Goal: Task Accomplishment & Management: Manage account settings

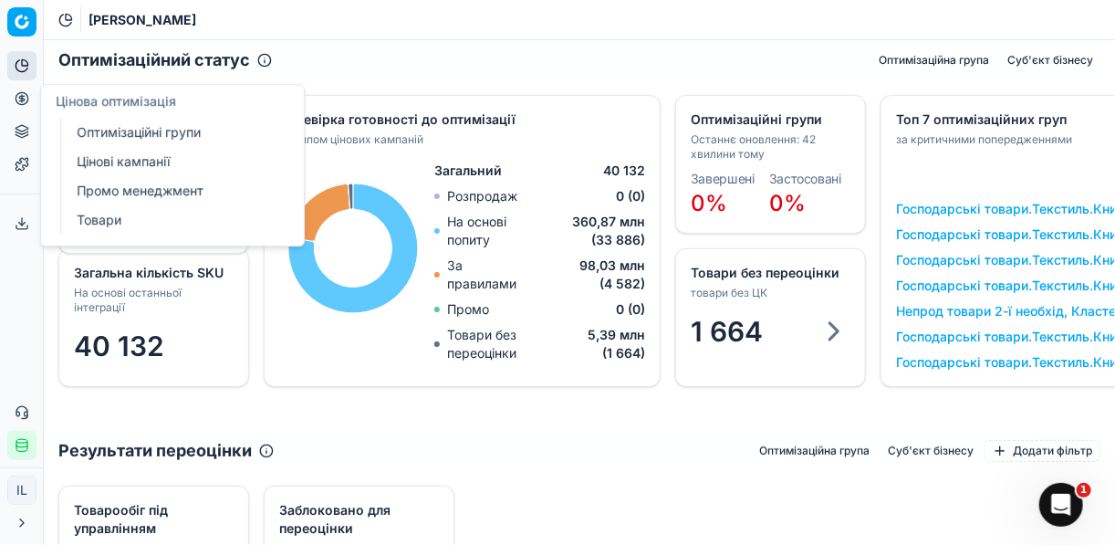
click at [102, 130] on link "Оптимізаційні групи" at bounding box center [175, 133] width 213 height 26
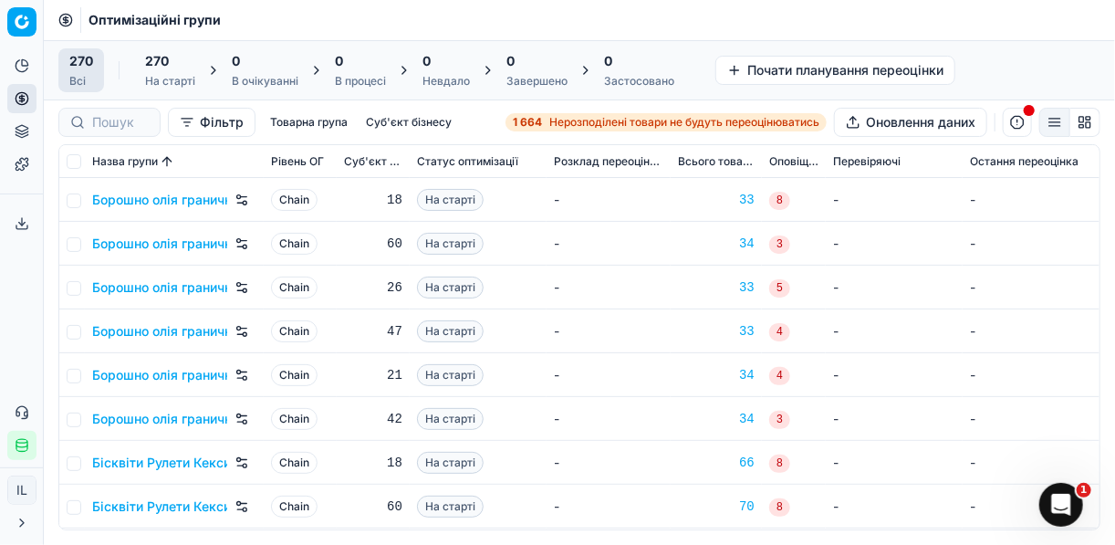
click at [546, 120] on div "1 664 Нерозподілені товари не будуть переоцінюватись" at bounding box center [666, 122] width 307 height 15
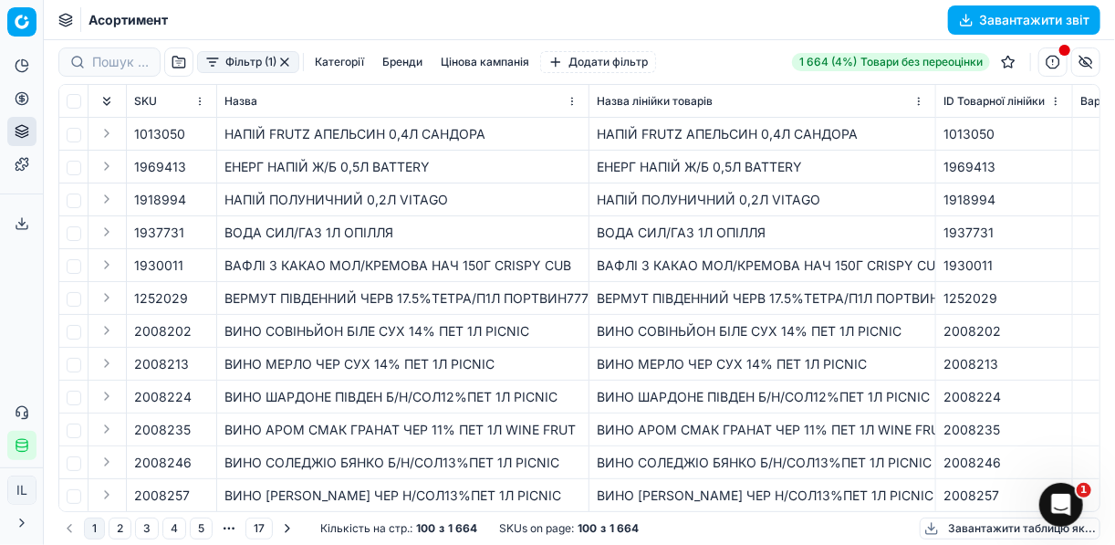
click at [209, 69] on button "Фільтр (1)" at bounding box center [248, 62] width 102 height 22
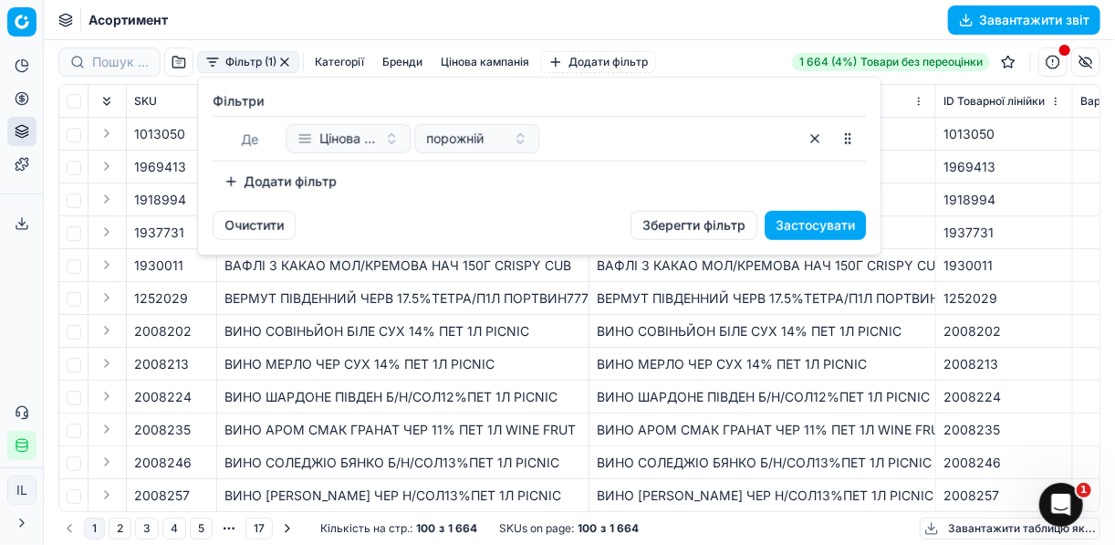
click at [225, 185] on button "Додати фільтр" at bounding box center [280, 181] width 135 height 29
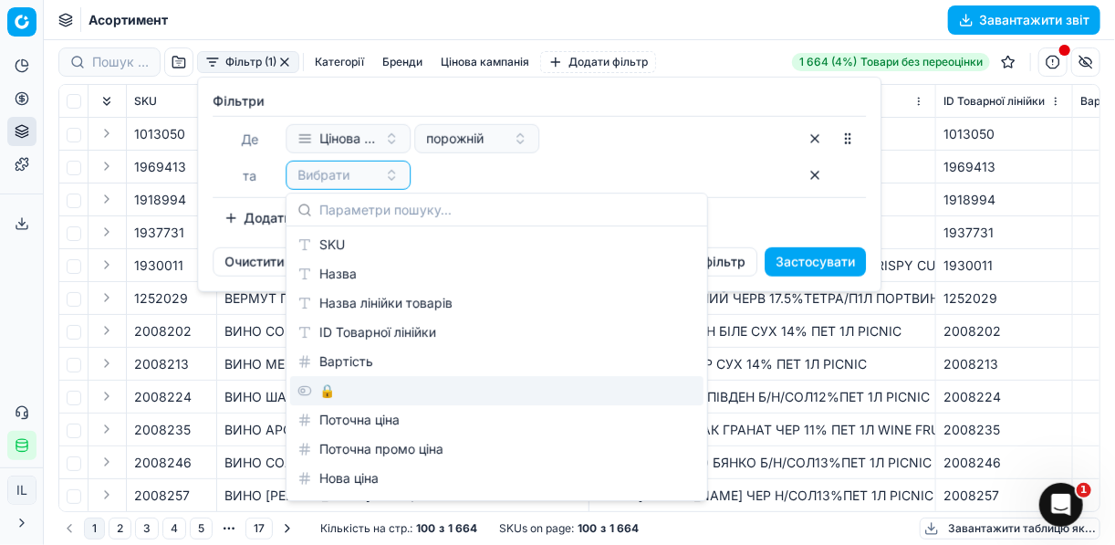
click at [337, 390] on div "🔒" at bounding box center [496, 390] width 413 height 29
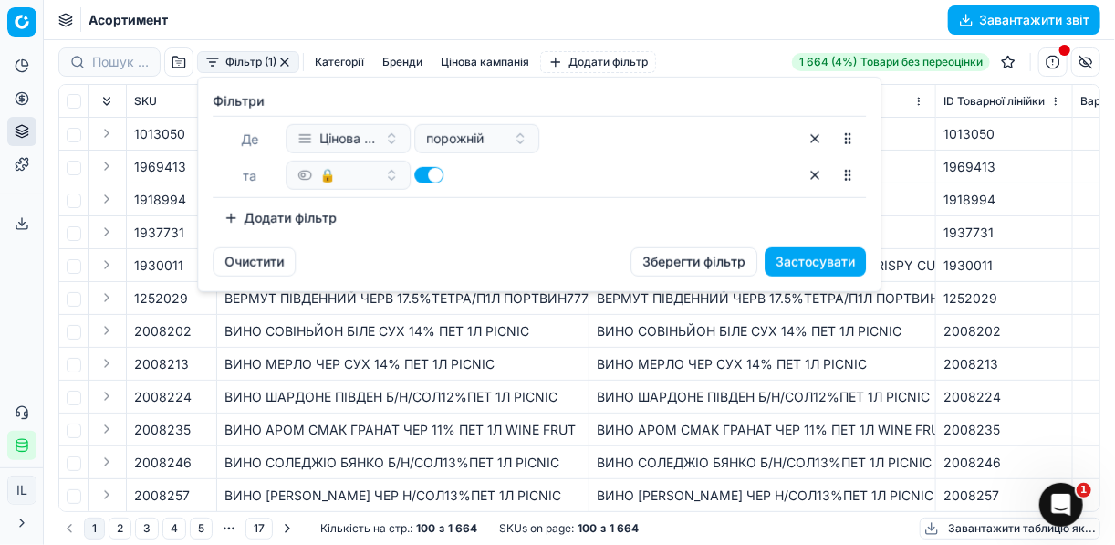
click at [420, 172] on button "button" at bounding box center [428, 175] width 29 height 16
checkbox input "false"
click at [228, 212] on button "Додати фільтр" at bounding box center [280, 217] width 135 height 29
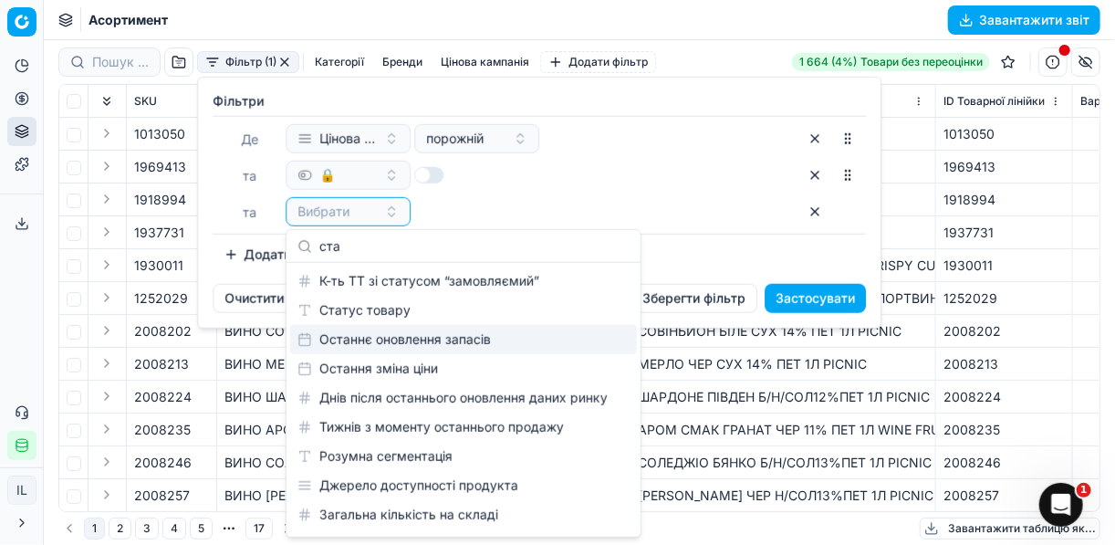
type input "ста"
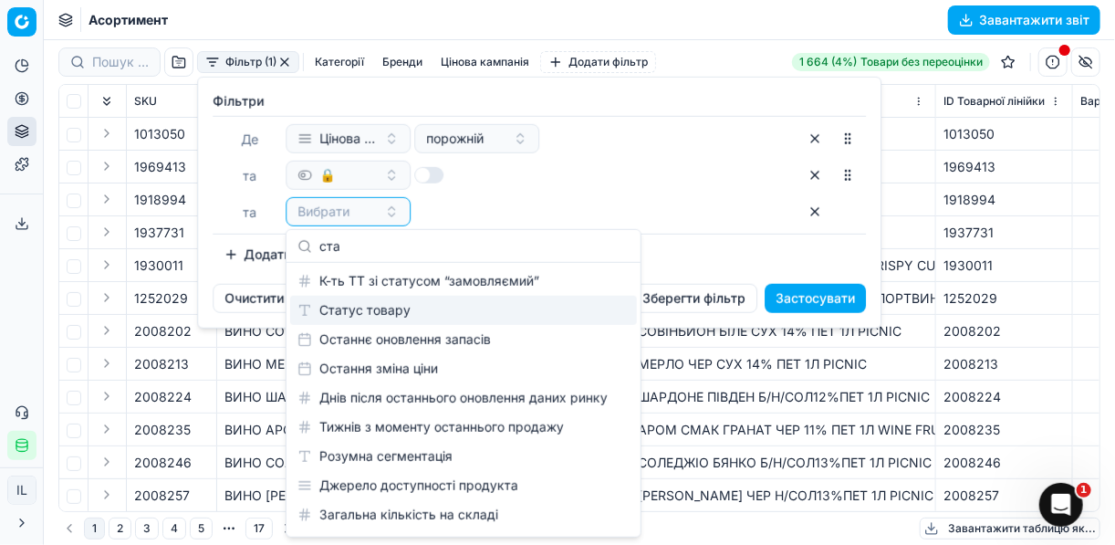
click at [410, 307] on div "Статус товару" at bounding box center [463, 310] width 347 height 29
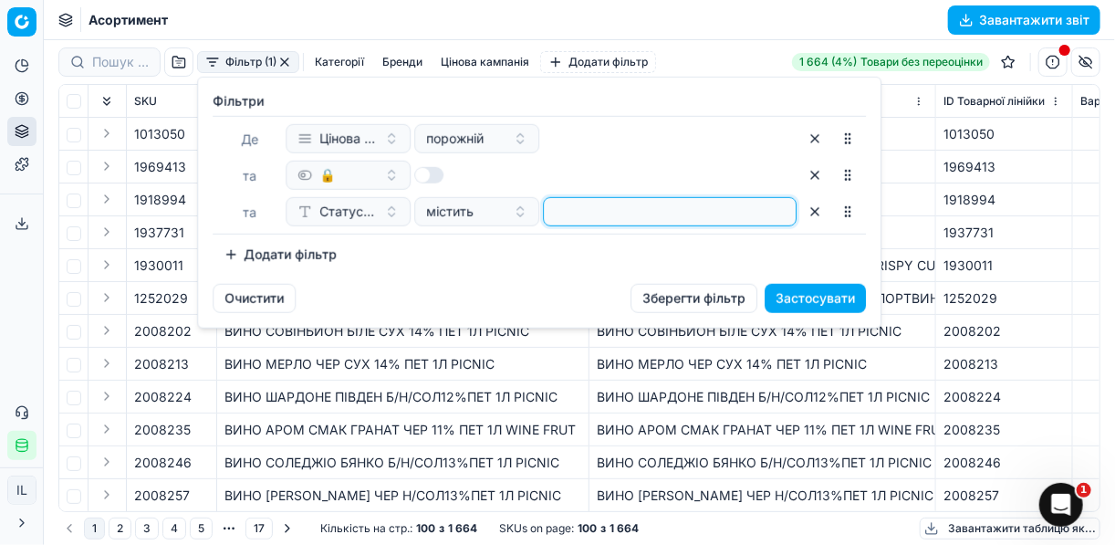
click at [567, 204] on input at bounding box center [669, 211] width 237 height 27
type input "1"
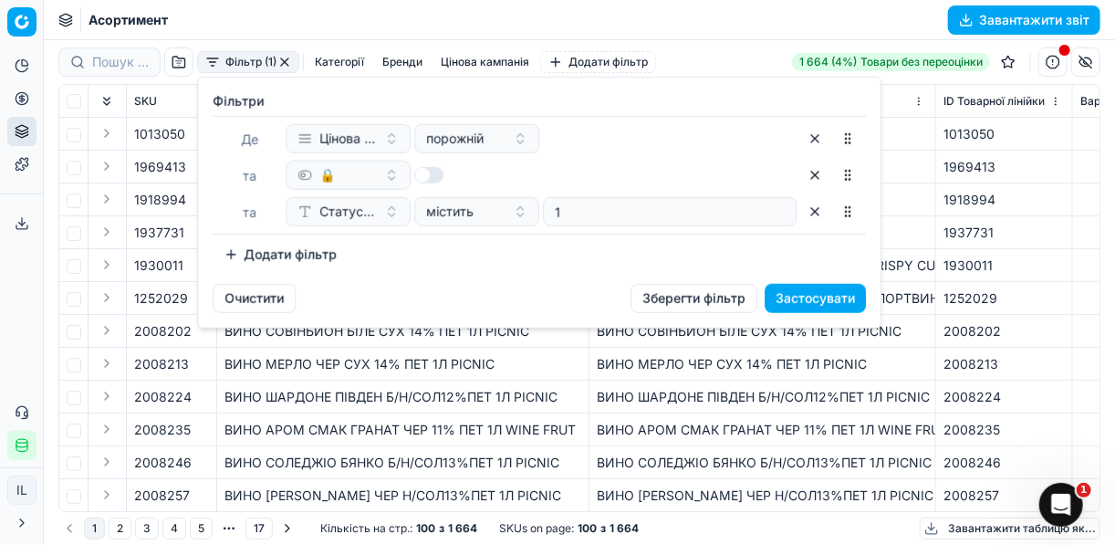
click at [222, 257] on button "Додати фільтр" at bounding box center [280, 254] width 135 height 29
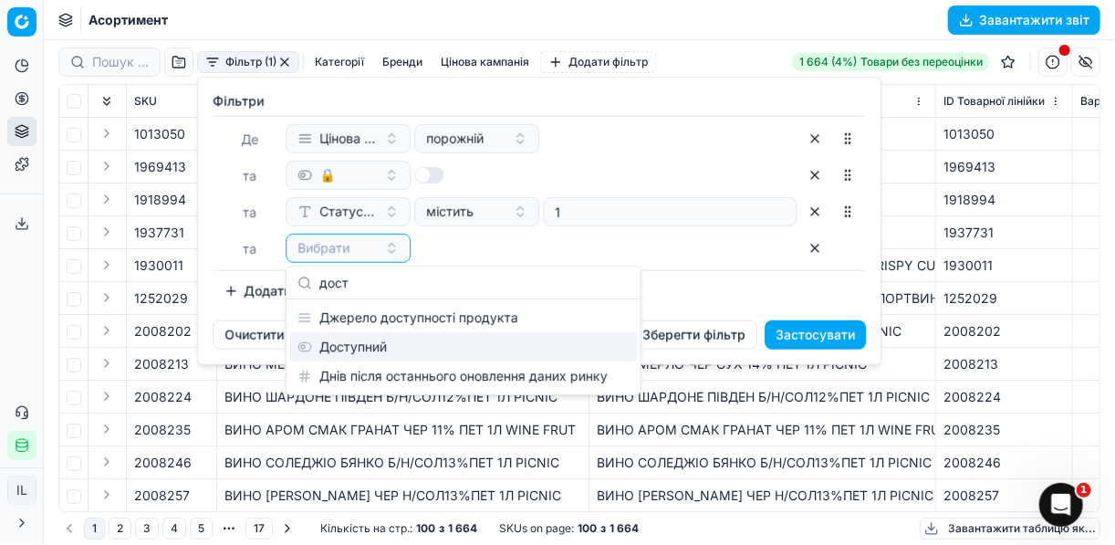
type input "дост"
click at [375, 353] on div "Доступний" at bounding box center [463, 346] width 347 height 29
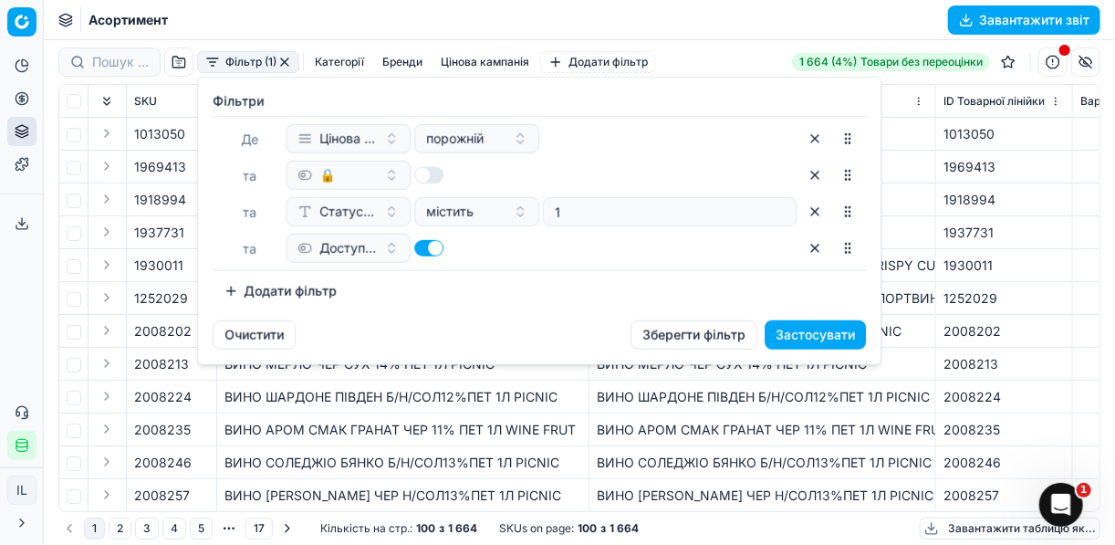
click at [820, 332] on button "Застосувати" at bounding box center [815, 334] width 101 height 29
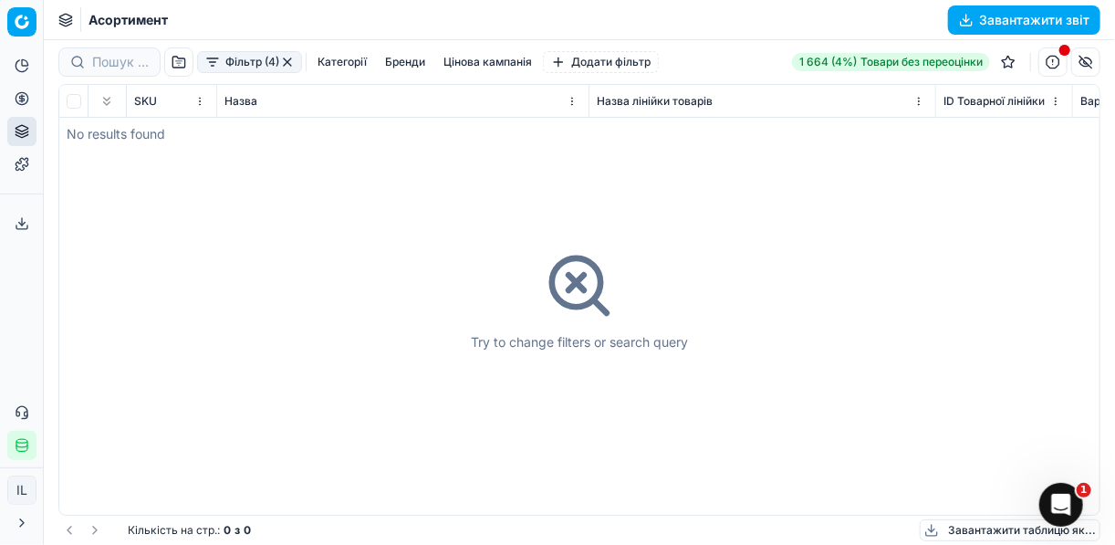
click at [289, 60] on button "button" at bounding box center [287, 62] width 15 height 15
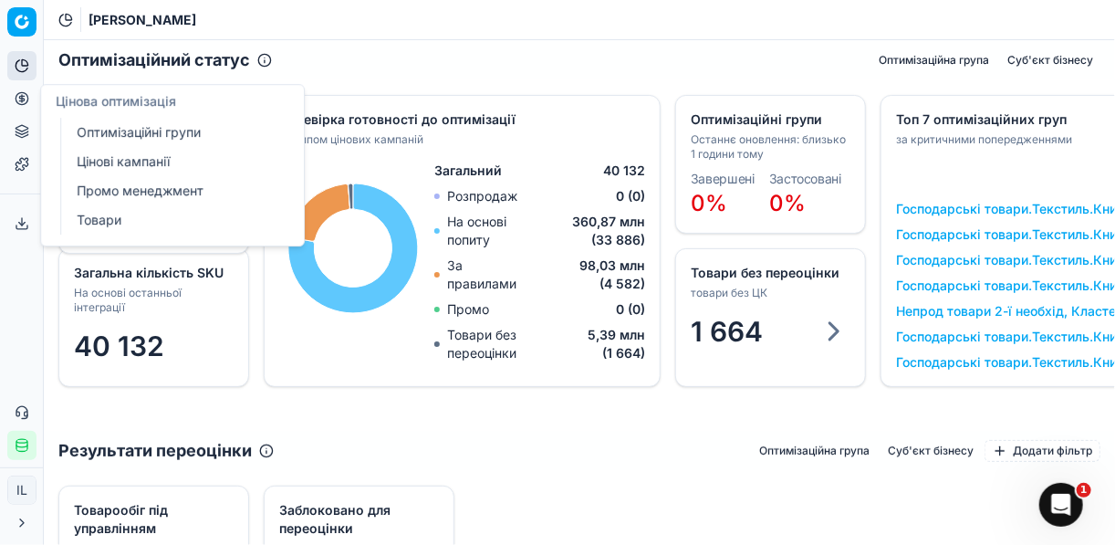
click at [105, 161] on link "Цінові кампанії" at bounding box center [175, 162] width 213 height 26
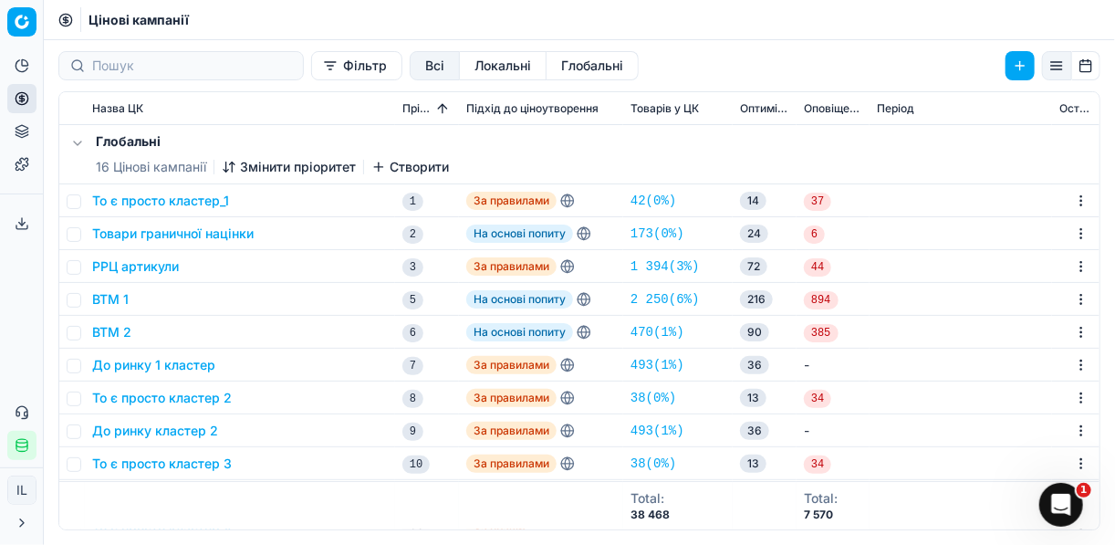
click at [311, 73] on button "Фільтр" at bounding box center [356, 65] width 91 height 29
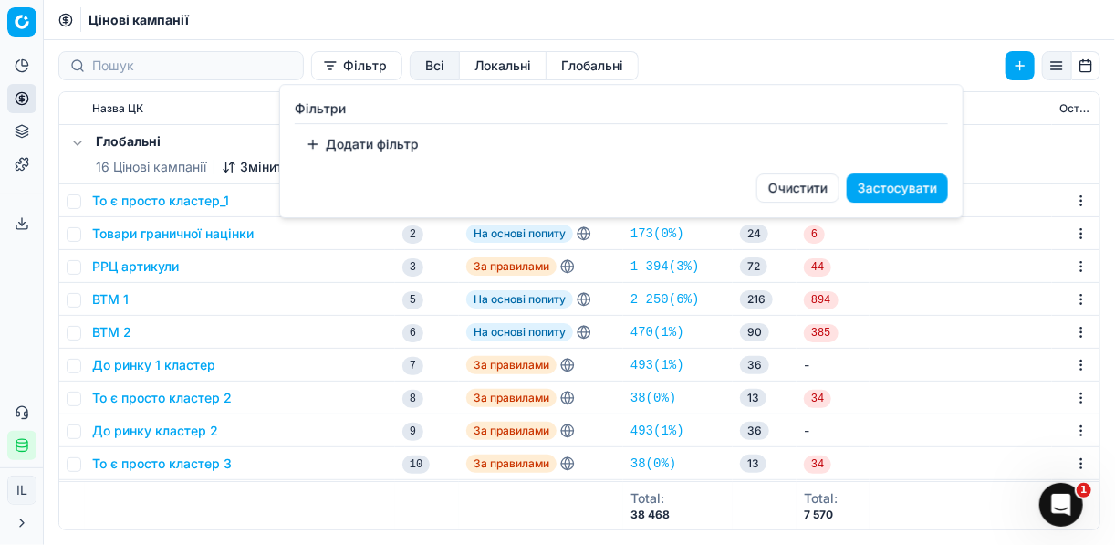
click at [316, 146] on button "Додати фільтр" at bounding box center [362, 144] width 135 height 29
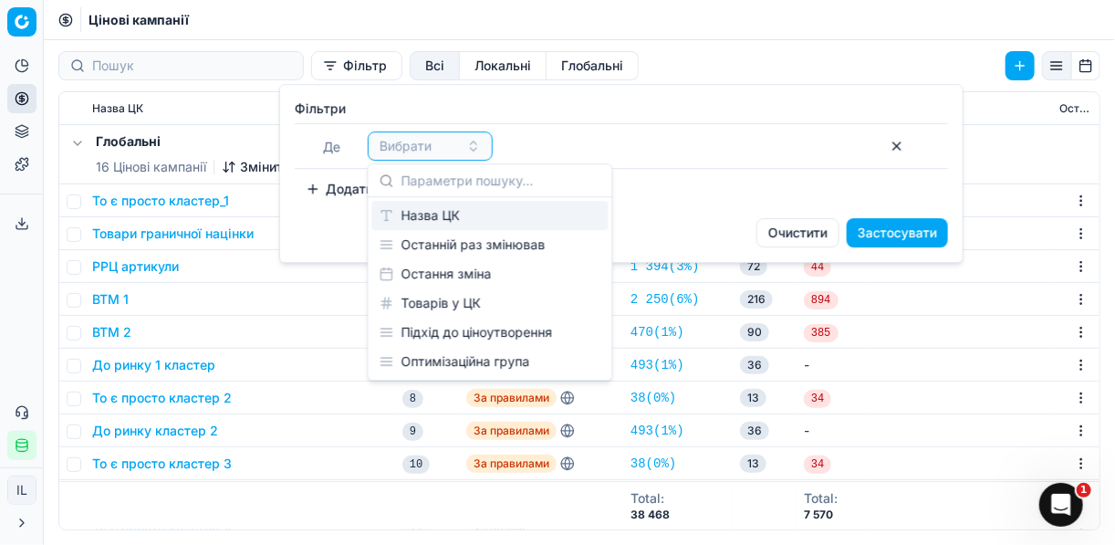
click at [448, 218] on div "Назва ЦК" at bounding box center [490, 215] width 236 height 29
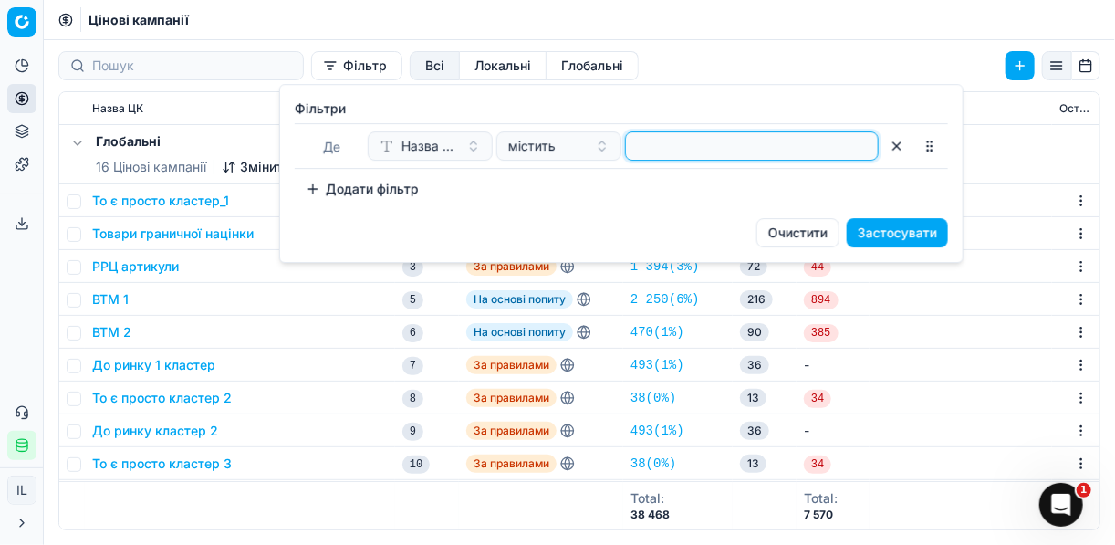
click at [664, 145] on input at bounding box center [751, 145] width 237 height 27
type input ";"
type input "жува"
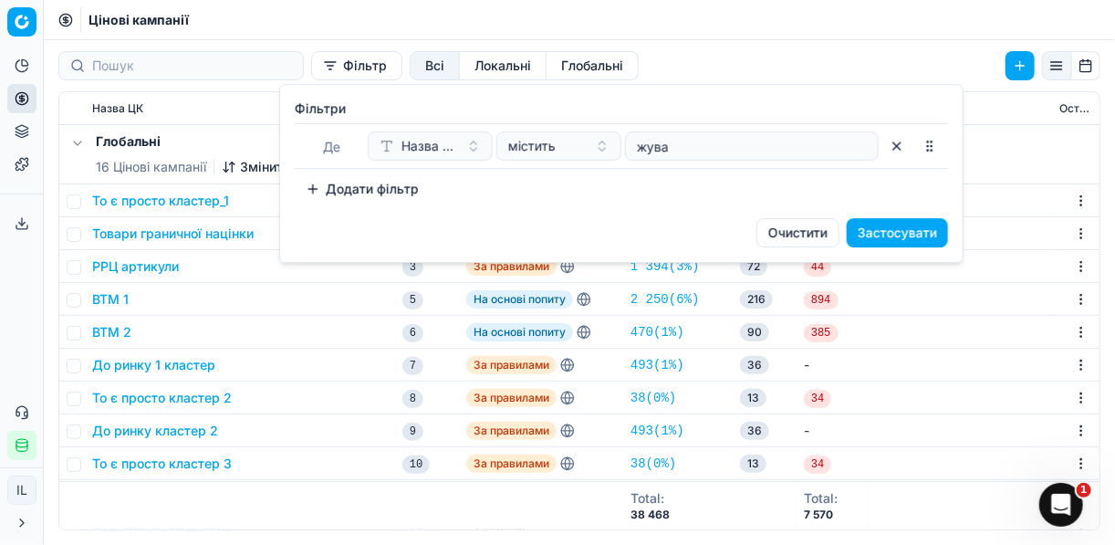
click at [883, 233] on button "Застосувати" at bounding box center [897, 232] width 101 height 29
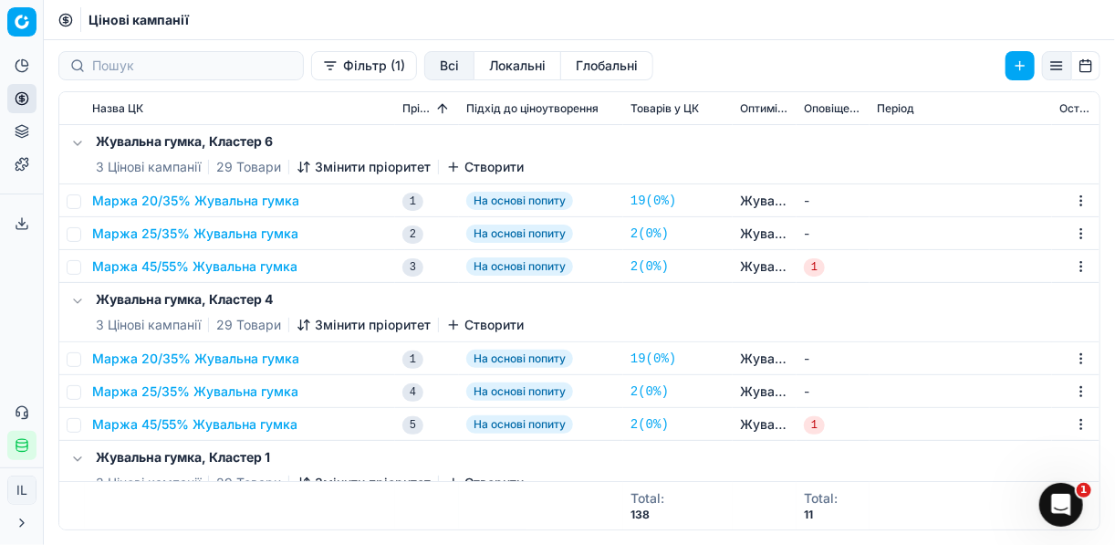
click at [234, 195] on button "Маржа 20/35% Жувальна гумка" at bounding box center [195, 201] width 207 height 18
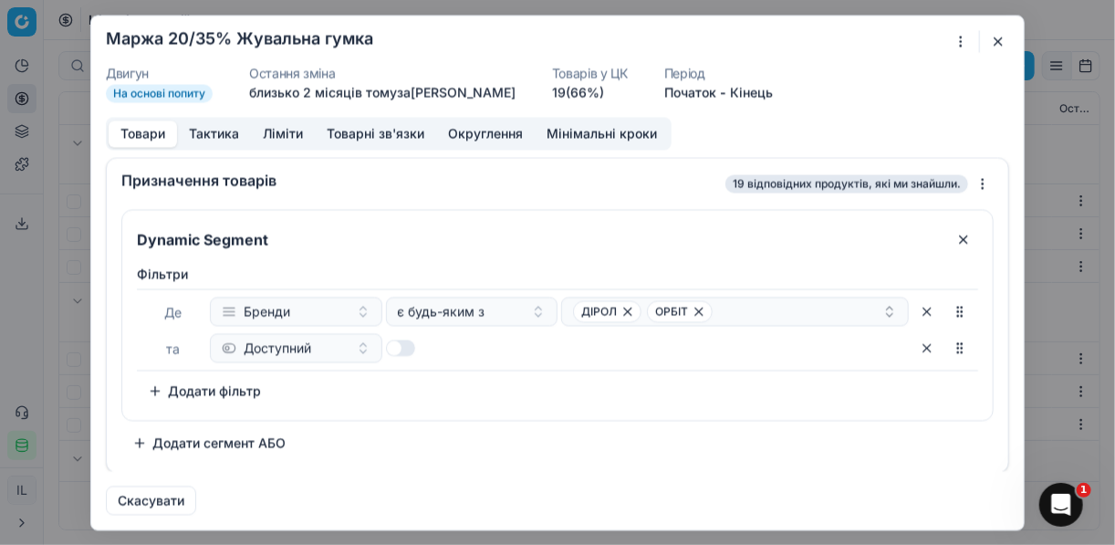
click at [997, 44] on button "button" at bounding box center [998, 41] width 22 height 22
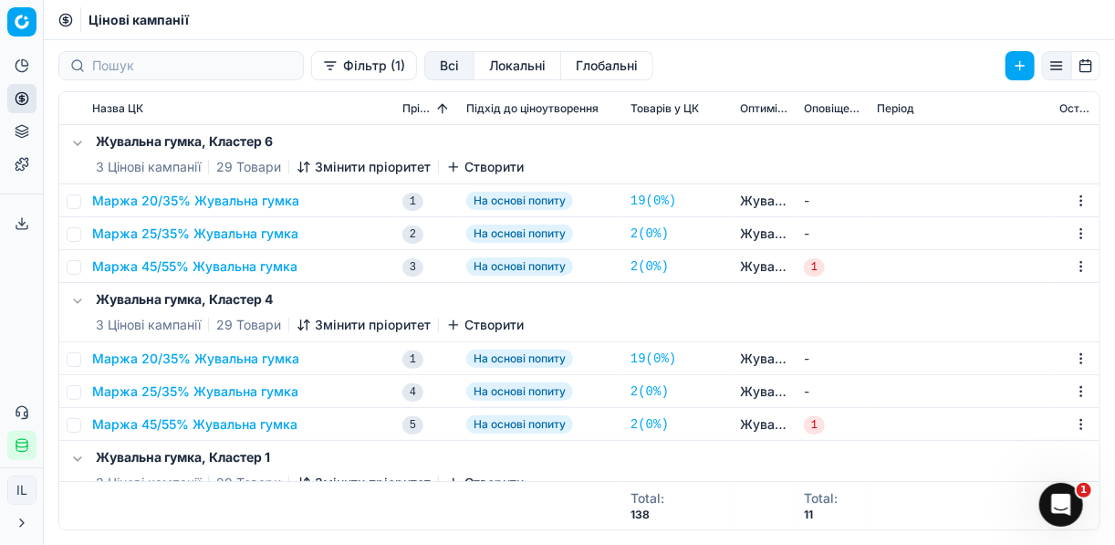
click at [167, 200] on button "Маржа 20/35% Жувальна гумка" at bounding box center [195, 201] width 207 height 18
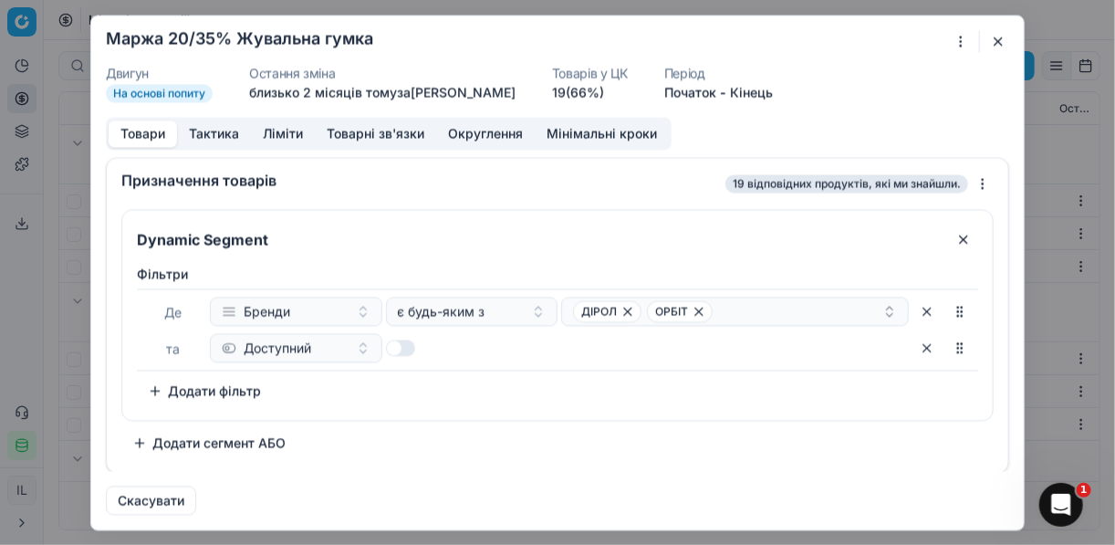
click at [961, 47] on div "Ми зберігаємо налаштування ЦК. Будь ласка, зачекайте, це може зайняти декілька …" at bounding box center [557, 272] width 1115 height 545
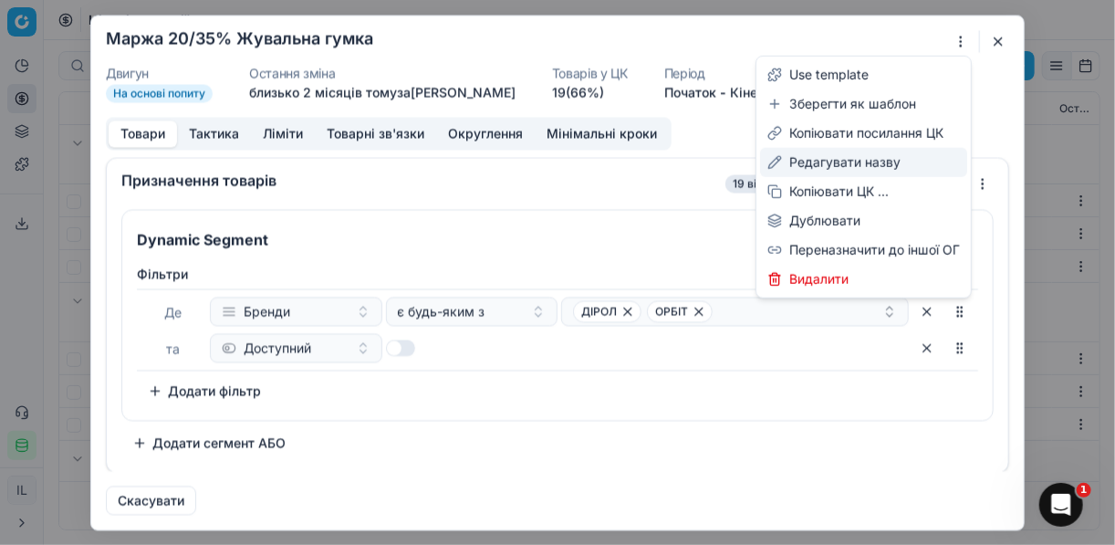
click at [832, 164] on div "Редагувати назву" at bounding box center [863, 162] width 207 height 29
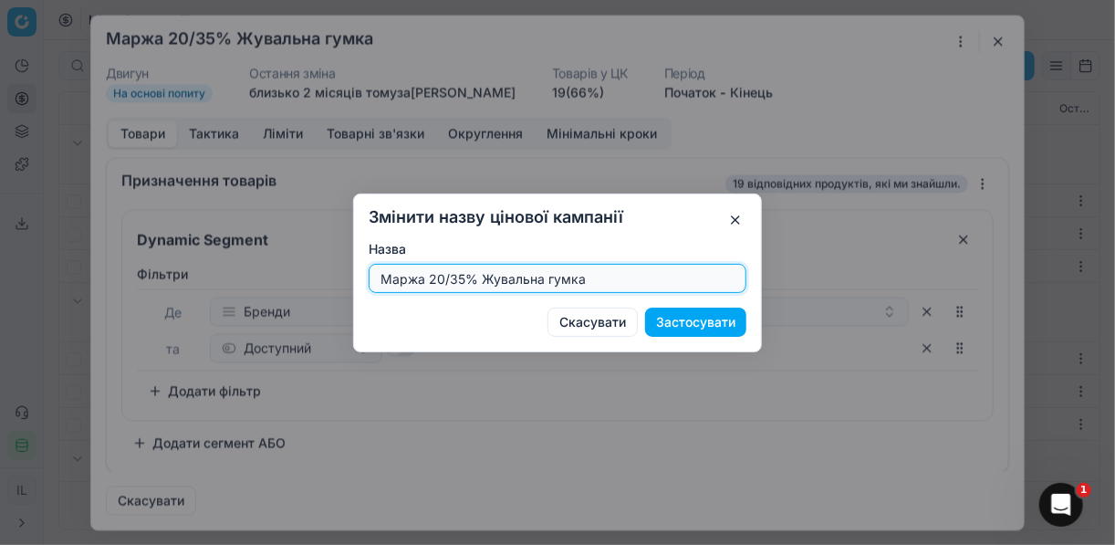
click at [463, 276] on input "Маржа 20/35% Жувальна гумка" at bounding box center [557, 278] width 361 height 27
type input "Маржа 15/48% Жувальна гумка"
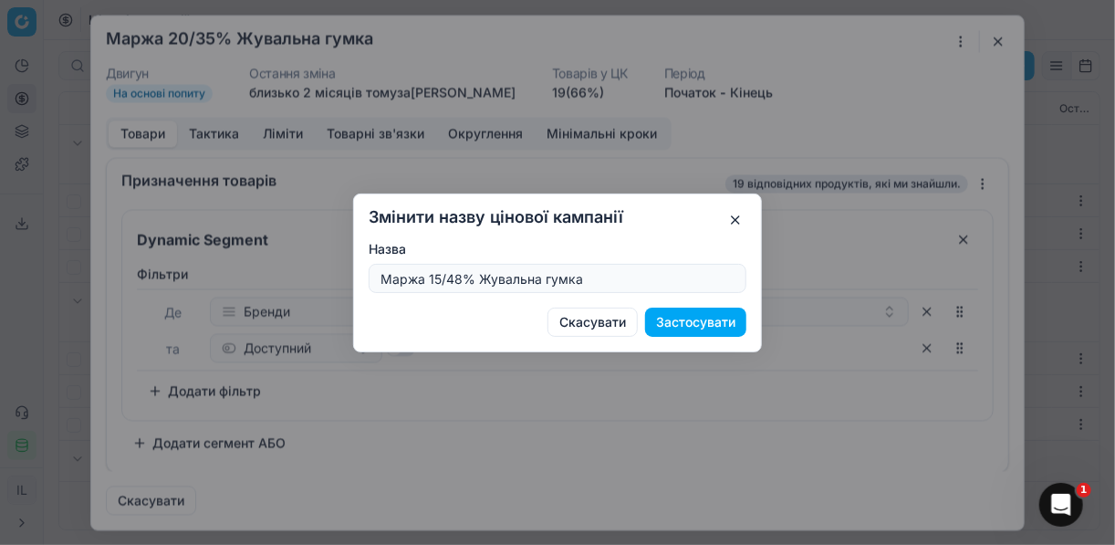
click at [675, 320] on button "Застосувати" at bounding box center [695, 321] width 101 height 29
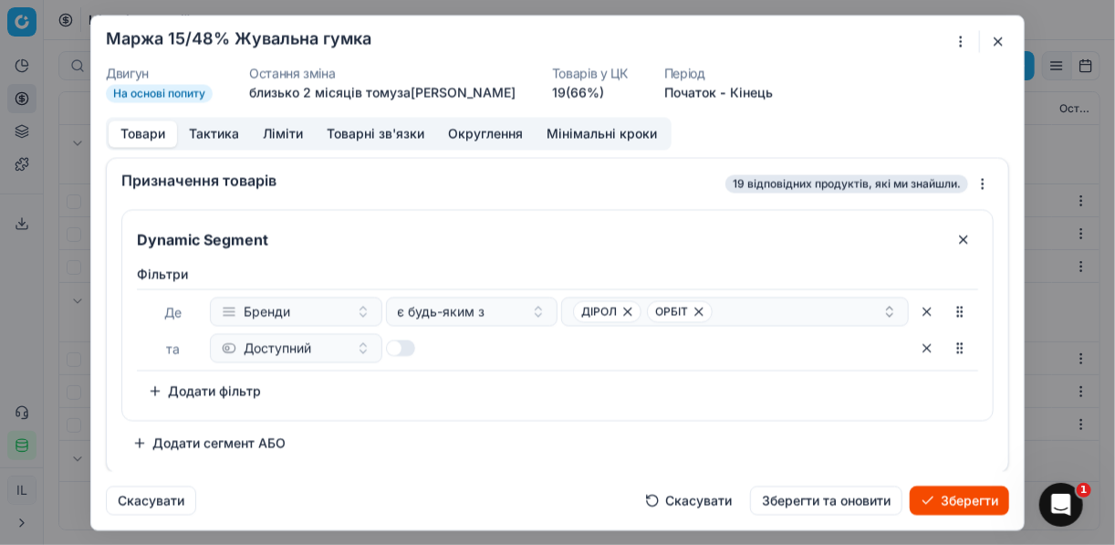
click at [294, 134] on button "Ліміти" at bounding box center [283, 133] width 64 height 26
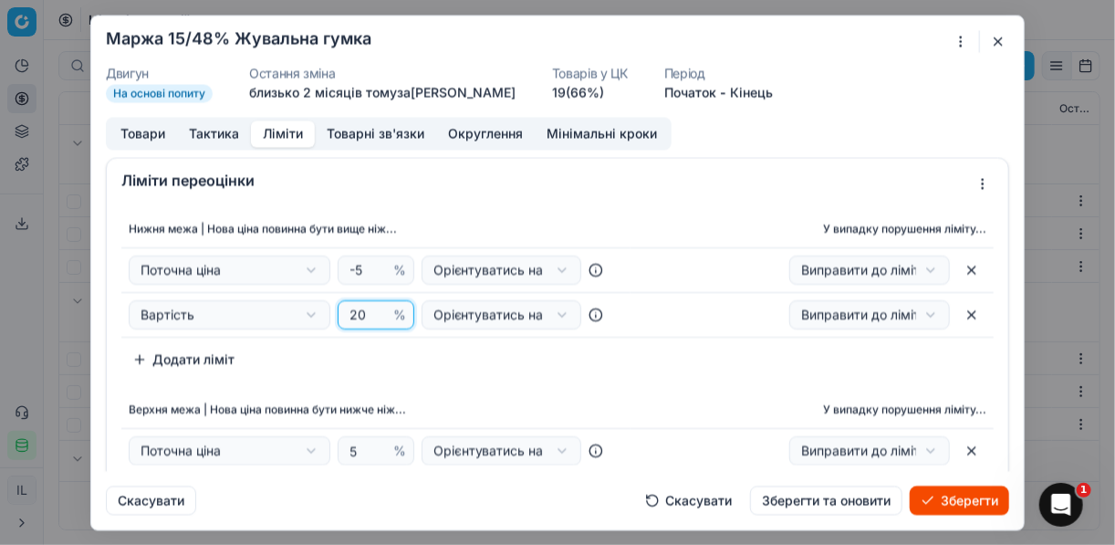
click at [361, 311] on input "20" at bounding box center [368, 314] width 44 height 27
type input "2"
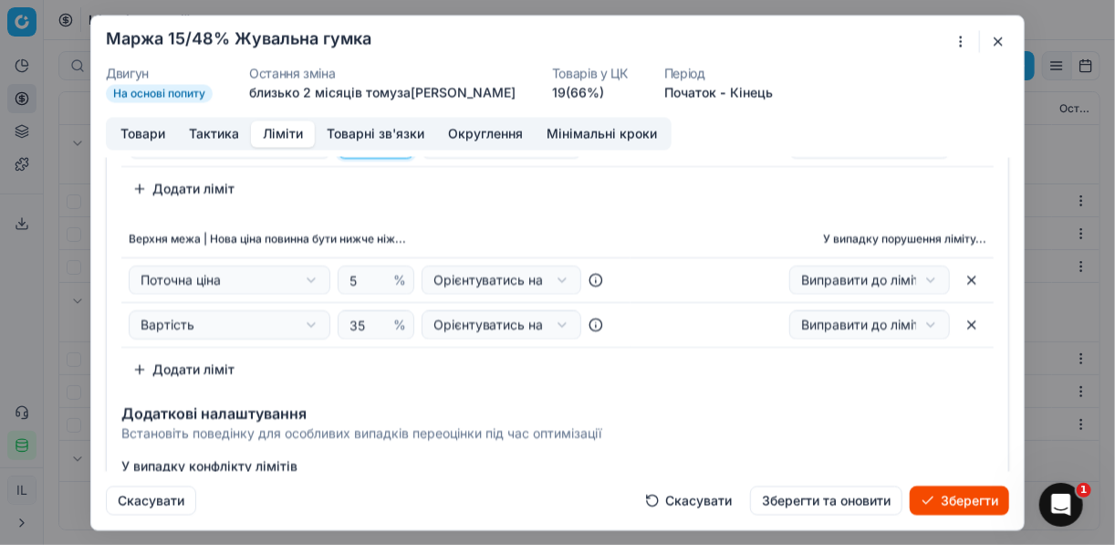
scroll to position [219, 0]
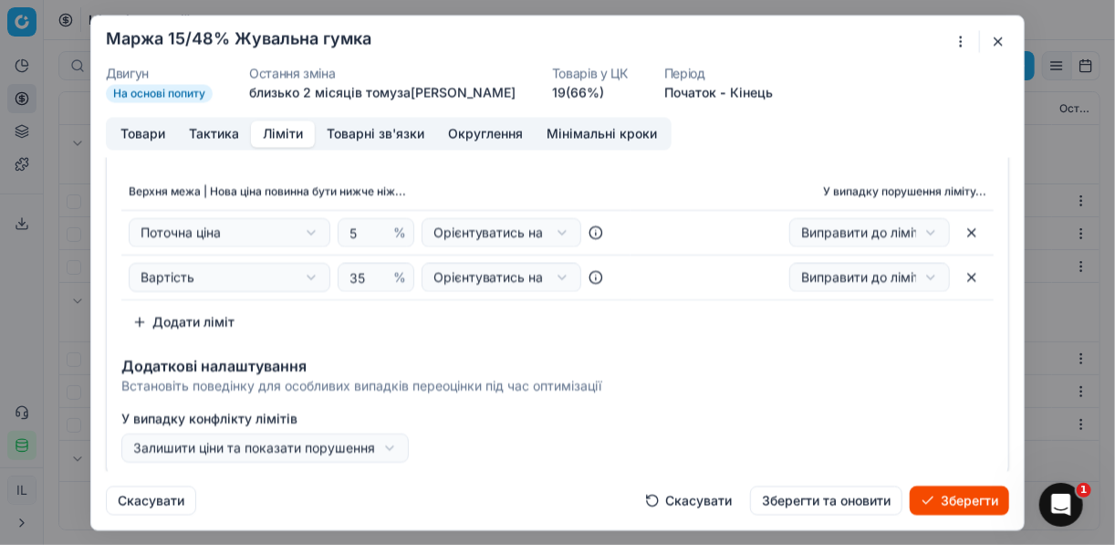
type input "15"
click at [363, 275] on input "35" at bounding box center [368, 276] width 44 height 27
type input "3"
type input "48"
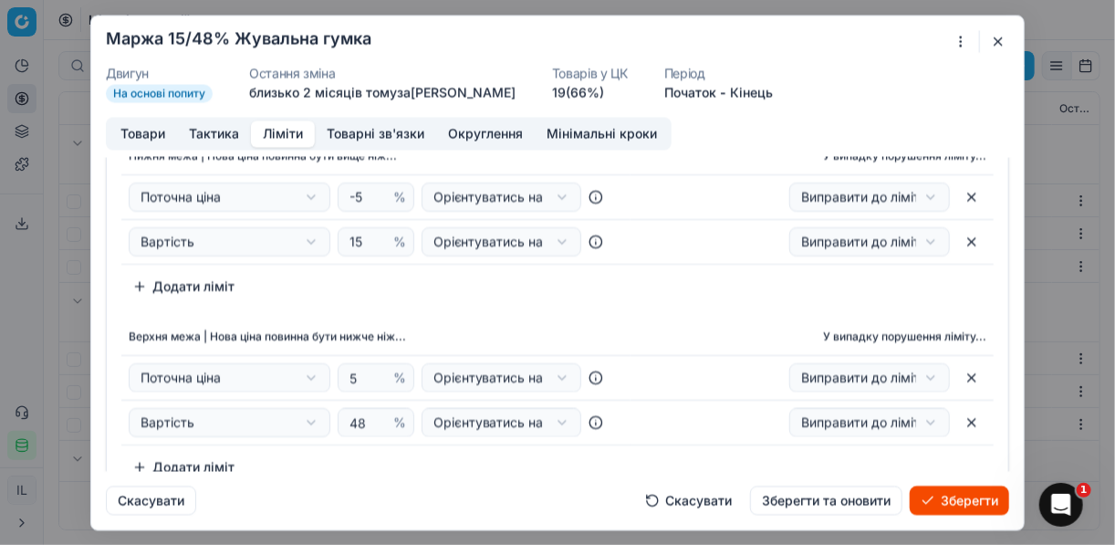
click at [152, 127] on button "Товари" at bounding box center [143, 133] width 68 height 26
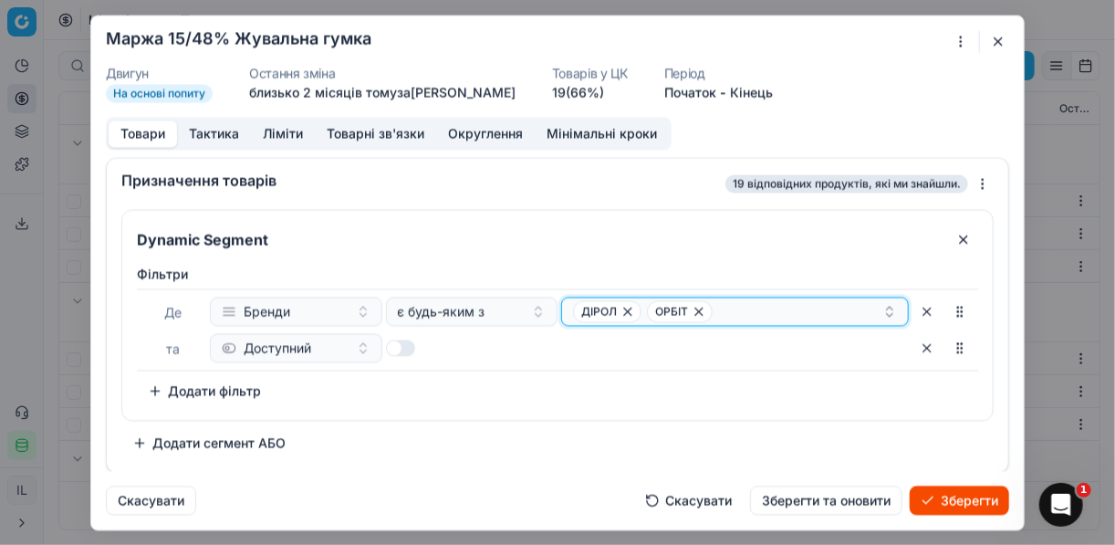
drag, startPoint x: 695, startPoint y: 312, endPoint x: 638, endPoint y: 305, distance: 57.9
click at [695, 312] on icon "button" at bounding box center [698, 310] width 7 height 7
click at [625, 311] on icon "button" at bounding box center [627, 311] width 15 height 15
click at [622, 309] on button "Select a value" at bounding box center [735, 310] width 348 height 29
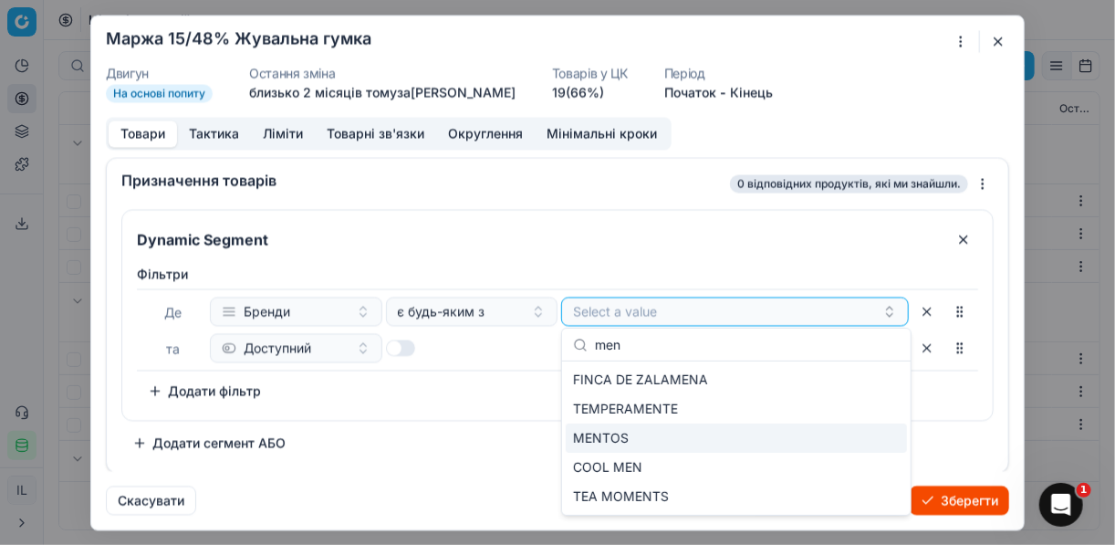
type input "men"
click at [637, 434] on div "MENTOS" at bounding box center [736, 437] width 341 height 29
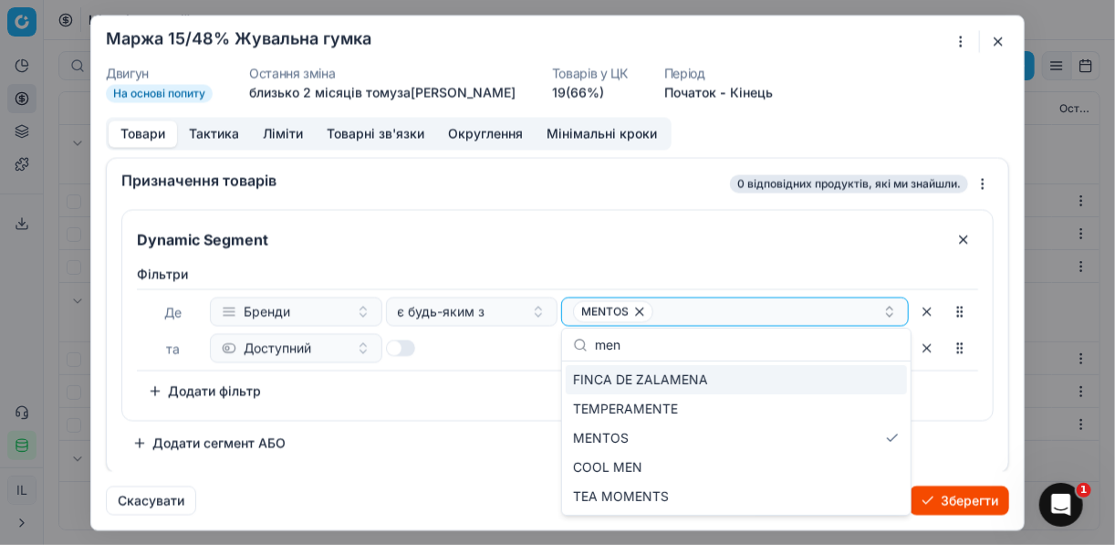
click at [952, 496] on button "Зберегти" at bounding box center [959, 499] width 99 height 29
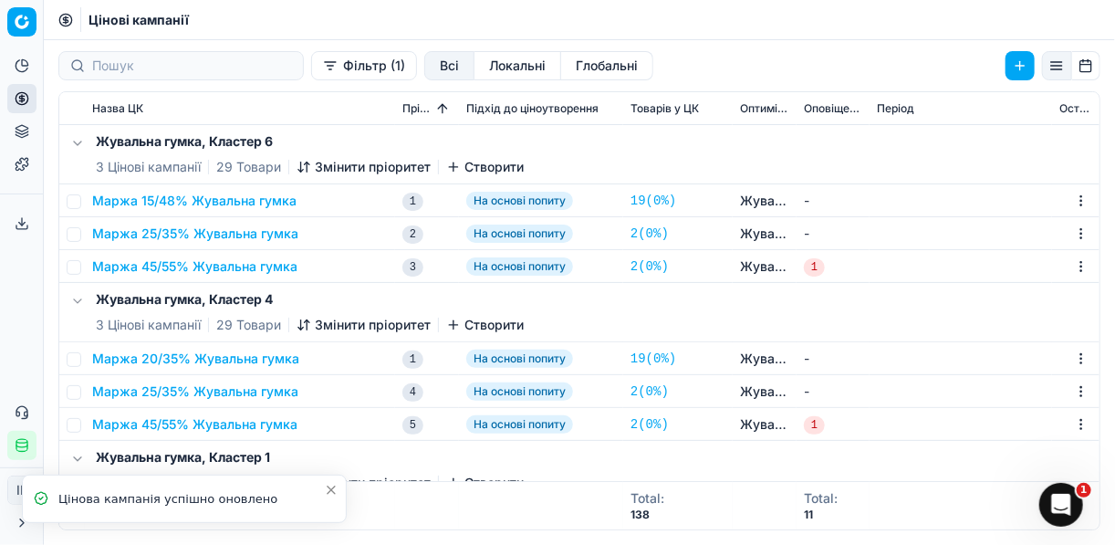
click at [183, 232] on button "Маржа 25/35% Жувальна гумка" at bounding box center [195, 233] width 206 height 18
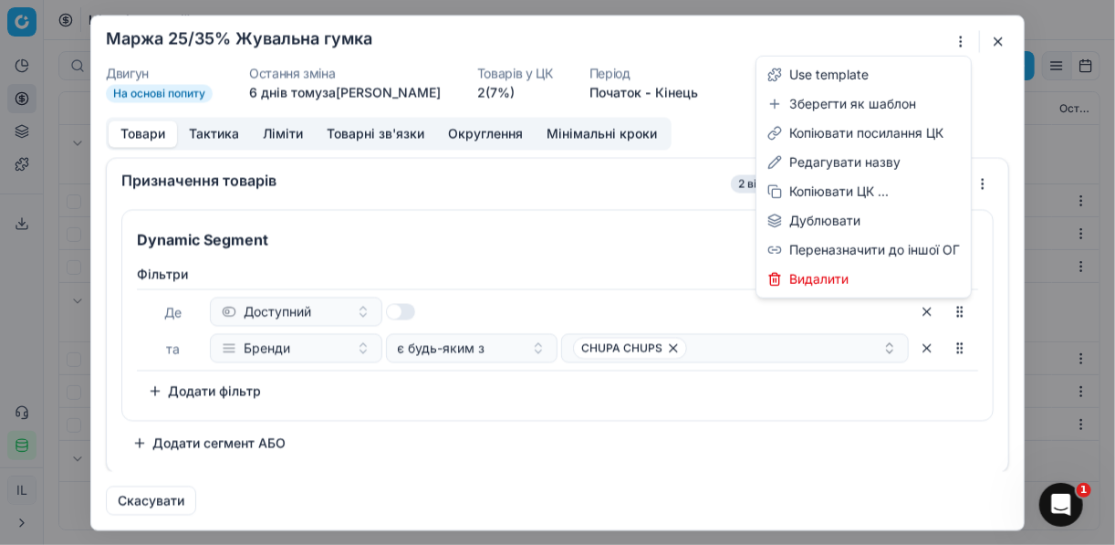
click at [962, 41] on div "Ми зберігаємо налаштування ЦК. Будь ласка, зачекайте, це може зайняти декілька …" at bounding box center [557, 272] width 1115 height 545
click at [835, 158] on div "Редагувати назву" at bounding box center [863, 162] width 207 height 29
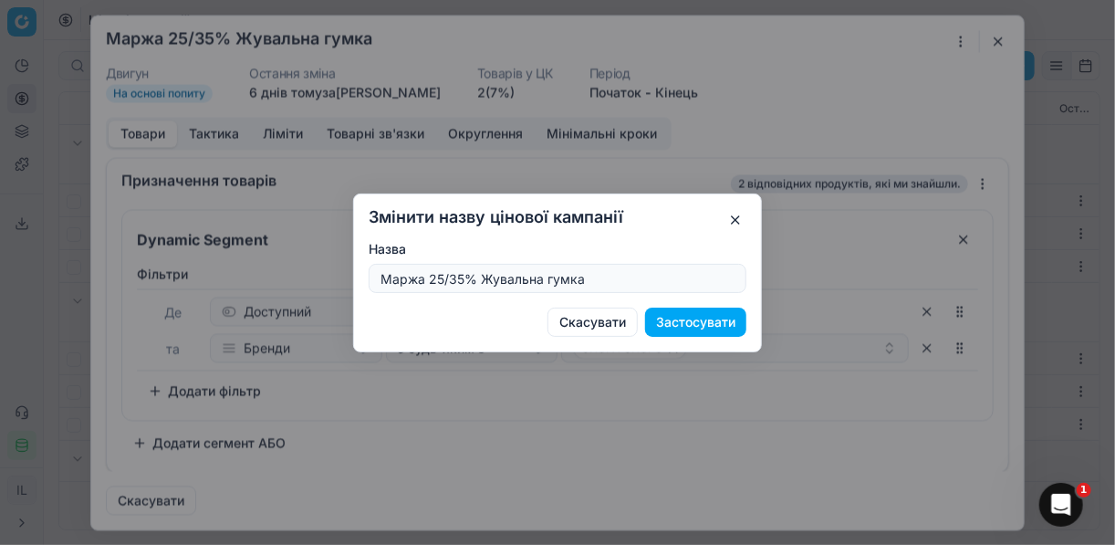
click at [440, 279] on input "Маржа 25/35% Жувальна гумка" at bounding box center [557, 278] width 361 height 27
click at [463, 279] on input "Маржа 24/35% Жувальна гумка" at bounding box center [557, 278] width 361 height 27
type input "Маржа 24/49% Жувальна гумка"
click at [703, 320] on button "Застосувати" at bounding box center [695, 321] width 101 height 29
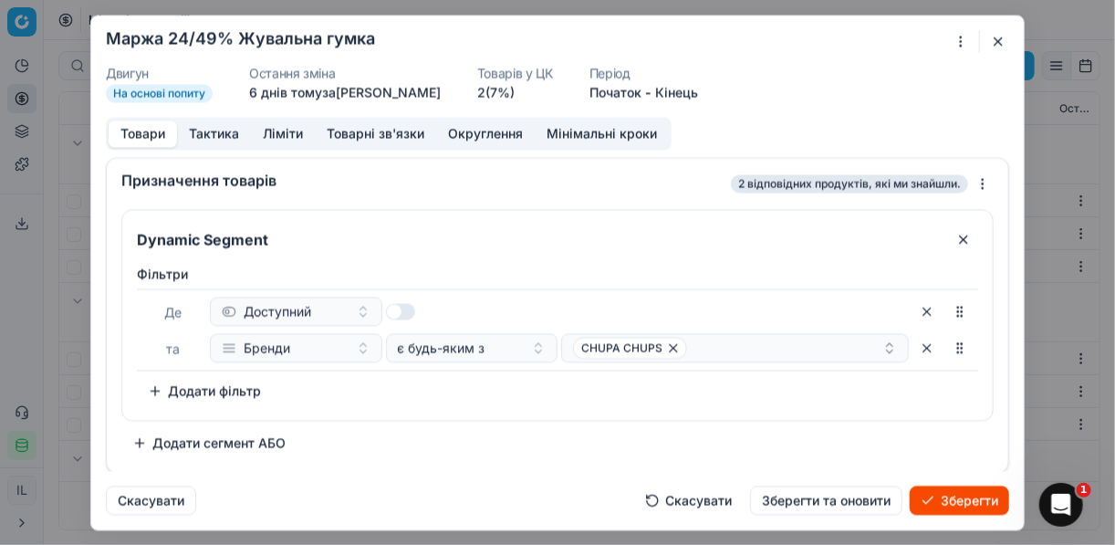
click at [291, 130] on button "Ліміти" at bounding box center [283, 133] width 64 height 26
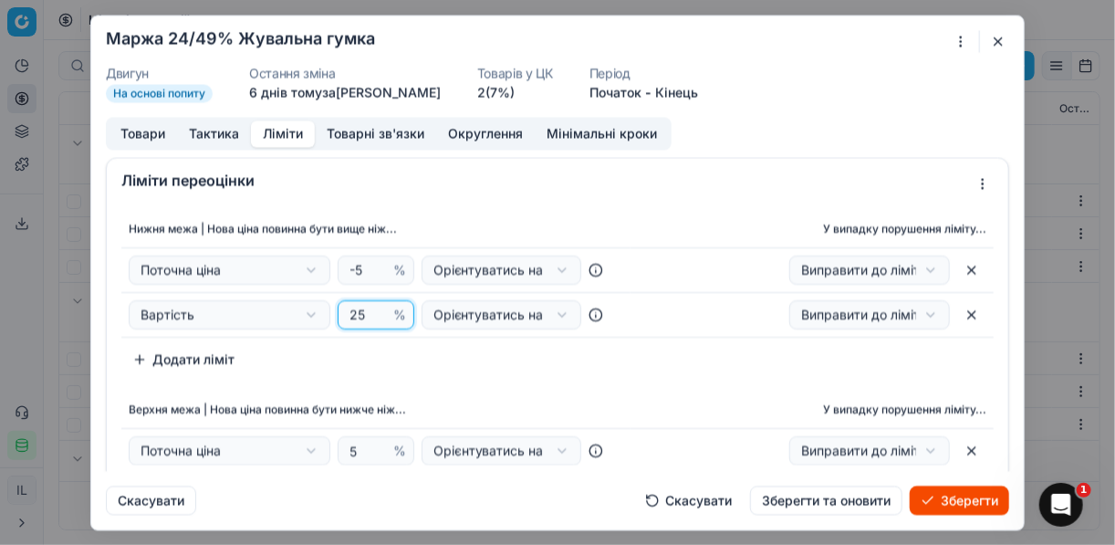
click at [363, 309] on input "25" at bounding box center [368, 314] width 44 height 27
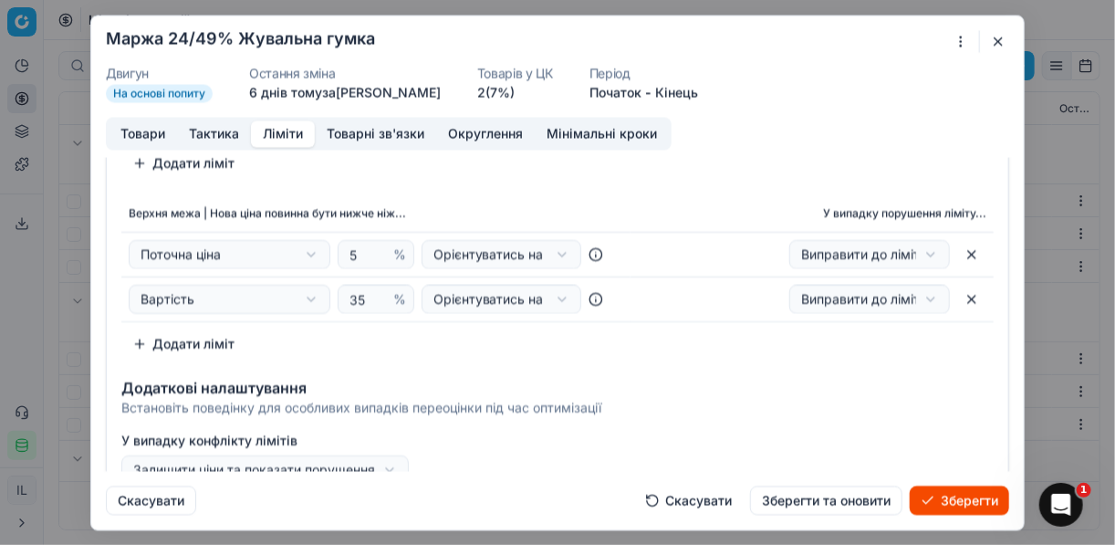
scroll to position [219, 0]
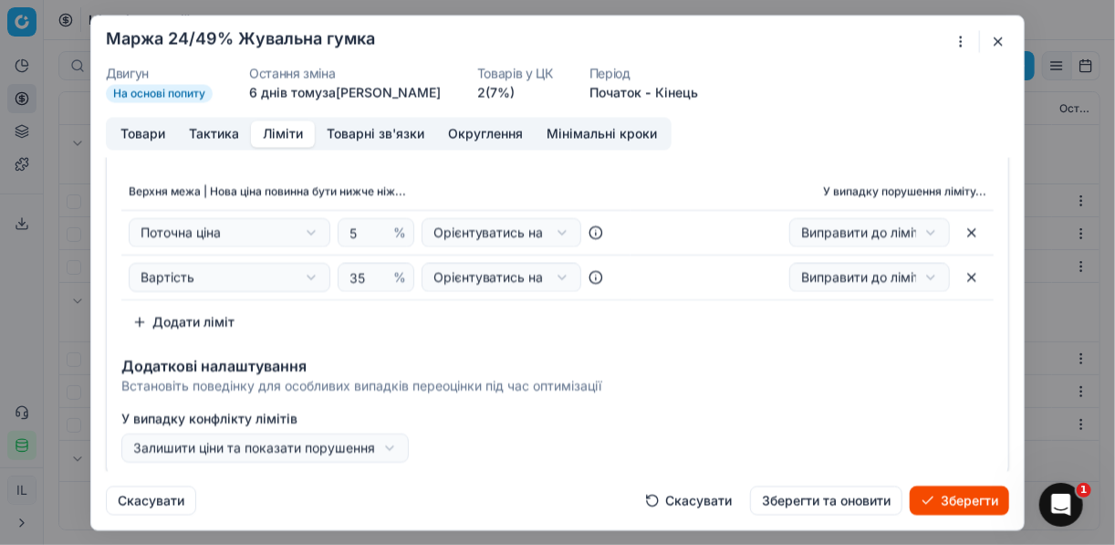
type input "24"
click at [362, 270] on input "35" at bounding box center [368, 276] width 44 height 27
type input "3"
type input "49"
click at [150, 131] on button "Товари" at bounding box center [143, 133] width 68 height 26
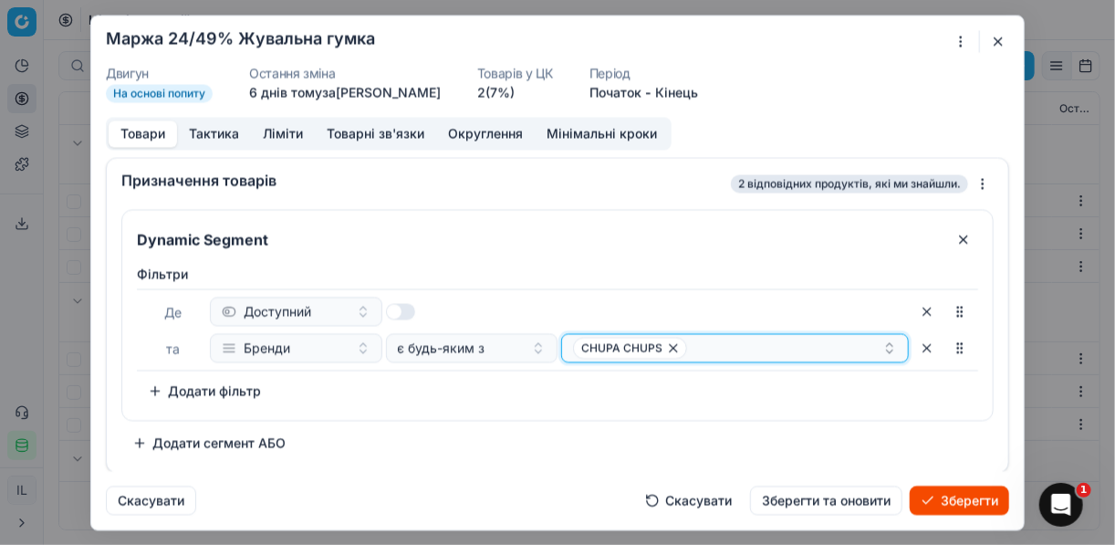
click at [671, 347] on icon "button" at bounding box center [673, 347] width 7 height 7
click at [670, 346] on button "Select a value" at bounding box center [735, 347] width 348 height 29
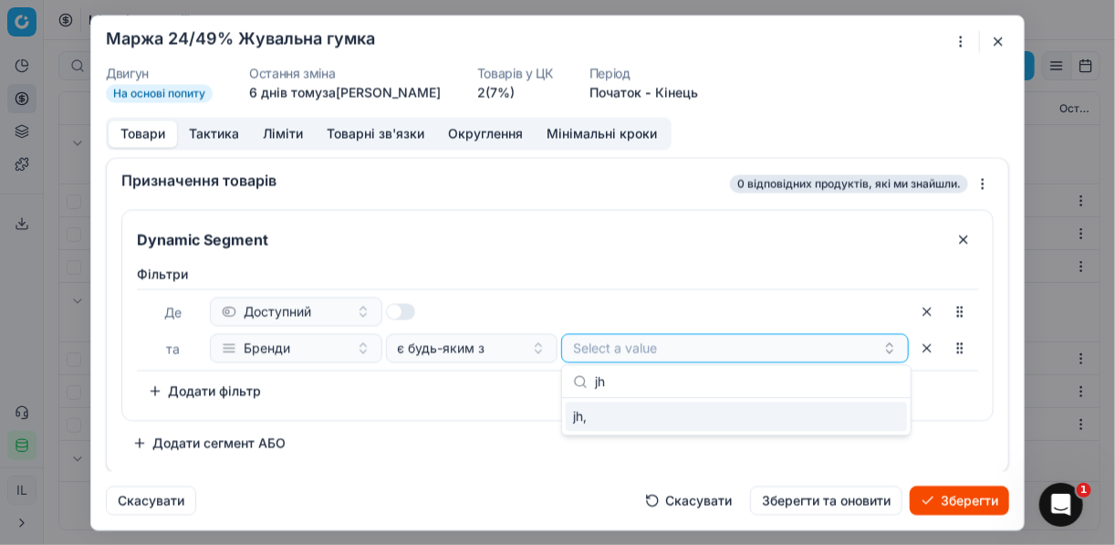
type input "j"
type input "орб"
click at [619, 411] on div "ОРБІТ" at bounding box center [736, 415] width 341 height 29
click at [650, 352] on div "ОРБІТ" at bounding box center [727, 348] width 309 height 22
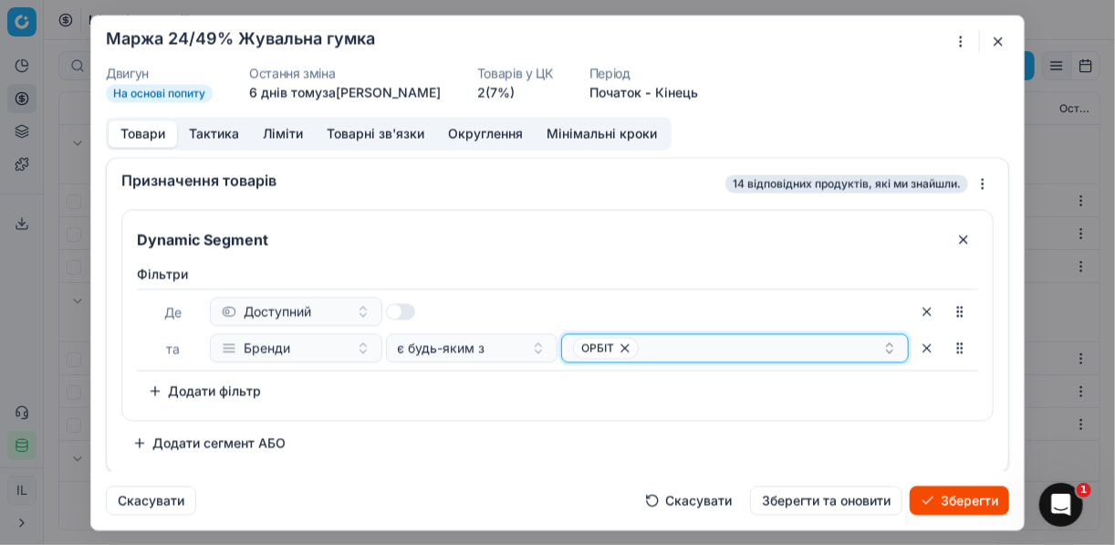
click at [650, 350] on div "ОРБІТ" at bounding box center [727, 348] width 309 height 22
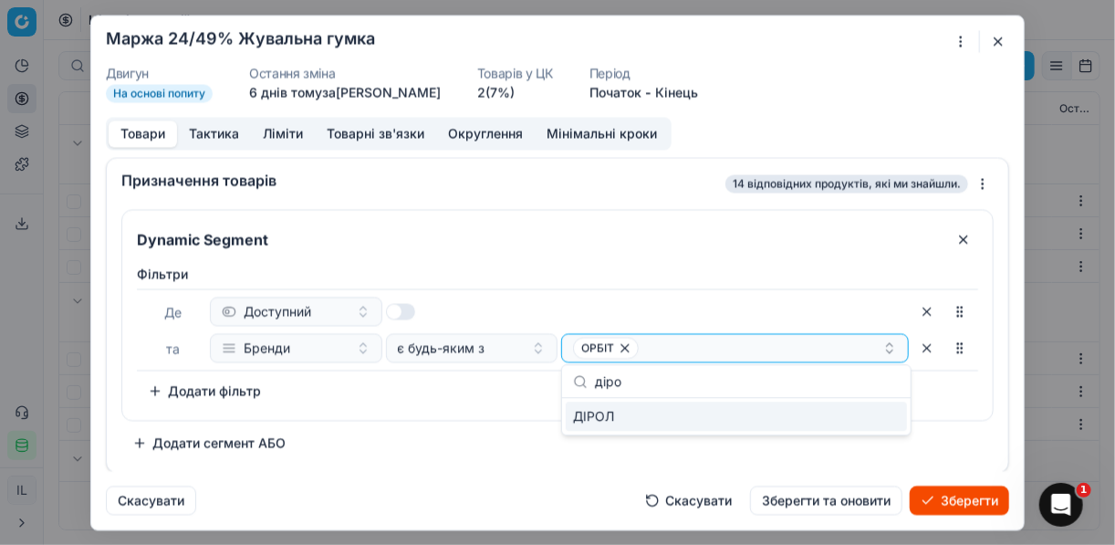
type input "діро"
click at [620, 420] on div "ДІРОЛ" at bounding box center [736, 415] width 341 height 29
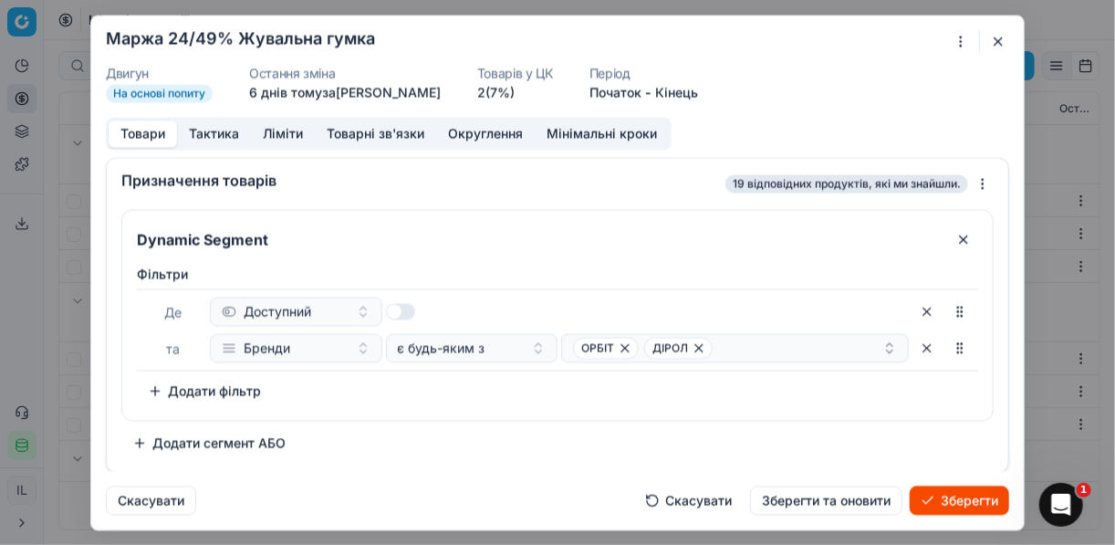
click at [482, 442] on div "Dynamic Segment Фiльтри Де Доступний та Бренди є будь-яким з ОРБІТ ДІРОЛ To pic…" at bounding box center [557, 333] width 872 height 248
click at [950, 497] on button "Зберегти" at bounding box center [959, 499] width 99 height 29
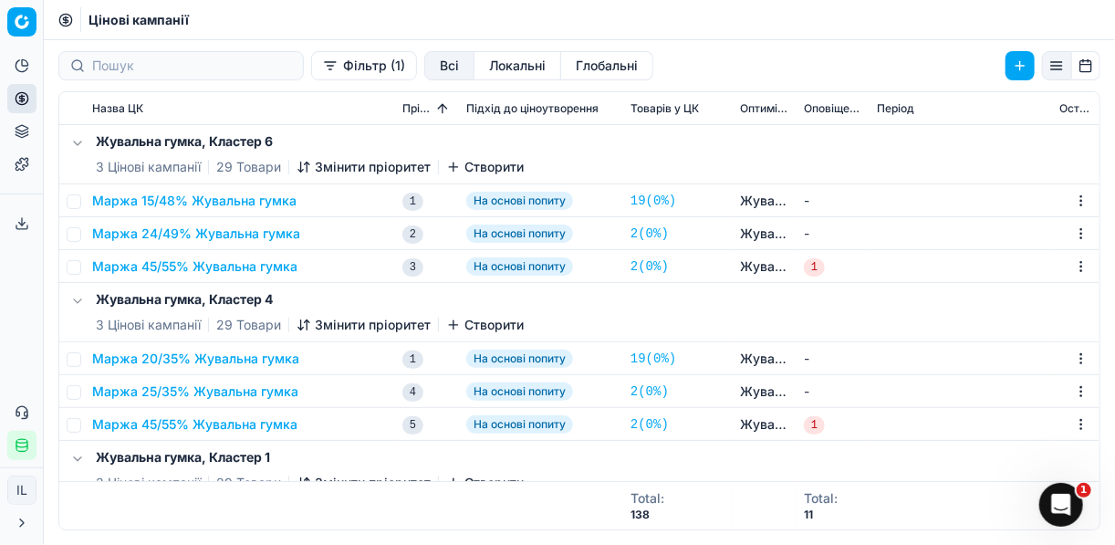
click at [192, 265] on button "Маржа 45/55% Жувальна гумка" at bounding box center [194, 266] width 205 height 18
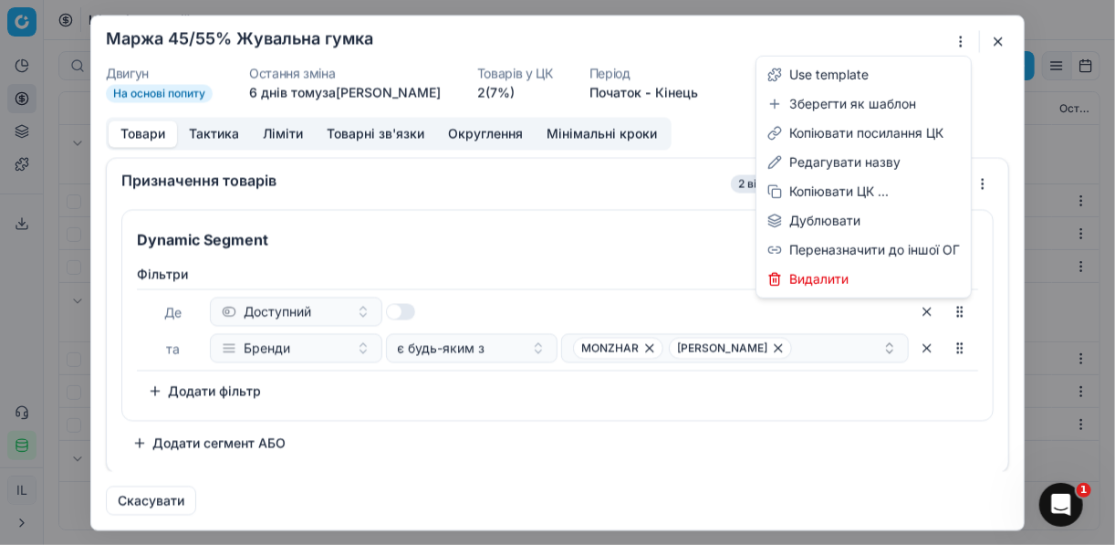
click at [962, 35] on div "Ми зберігаємо налаштування ЦК. Будь ласка, зачекайте, це може зайняти декілька …" at bounding box center [557, 272] width 1115 height 545
click at [830, 161] on div "Редагувати назву" at bounding box center [863, 162] width 207 height 29
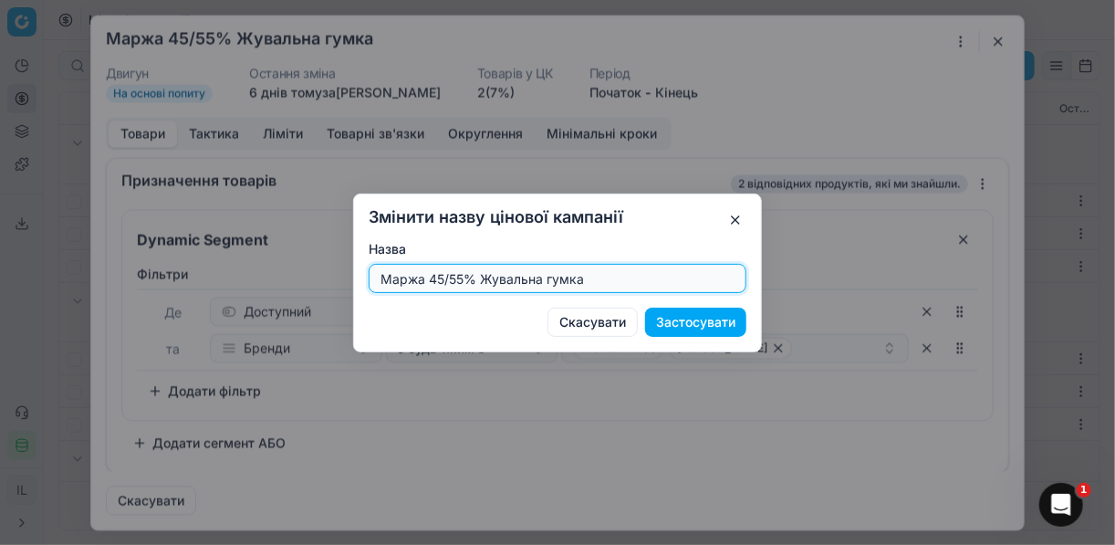
click at [459, 276] on input "Маржа 45/55% Жувальна гумка" at bounding box center [557, 278] width 361 height 27
type input "Маржа 28/49% Жувальна гумка"
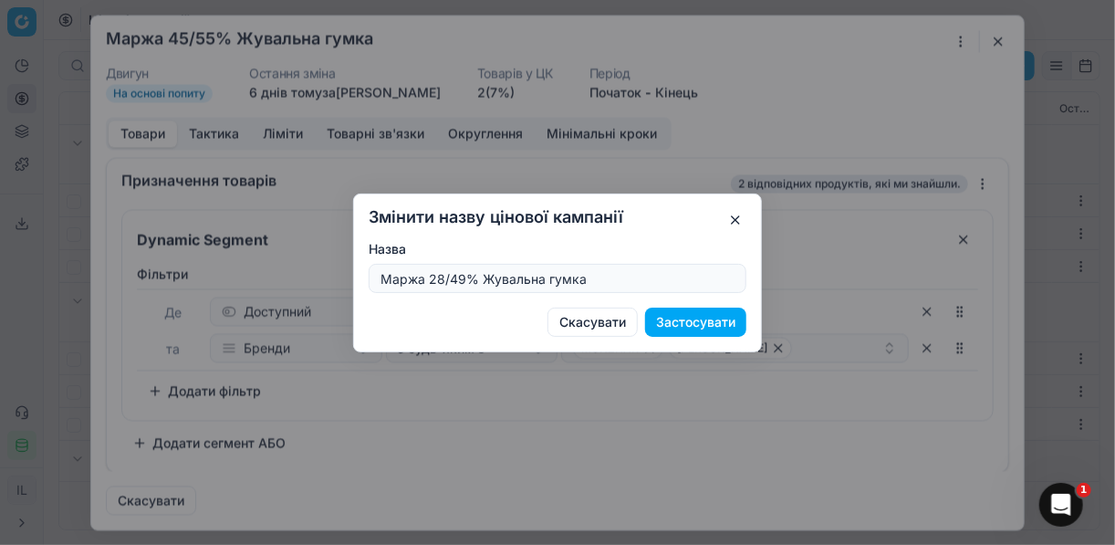
click at [681, 320] on button "Застосувати" at bounding box center [695, 321] width 101 height 29
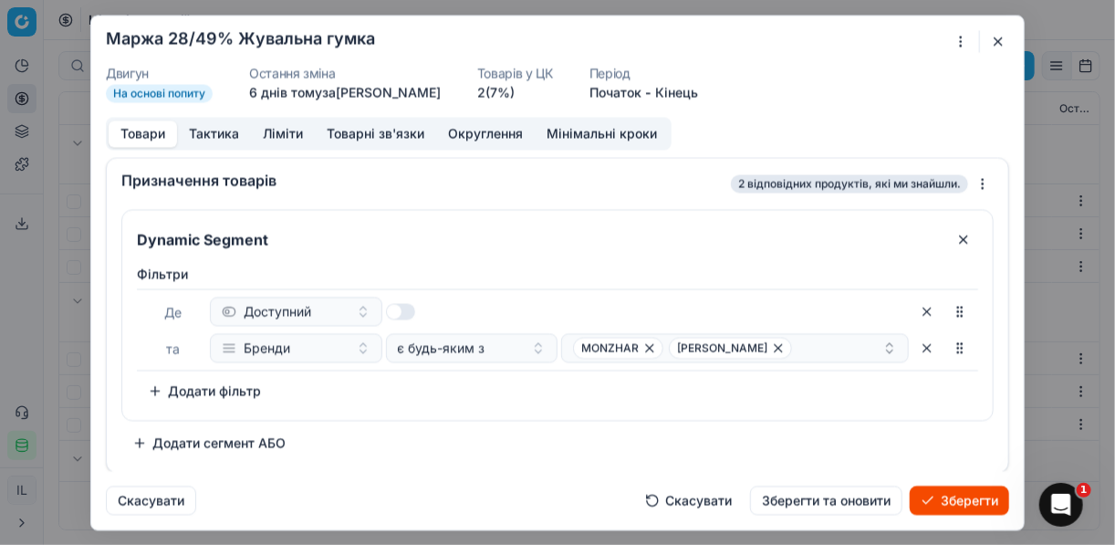
click at [285, 135] on button "Ліміти" at bounding box center [283, 133] width 64 height 26
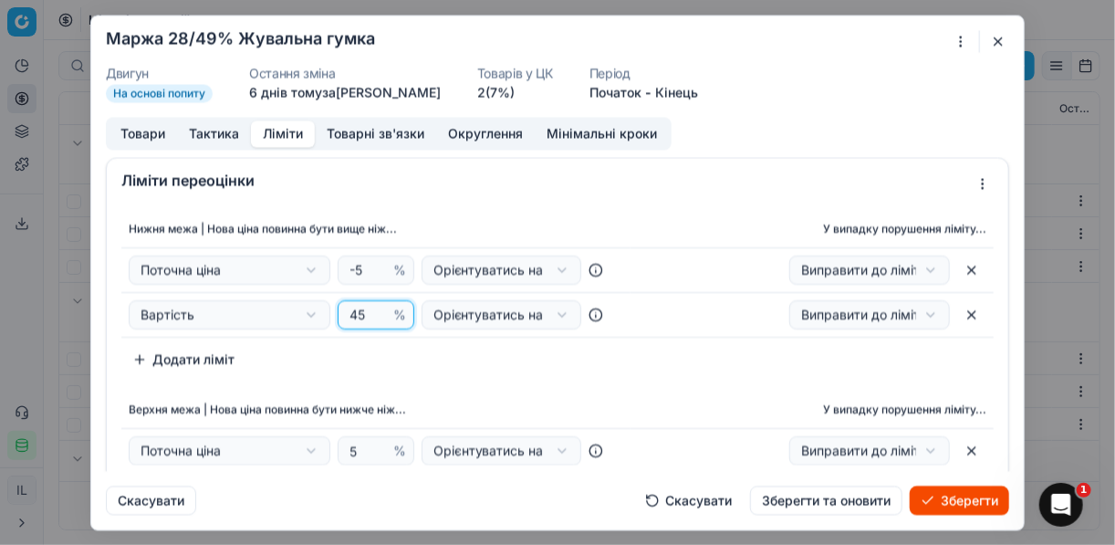
drag, startPoint x: 365, startPoint y: 320, endPoint x: 339, endPoint y: 308, distance: 28.2
click at [341, 309] on div "45 %" at bounding box center [376, 314] width 77 height 29
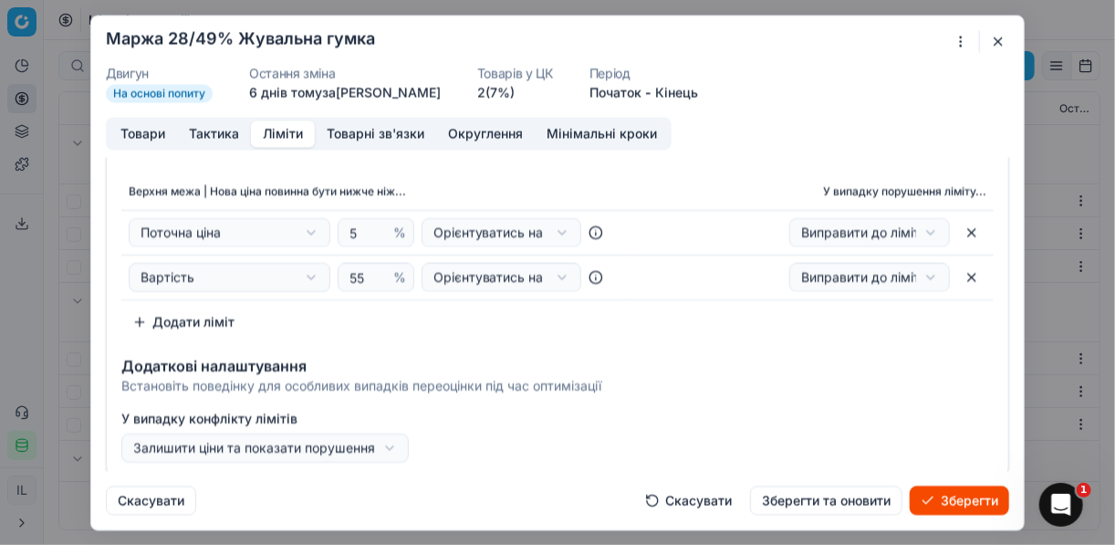
type input "28"
drag, startPoint x: 360, startPoint y: 278, endPoint x: 332, endPoint y: 274, distance: 28.6
click at [332, 274] on div "Вартість Вартість Поточна ціна Поточна промо ціна Мінімальна ціна на ринку Макс…" at bounding box center [376, 276] width 494 height 29
type input "49"
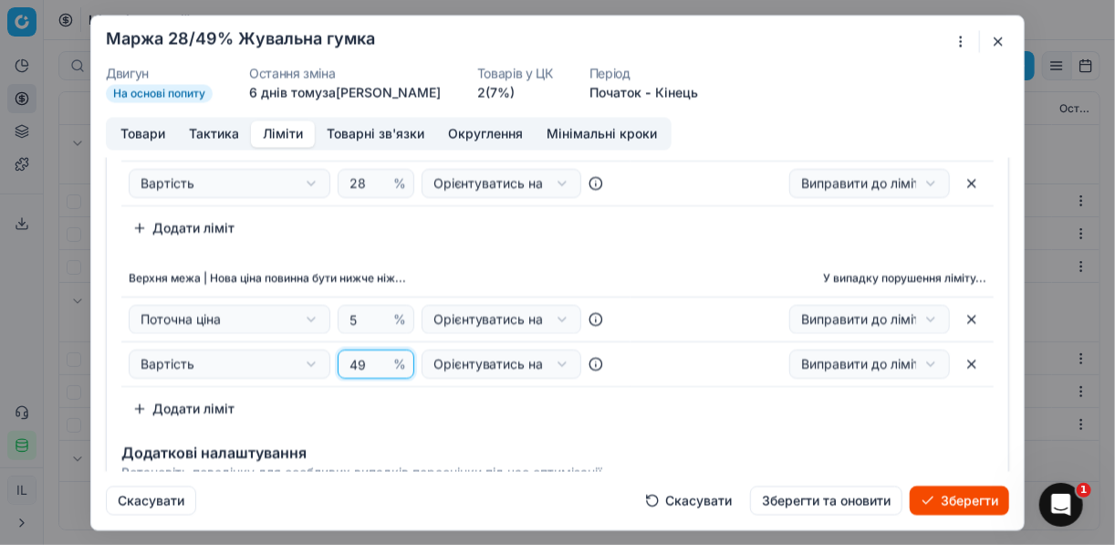
scroll to position [73, 0]
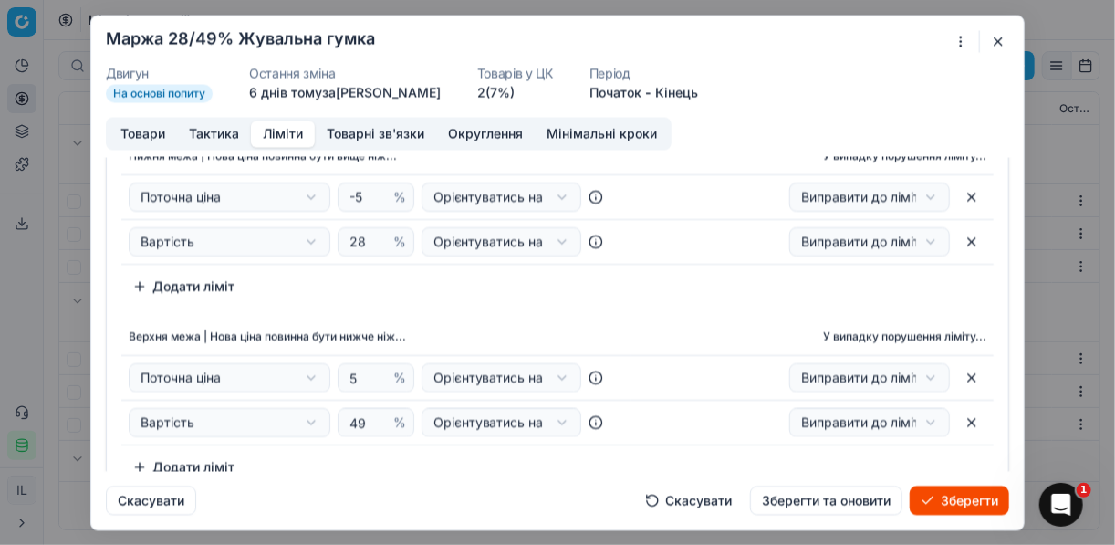
click at [152, 133] on button "Товари" at bounding box center [143, 133] width 68 height 26
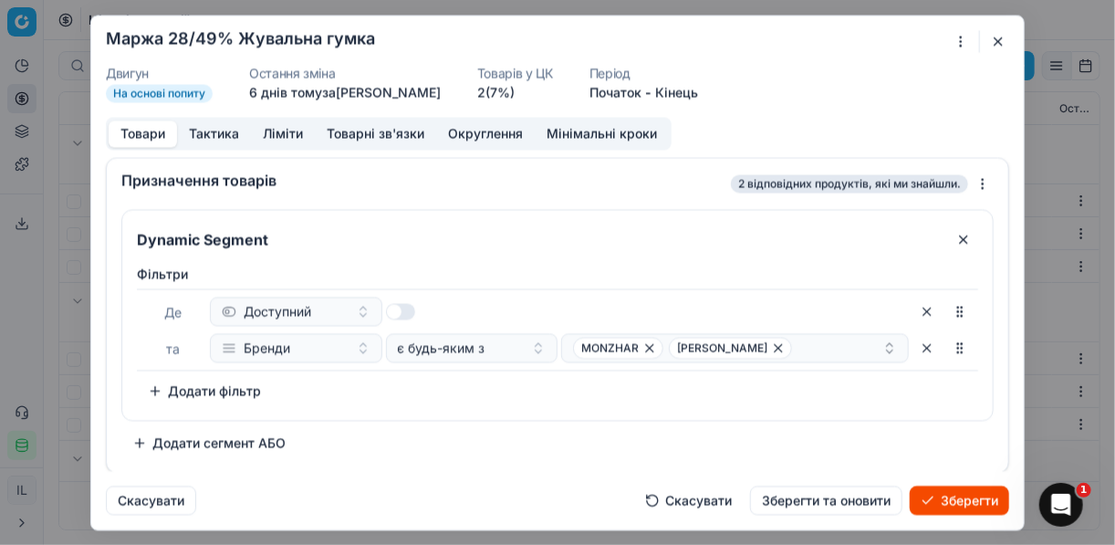
click at [584, 380] on div "Фiльтри [PERSON_NAME] та Бренди є будь-яким з MONZHAR [PERSON_NAME] To pick up …" at bounding box center [557, 335] width 841 height 140
click at [642, 347] on icon "button" at bounding box center [649, 347] width 15 height 15
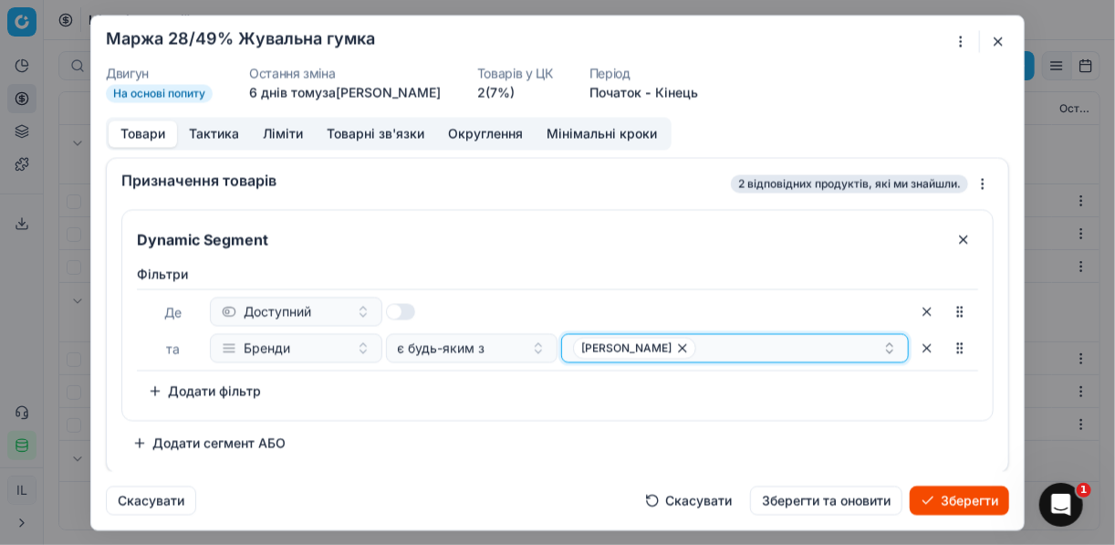
click at [682, 343] on div "[PERSON_NAME]" at bounding box center [727, 348] width 309 height 22
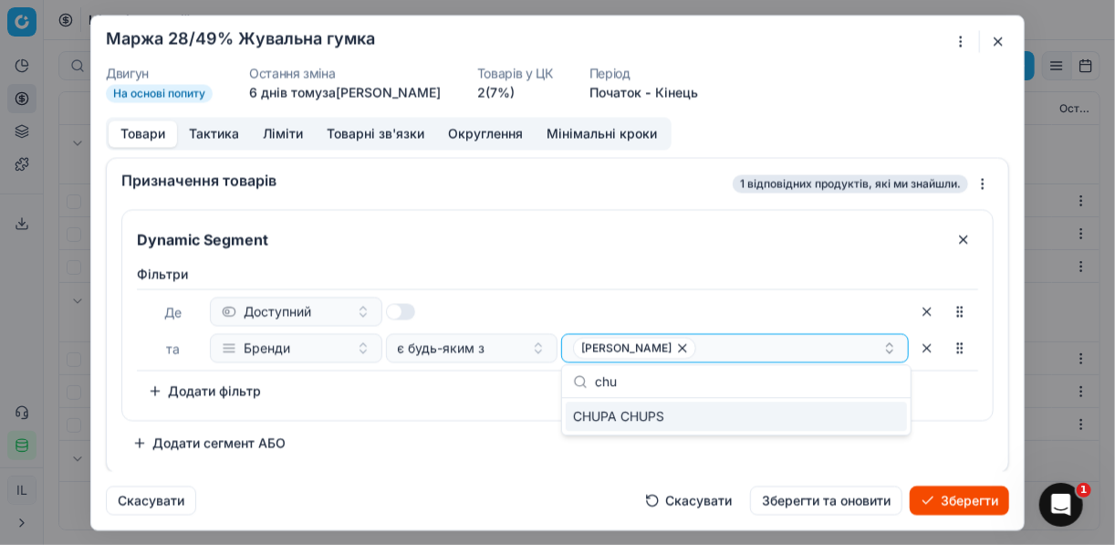
type input "chu"
click at [758, 423] on div "CHUPA CHUPS" at bounding box center [736, 415] width 341 height 29
click at [421, 409] on div "Фiльтри Де Доступний та Бренди є будь-яким з [PERSON_NAME] CHUPS To pick up a s…" at bounding box center [557, 338] width 870 height 162
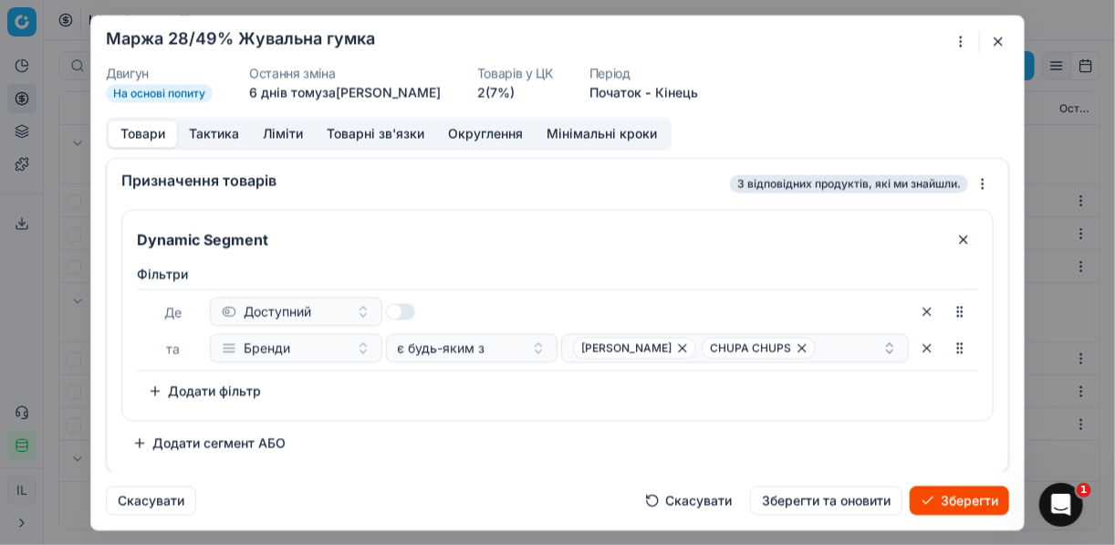
drag, startPoint x: 956, startPoint y: 492, endPoint x: 321, endPoint y: 218, distance: 691.4
click at [605, 402] on form "Ми зберігаємо налаштування ЦК. Будь ласка, зачекайте, це може зайняти декілька …" at bounding box center [557, 273] width 932 height 514
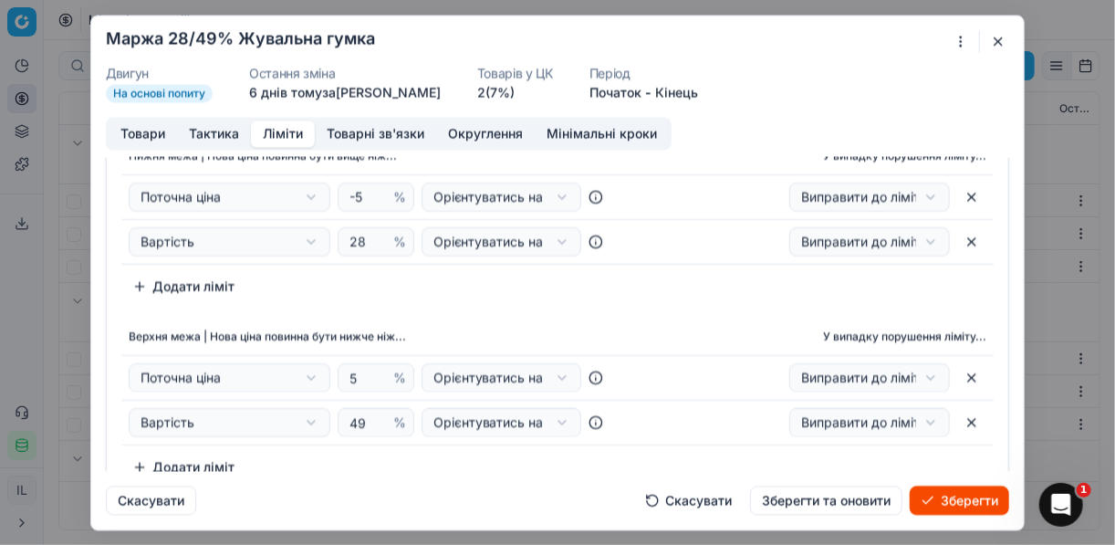
click at [280, 130] on button "Ліміти" at bounding box center [283, 133] width 64 height 26
click at [950, 500] on button "Зберегти" at bounding box center [959, 499] width 99 height 29
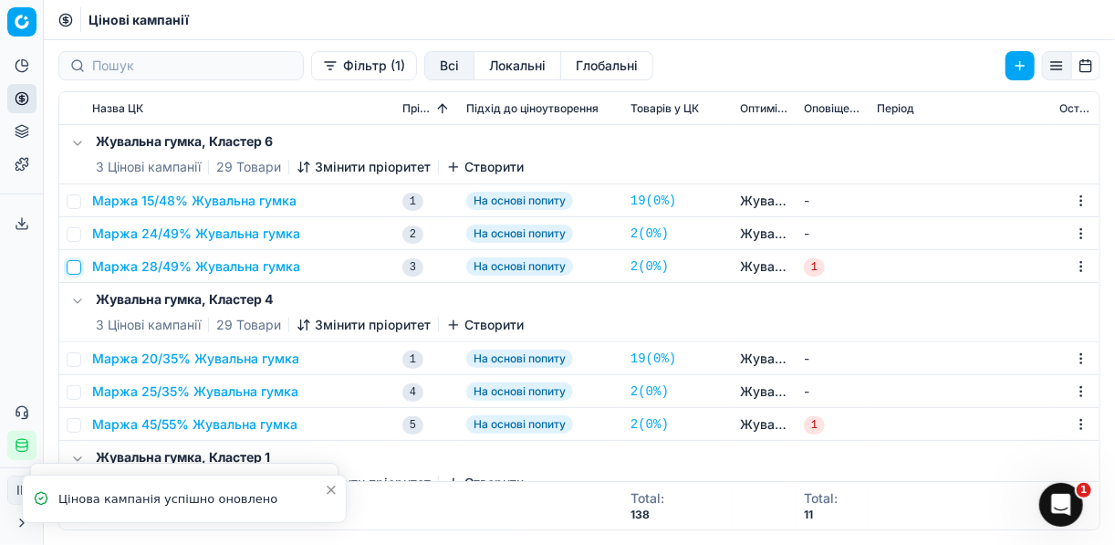
click at [79, 264] on input "checkbox" at bounding box center [74, 267] width 15 height 15
checkbox input "true"
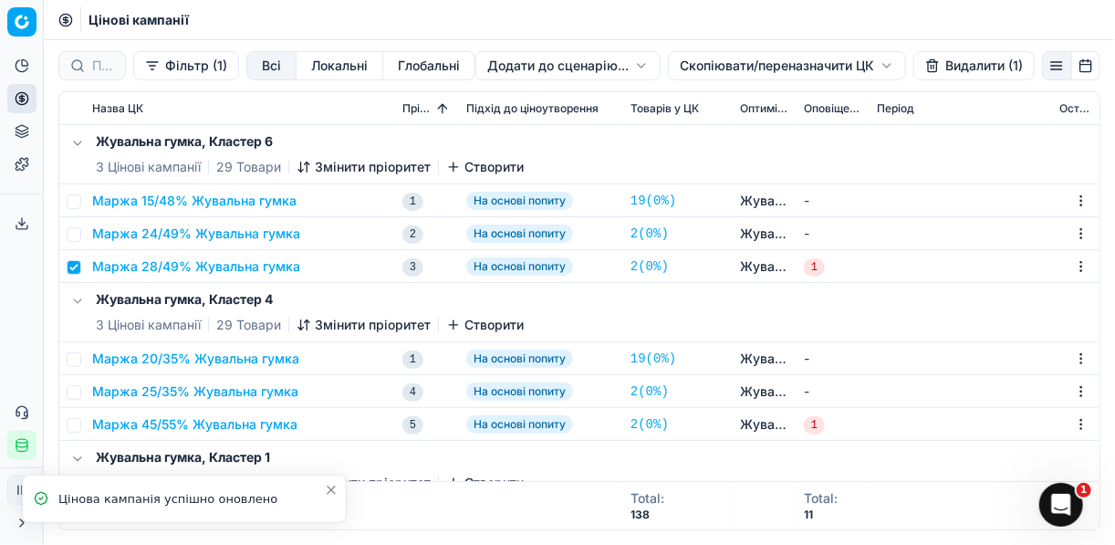
click at [720, 68] on html "Pricing platform Аналітика Цінова оптимізація Асортимент продукції Шаблони Серв…" at bounding box center [557, 272] width 1115 height 545
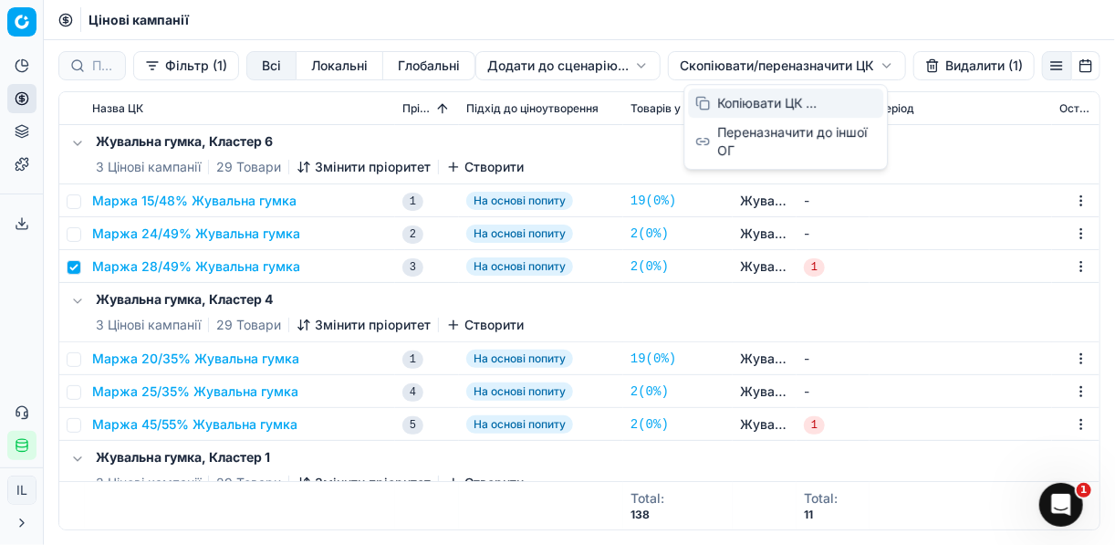
click at [728, 107] on div "Копіювати ЦК ..." at bounding box center [785, 102] width 195 height 29
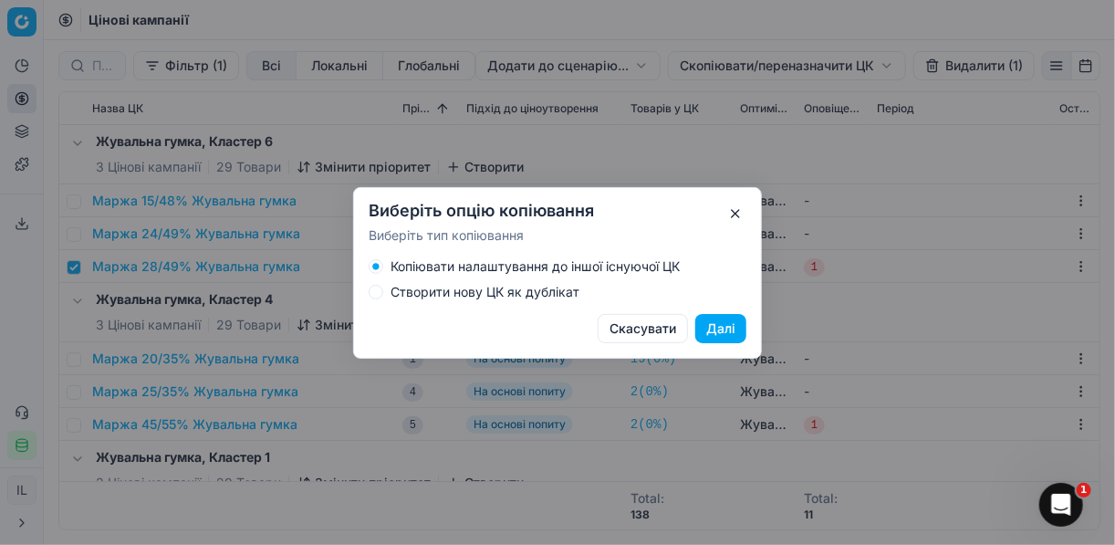
click at [380, 289] on button "Створити нову ЦК як дублікат" at bounding box center [376, 292] width 15 height 15
click at [713, 332] on button "Далі" at bounding box center [720, 328] width 51 height 29
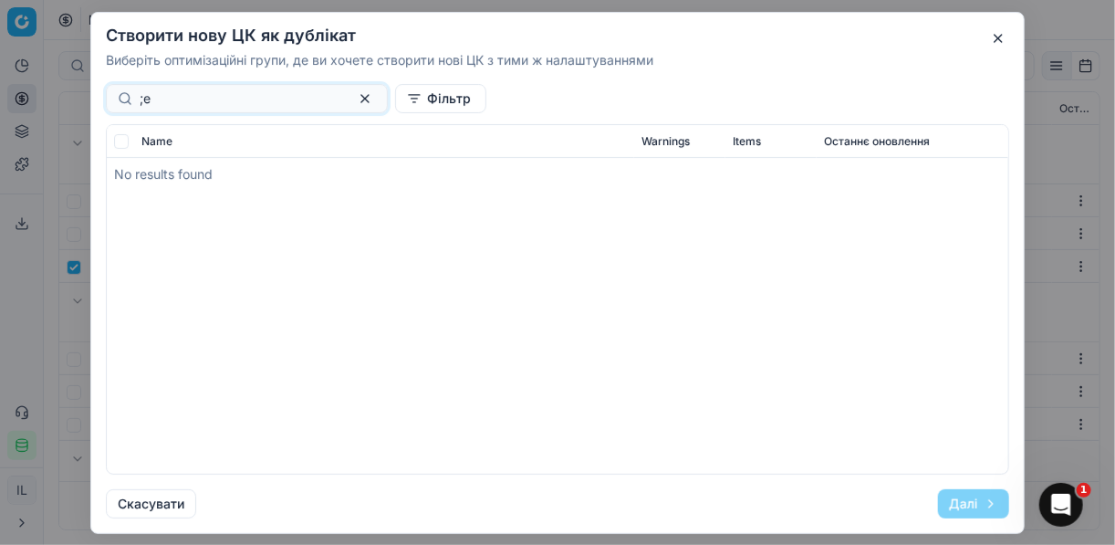
type input ";"
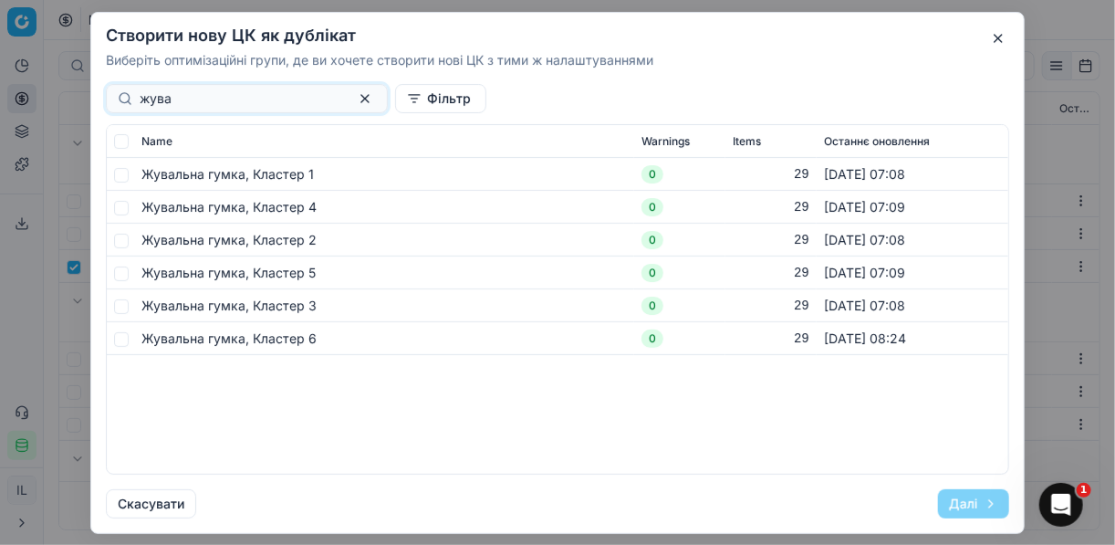
type input "жува"
click at [117, 336] on input "checkbox" at bounding box center [121, 338] width 15 height 15
checkbox input "true"
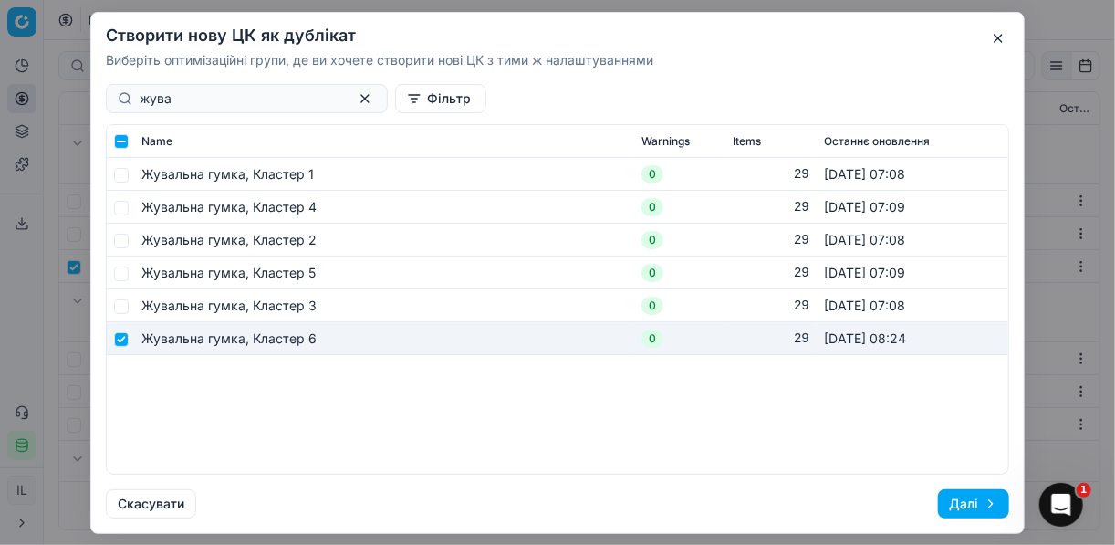
click at [969, 508] on button "Далі" at bounding box center [973, 503] width 71 height 29
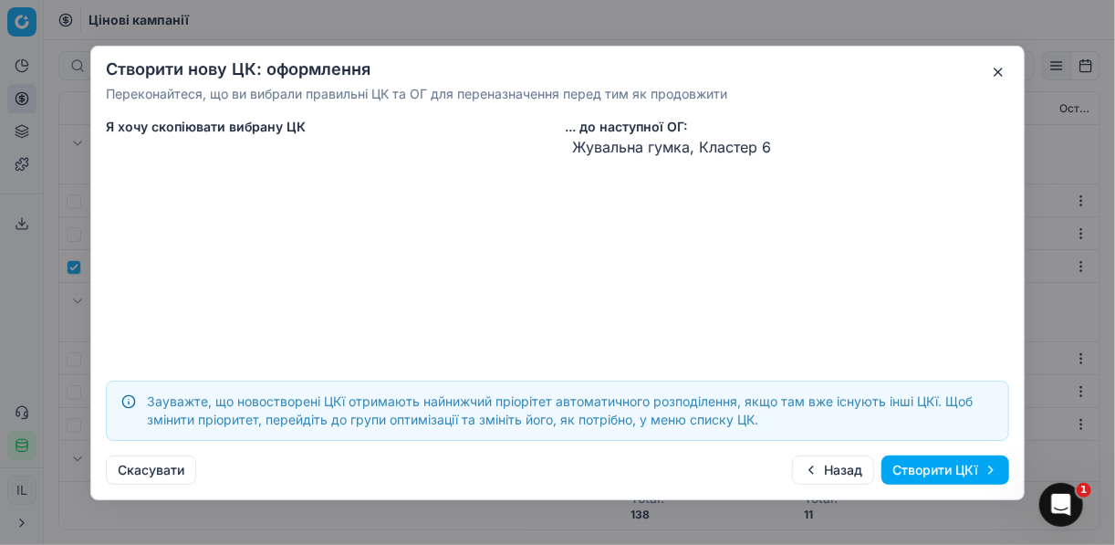
click at [960, 469] on button "Створити ЦКї" at bounding box center [945, 469] width 128 height 29
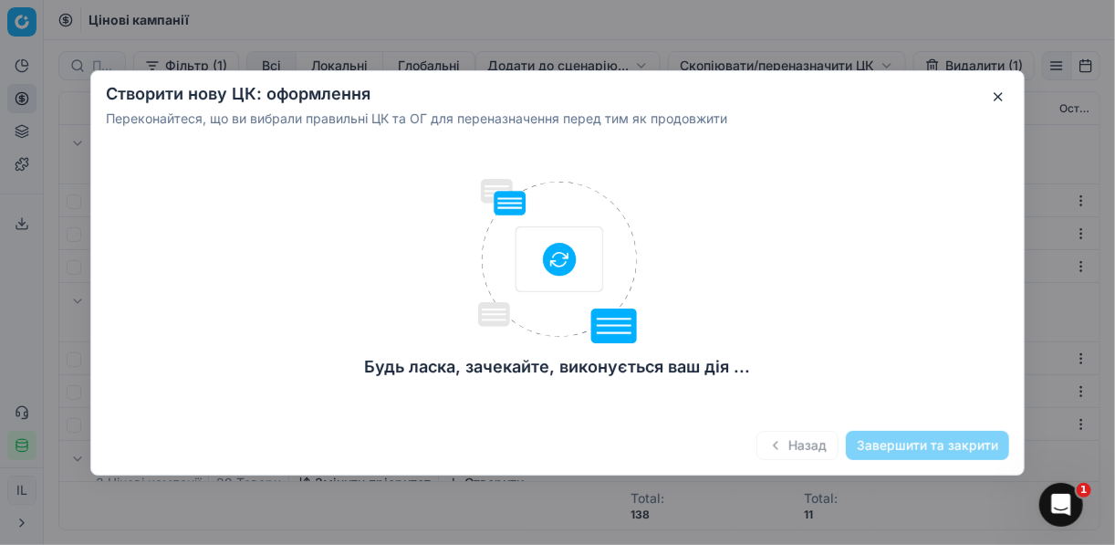
checkbox input "false"
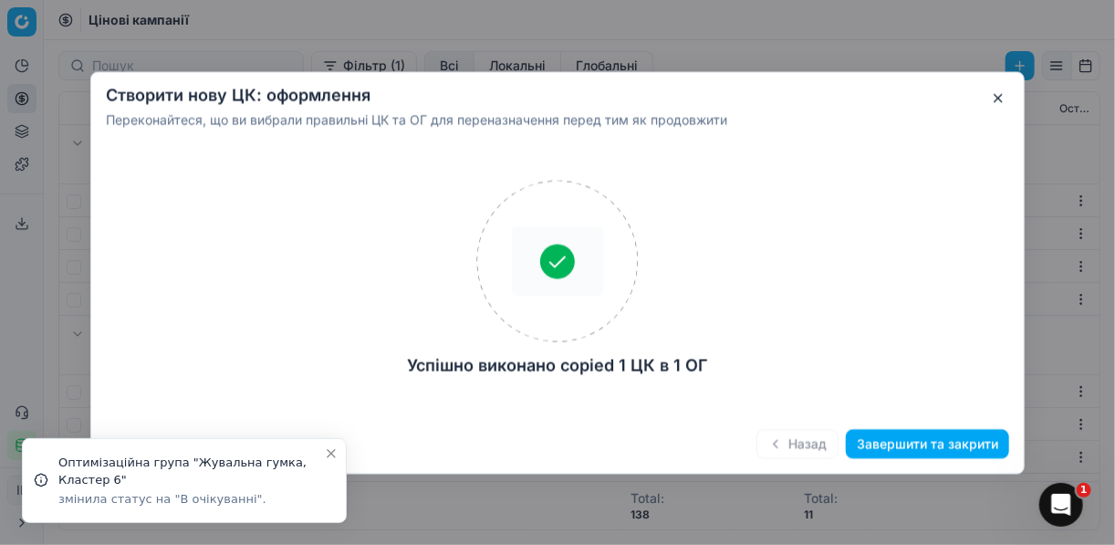
click at [916, 434] on button "Завершити та закрити" at bounding box center [927, 443] width 163 height 29
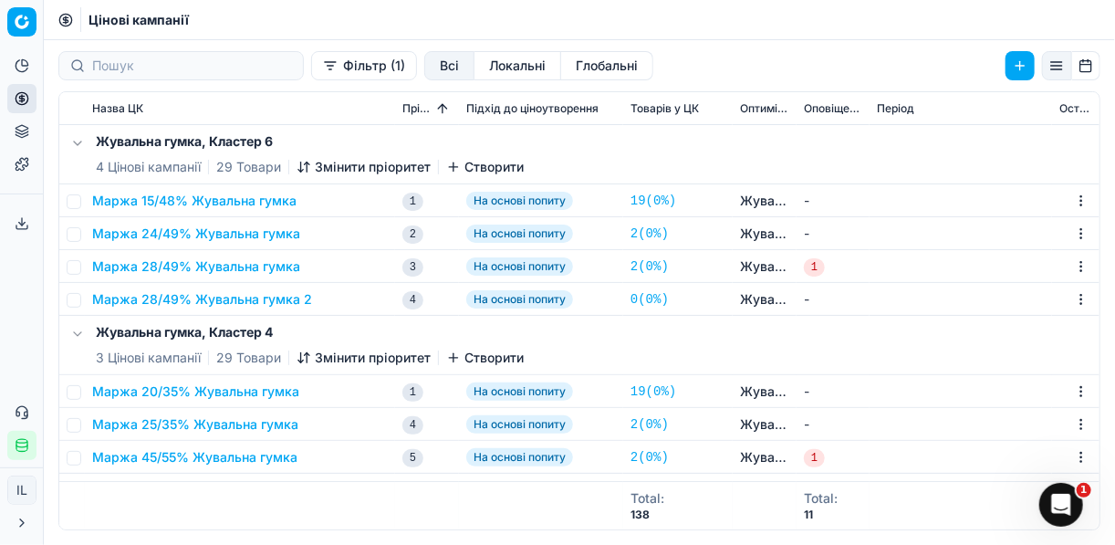
click at [217, 291] on button "Маржа 28/49% Жувальна гумка 2" at bounding box center [202, 299] width 220 height 18
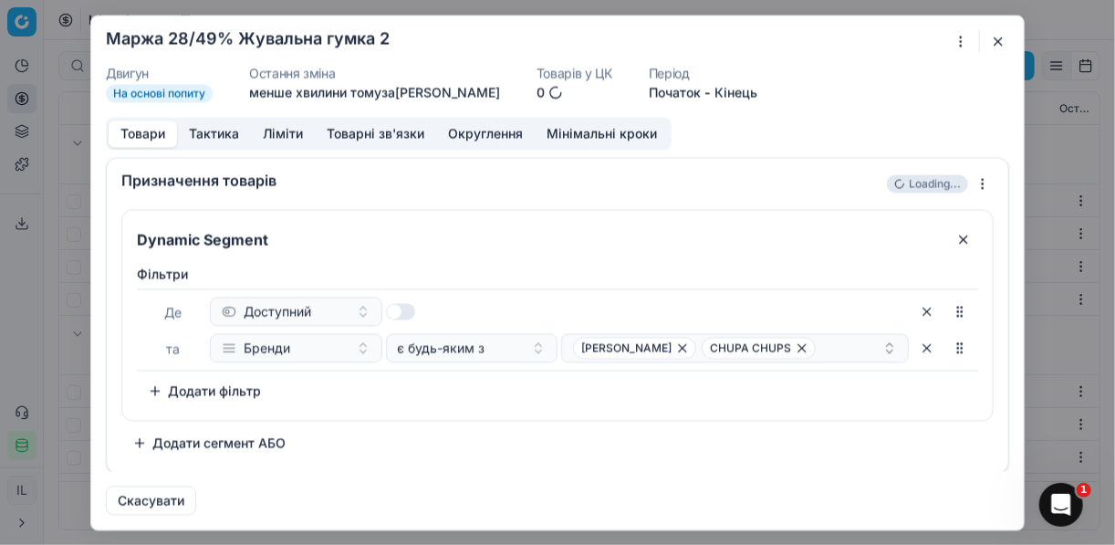
click at [217, 291] on div "Де Доступний та [PERSON_NAME] є будь-яким з [PERSON_NAME]" at bounding box center [557, 329] width 841 height 82
click at [960, 40] on div "Ми зберігаємо налаштування ЦК. Будь ласка, зачекайте, це може зайняти декілька …" at bounding box center [557, 272] width 1115 height 545
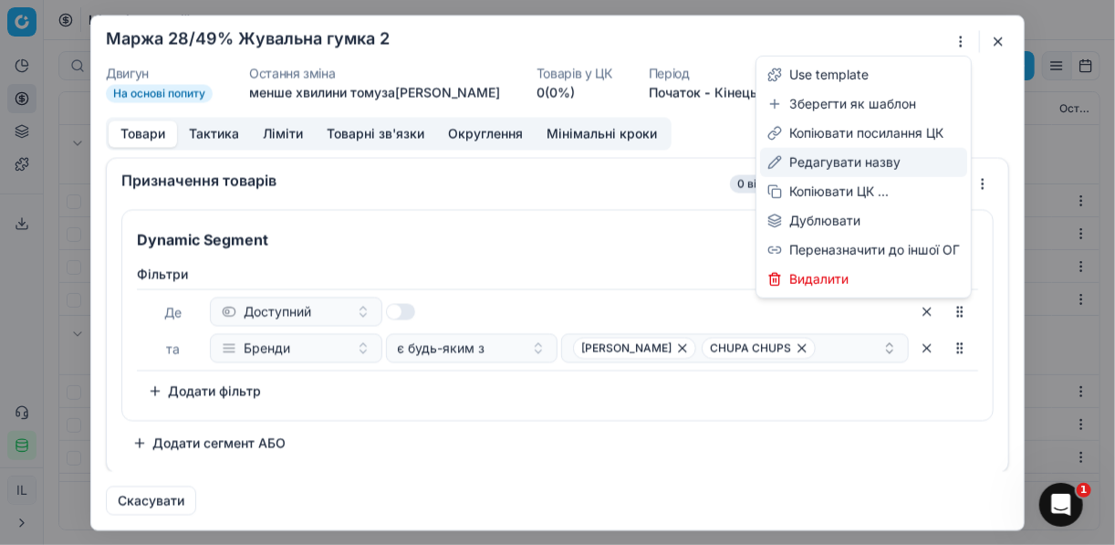
click at [817, 163] on div "Редагувати назву" at bounding box center [863, 162] width 207 height 29
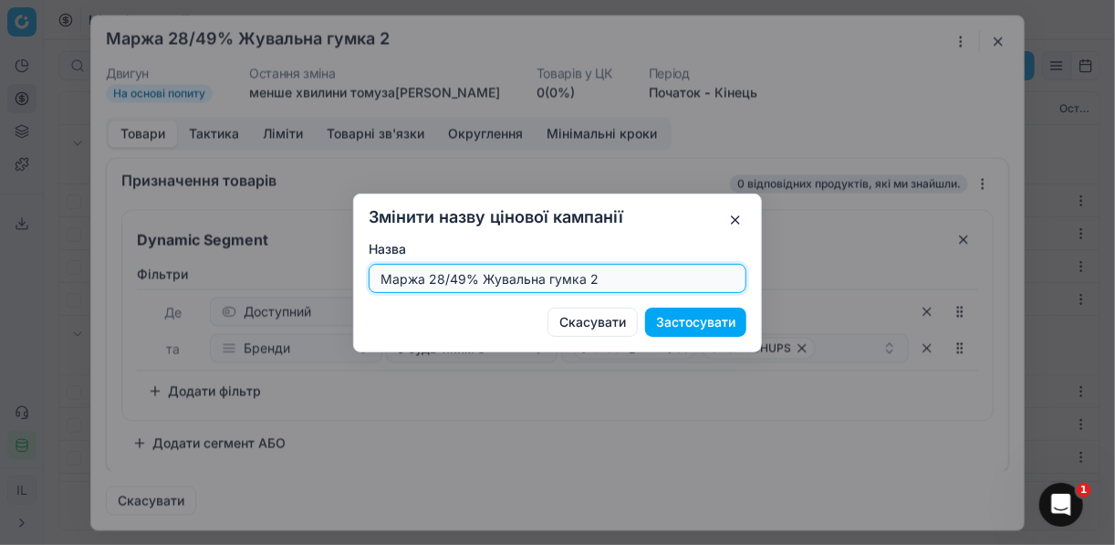
click at [461, 279] on input "Маржа 28/49% Жувальна гумка 2" at bounding box center [557, 278] width 361 height 27
click at [442, 278] on input "Маржа 28/49% Жувальна гумка 2" at bounding box center [557, 278] width 361 height 27
click at [462, 275] on input "Маржа 28/49% Жувальна гумка 2" at bounding box center [557, 278] width 361 height 27
click at [597, 280] on input "Маржа 35/55% Жувальна гумка 2" at bounding box center [557, 278] width 361 height 27
type input "Маржа 35/55% Жувальна гумка"
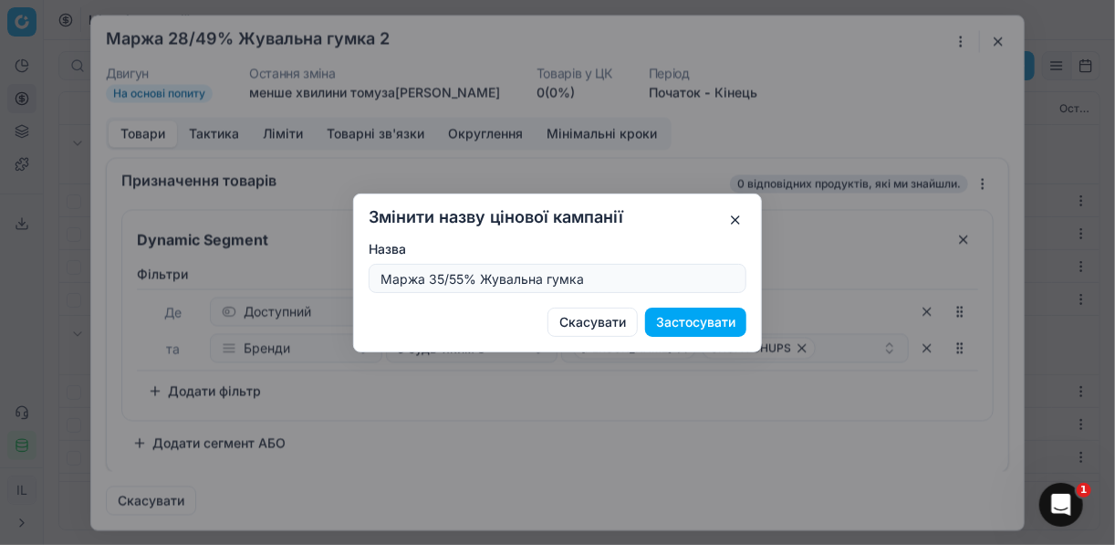
click at [672, 322] on button "Застосувати" at bounding box center [695, 321] width 101 height 29
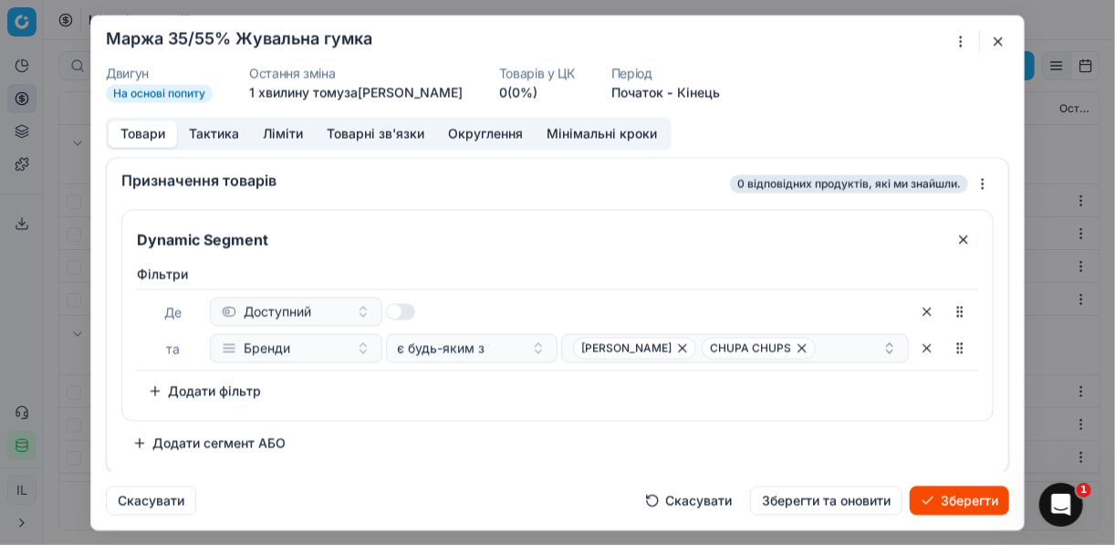
click at [278, 138] on button "Ліміти" at bounding box center [283, 133] width 64 height 26
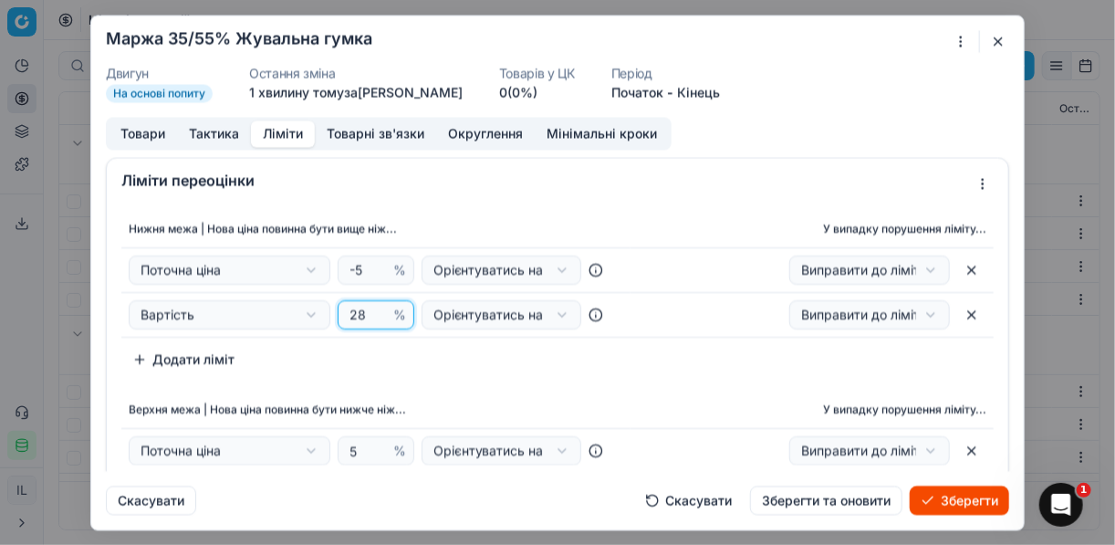
drag, startPoint x: 360, startPoint y: 320, endPoint x: 347, endPoint y: 314, distance: 15.1
click at [347, 314] on input "28" at bounding box center [368, 314] width 44 height 27
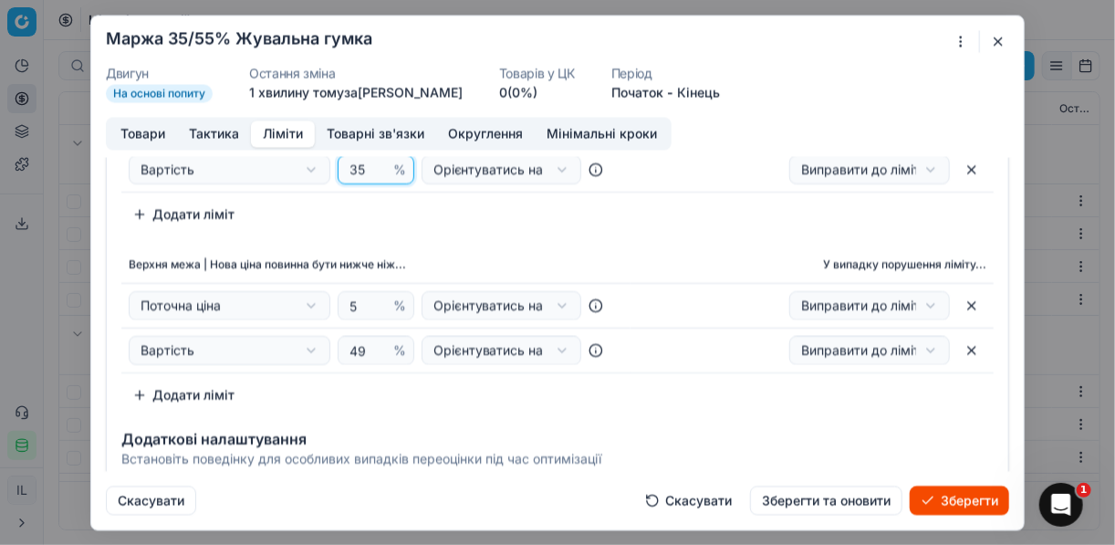
scroll to position [146, 0]
type input "35"
click at [356, 348] on input "49" at bounding box center [368, 349] width 44 height 27
click at [365, 352] on input "49" at bounding box center [368, 349] width 44 height 27
type input "4"
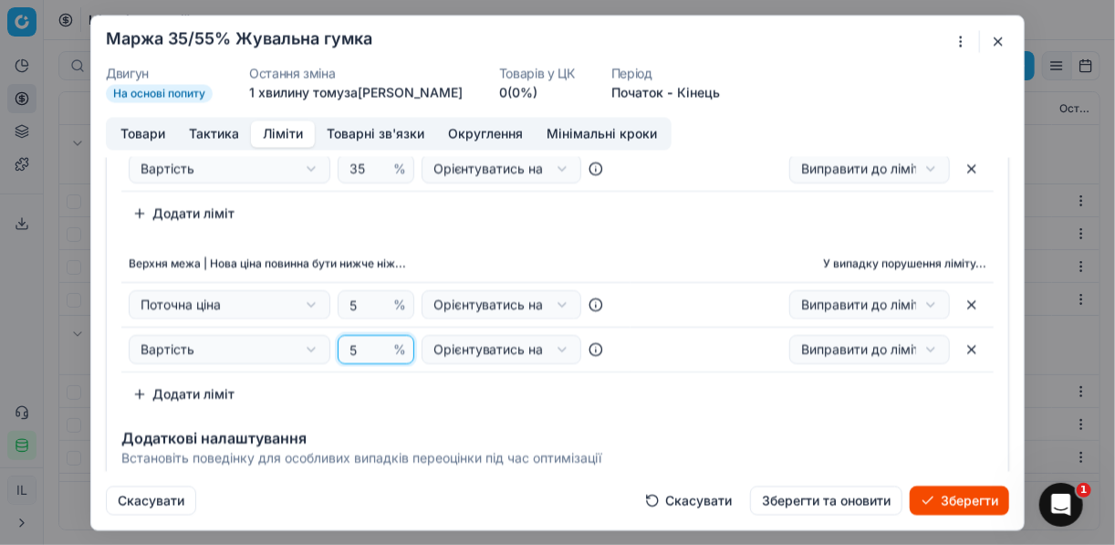
type input "55"
click at [139, 131] on button "Товари" at bounding box center [143, 133] width 68 height 26
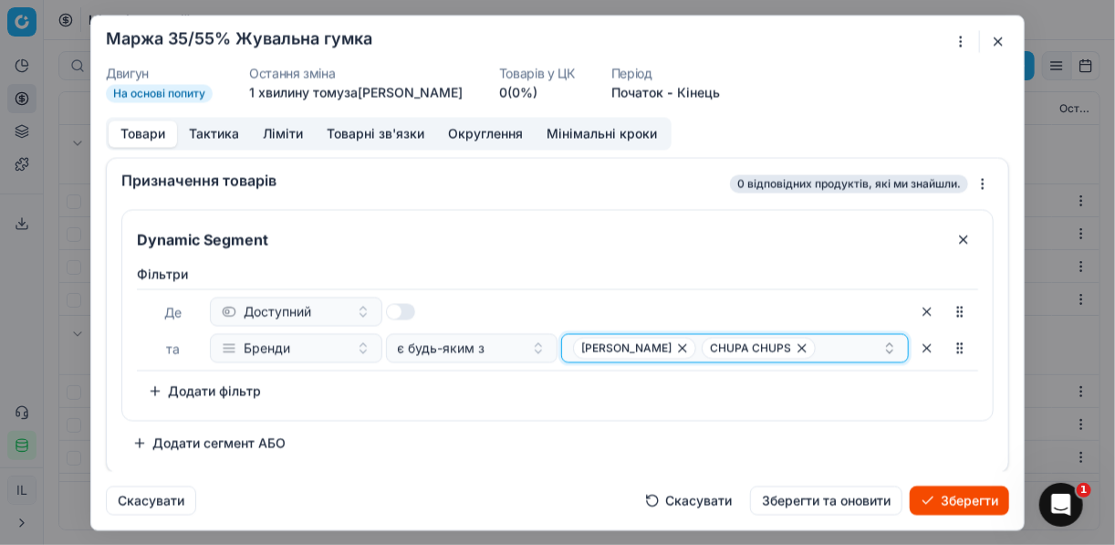
click at [795, 348] on icon "button" at bounding box center [802, 347] width 15 height 15
click at [612, 348] on span "[PERSON_NAME]" at bounding box center [634, 348] width 123 height 22
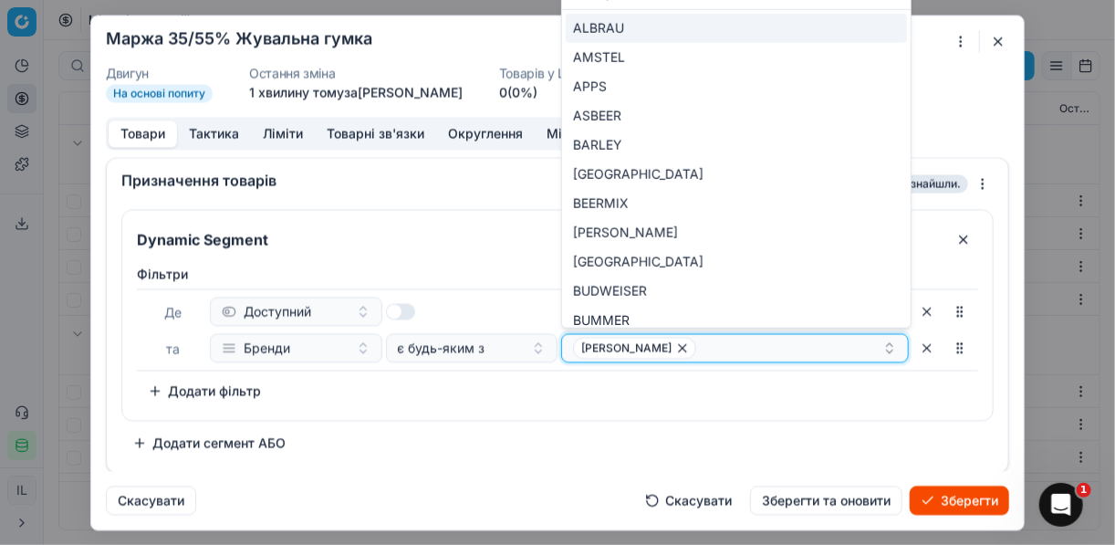
click at [675, 349] on icon "button" at bounding box center [682, 347] width 15 height 15
click at [619, 349] on button "Select a value" at bounding box center [735, 347] width 348 height 29
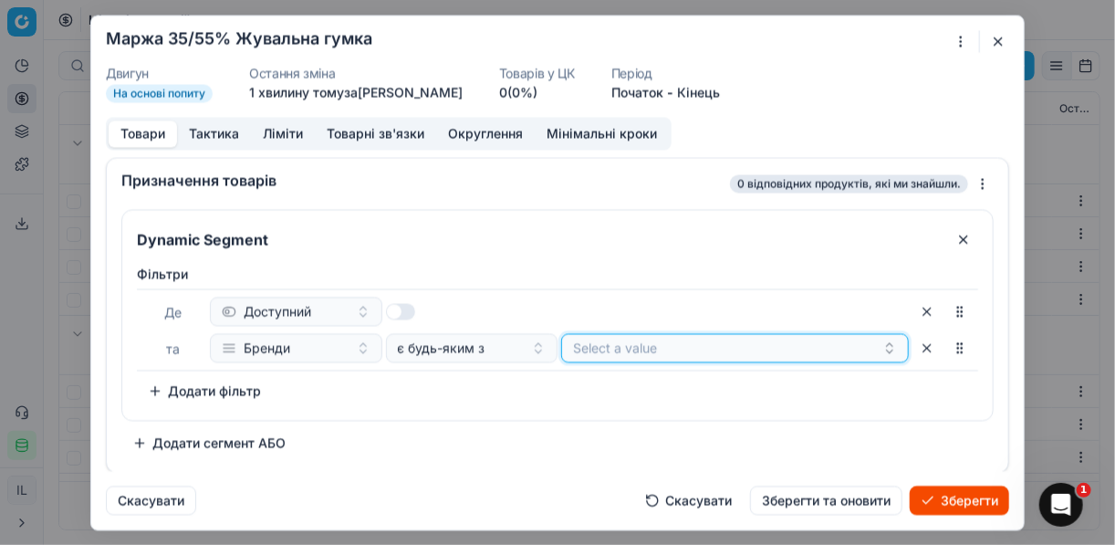
click at [615, 347] on button "Select a value" at bounding box center [735, 347] width 348 height 29
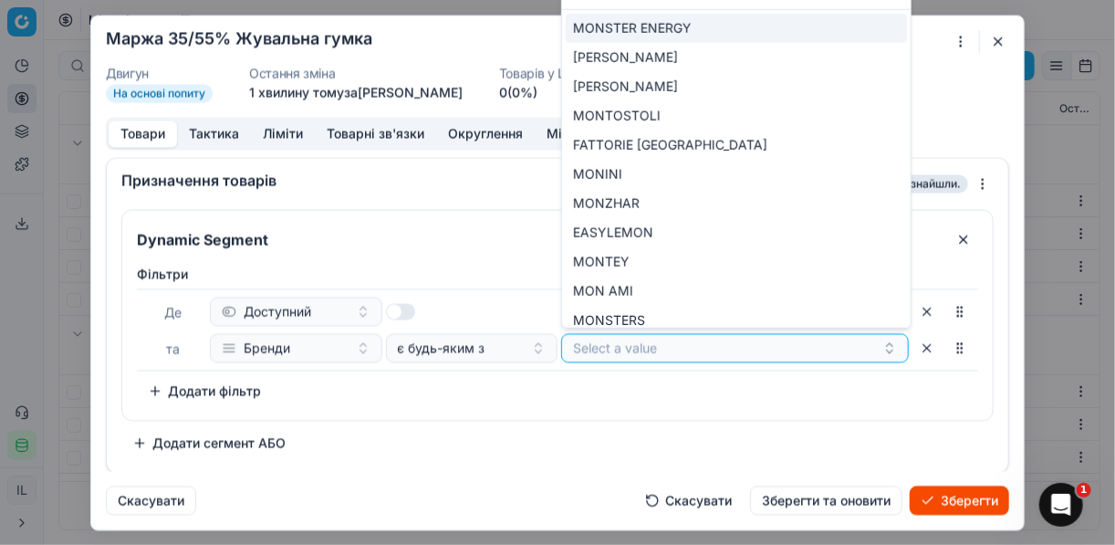
type input "mon"
click at [611, 345] on button "Select a value" at bounding box center [735, 347] width 348 height 29
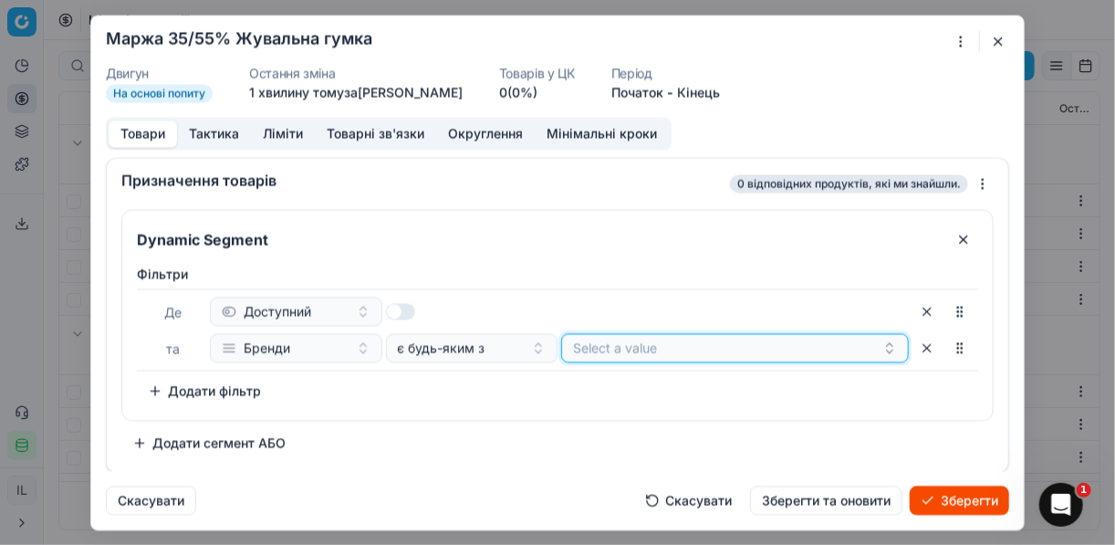
click at [613, 346] on button "Select a value" at bounding box center [735, 347] width 348 height 29
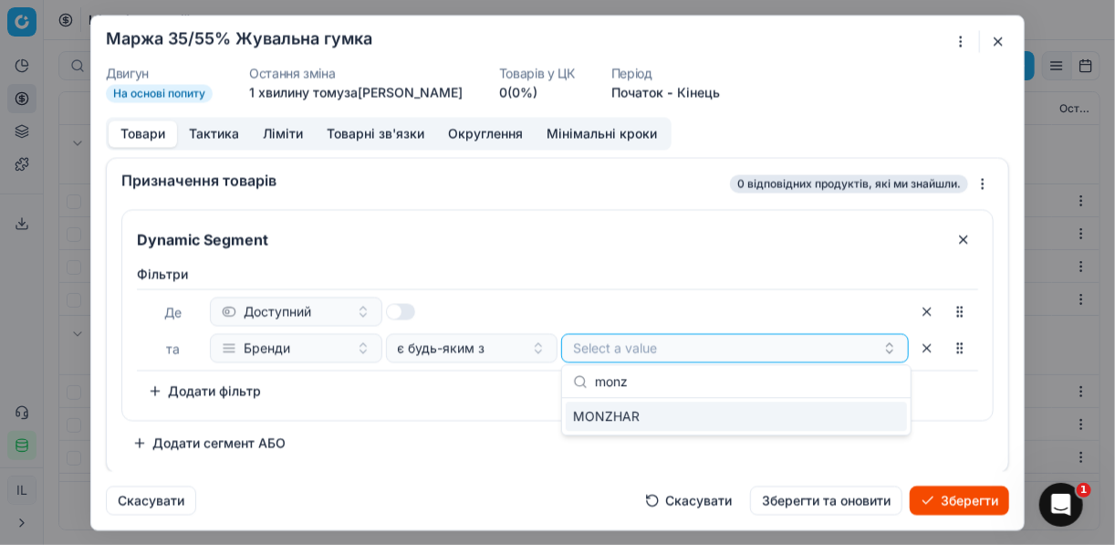
type input "monz"
click at [650, 412] on div "MONZHAR" at bounding box center [736, 415] width 341 height 29
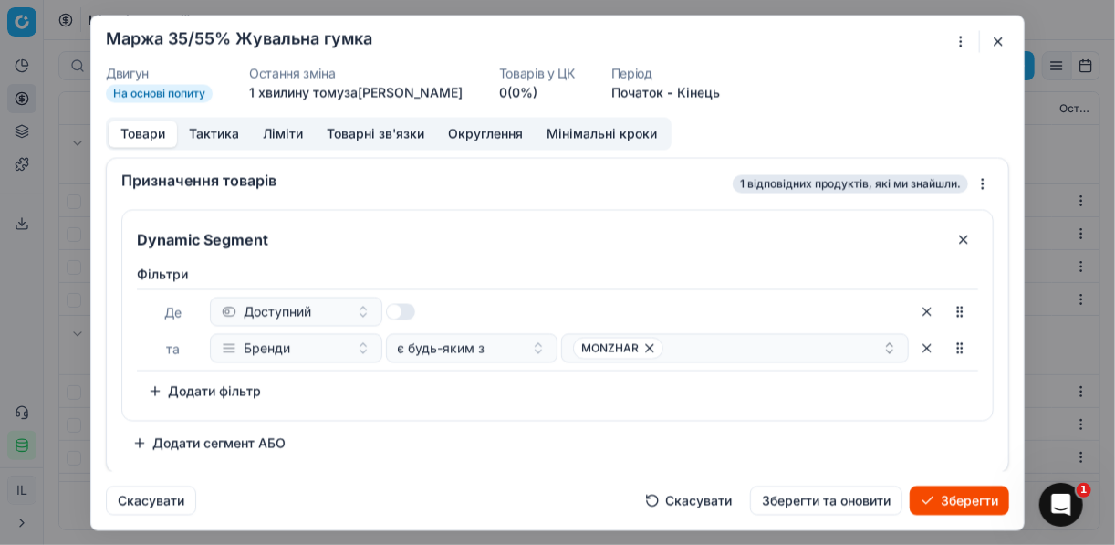
click at [501, 407] on div "Фiльтри Де Доступний та Бренди є будь-яким з MONZHAR To pick up a sortable item…" at bounding box center [557, 338] width 870 height 162
click at [277, 131] on button "Ліміти" at bounding box center [283, 133] width 64 height 26
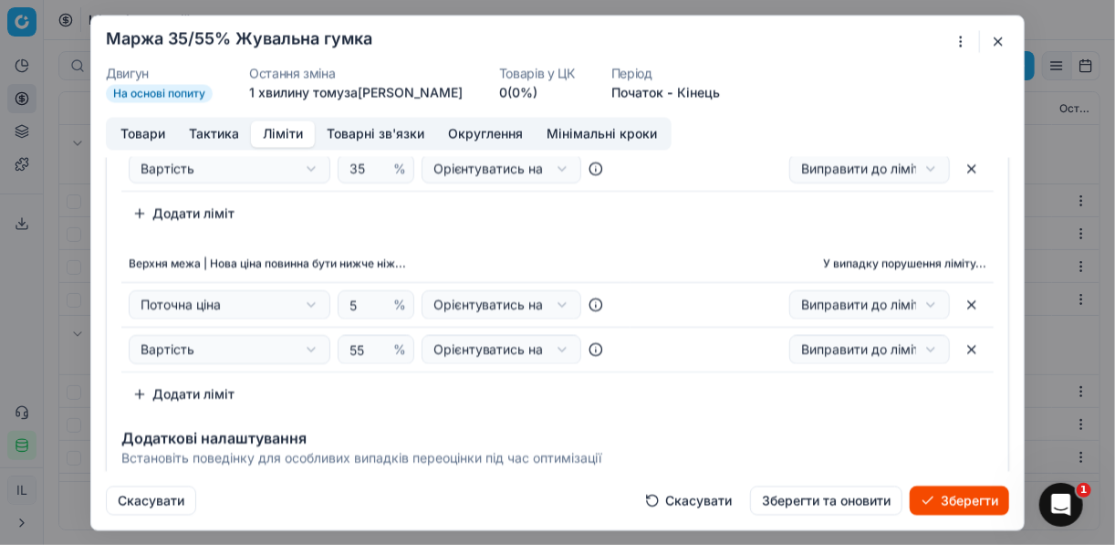
click at [970, 501] on button "Зберегти" at bounding box center [959, 499] width 99 height 29
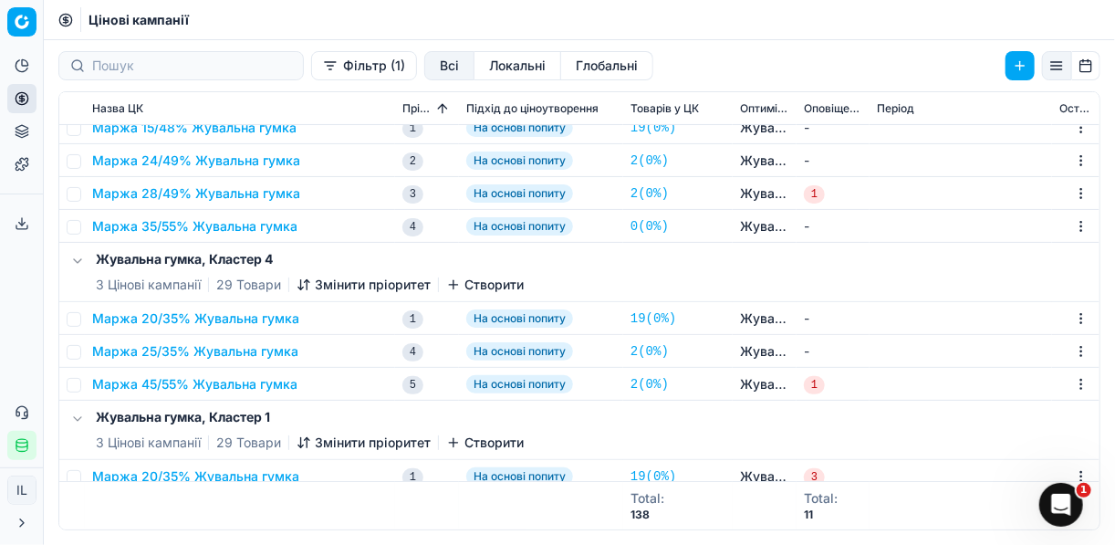
scroll to position [0, 0]
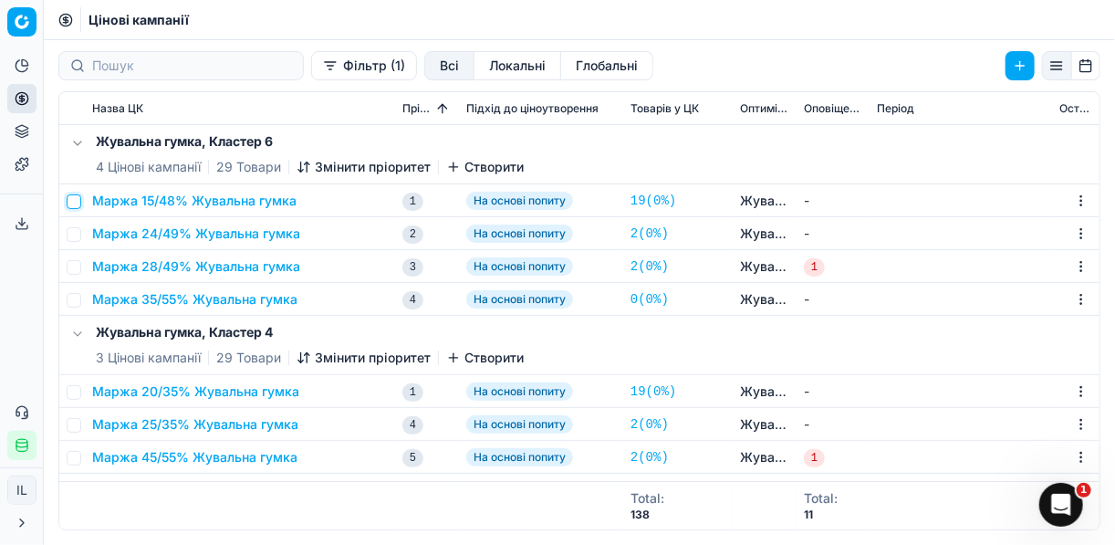
click at [76, 202] on input "checkbox" at bounding box center [74, 201] width 15 height 15
checkbox input "true"
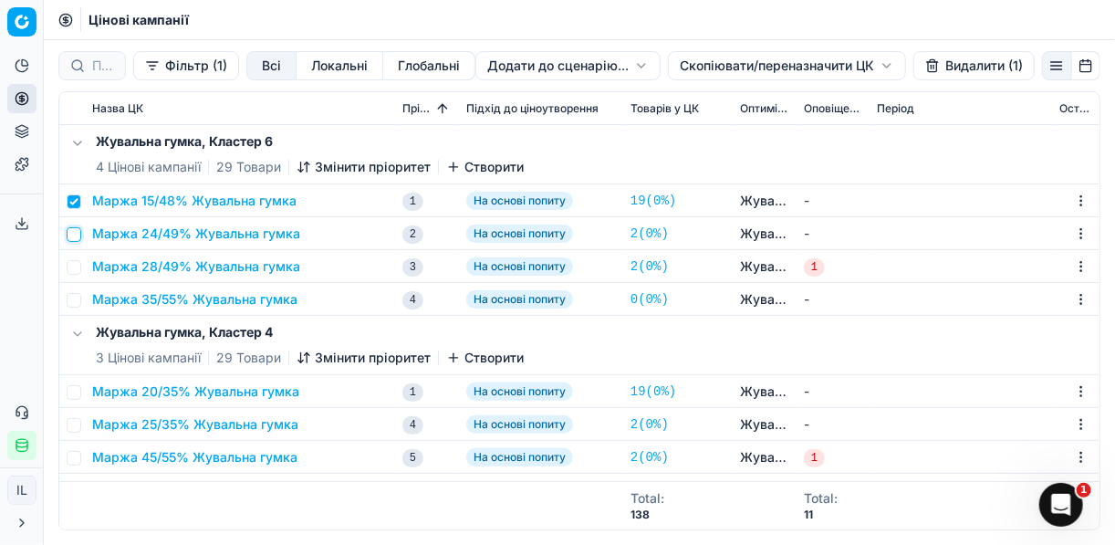
click at [76, 234] on input "checkbox" at bounding box center [74, 234] width 15 height 15
checkbox input "true"
click at [77, 266] on input "checkbox" at bounding box center [74, 267] width 15 height 15
checkbox input "true"
click at [78, 299] on input "checkbox" at bounding box center [74, 300] width 15 height 15
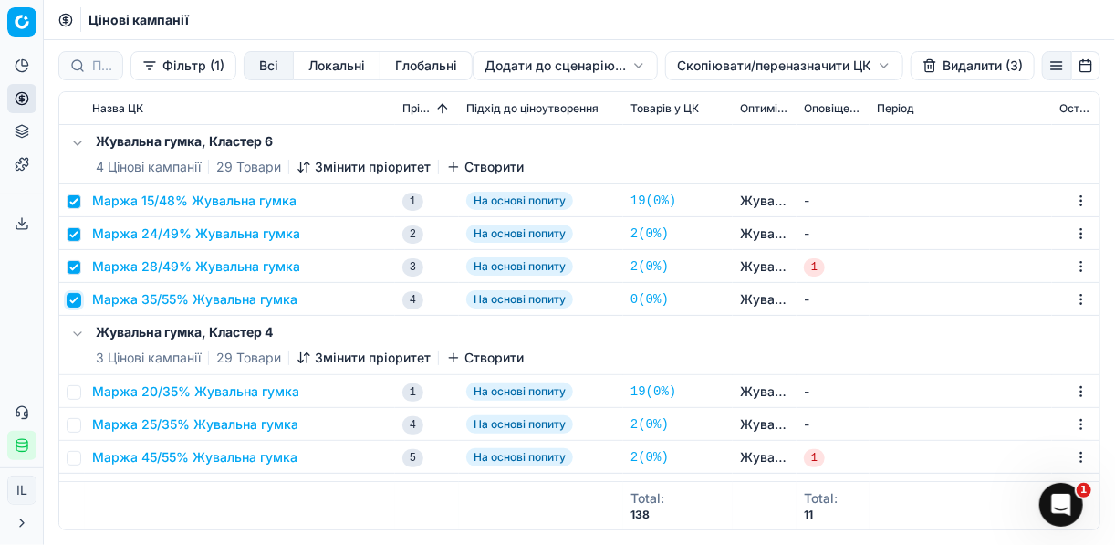
checkbox input "true"
click at [700, 64] on html "Pricing platform Аналітика Цінова оптимізація Асортимент продукції Шаблони Серв…" at bounding box center [557, 272] width 1115 height 545
click at [733, 101] on div "Копіювати ЦК" at bounding box center [782, 102] width 195 height 29
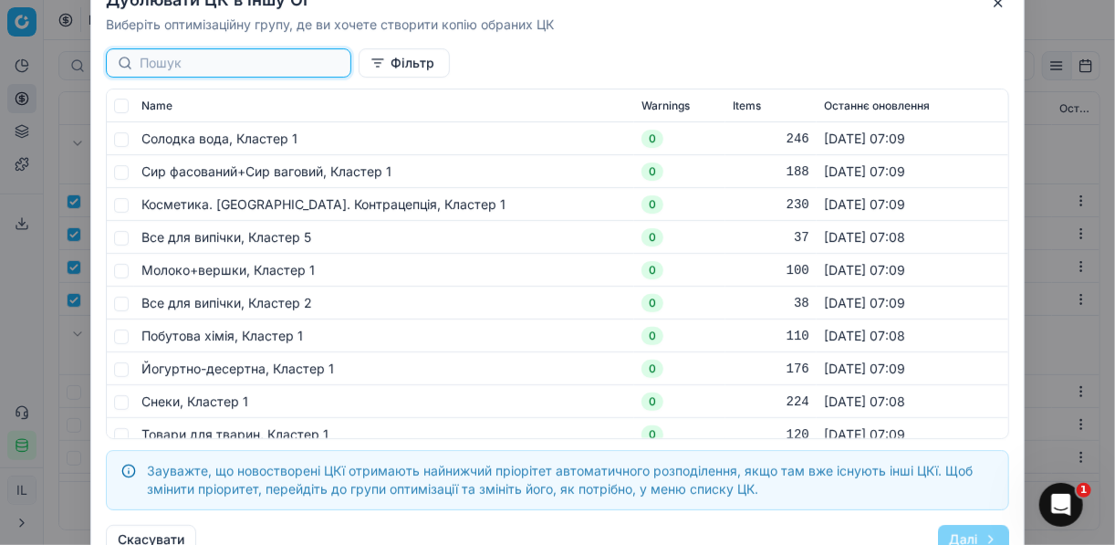
click at [175, 64] on input at bounding box center [240, 63] width 200 height 18
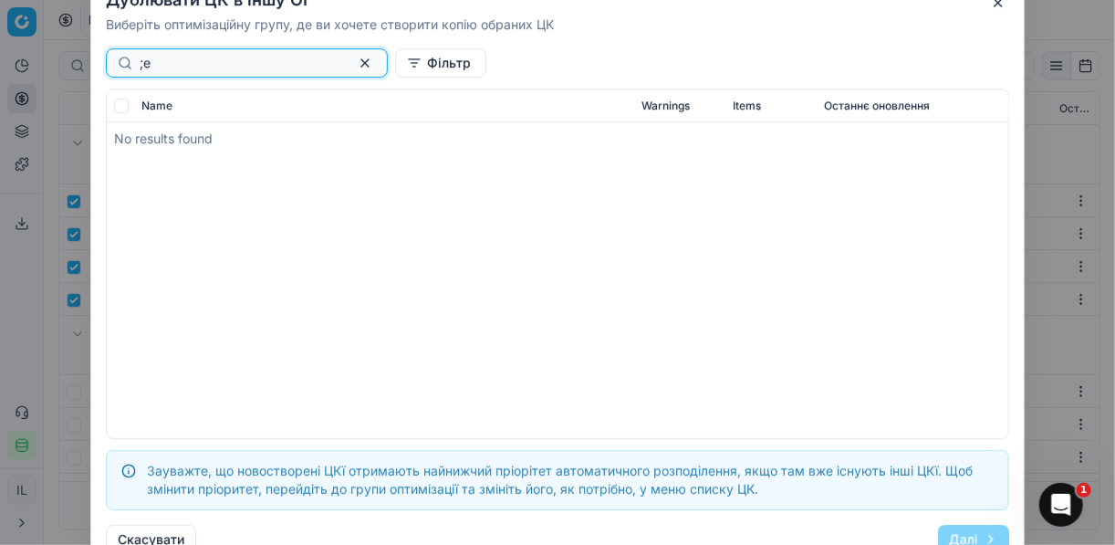
type input ";"
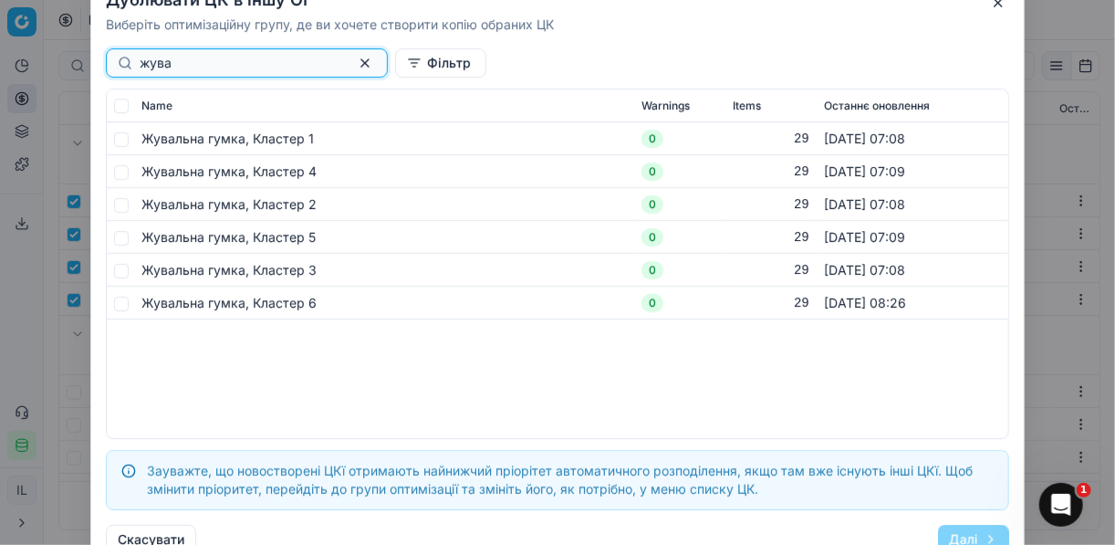
type input "жува"
click at [123, 135] on input "checkbox" at bounding box center [121, 138] width 15 height 15
checkbox input "true"
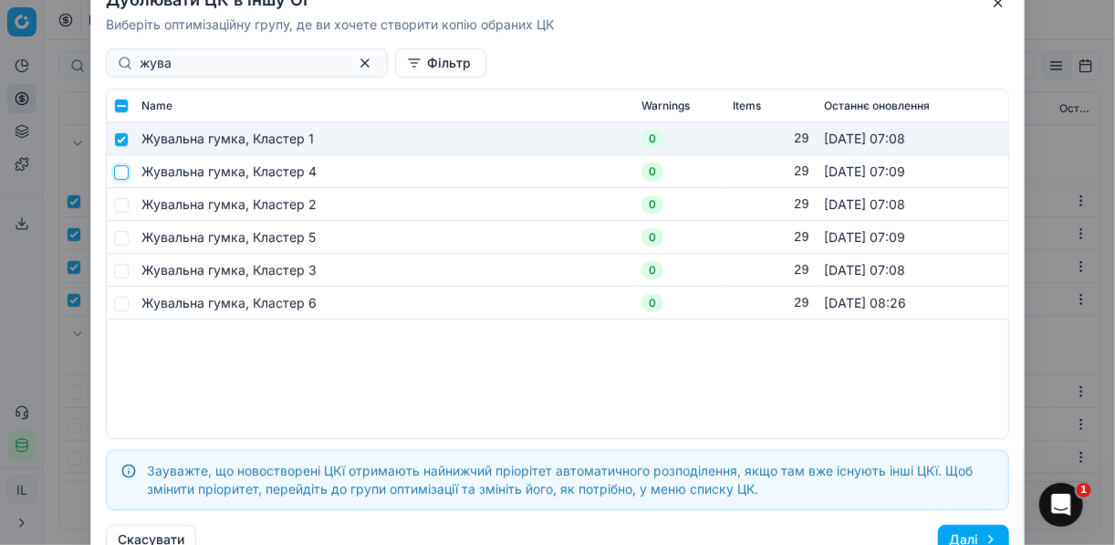
click at [121, 171] on input "checkbox" at bounding box center [121, 171] width 15 height 15
checkbox input "true"
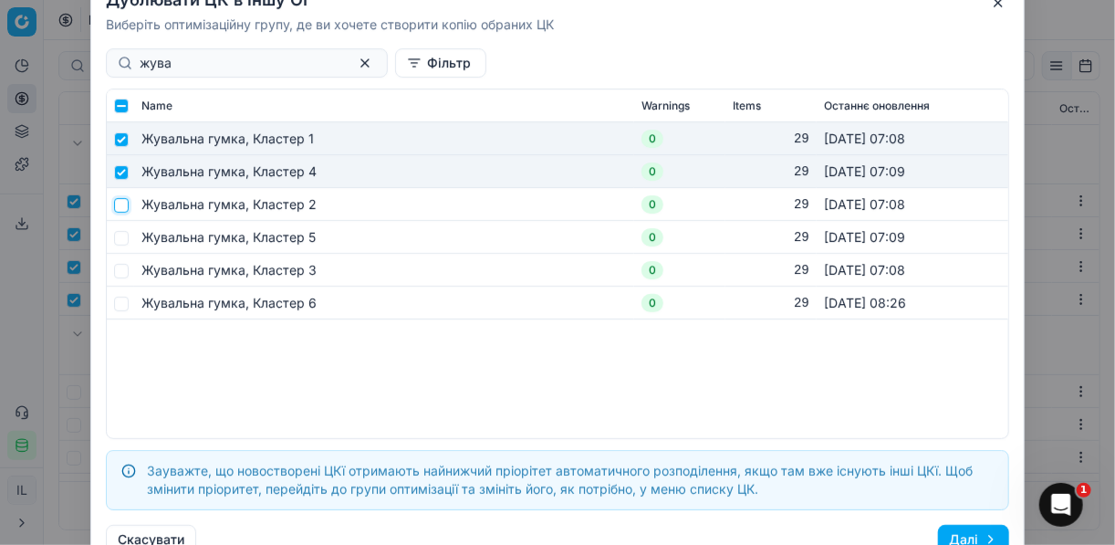
click at [120, 204] on input "checkbox" at bounding box center [121, 204] width 15 height 15
checkbox input "true"
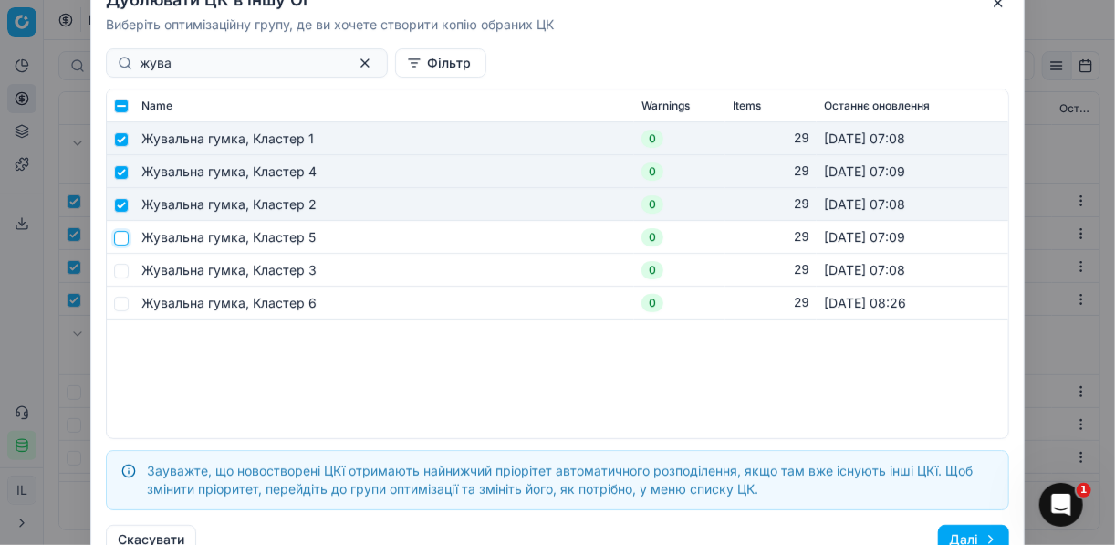
click at [125, 237] on input "checkbox" at bounding box center [121, 237] width 15 height 15
checkbox input "true"
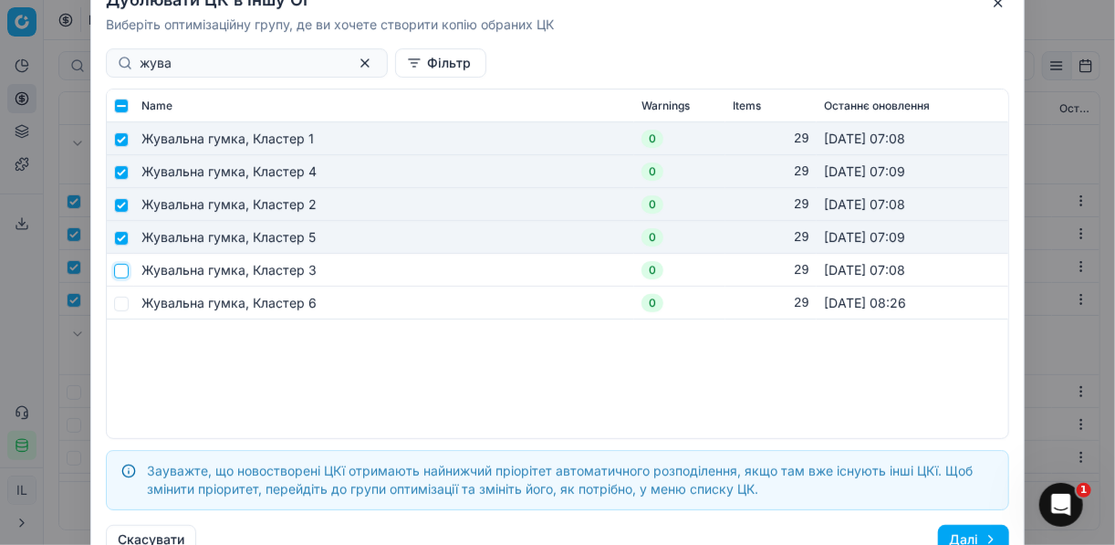
click at [122, 265] on input "checkbox" at bounding box center [121, 270] width 15 height 15
checkbox input "true"
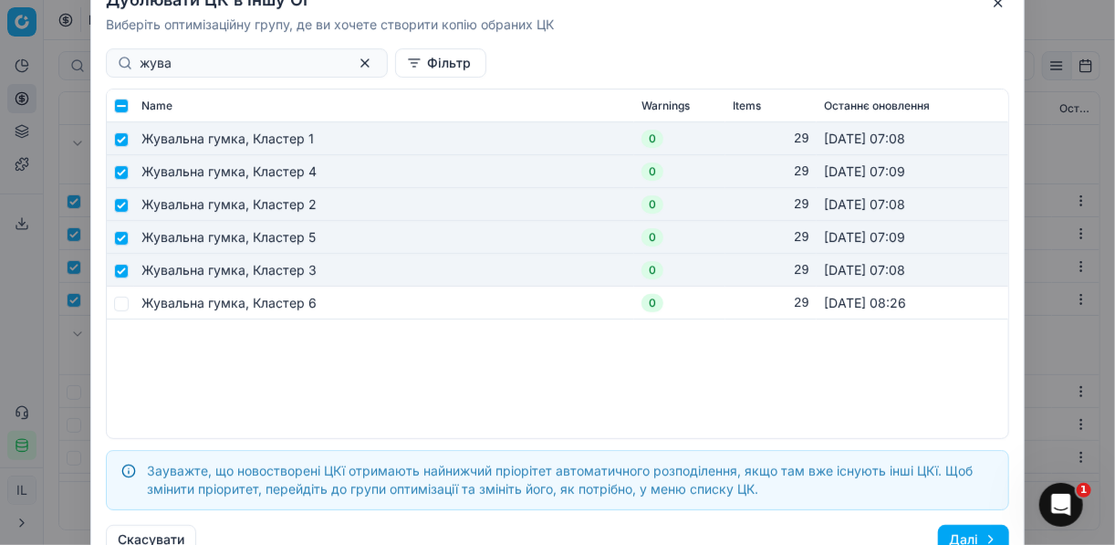
click at [971, 539] on button "Далі" at bounding box center [973, 539] width 71 height 29
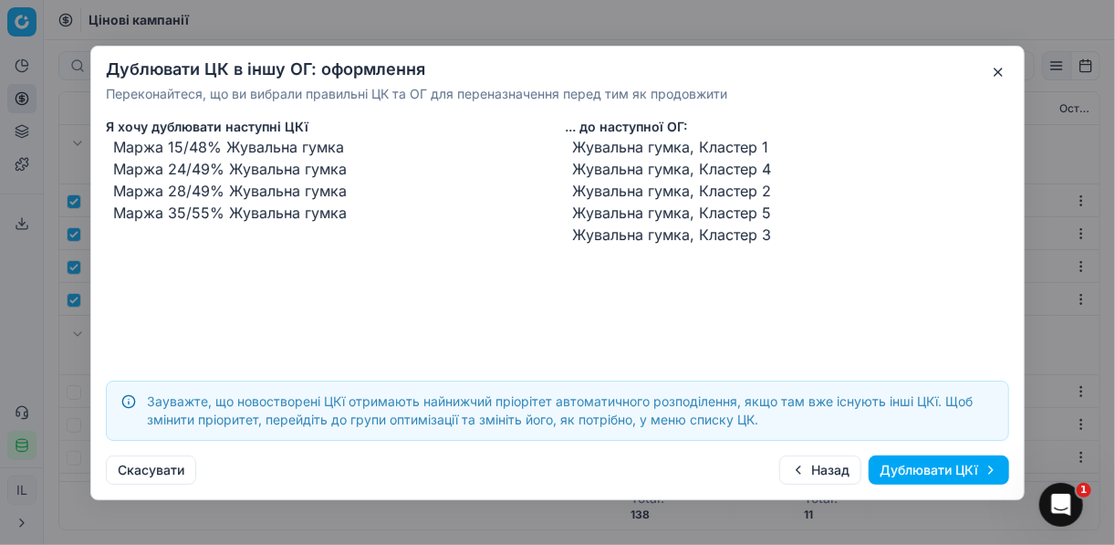
click at [905, 463] on button "Дублювати ЦКї" at bounding box center [939, 469] width 140 height 29
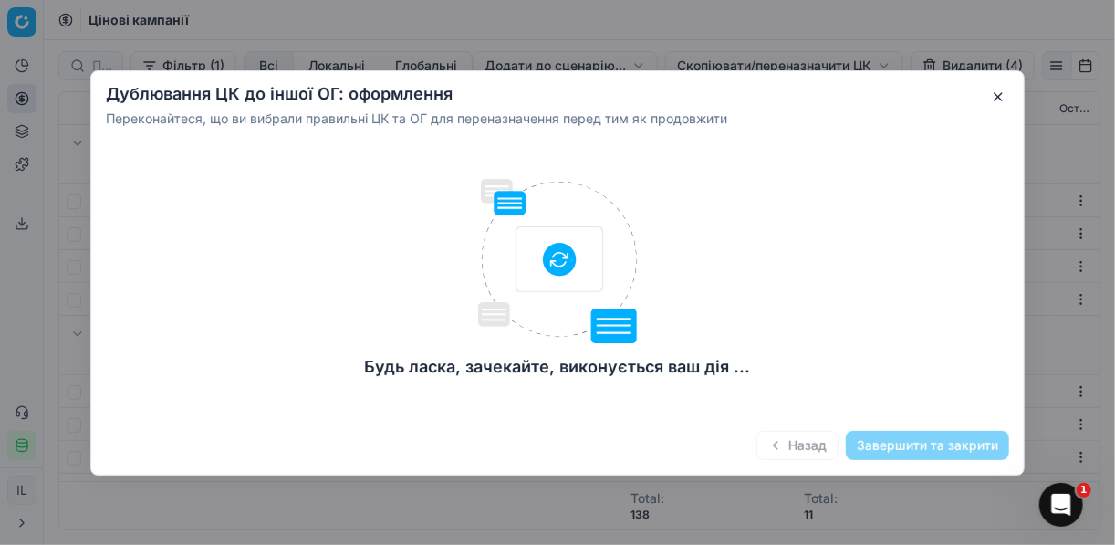
checkbox input "false"
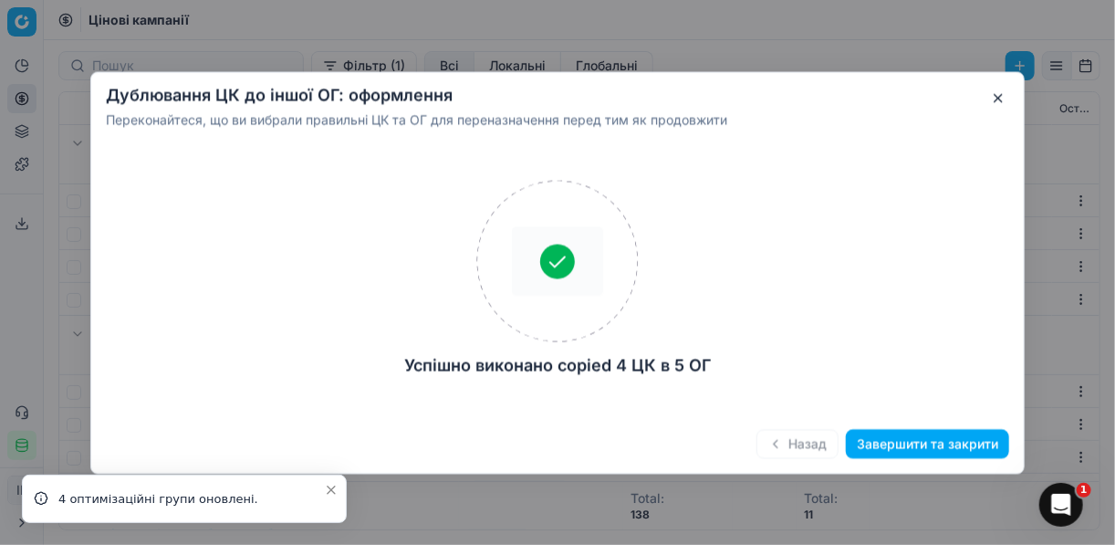
click at [914, 446] on button "Завершити та закрити" at bounding box center [927, 443] width 163 height 29
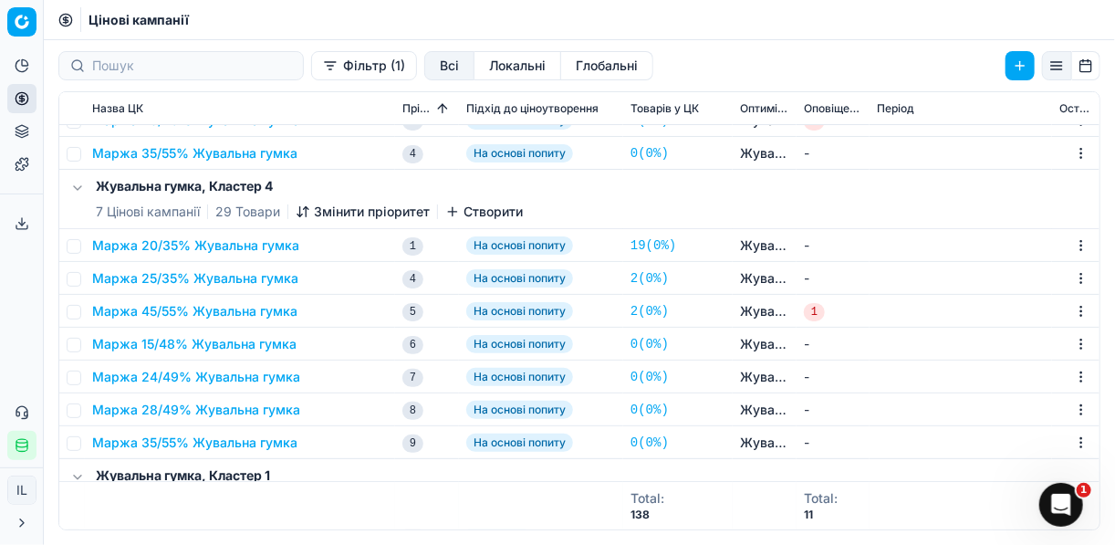
scroll to position [73, 0]
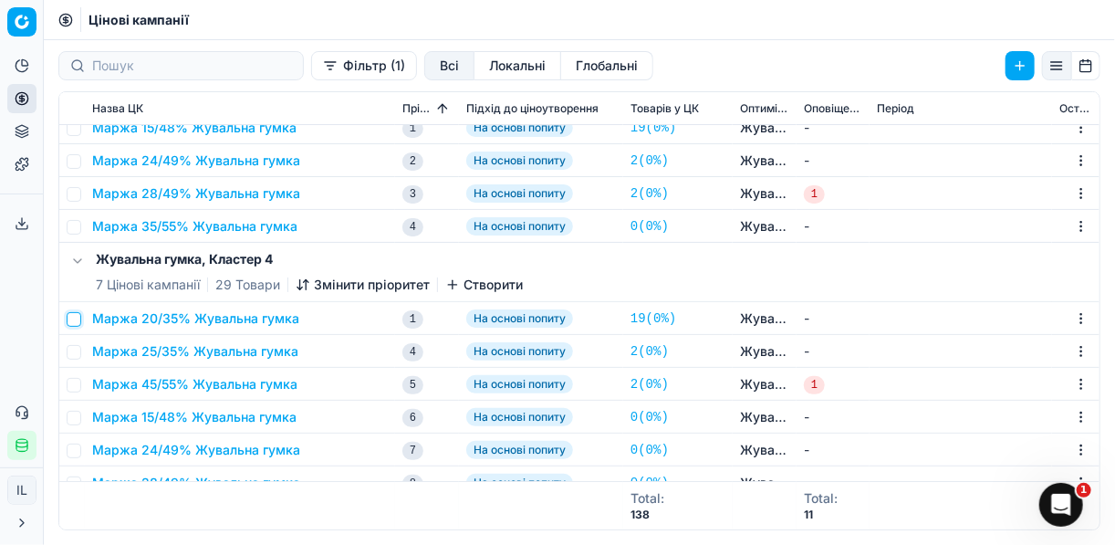
click at [73, 317] on input "checkbox" at bounding box center [74, 319] width 15 height 15
checkbox input "true"
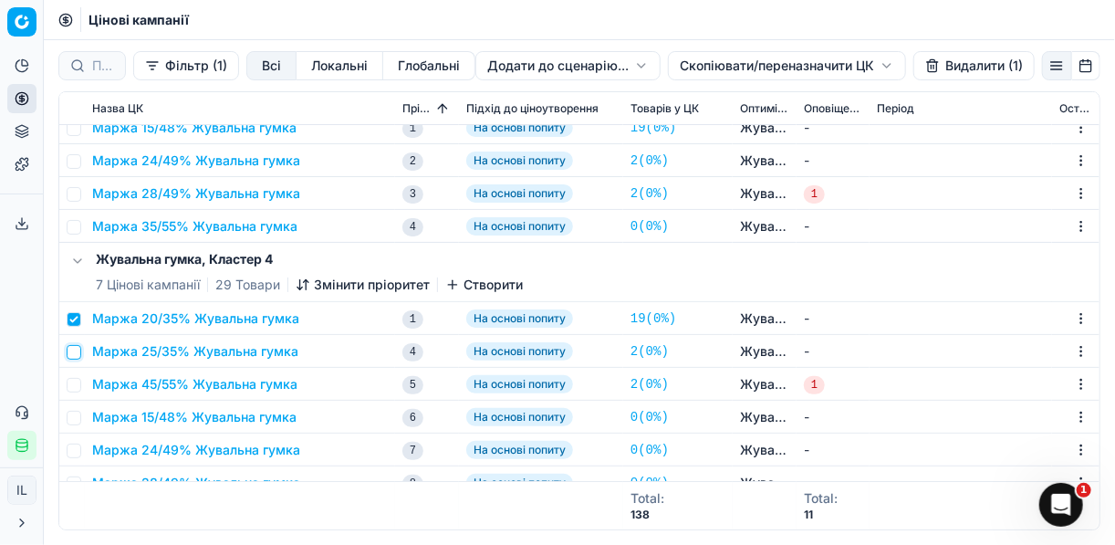
click at [71, 350] on input "checkbox" at bounding box center [74, 352] width 15 height 15
checkbox input "true"
click at [78, 380] on input "checkbox" at bounding box center [74, 385] width 15 height 15
checkbox input "true"
click at [938, 66] on button "Видалити (3)" at bounding box center [972, 65] width 124 height 29
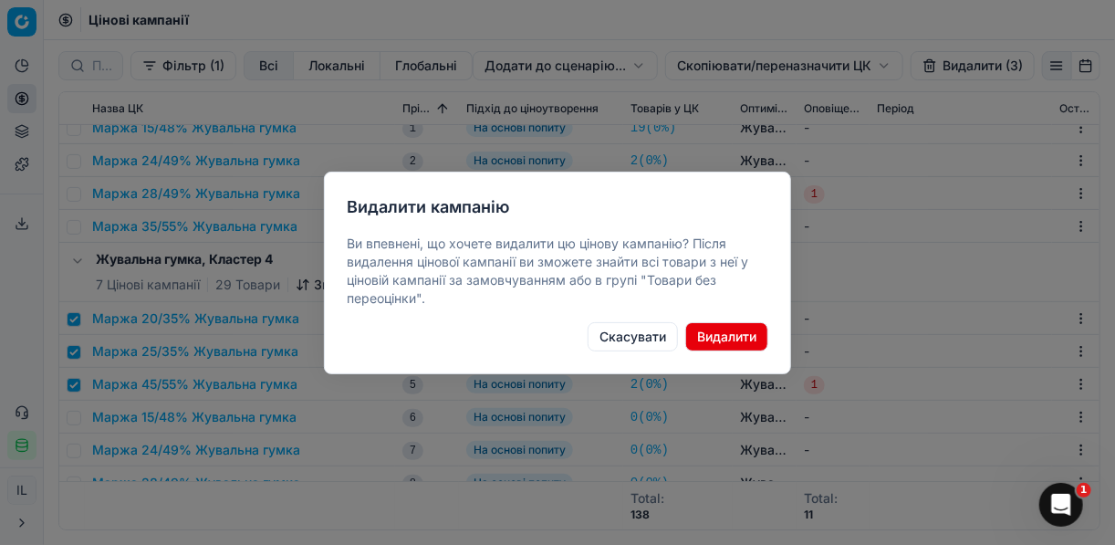
click at [705, 336] on button "Видалити" at bounding box center [726, 336] width 83 height 29
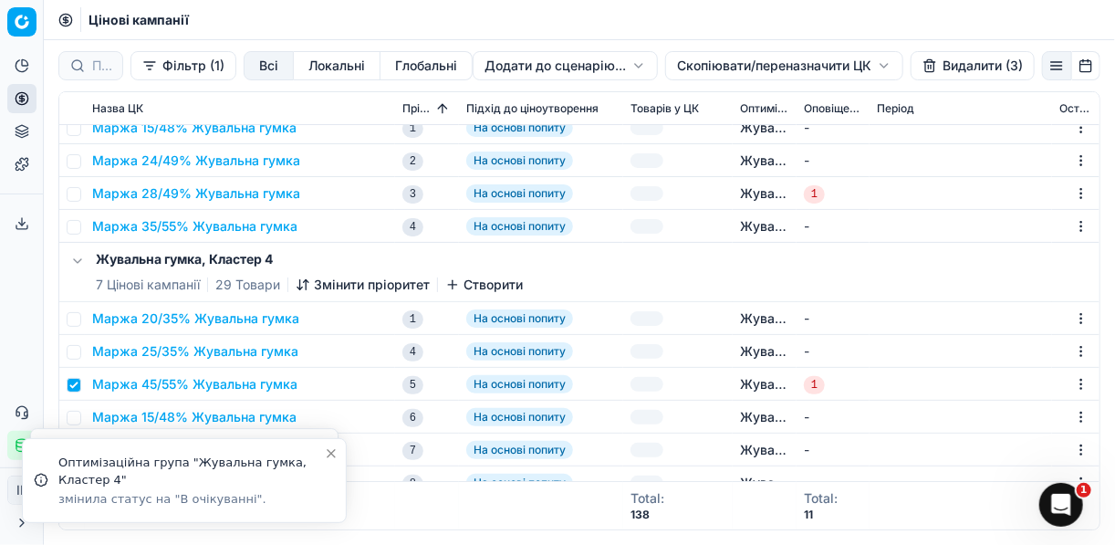
checkbox input "false"
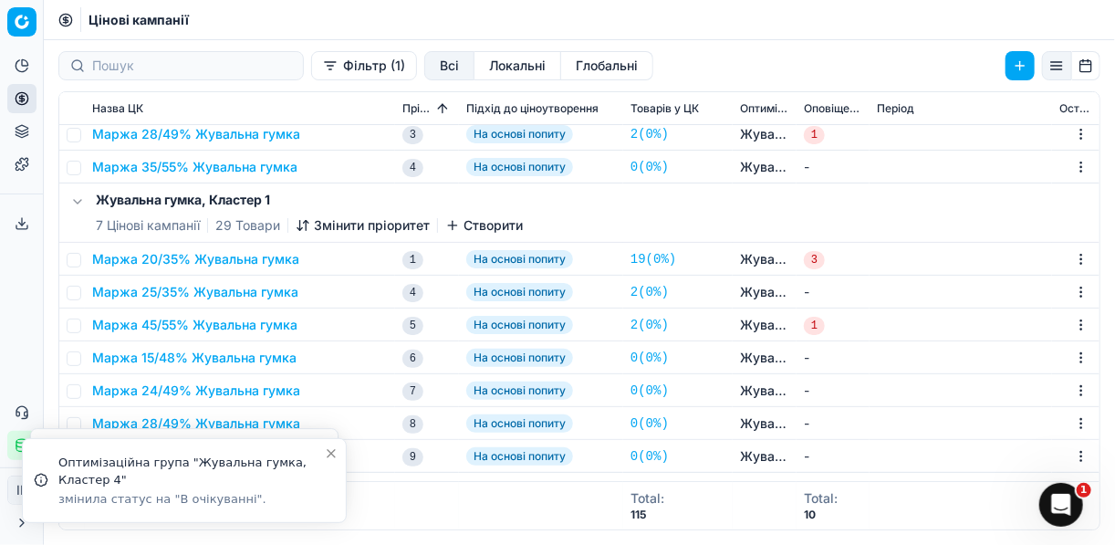
scroll to position [219, 0]
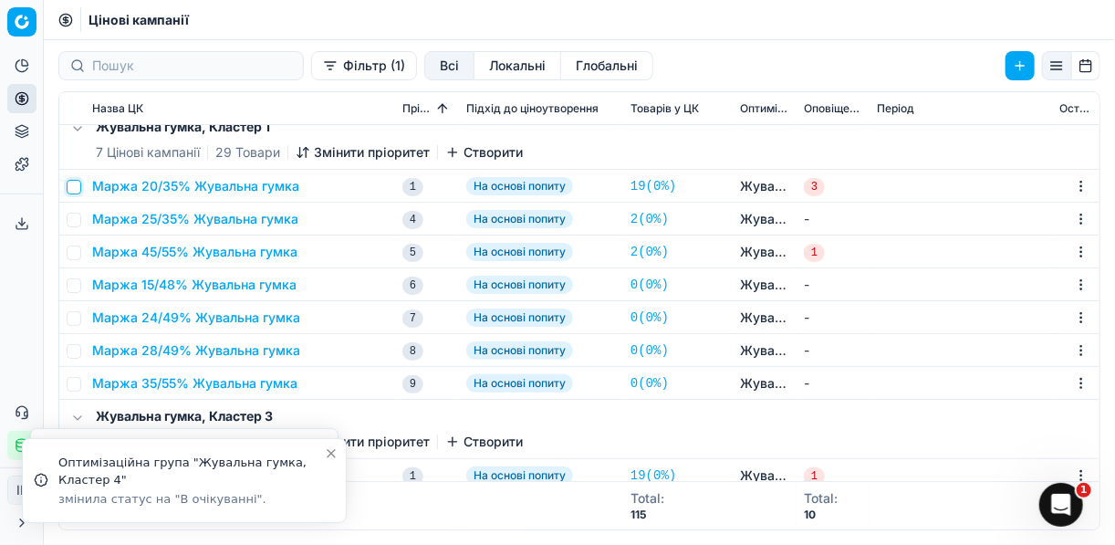
click at [75, 185] on input "checkbox" at bounding box center [74, 187] width 15 height 15
checkbox input "true"
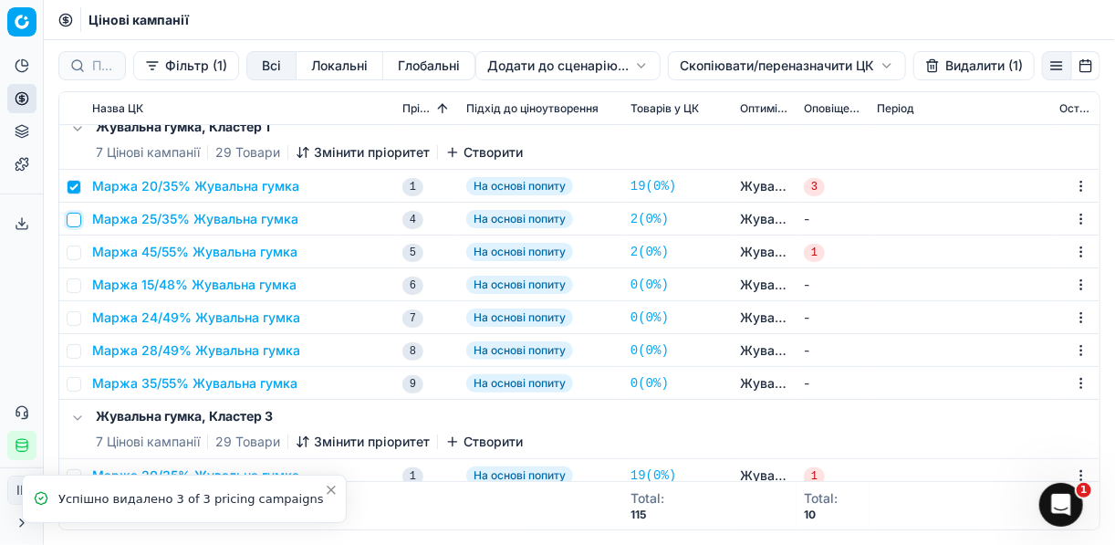
click at [68, 225] on input "checkbox" at bounding box center [74, 220] width 15 height 15
checkbox input "true"
click at [78, 252] on input "checkbox" at bounding box center [74, 252] width 15 height 15
checkbox input "true"
click at [943, 64] on button "Видалити (3)" at bounding box center [972, 65] width 124 height 29
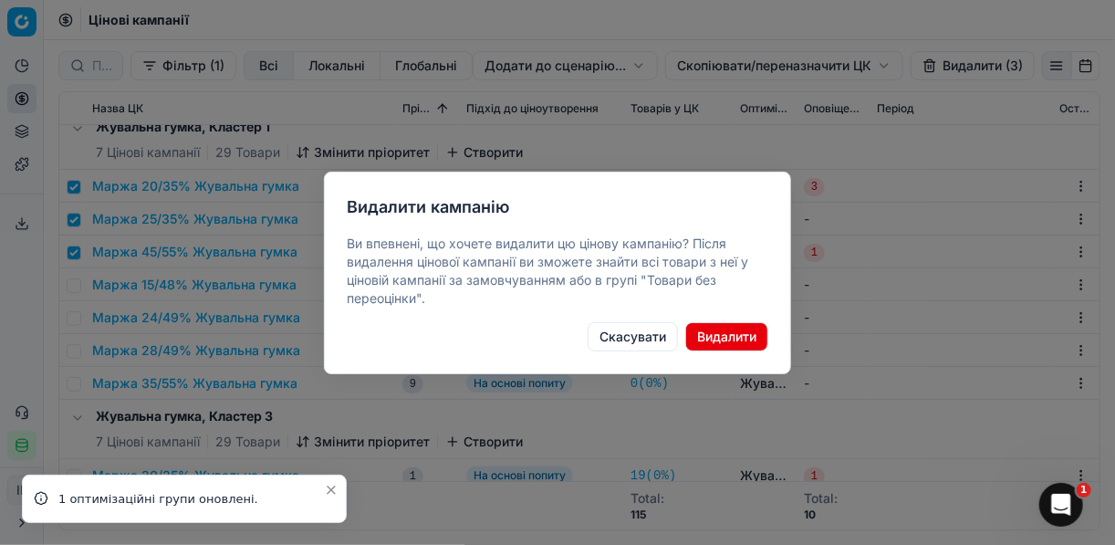
click at [713, 336] on button "Видалити" at bounding box center [726, 336] width 83 height 29
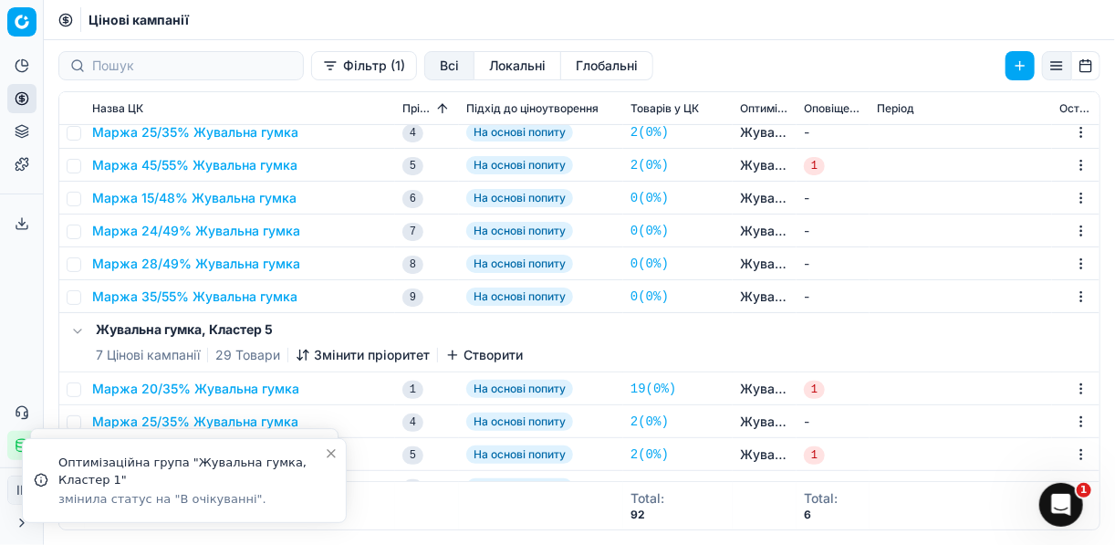
scroll to position [146, 0]
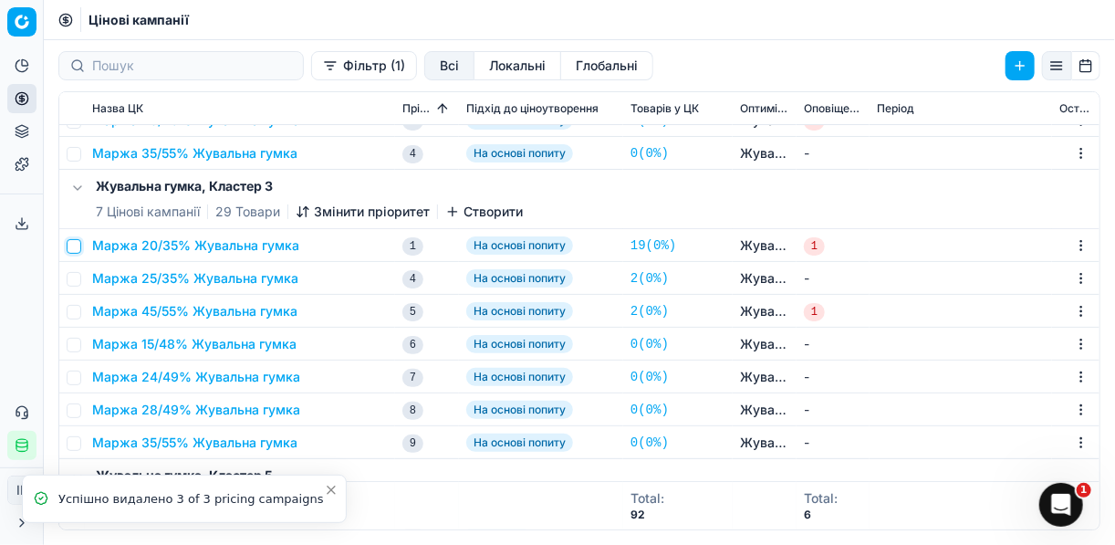
click at [76, 244] on input "checkbox" at bounding box center [74, 246] width 15 height 15
checkbox input "true"
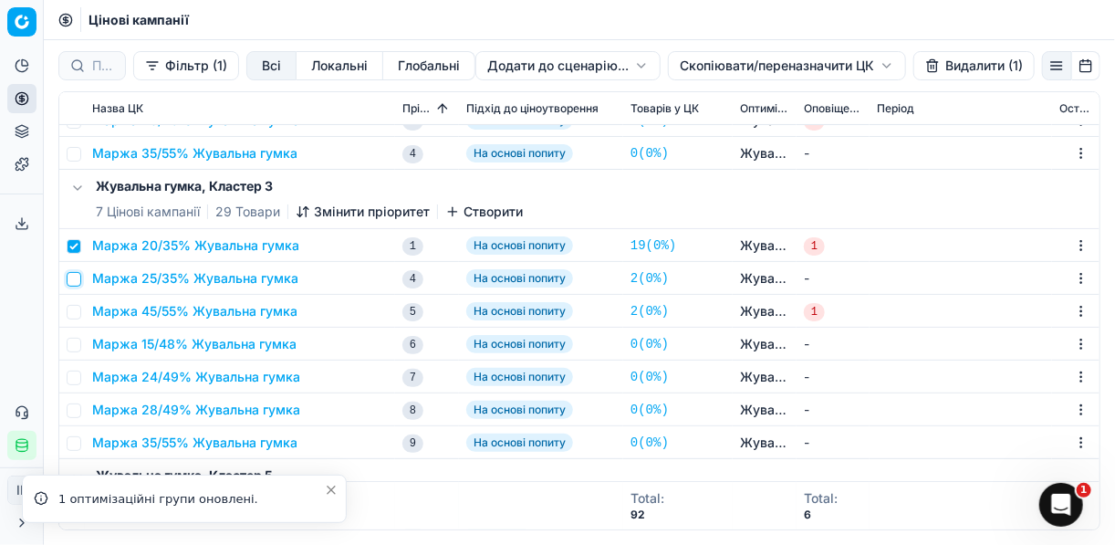
click at [71, 278] on input "checkbox" at bounding box center [74, 279] width 15 height 15
checkbox input "true"
click at [82, 307] on td at bounding box center [72, 311] width 26 height 33
click at [79, 308] on input "checkbox" at bounding box center [74, 312] width 15 height 15
checkbox input "true"
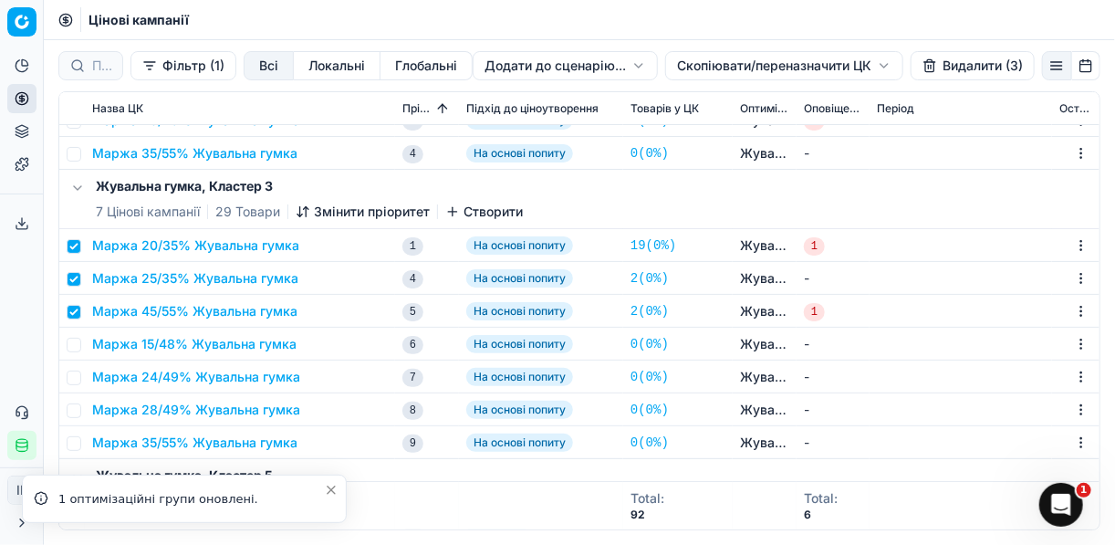
click at [947, 57] on button "Видалити (3)" at bounding box center [972, 65] width 124 height 29
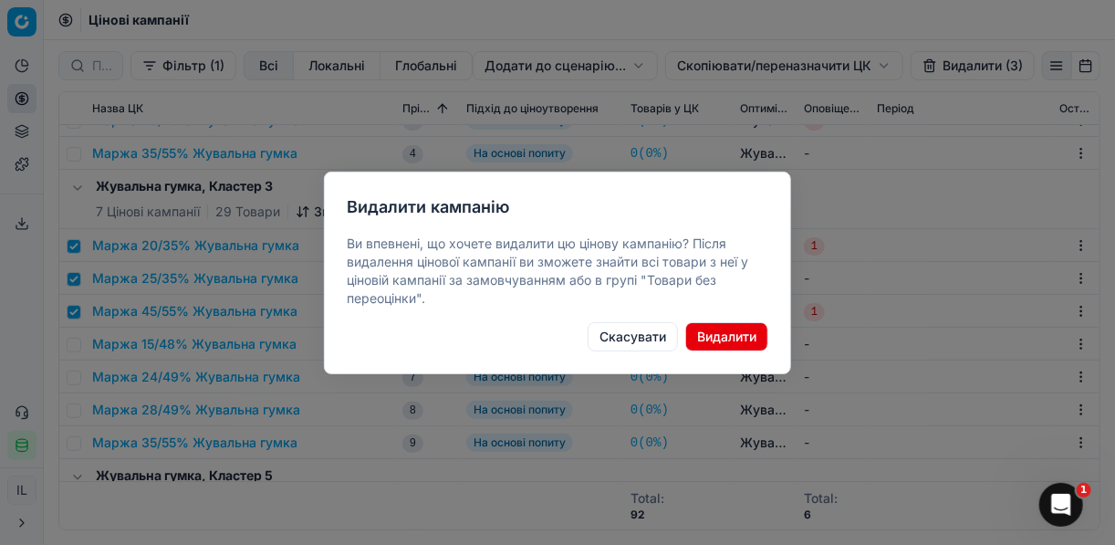
click at [748, 330] on button "Видалити" at bounding box center [726, 336] width 83 height 29
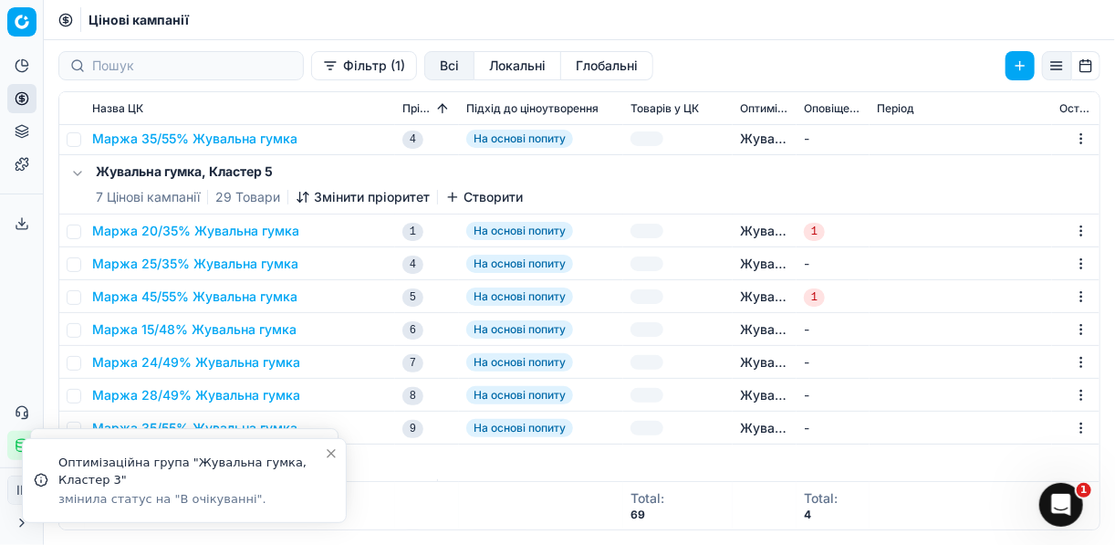
scroll to position [219, 0]
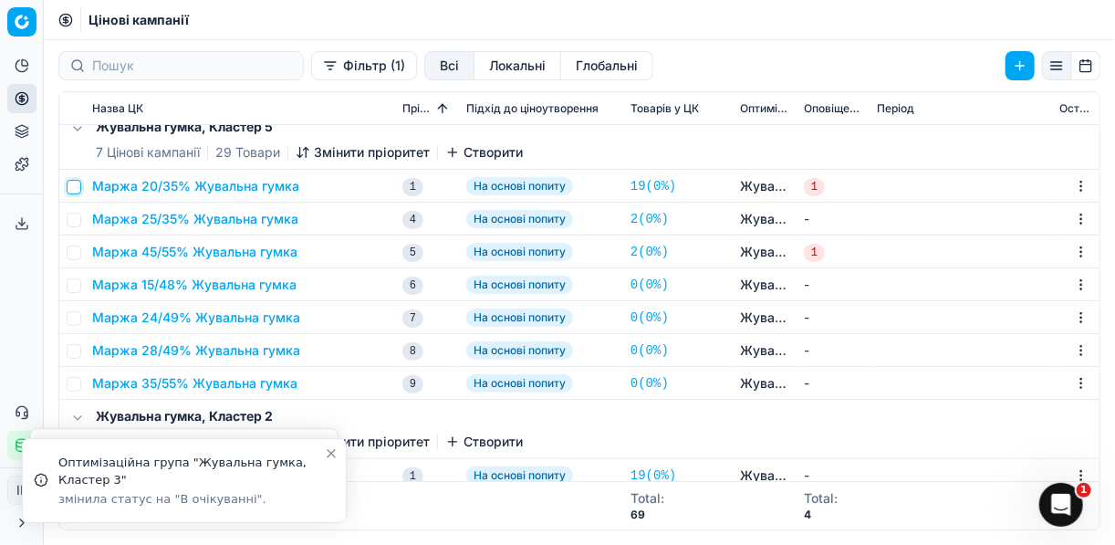
click at [79, 183] on input "checkbox" at bounding box center [74, 187] width 15 height 15
checkbox input "true"
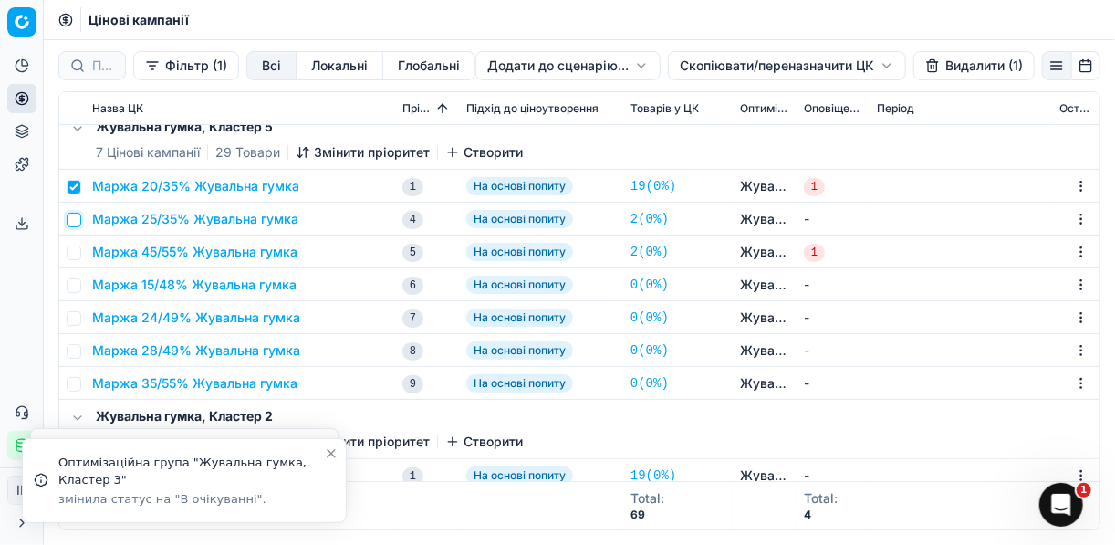
click at [73, 223] on input "checkbox" at bounding box center [74, 220] width 15 height 15
checkbox input "true"
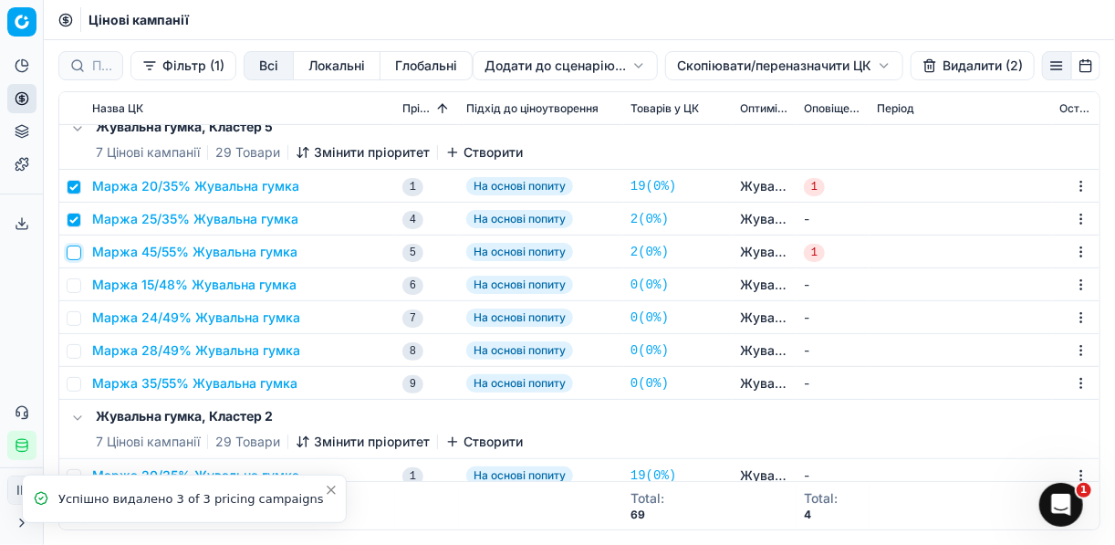
click at [78, 252] on input "checkbox" at bounding box center [74, 252] width 15 height 15
click at [951, 65] on button "Видалити (3)" at bounding box center [972, 65] width 124 height 29
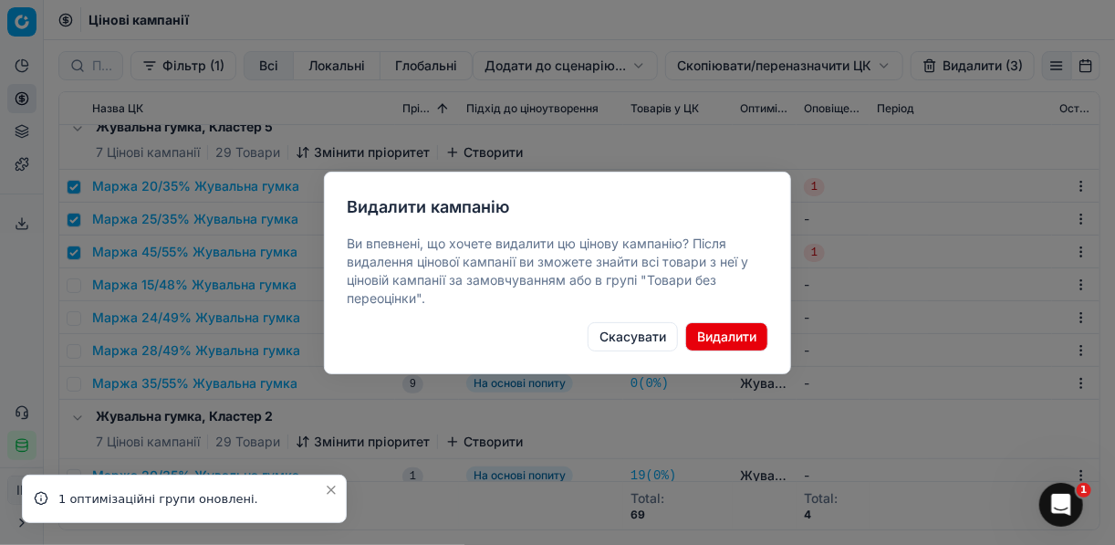
click at [702, 331] on button "Видалити" at bounding box center [726, 336] width 83 height 29
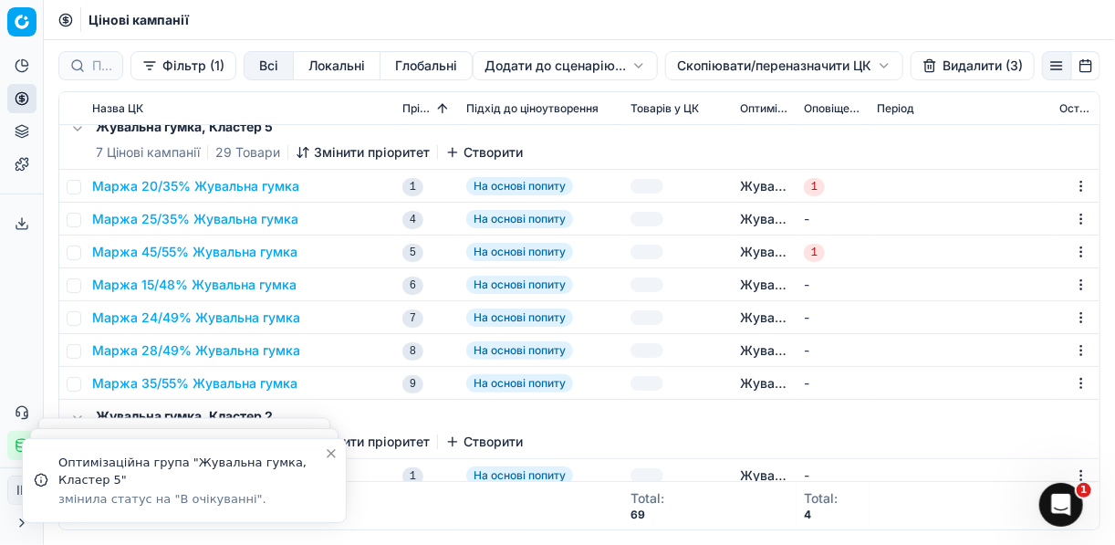
checkbox input "false"
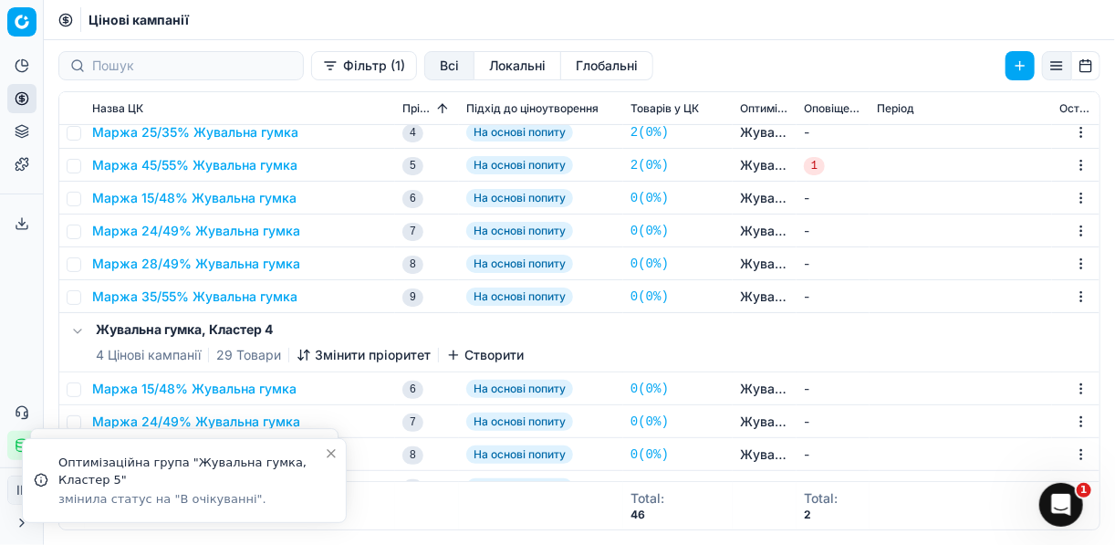
scroll to position [146, 0]
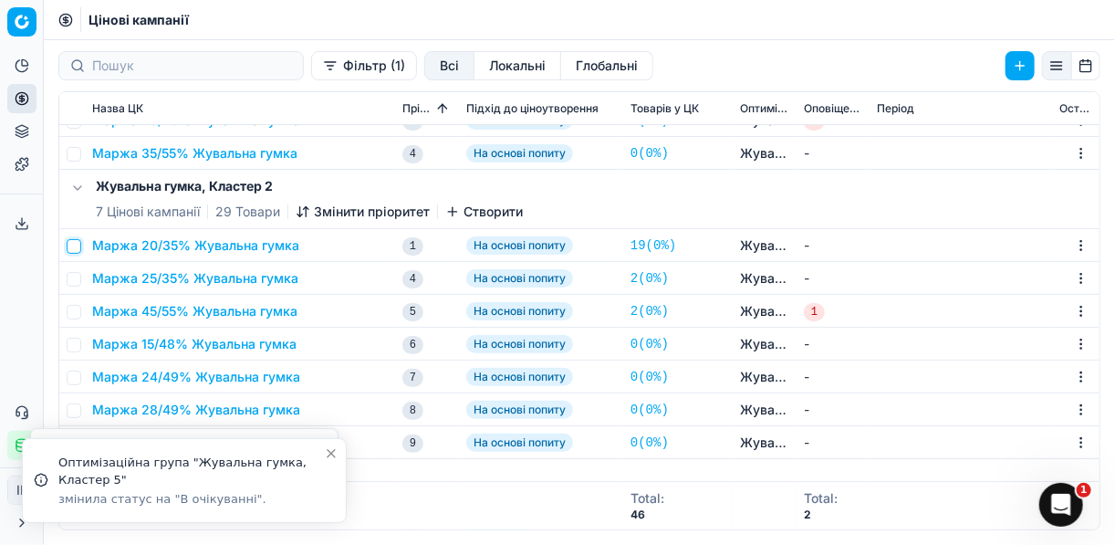
drag, startPoint x: 74, startPoint y: 248, endPoint x: 79, endPoint y: 262, distance: 14.7
click at [76, 249] on input "checkbox" at bounding box center [74, 246] width 15 height 15
checkbox input "true"
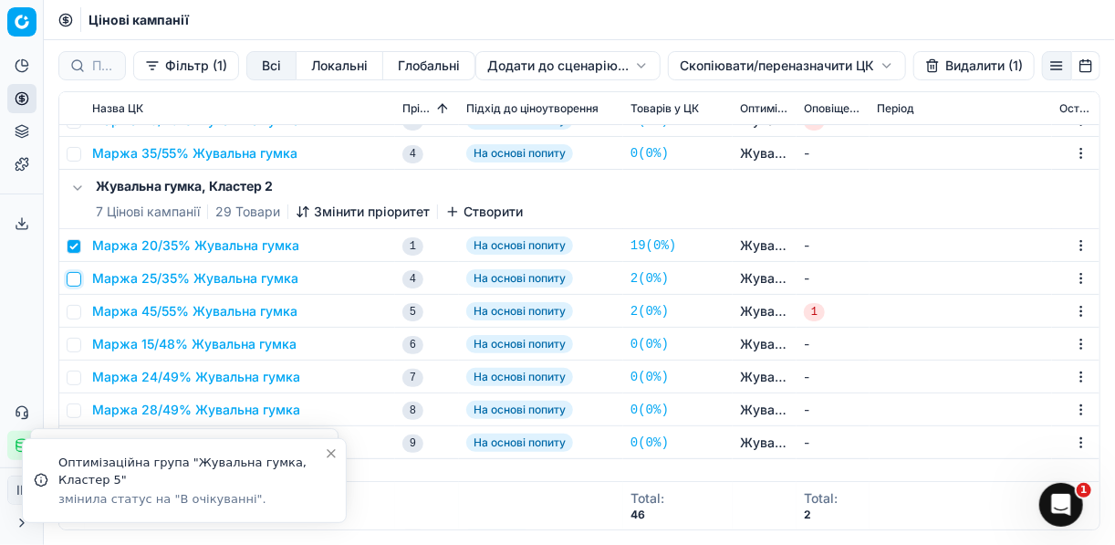
click at [79, 277] on input "checkbox" at bounding box center [74, 279] width 15 height 15
checkbox input "true"
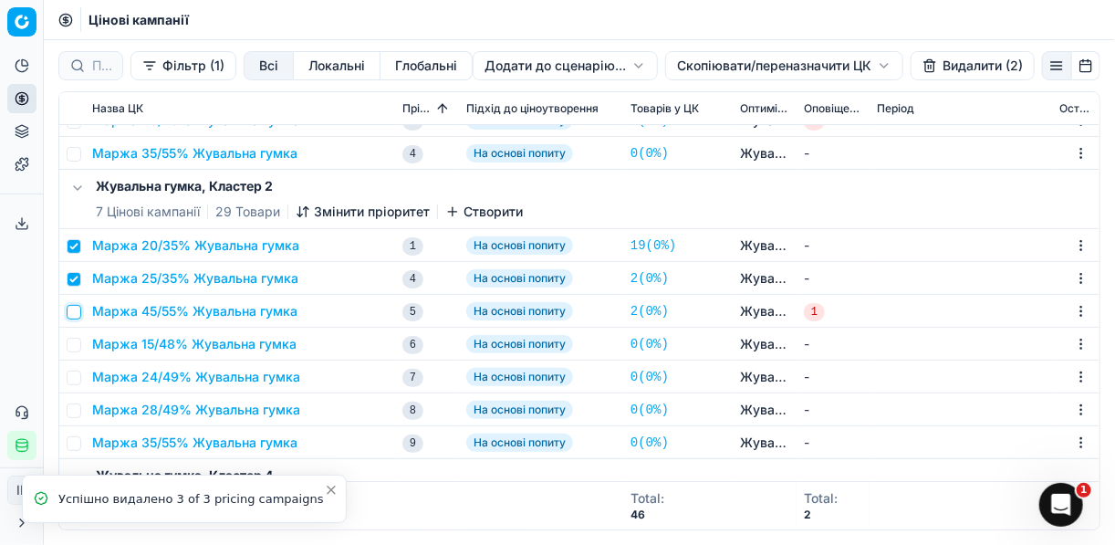
click at [72, 307] on input "checkbox" at bounding box center [74, 312] width 15 height 15
checkbox input "true"
click at [951, 66] on button "Видалити (3)" at bounding box center [972, 65] width 124 height 29
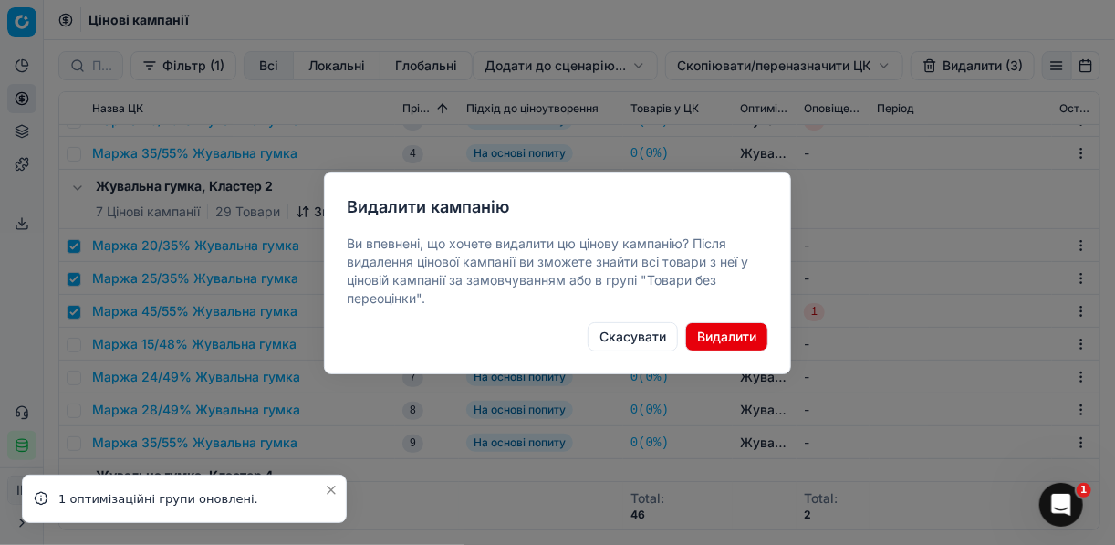
click at [712, 331] on button "Видалити" at bounding box center [726, 336] width 83 height 29
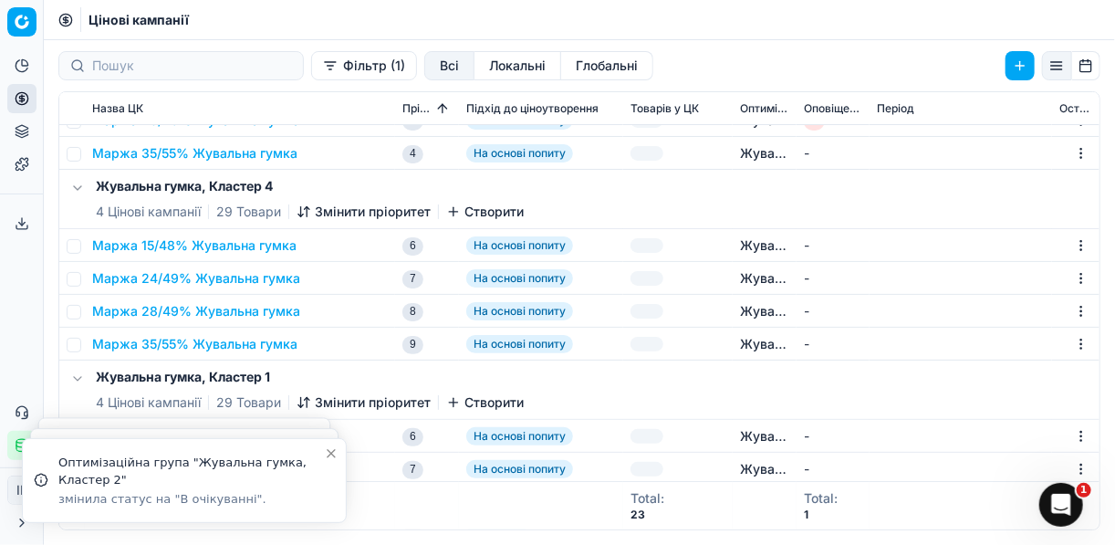
checkbox input "false"
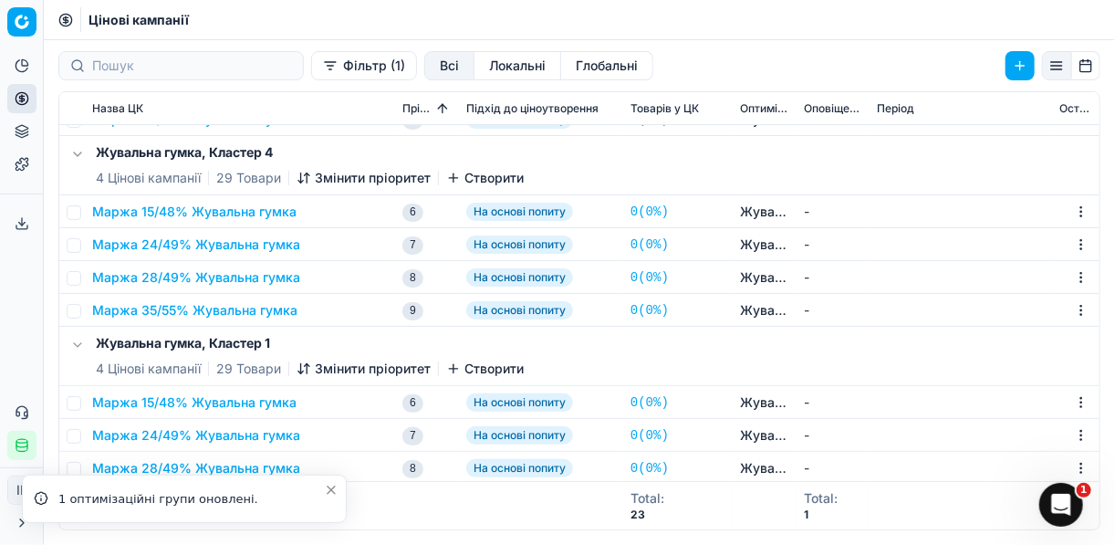
scroll to position [0, 0]
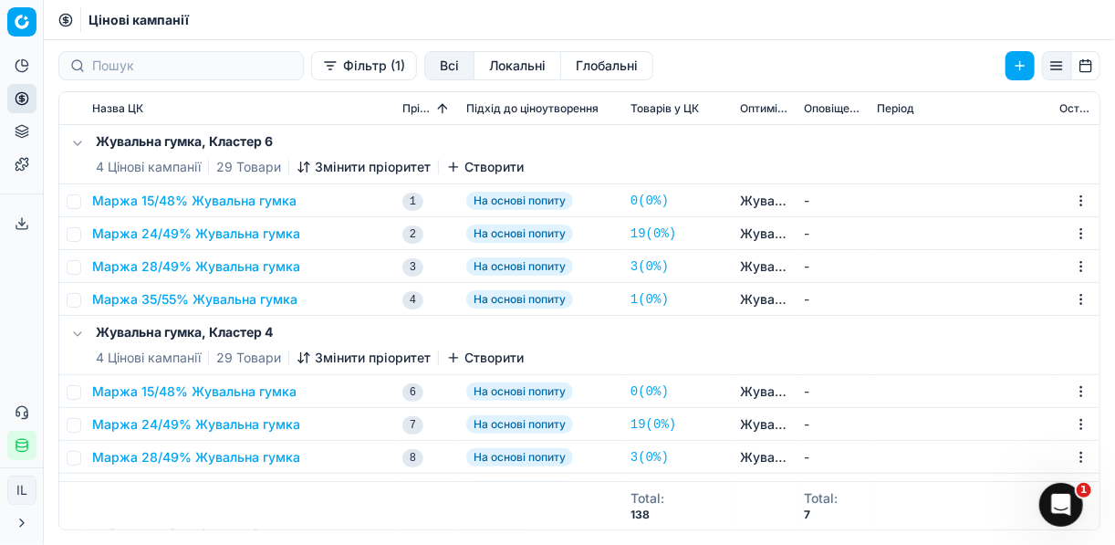
click at [198, 204] on button "Маржа 15/48% Жувальна гумка" at bounding box center [194, 201] width 204 height 18
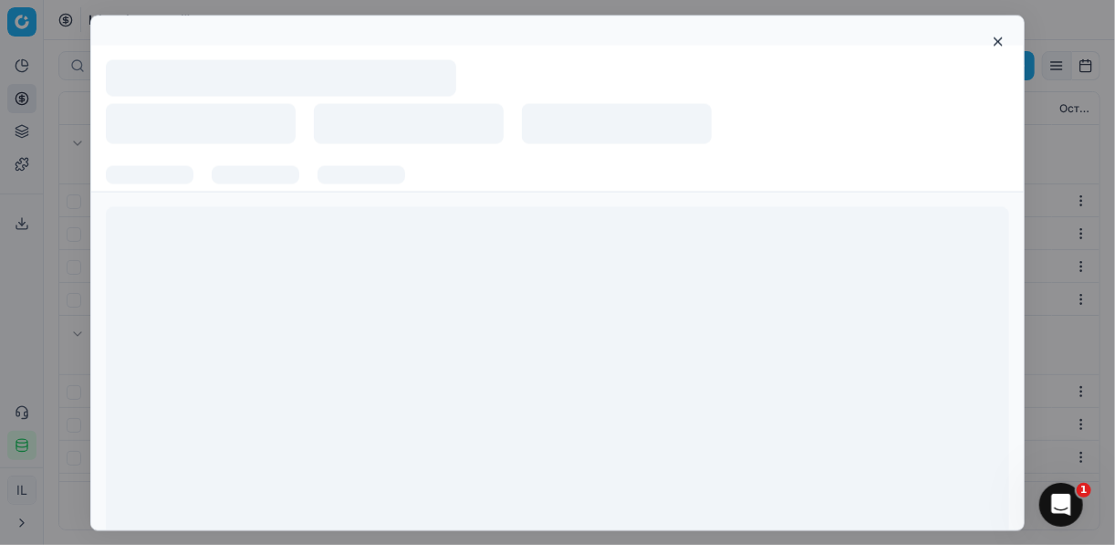
click at [198, 204] on div at bounding box center [557, 382] width 932 height 380
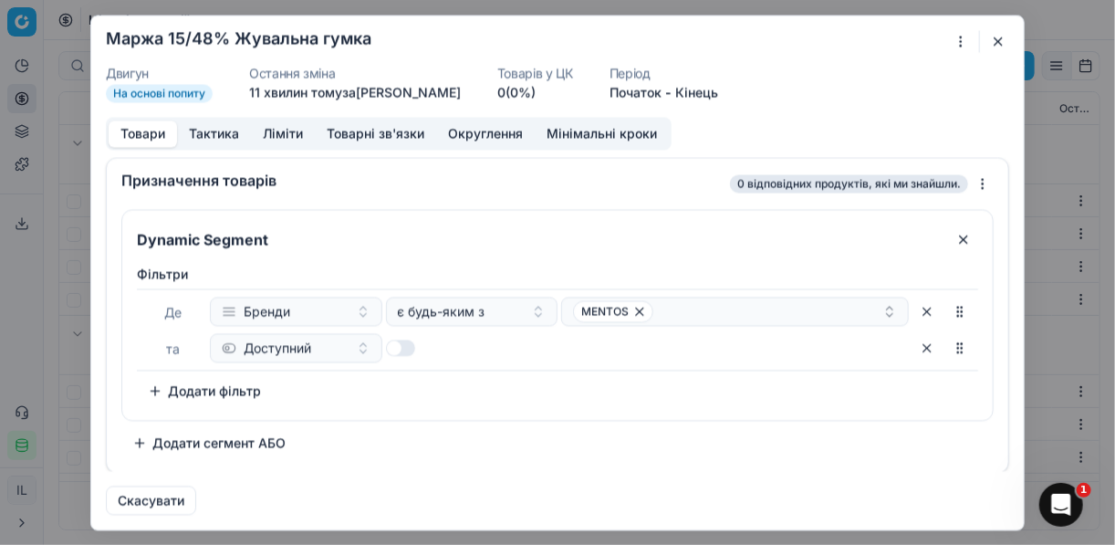
click at [960, 46] on div "Ми зберігаємо налаштування ЦК. Будь ласка, зачекайте, це може зайняти декілька …" at bounding box center [557, 272] width 1115 height 545
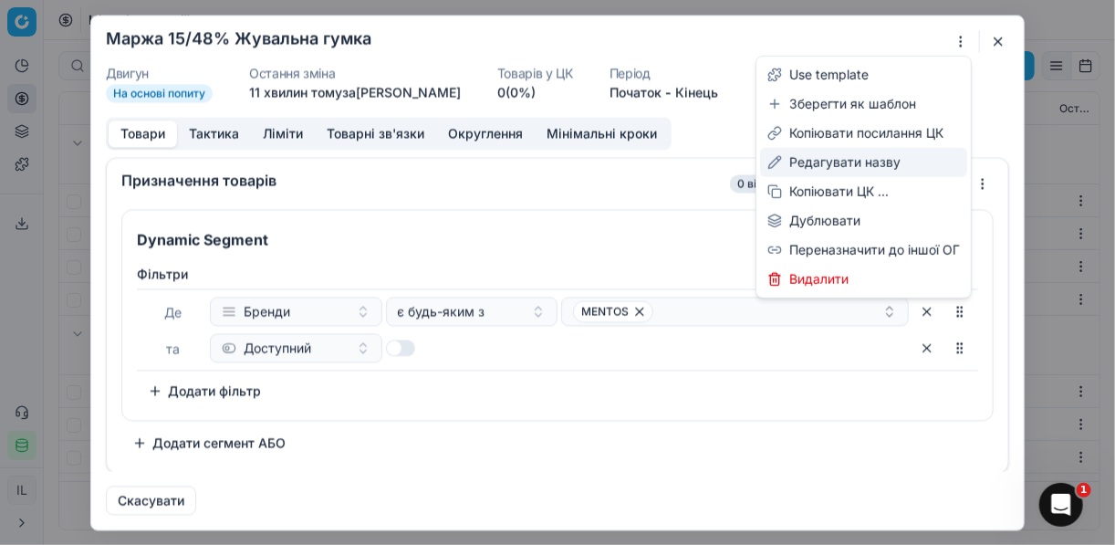
click at [849, 161] on div "Редагувати назву" at bounding box center [863, 162] width 207 height 29
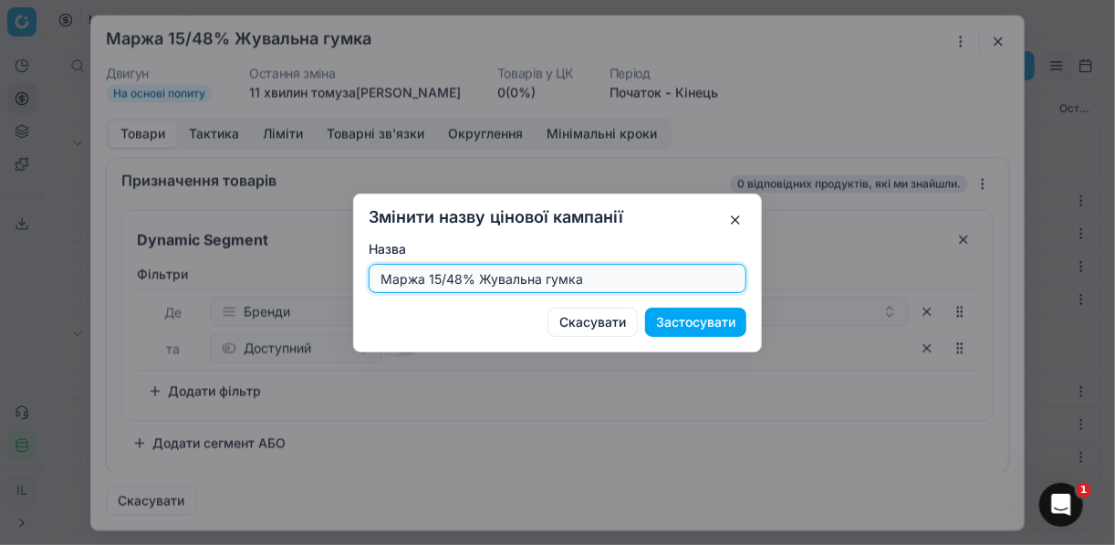
click at [456, 276] on input "Маржа 15/48% Жувальна гумка" at bounding box center [557, 278] width 361 height 27
click at [459, 276] on input "Маржа 15/48% Жувальна гумка" at bounding box center [557, 278] width 361 height 27
type input "Маржа 15/35% Жувальна гумка"
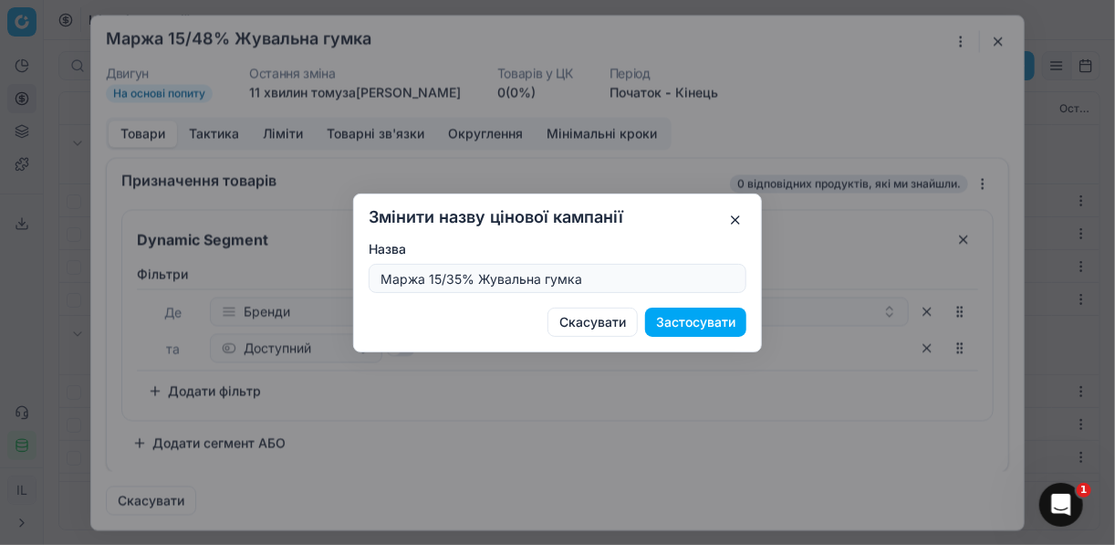
click at [713, 326] on button "Застосувати" at bounding box center [695, 321] width 101 height 29
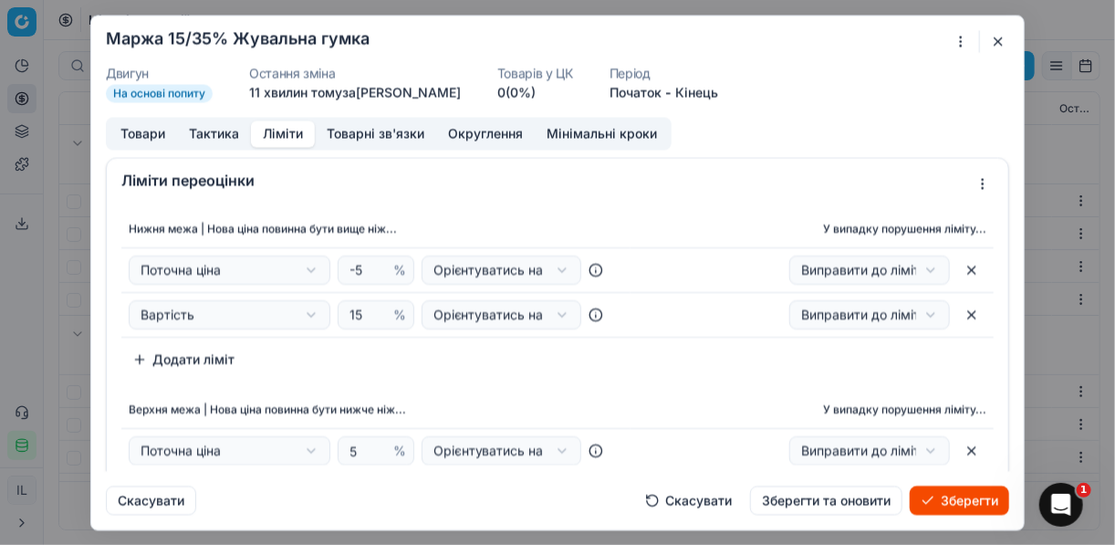
click at [277, 135] on button "Ліміти" at bounding box center [283, 133] width 64 height 26
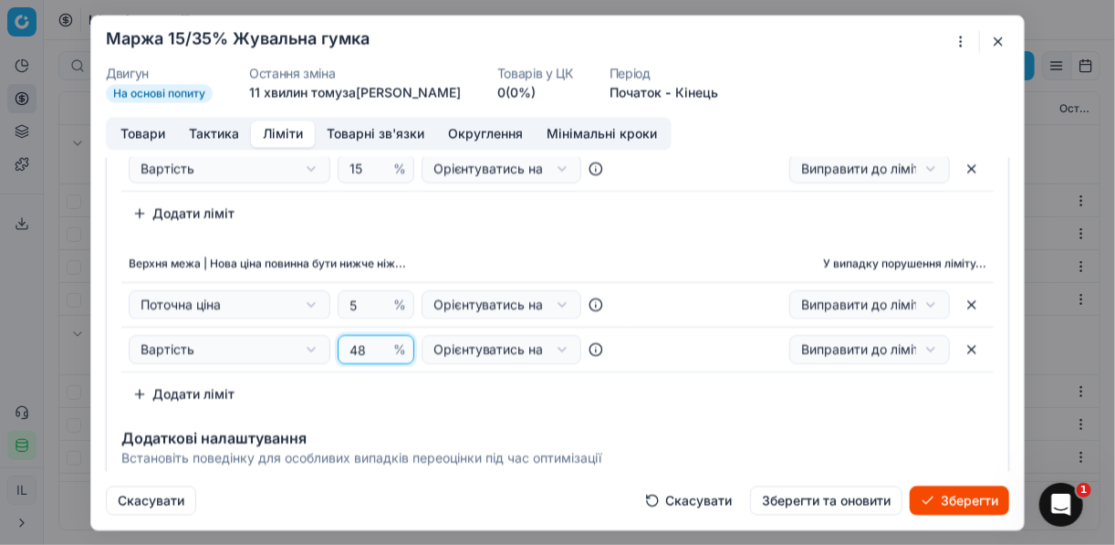
drag, startPoint x: 364, startPoint y: 349, endPoint x: 341, endPoint y: 338, distance: 25.7
click at [341, 338] on div "48 %" at bounding box center [376, 349] width 77 height 29
type input "35"
click at [761, 416] on div "Додаткові налаштування Встановіть поведінку для особливих випадків переоцінки п…" at bounding box center [557, 445] width 901 height 58
click at [947, 501] on button "Зберегти" at bounding box center [959, 499] width 99 height 29
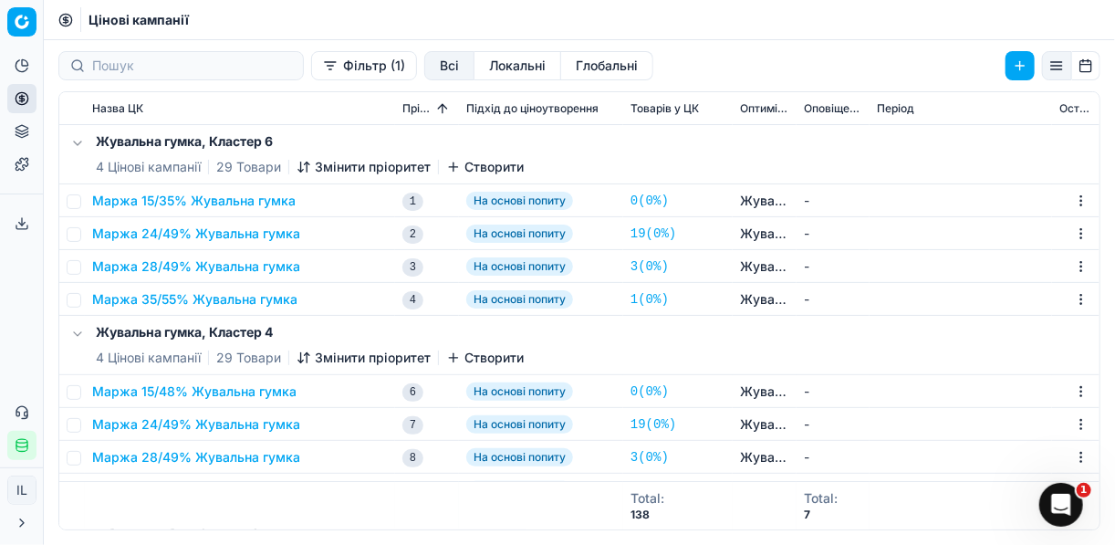
click at [217, 233] on button "Маржа 24/49% Жувальна гумка" at bounding box center [196, 233] width 208 height 18
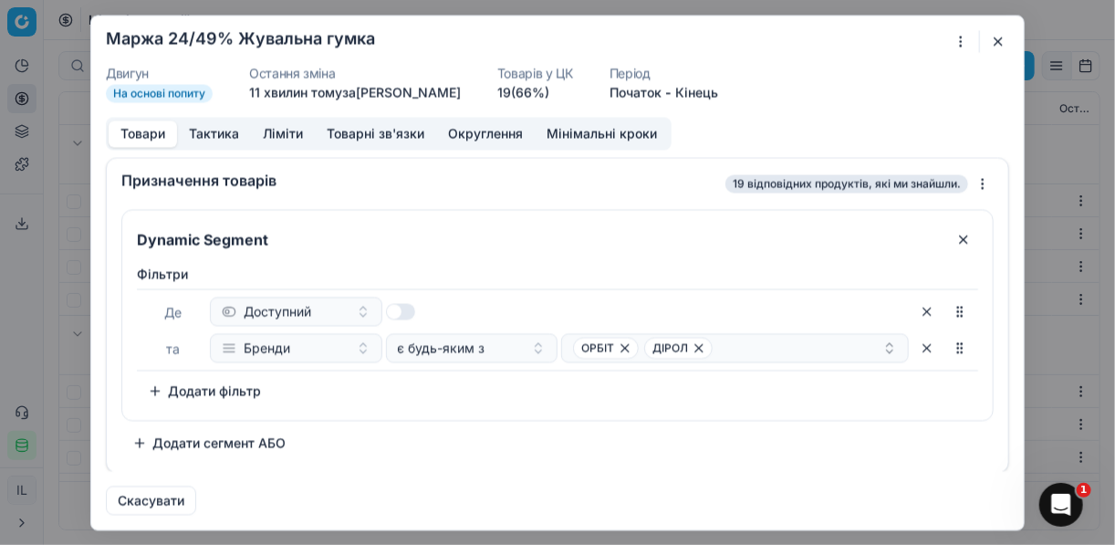
click at [997, 37] on button "button" at bounding box center [998, 41] width 22 height 22
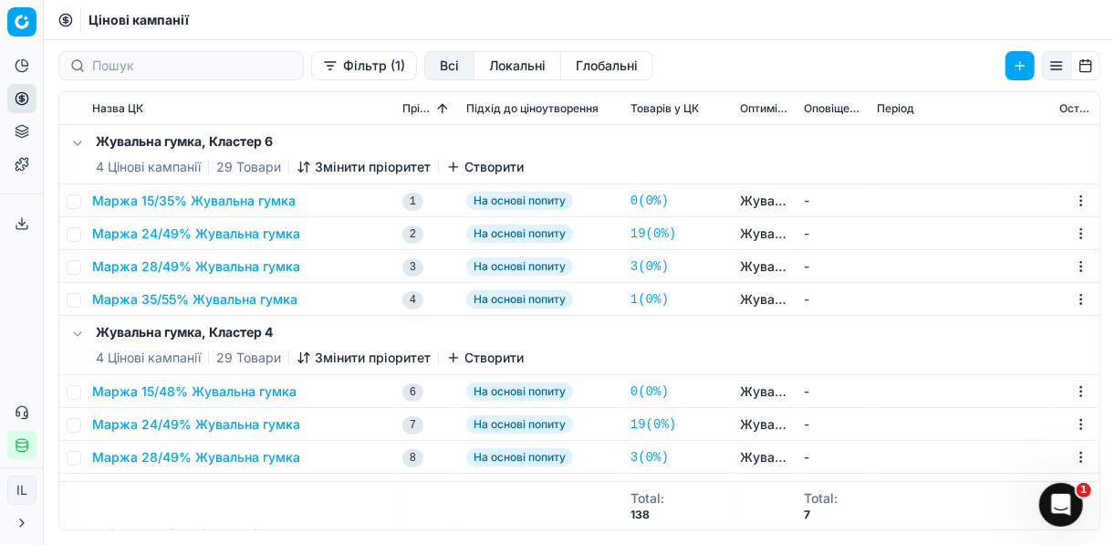
click at [188, 203] on button "Маржа 15/35% Жувальна гумка" at bounding box center [193, 201] width 203 height 18
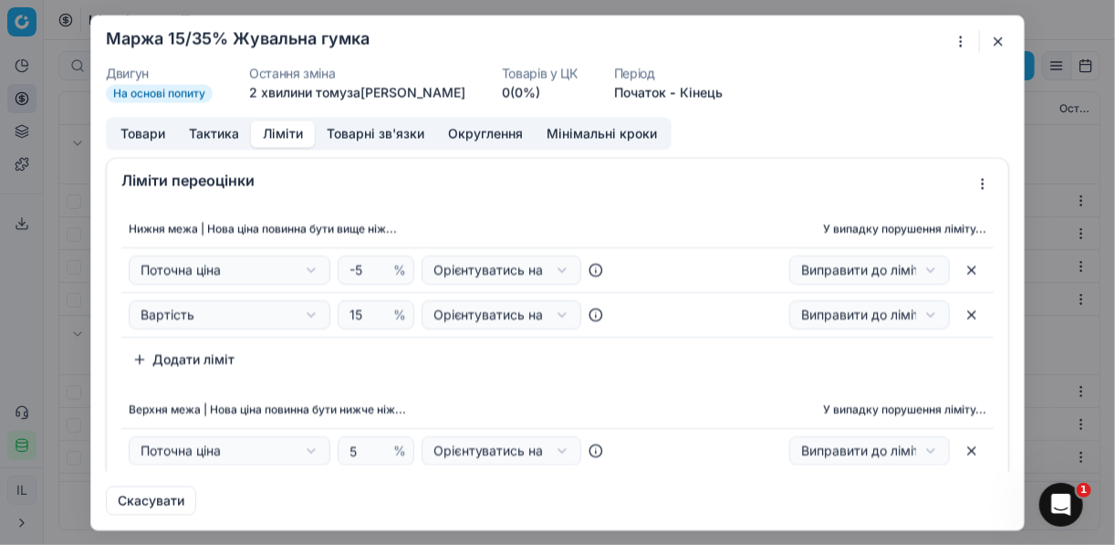
click at [293, 140] on button "Ліміти" at bounding box center [283, 133] width 64 height 26
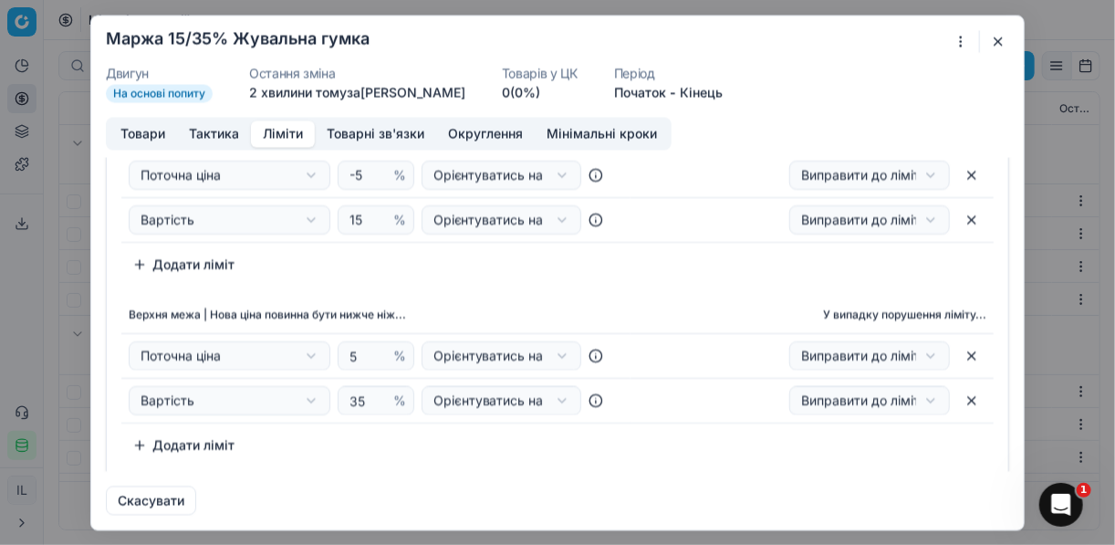
scroll to position [219, 0]
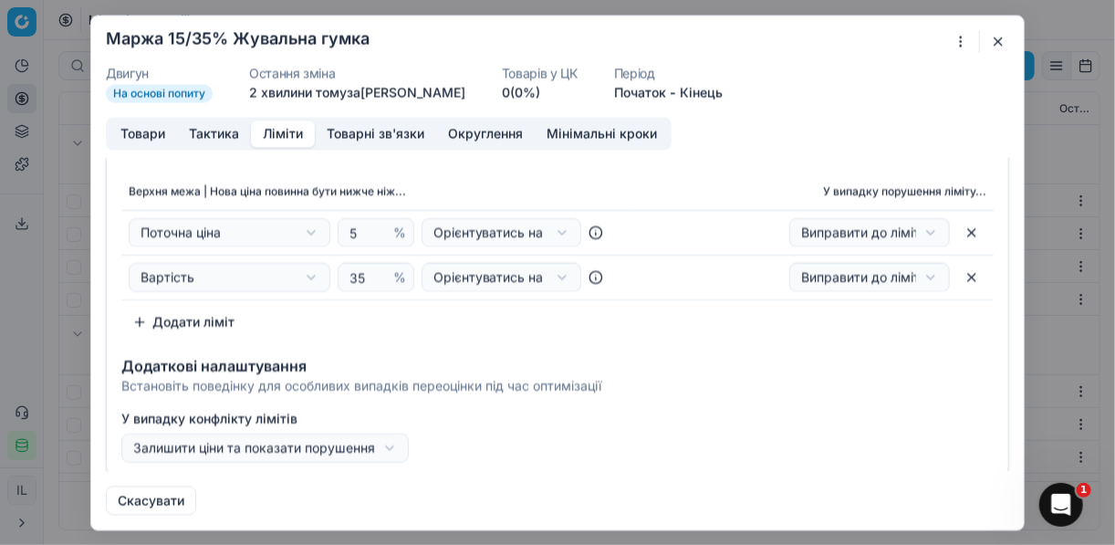
click at [998, 37] on button "button" at bounding box center [998, 41] width 22 height 22
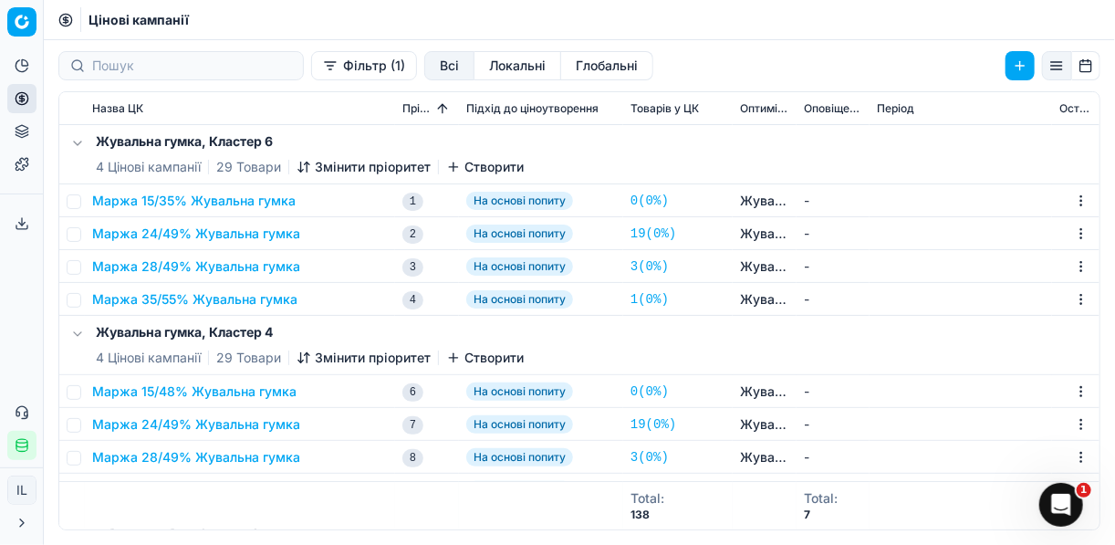
click at [185, 233] on button "Маржа 24/49% Жувальна гумка" at bounding box center [196, 233] width 208 height 18
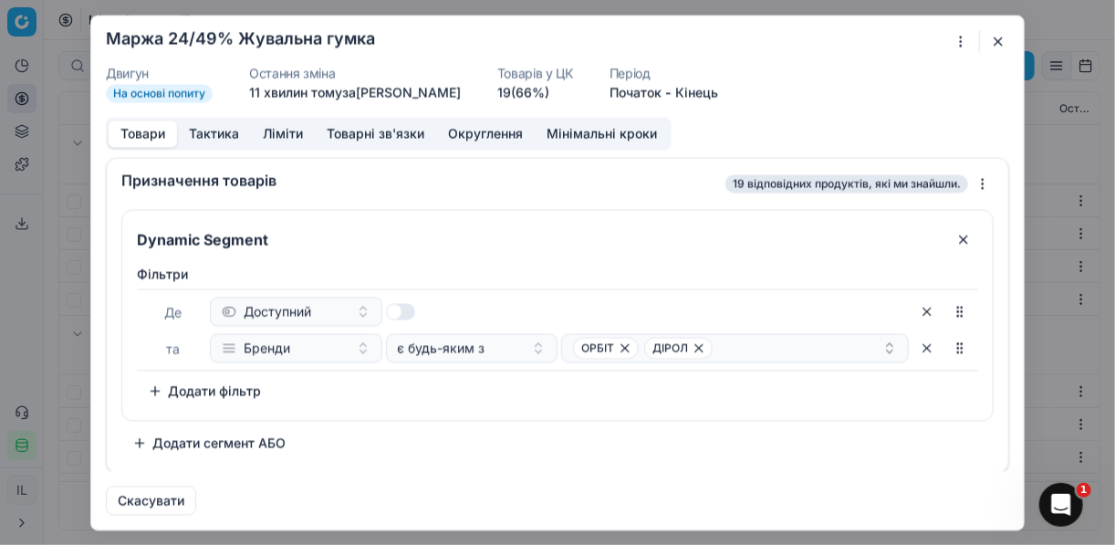
click at [291, 133] on button "Ліміти" at bounding box center [283, 133] width 64 height 26
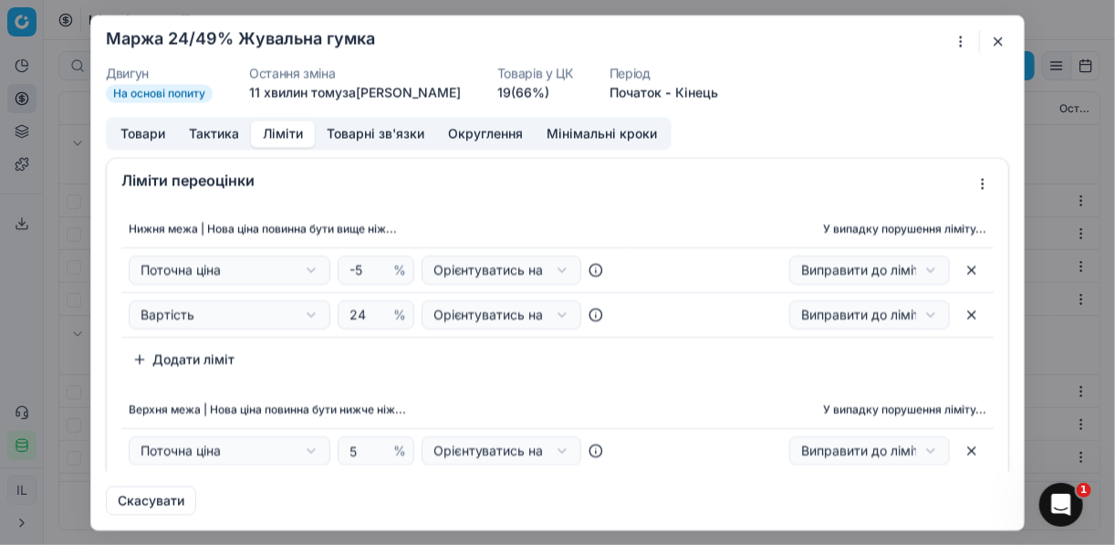
scroll to position [146, 0]
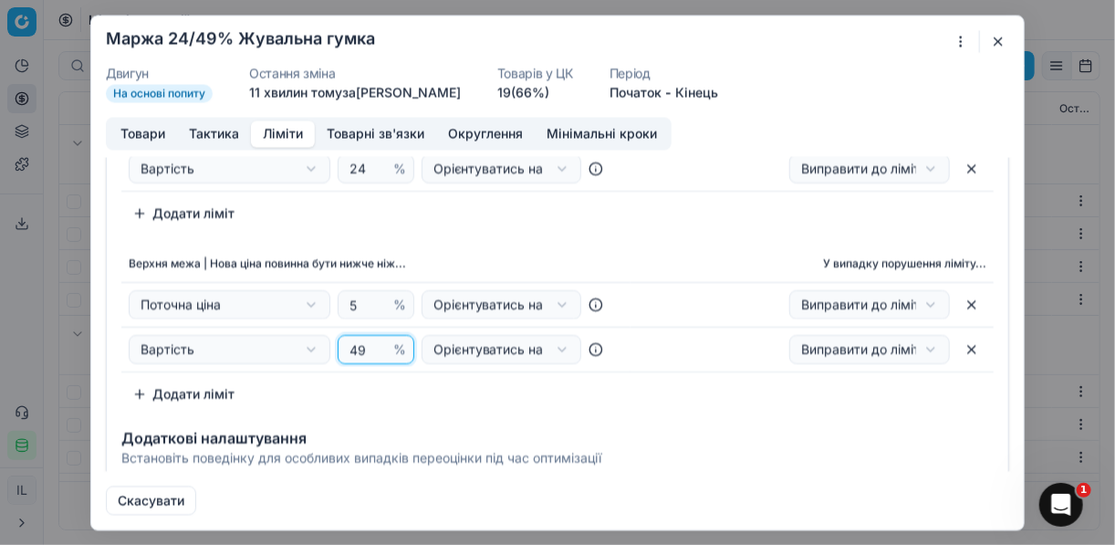
click at [355, 348] on input "49" at bounding box center [368, 349] width 44 height 27
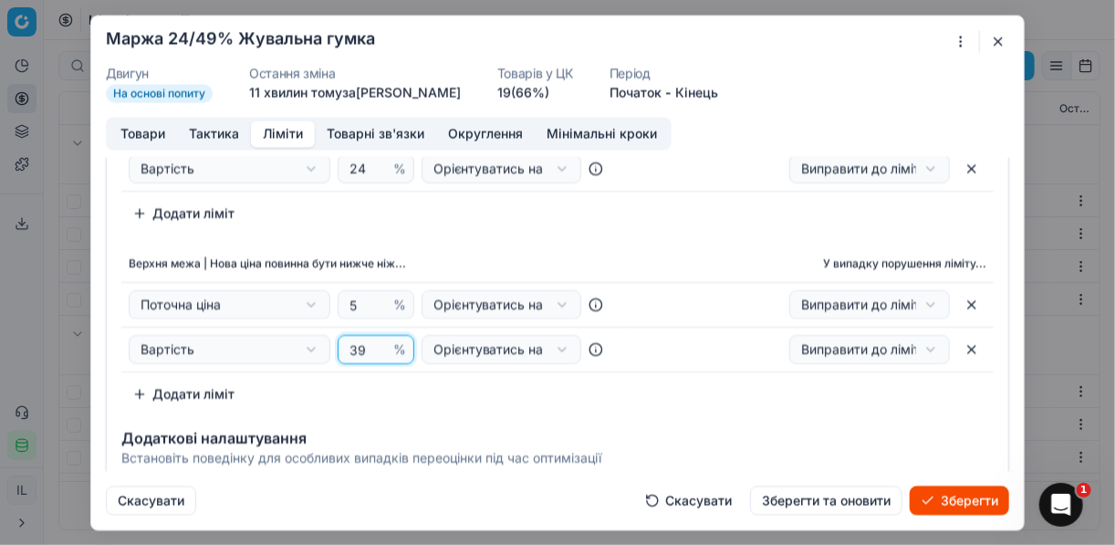
type input "39"
click at [400, 400] on div "Верхня межа | Нова ціна повинна бути нижче ніж... У випадку порушення ліміту...…" at bounding box center [557, 327] width 872 height 163
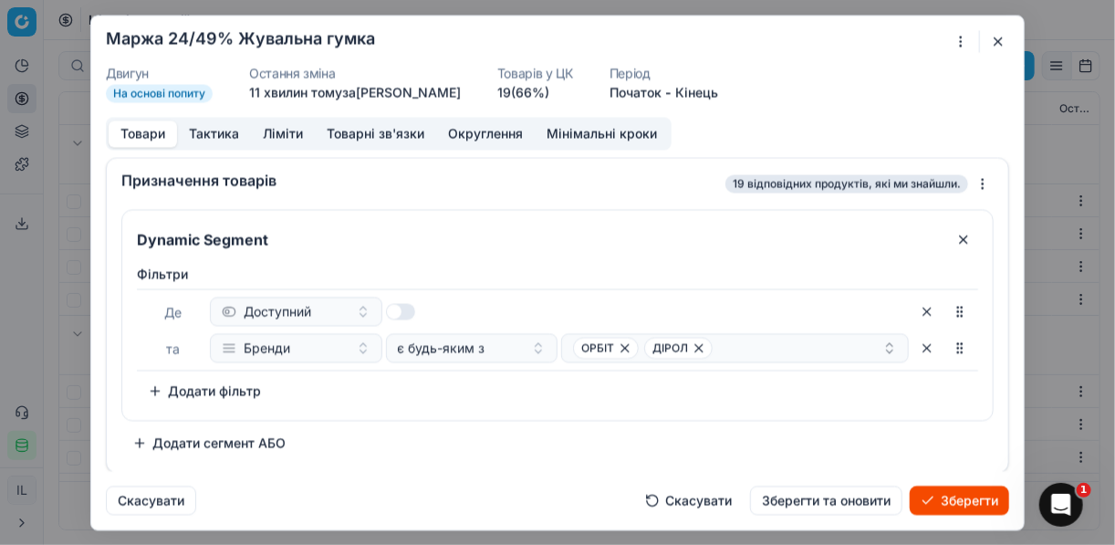
click at [137, 129] on button "Товари" at bounding box center [143, 133] width 68 height 26
click at [718, 347] on div "ОРБІТ ДІРОЛ" at bounding box center [727, 348] width 309 height 22
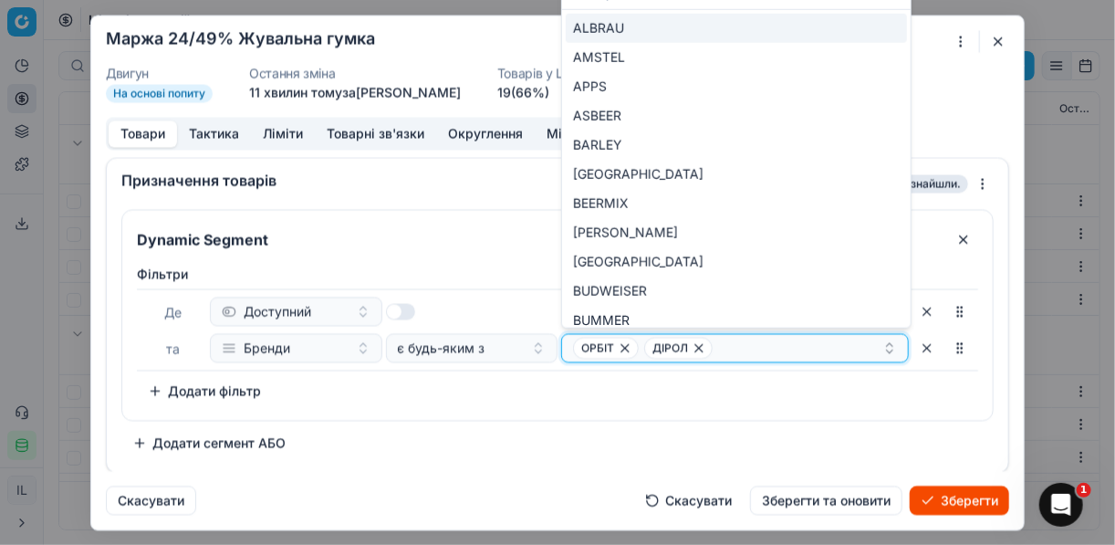
click at [722, 337] on div "ОРБІТ ДІРОЛ" at bounding box center [727, 348] width 309 height 22
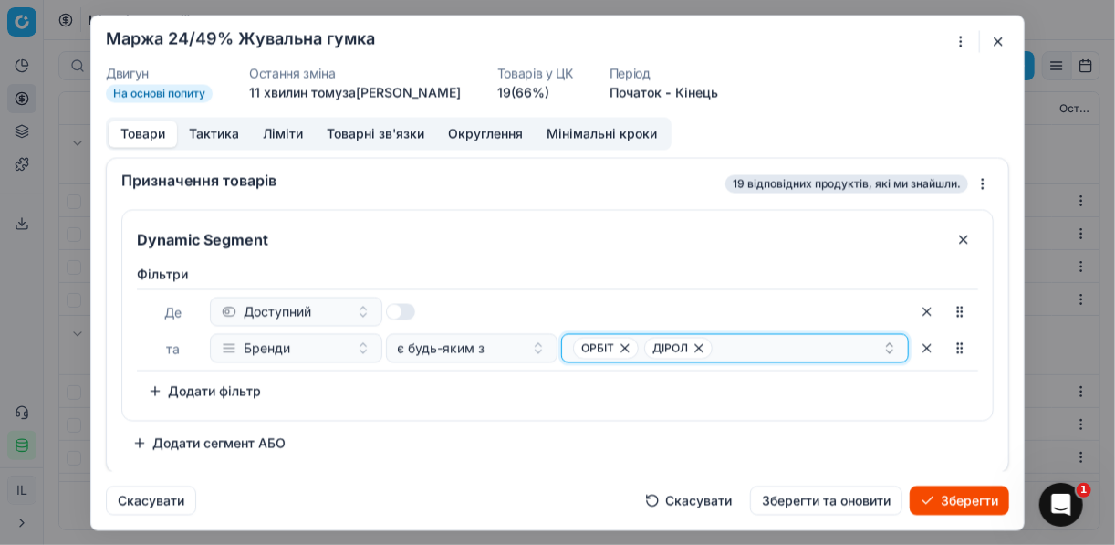
click at [726, 339] on div "ОРБІТ ДІРОЛ" at bounding box center [727, 348] width 309 height 22
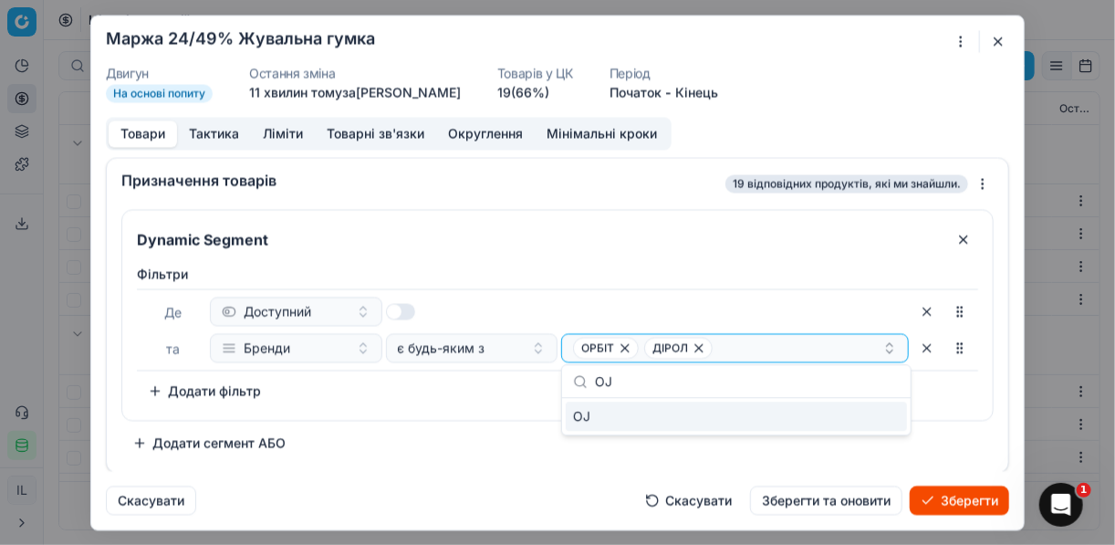
type input "О"
type input "\"
type input "Joj"
click at [885, 430] on div "[PERSON_NAME]" at bounding box center [736, 415] width 341 height 29
click at [524, 406] on div "Фiльтри Де Доступний та Бренди є будь-яким з ОРБІТ ДІРОЛ + 1 To pick up a sorta…" at bounding box center [557, 338] width 870 height 162
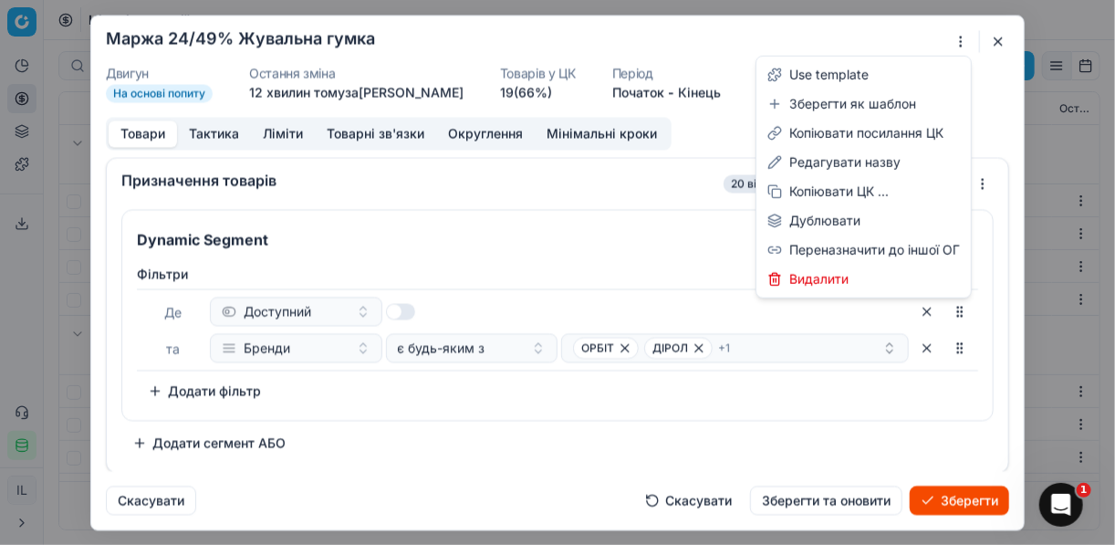
click at [965, 39] on div "Ми зберігаємо налаштування ЦК. Будь ласка, зачекайте, це може зайняти декілька …" at bounding box center [557, 272] width 1115 height 545
click at [831, 161] on div "Редагувати назву" at bounding box center [863, 162] width 207 height 29
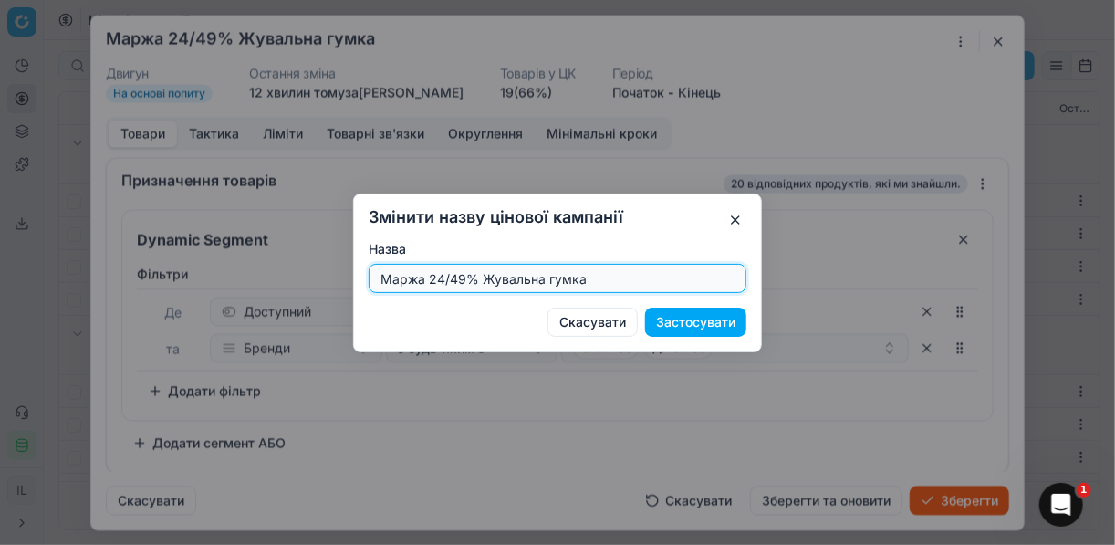
click at [456, 277] on input "Маржа 24/49% Жувальна гумка" at bounding box center [557, 278] width 361 height 27
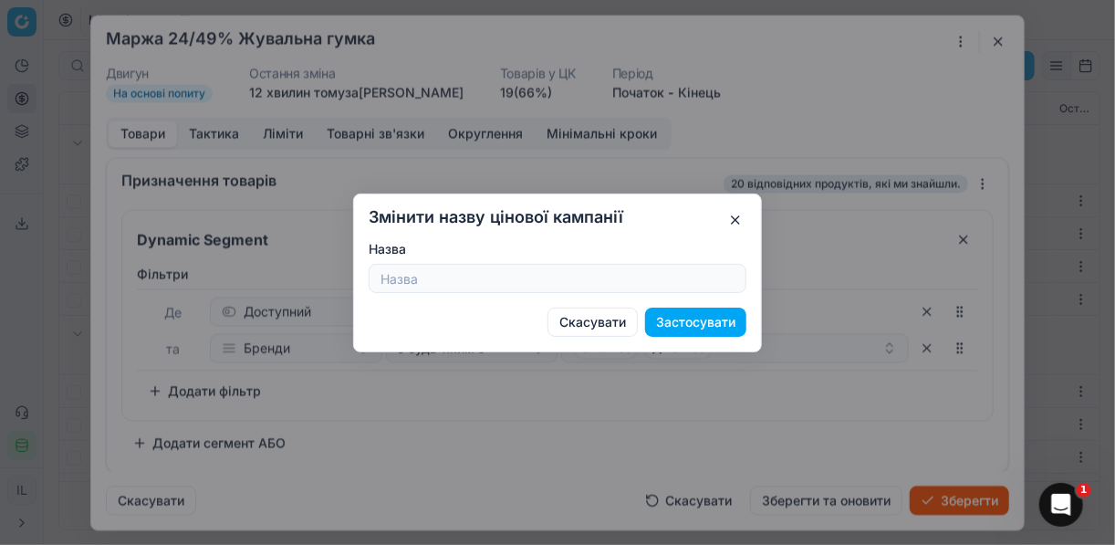
click at [609, 320] on button "Скасувати" at bounding box center [592, 321] width 90 height 29
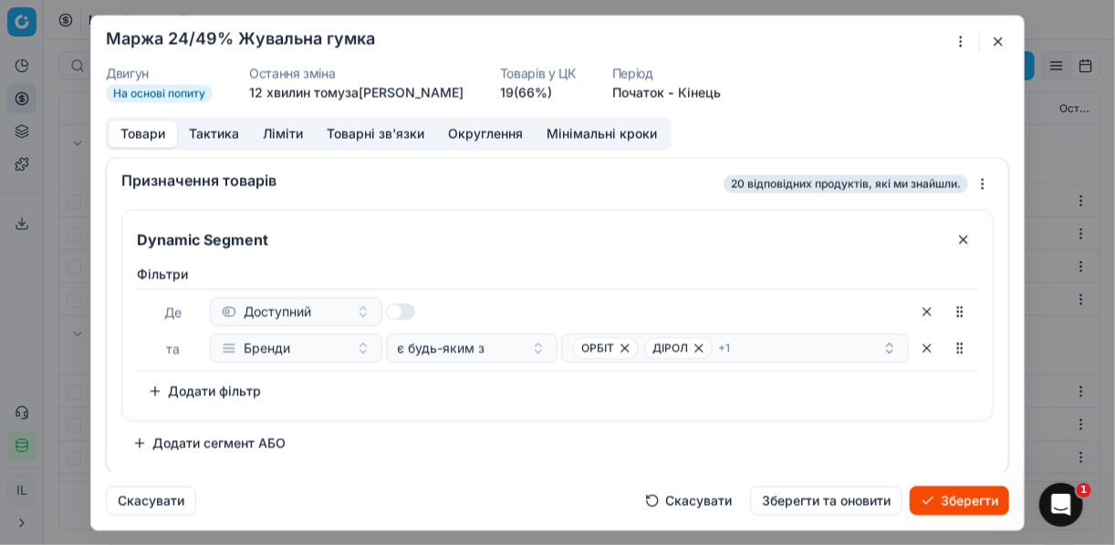
click at [962, 43] on div "Ми зберігаємо налаштування ЦК. Будь ласка, зачекайте, це може зайняти декілька …" at bounding box center [557, 272] width 1115 height 545
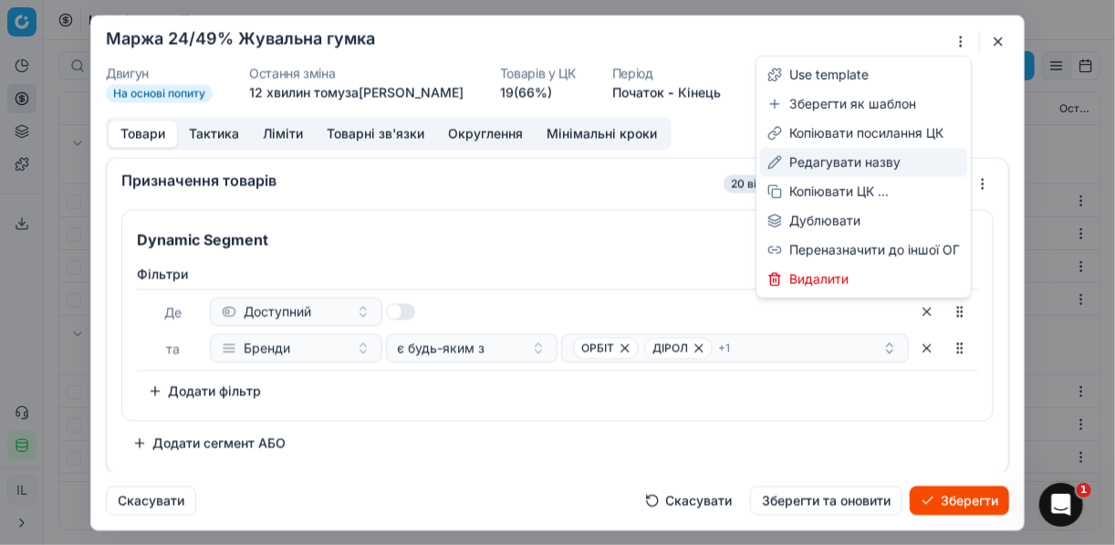
click at [843, 166] on div "Редагувати назву" at bounding box center [863, 162] width 207 height 29
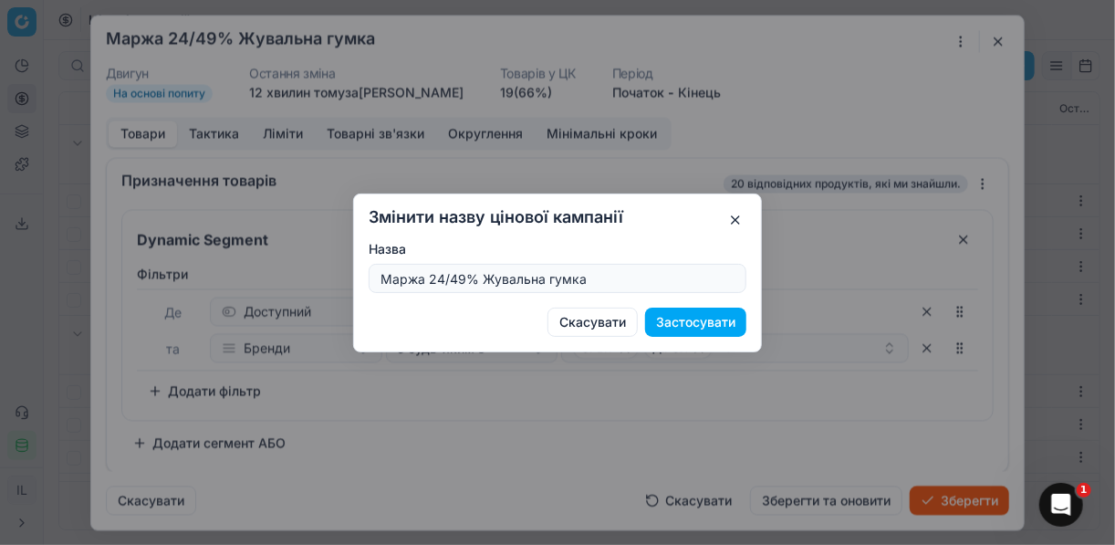
click at [460, 276] on input "Маржа 24/49% Жувальна гумка" at bounding box center [557, 278] width 361 height 27
type input "Маржа 24/39% Жувальна гумка"
click at [661, 321] on button "Застосувати" at bounding box center [695, 321] width 101 height 29
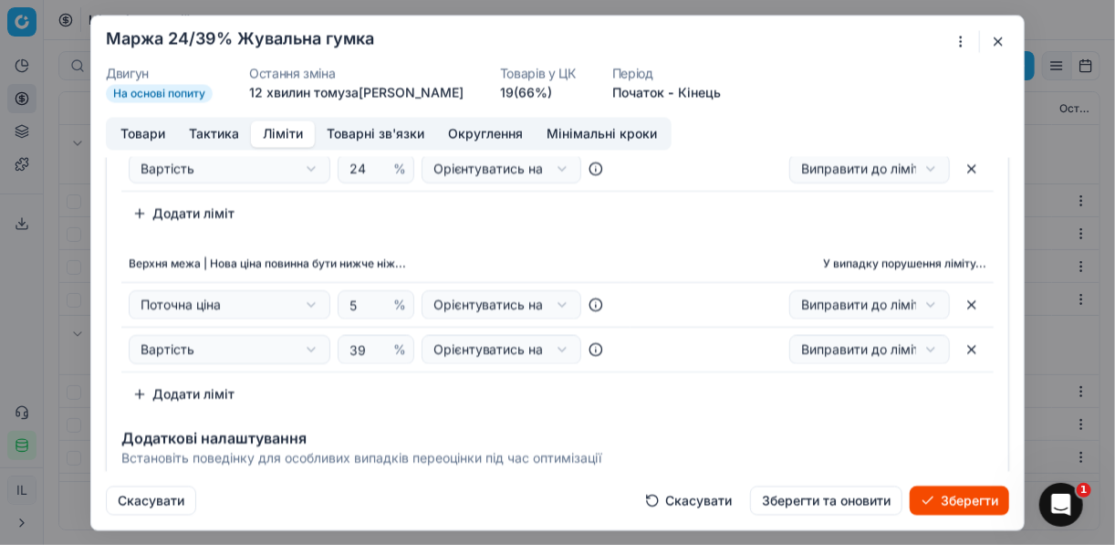
click at [285, 131] on button "Ліміти" at bounding box center [283, 133] width 64 height 26
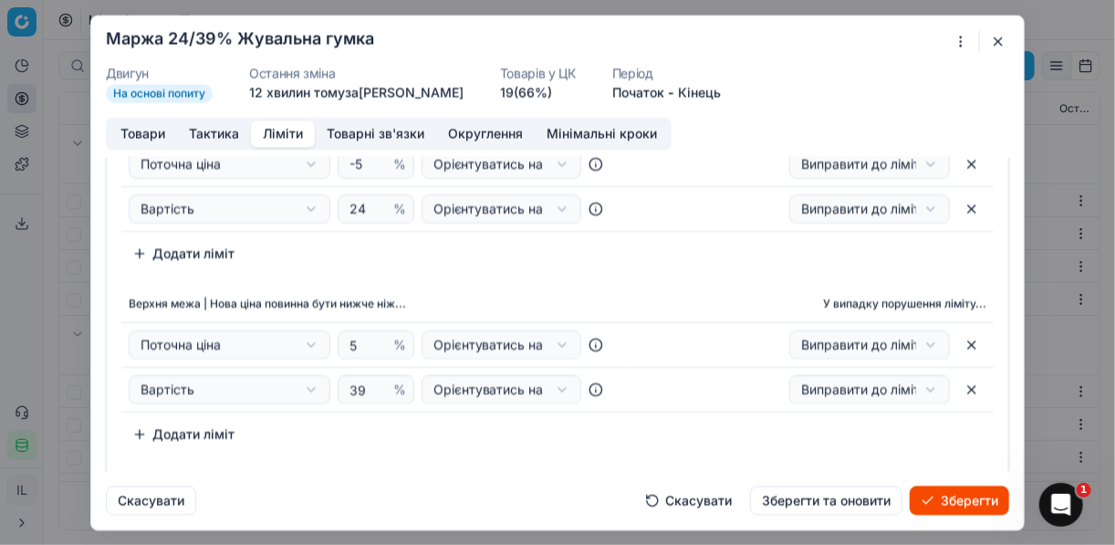
scroll to position [3, 0]
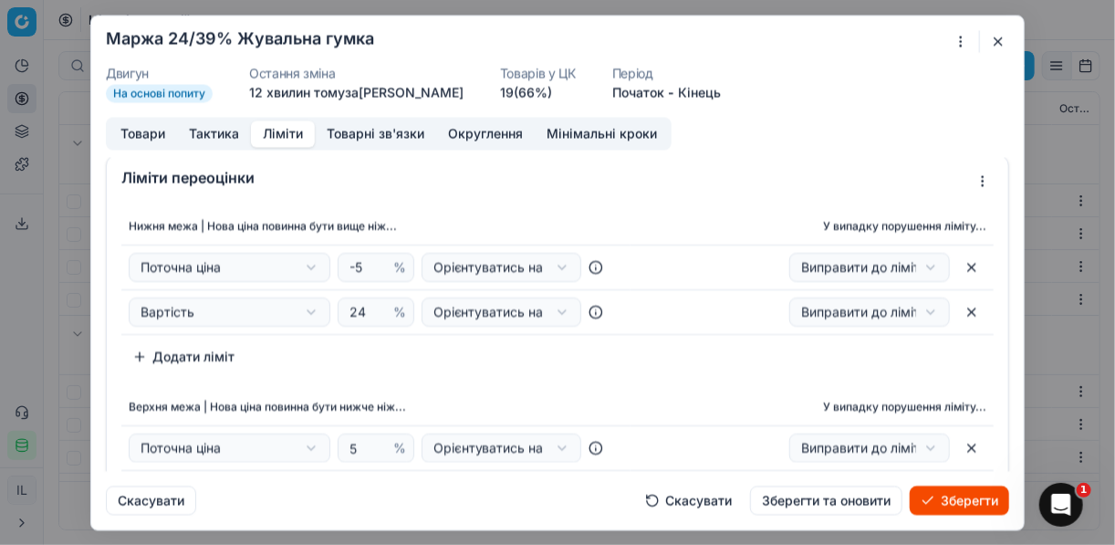
click at [965, 501] on button "Зберегти" at bounding box center [959, 499] width 99 height 29
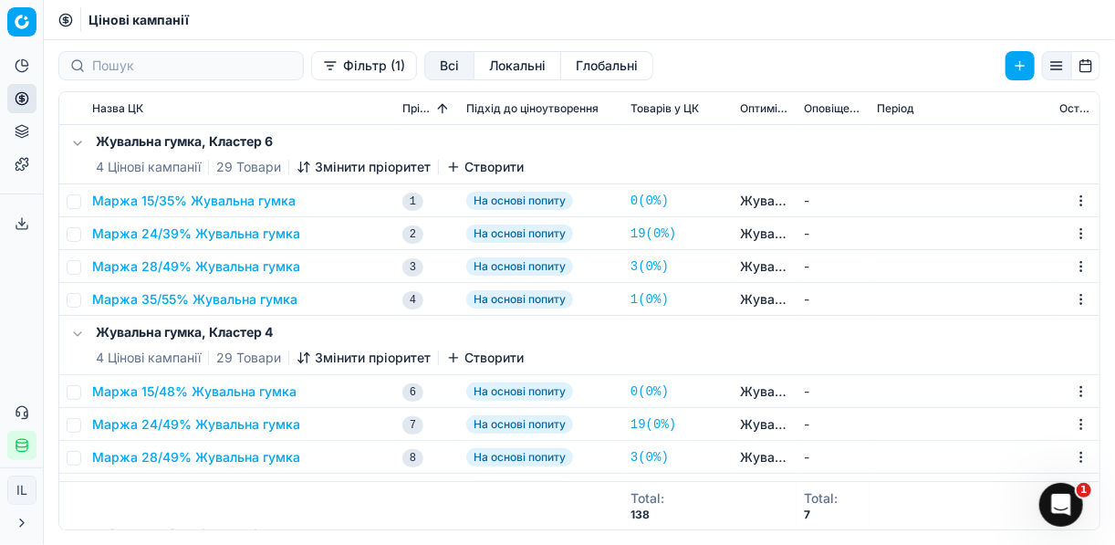
click at [325, 236] on div "Маржа 24/39% Жувальна гумка" at bounding box center [240, 233] width 296 height 18
click at [268, 231] on button "Маржа 24/39% Жувальна гумка" at bounding box center [196, 233] width 208 height 18
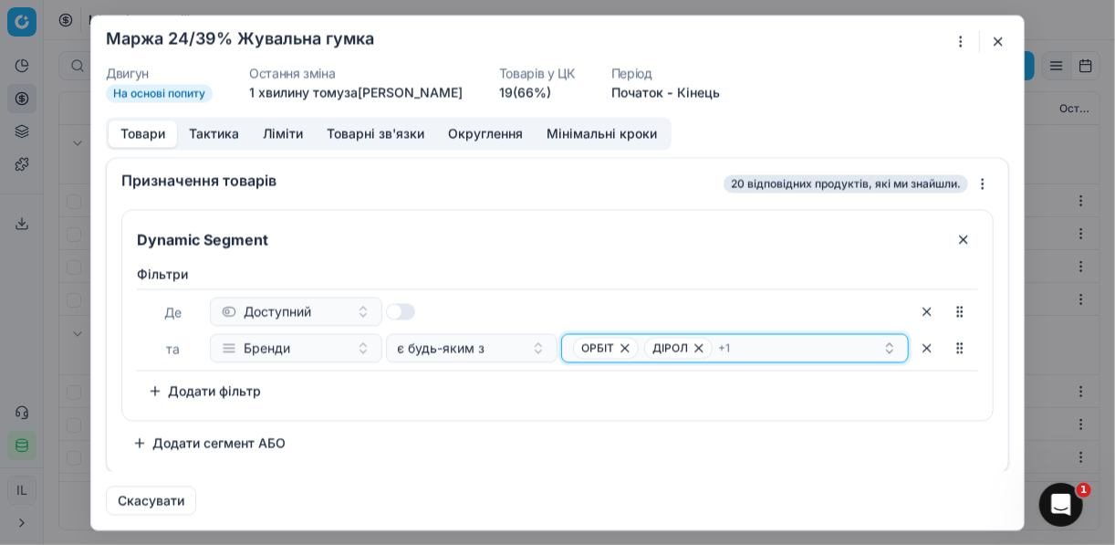
click at [776, 348] on div "ОРБІТ ДІРОЛ + 1" at bounding box center [727, 348] width 309 height 22
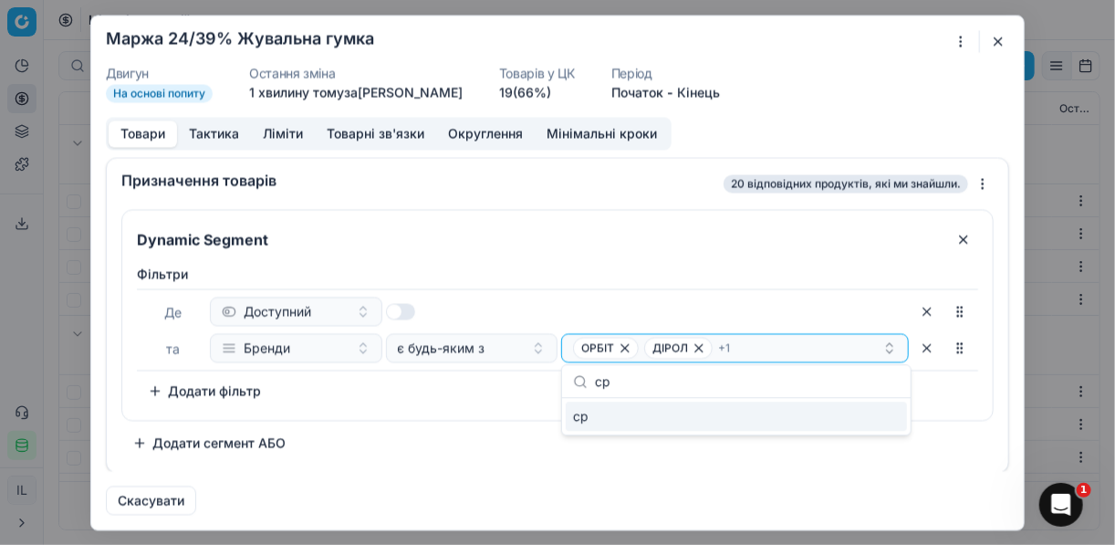
type input "с"
type input "chu"
click at [836, 419] on div "CHUPA CHUPS" at bounding box center [736, 415] width 341 height 29
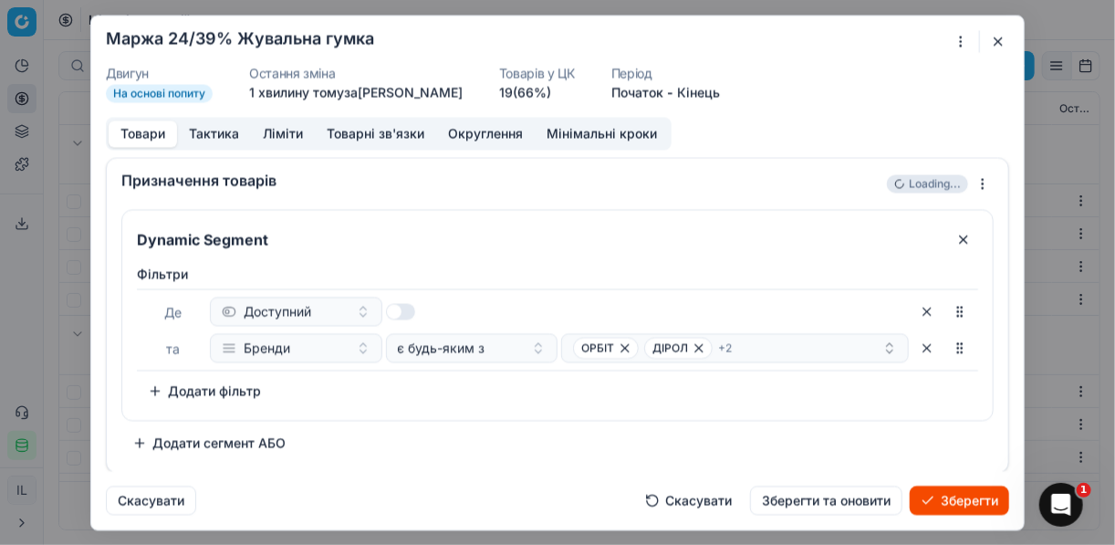
click at [969, 503] on button "Зберегти" at bounding box center [959, 499] width 99 height 29
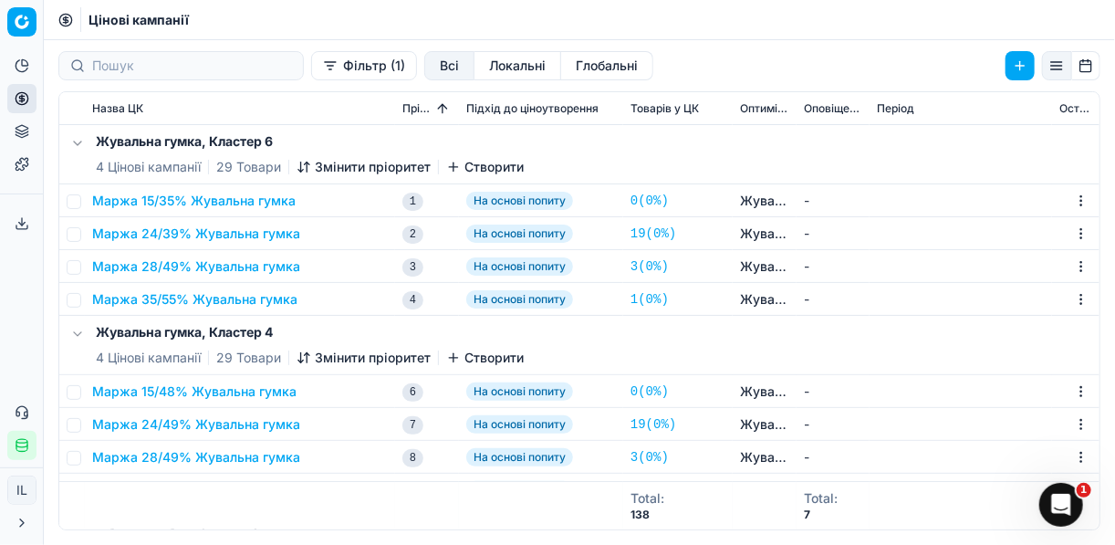
click at [194, 275] on td "Маржа 28/49% Жувальна гумка" at bounding box center [240, 266] width 310 height 33
click at [190, 263] on button "Маржа 28/49% Жувальна гумка" at bounding box center [196, 266] width 208 height 18
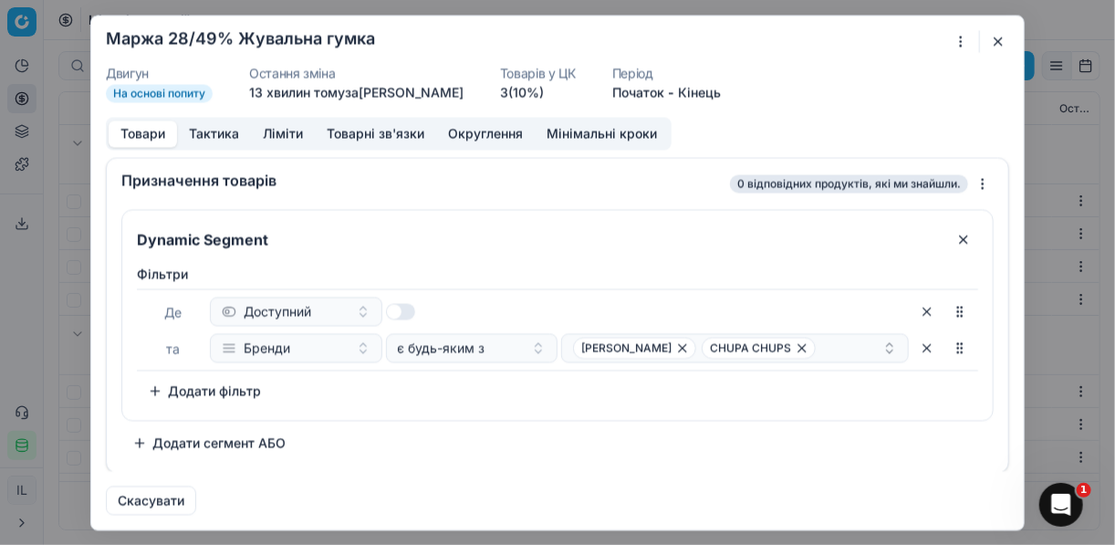
click at [997, 42] on button "button" at bounding box center [998, 41] width 22 height 22
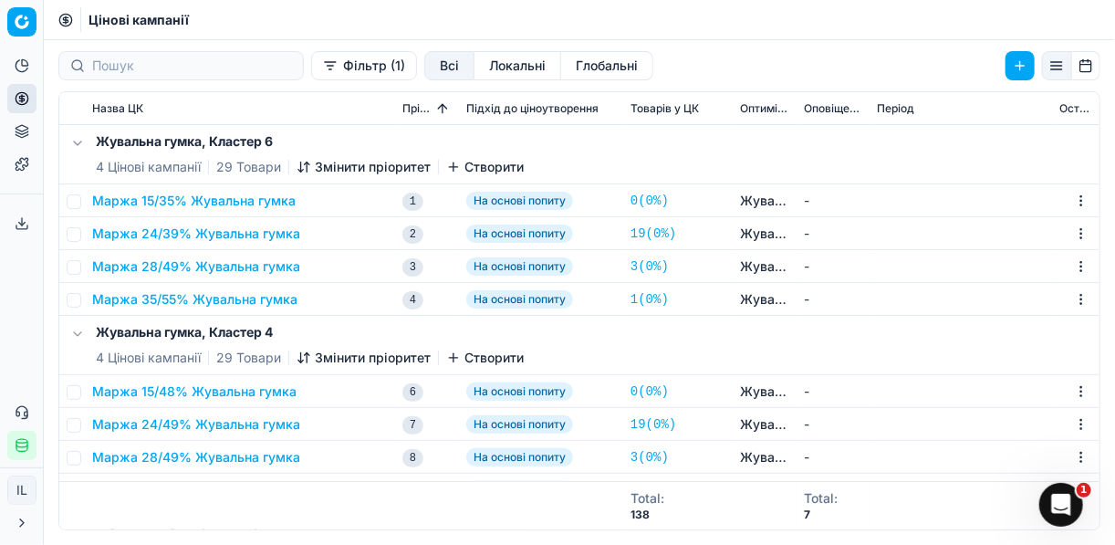
click at [81, 266] on td at bounding box center [72, 266] width 26 height 33
click at [78, 265] on input "checkbox" at bounding box center [74, 267] width 15 height 15
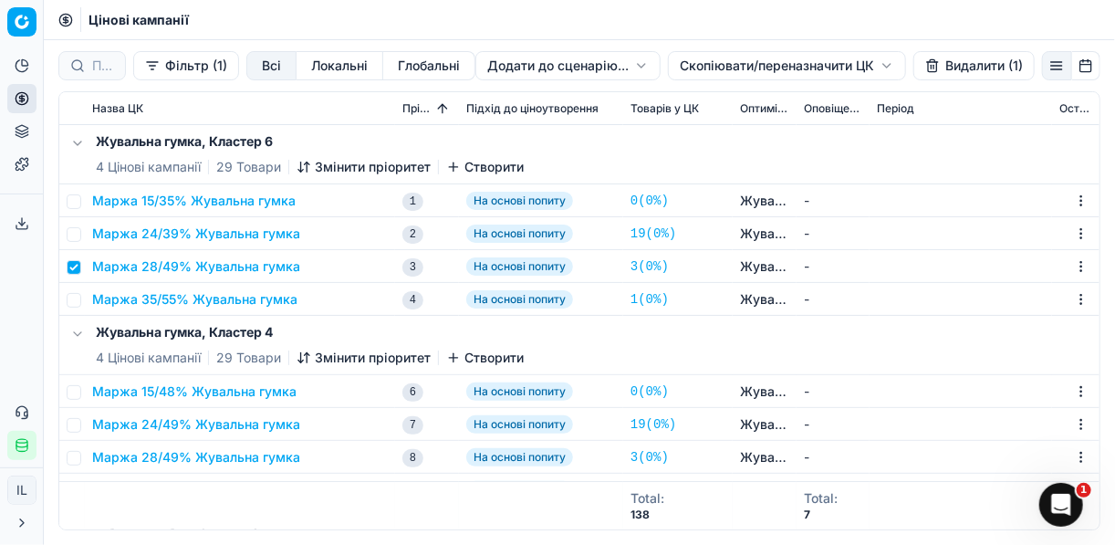
click at [945, 66] on button "Видалити (1)" at bounding box center [973, 65] width 121 height 29
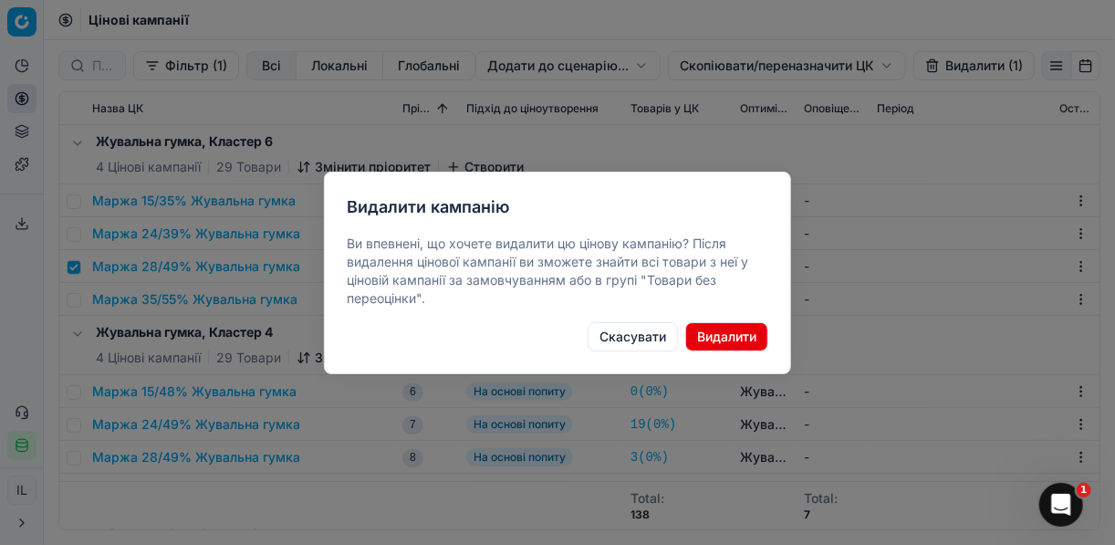
click at [722, 335] on button "Видалити" at bounding box center [726, 336] width 83 height 29
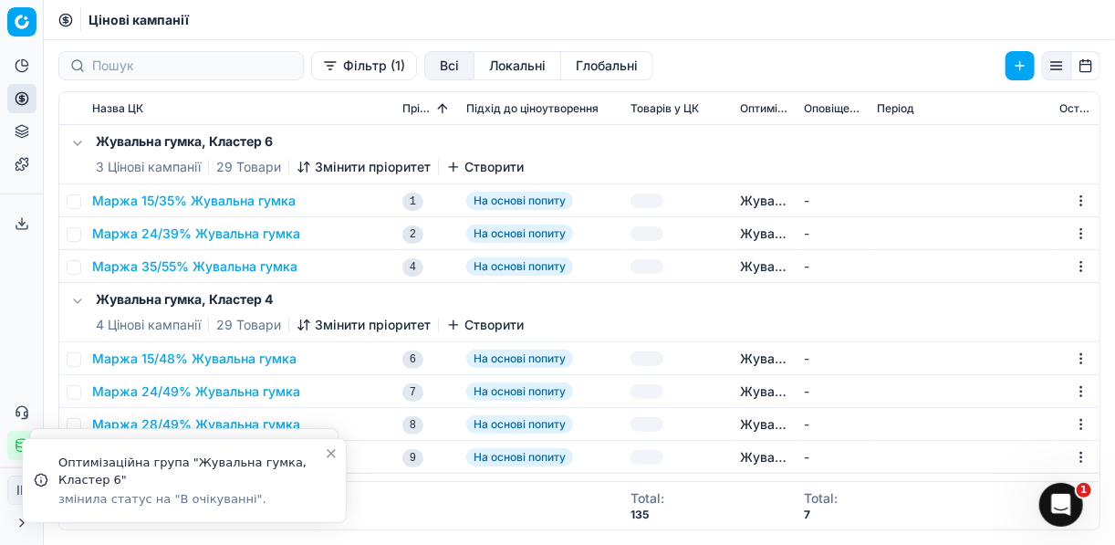
checkbox input "false"
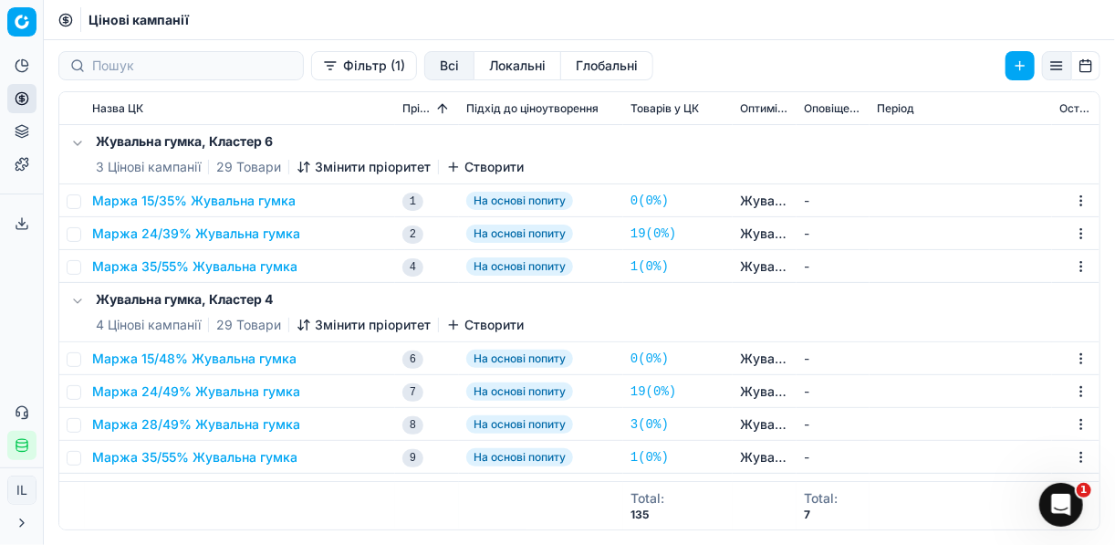
click at [205, 258] on button "Маржа 35/55% Жувальна гумка" at bounding box center [194, 266] width 205 height 18
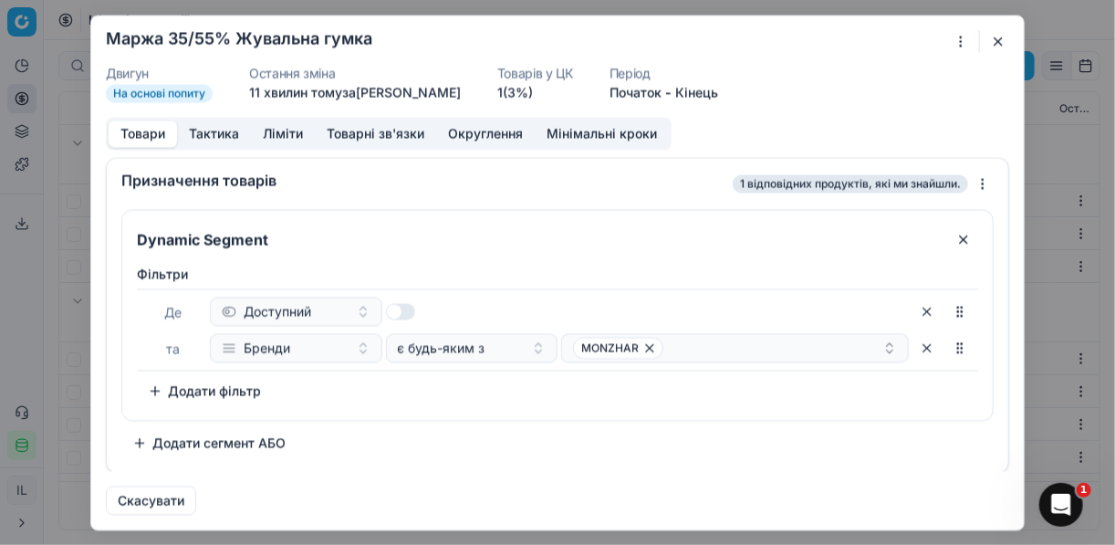
click at [962, 42] on div "Ми зберігаємо налаштування ЦК. Будь ласка, зачекайте, це може зайняти декілька …" at bounding box center [557, 272] width 1115 height 545
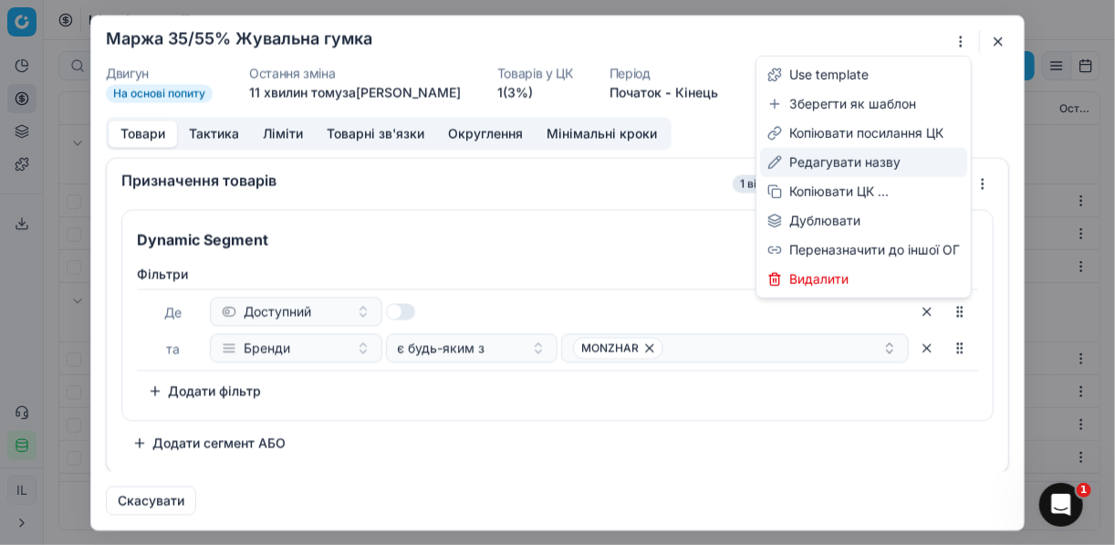
click at [832, 161] on div "Редагувати назву" at bounding box center [863, 162] width 207 height 29
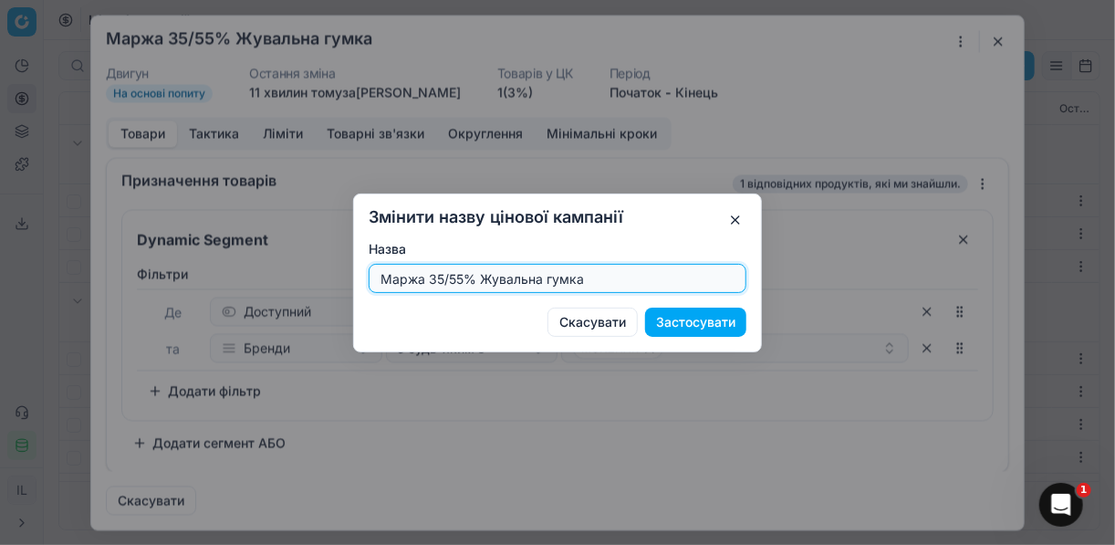
click at [439, 280] on input "Маржа 35/55% Жувальна гумка" at bounding box center [557, 278] width 361 height 27
click at [454, 275] on input "Маржа 35/55% Жувальна гумка" at bounding box center [557, 278] width 361 height 27
click at [461, 276] on input "Маржа 35/55% Жувальна гумка" at bounding box center [557, 278] width 361 height 27
type input "Маржа 30/50% Жувальна гумка"
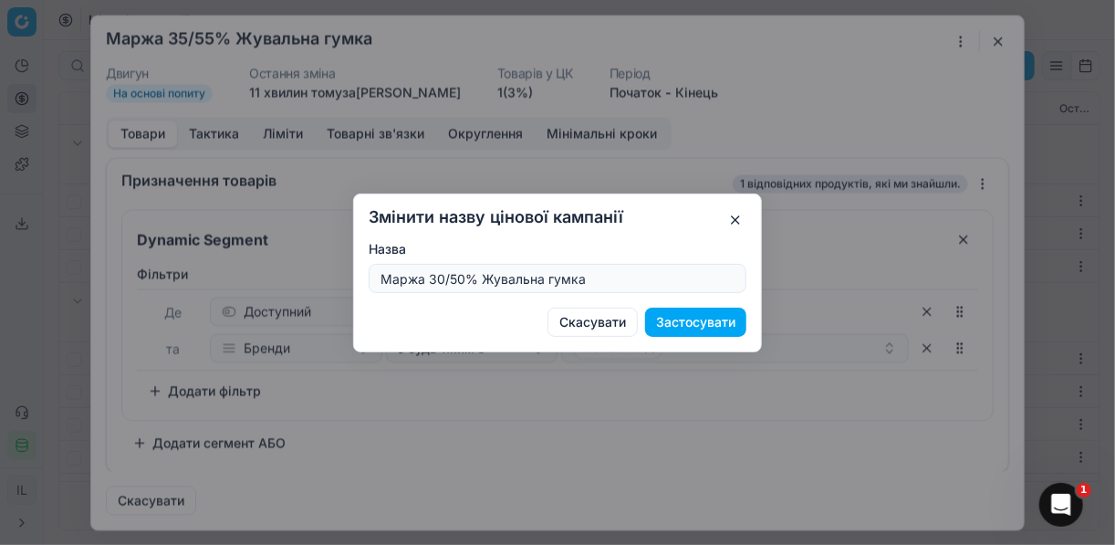
click at [670, 323] on button "Застосувати" at bounding box center [695, 321] width 101 height 29
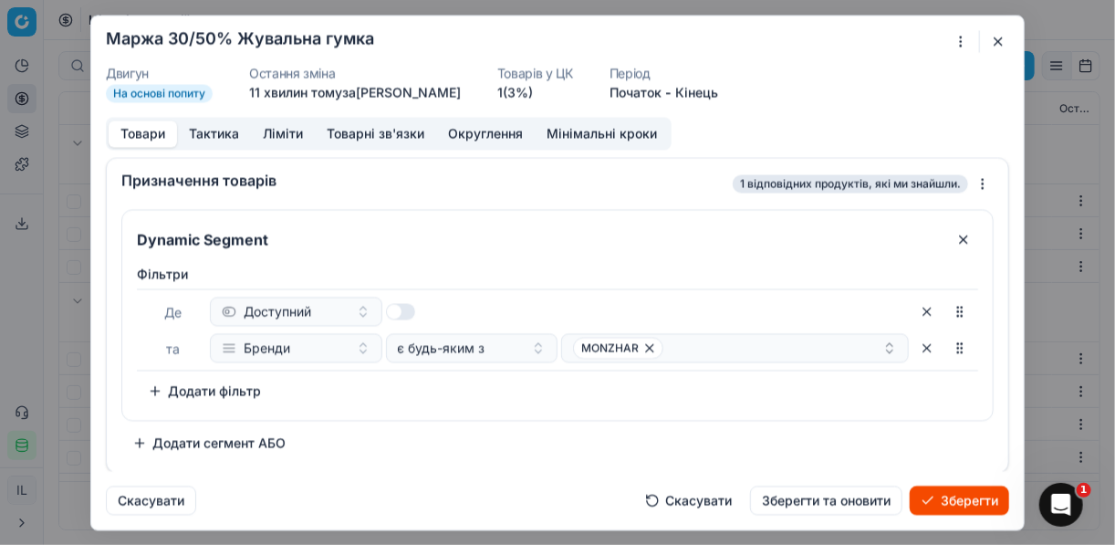
click at [285, 131] on button "Ліміти" at bounding box center [283, 133] width 64 height 26
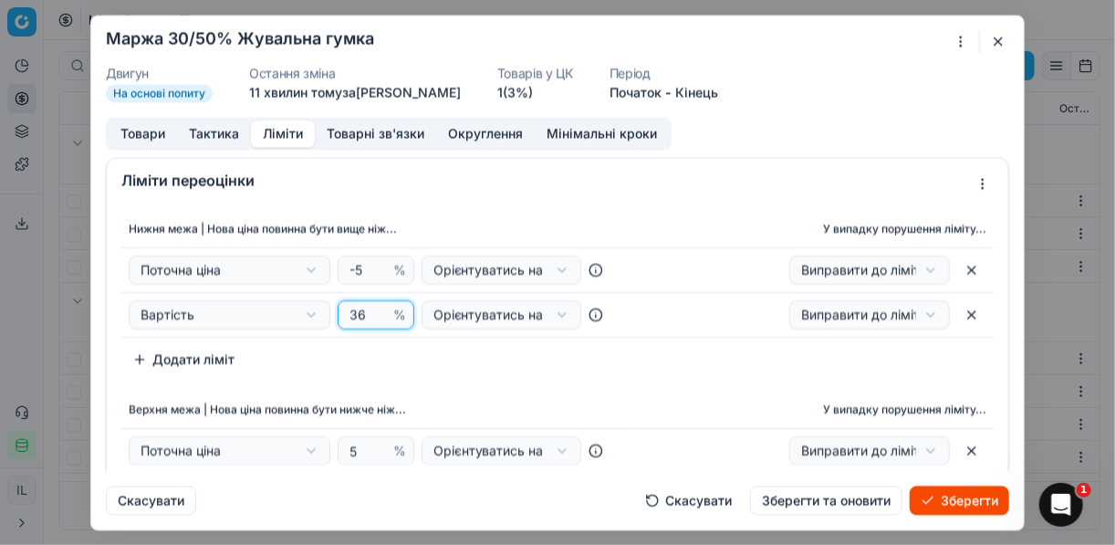
click at [369, 308] on input "36" at bounding box center [368, 314] width 44 height 27
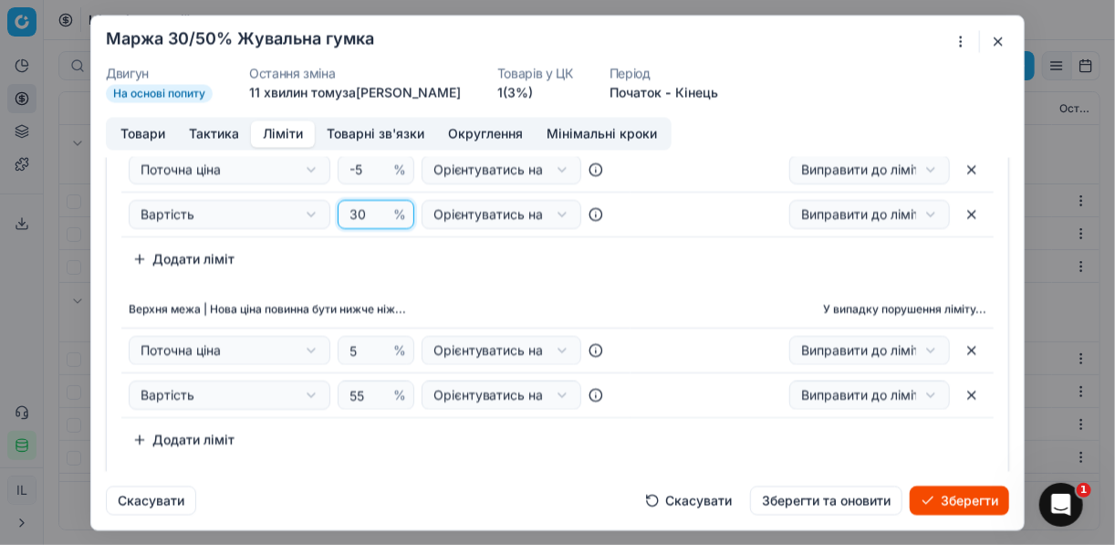
scroll to position [146, 0]
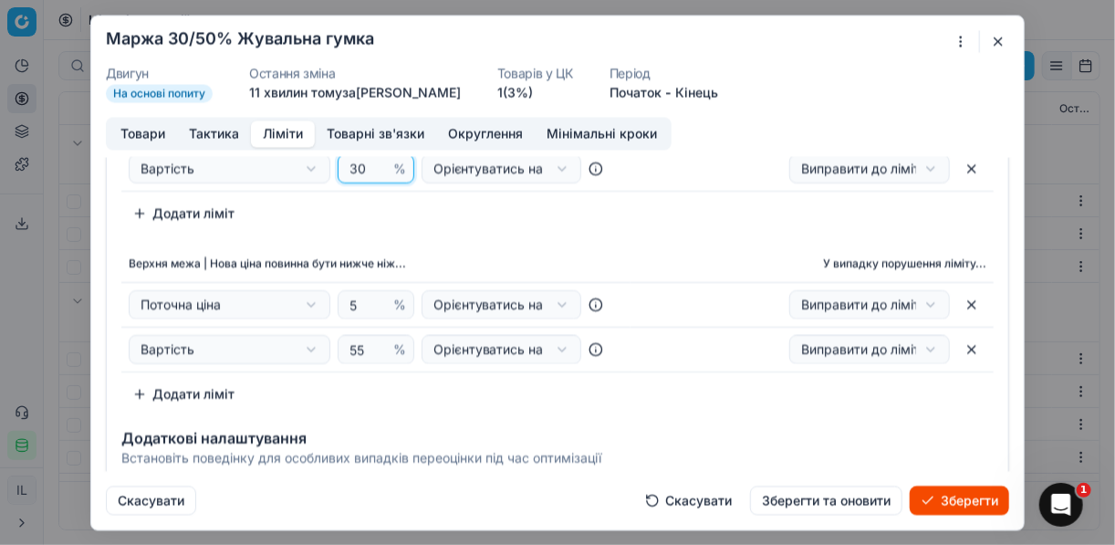
type input "30"
click at [363, 349] on input "55" at bounding box center [368, 349] width 44 height 27
type input "50"
click at [964, 502] on button "Зберегти" at bounding box center [959, 499] width 99 height 29
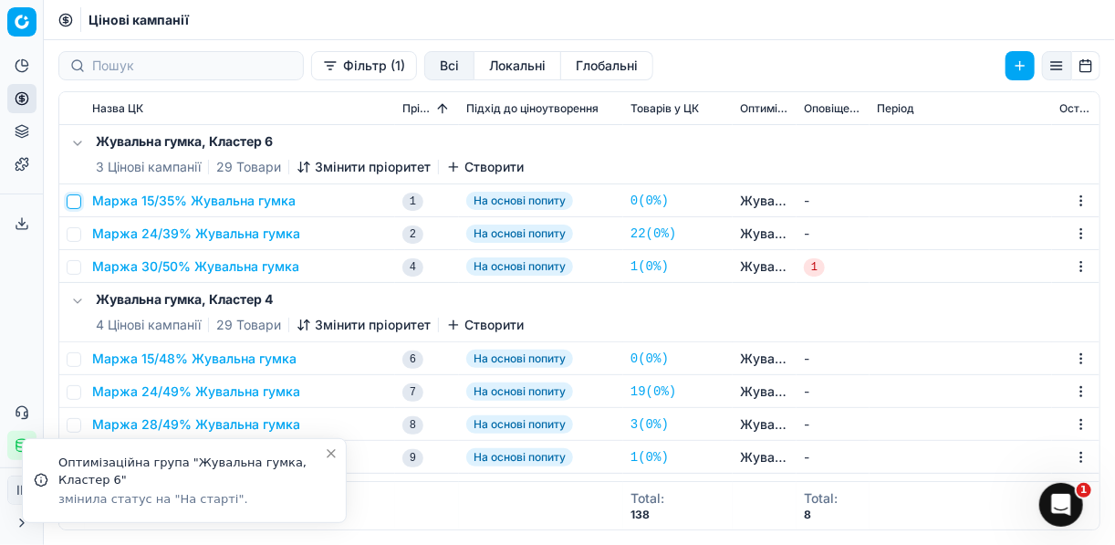
click at [76, 203] on input "checkbox" at bounding box center [74, 201] width 15 height 15
checkbox input "true"
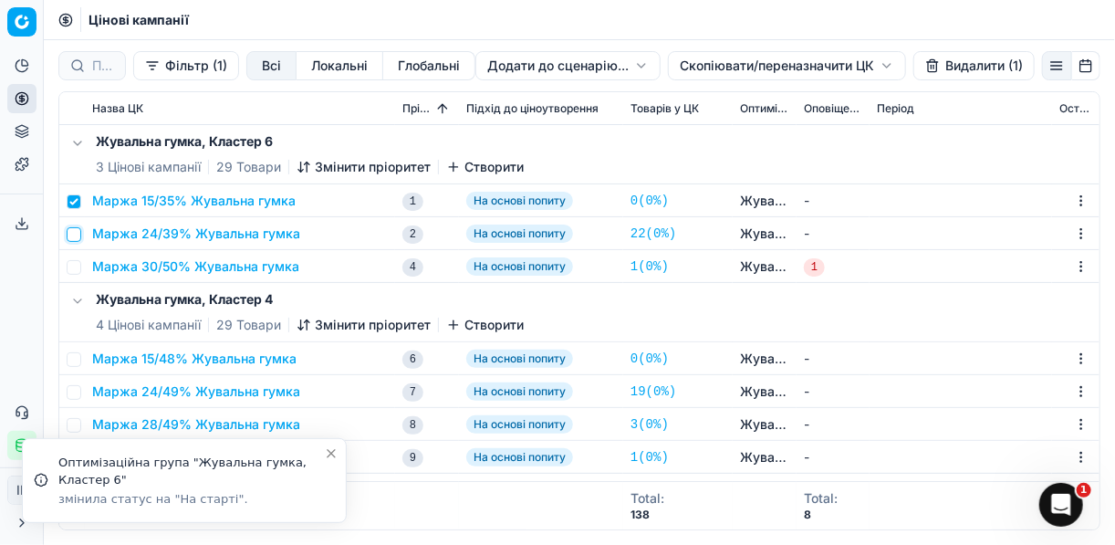
click at [73, 233] on input "checkbox" at bounding box center [74, 234] width 15 height 15
checkbox input "true"
click at [74, 262] on input "checkbox" at bounding box center [74, 267] width 15 height 15
checkbox input "true"
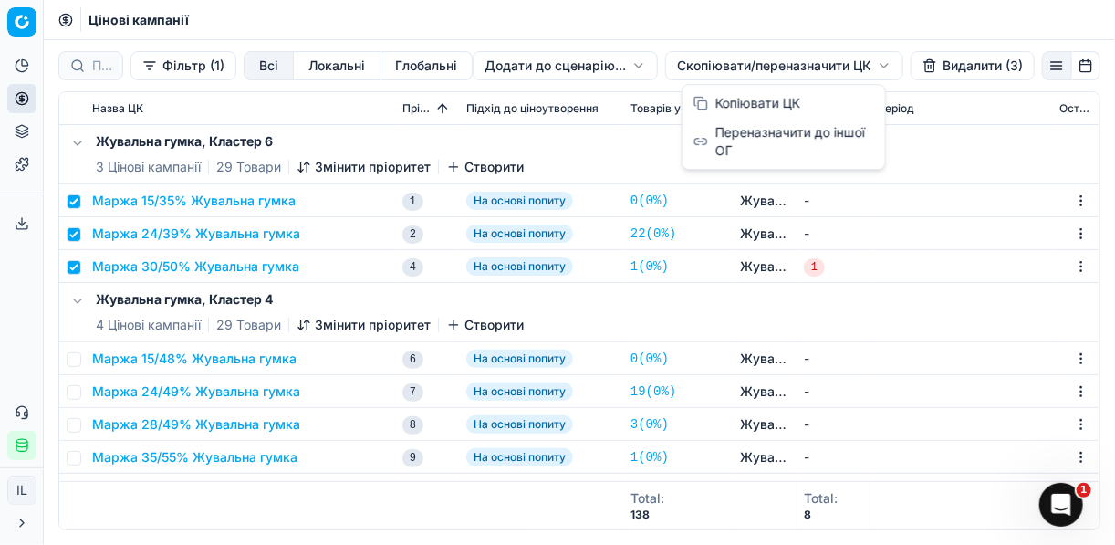
click at [697, 68] on html "Pricing platform Аналітика Цінова оптимізація Асортимент продукції Шаблони Серв…" at bounding box center [557, 272] width 1115 height 545
click at [719, 104] on div "Копіювати ЦК" at bounding box center [783, 102] width 195 height 29
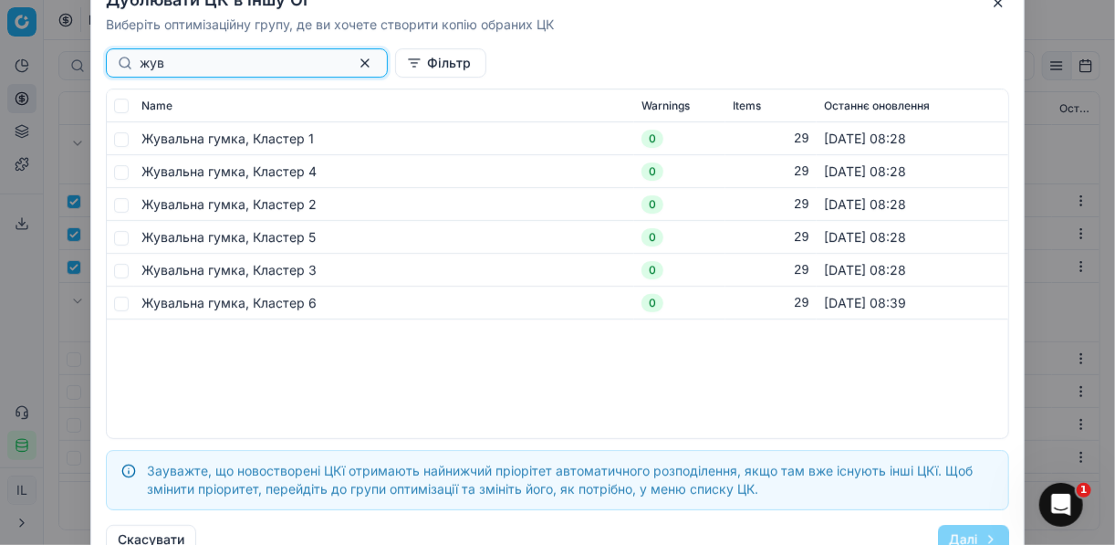
type input "жув"
click at [123, 145] on input "checkbox" at bounding box center [121, 138] width 15 height 15
checkbox input "true"
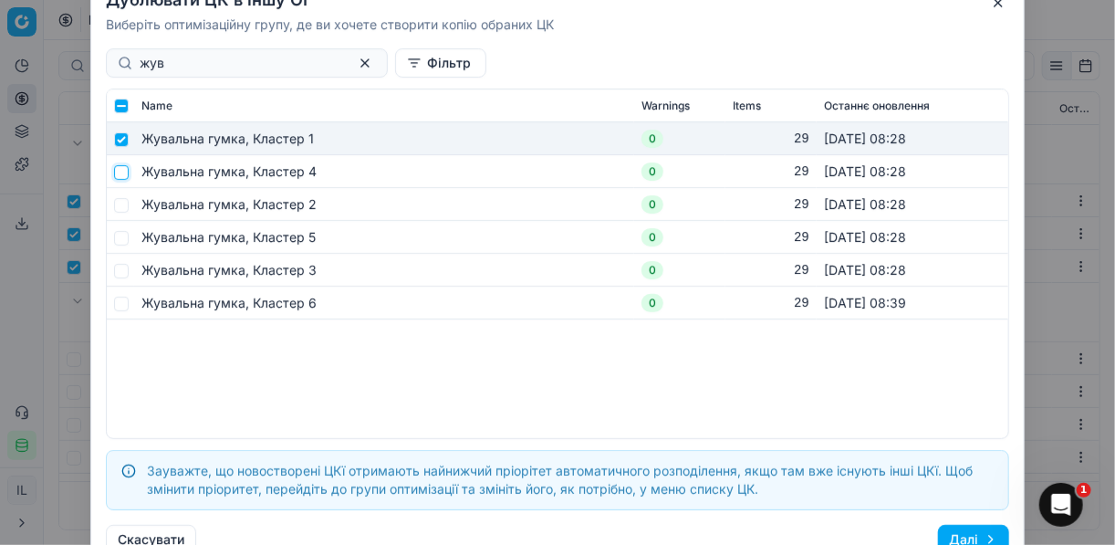
click at [123, 169] on input "checkbox" at bounding box center [121, 171] width 15 height 15
checkbox input "true"
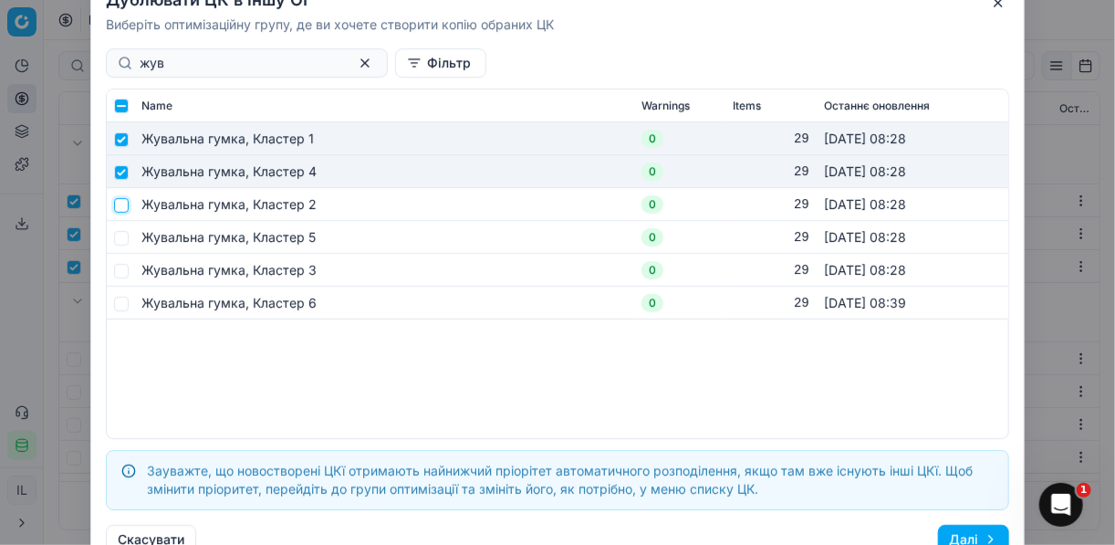
click at [121, 203] on input "checkbox" at bounding box center [121, 204] width 15 height 15
checkbox input "true"
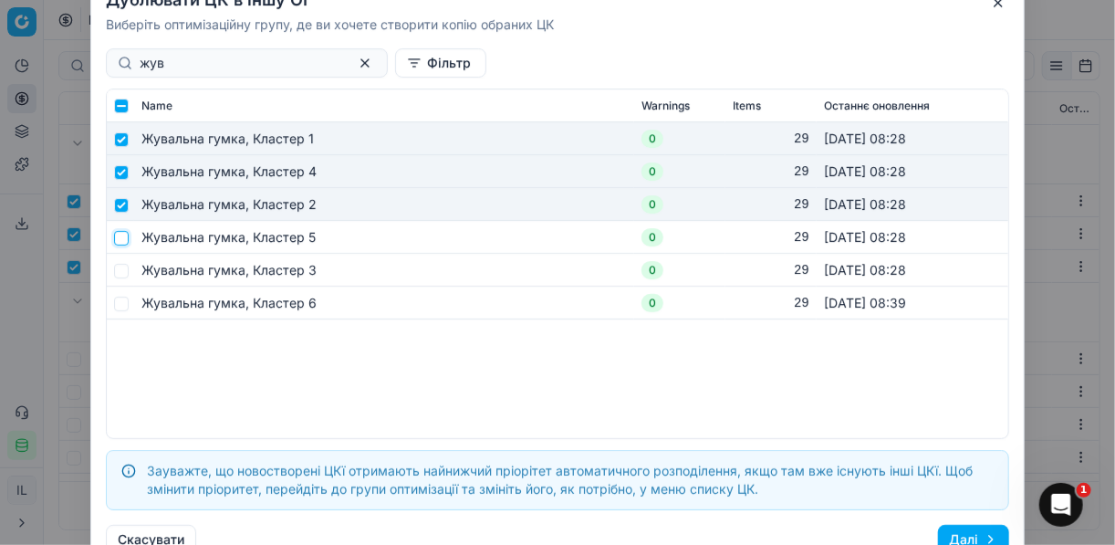
click at [123, 240] on input "checkbox" at bounding box center [121, 237] width 15 height 15
checkbox input "true"
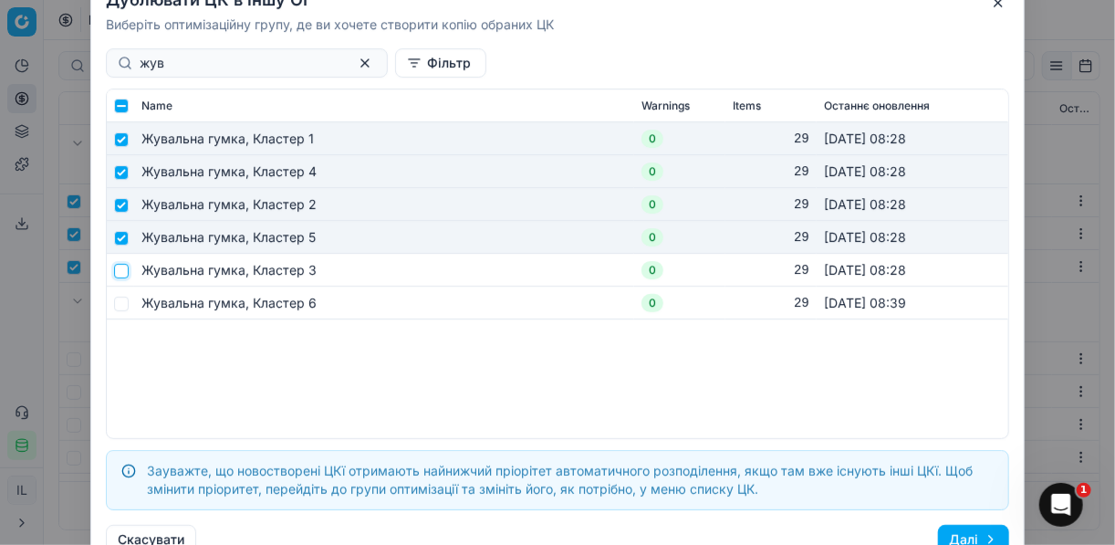
click at [121, 275] on input "checkbox" at bounding box center [121, 270] width 15 height 15
checkbox input "true"
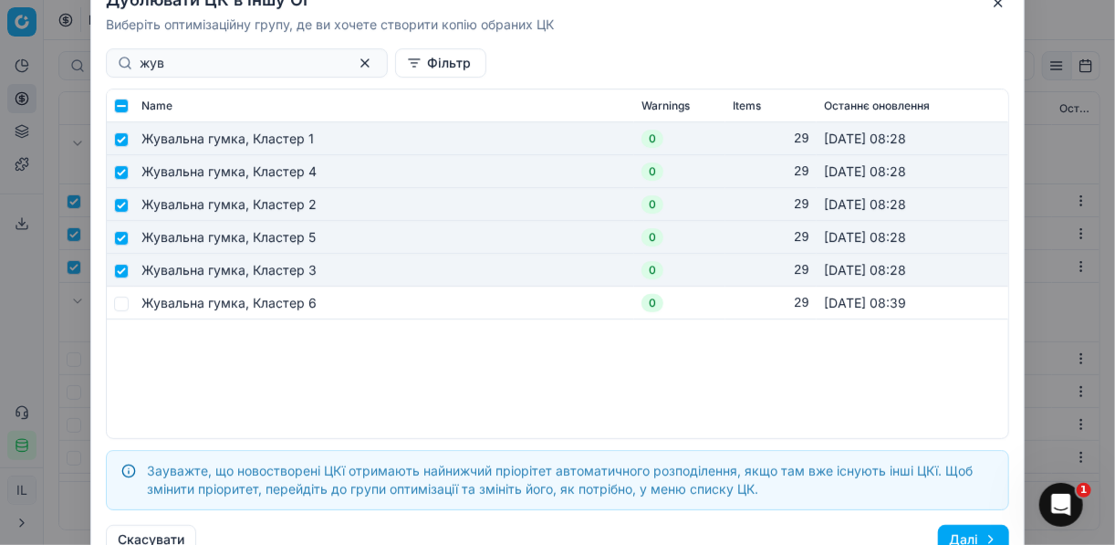
click at [946, 529] on button "Далі" at bounding box center [973, 539] width 71 height 29
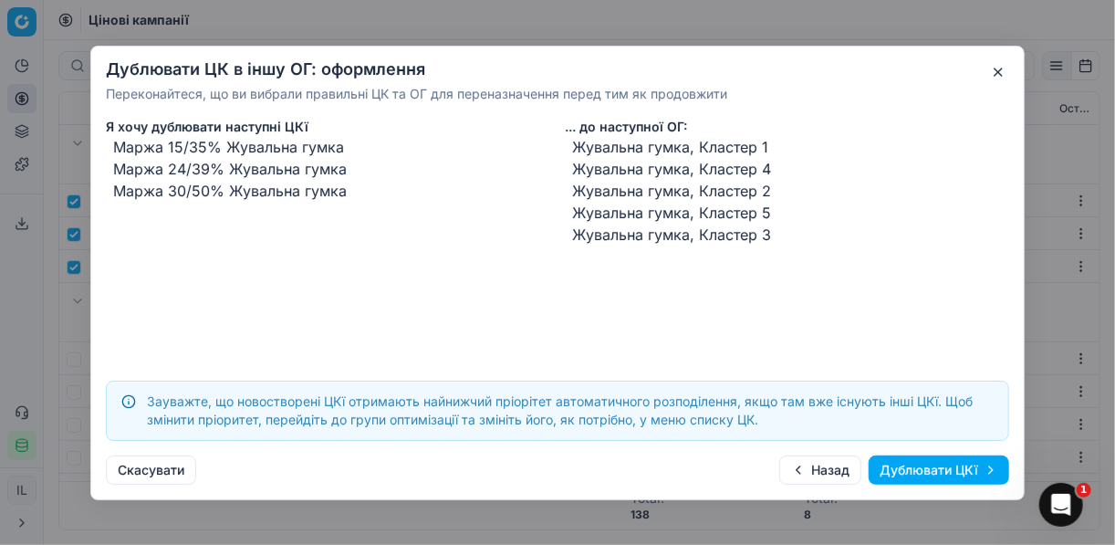
click at [922, 466] on button "Дублювати ЦКї" at bounding box center [939, 469] width 140 height 29
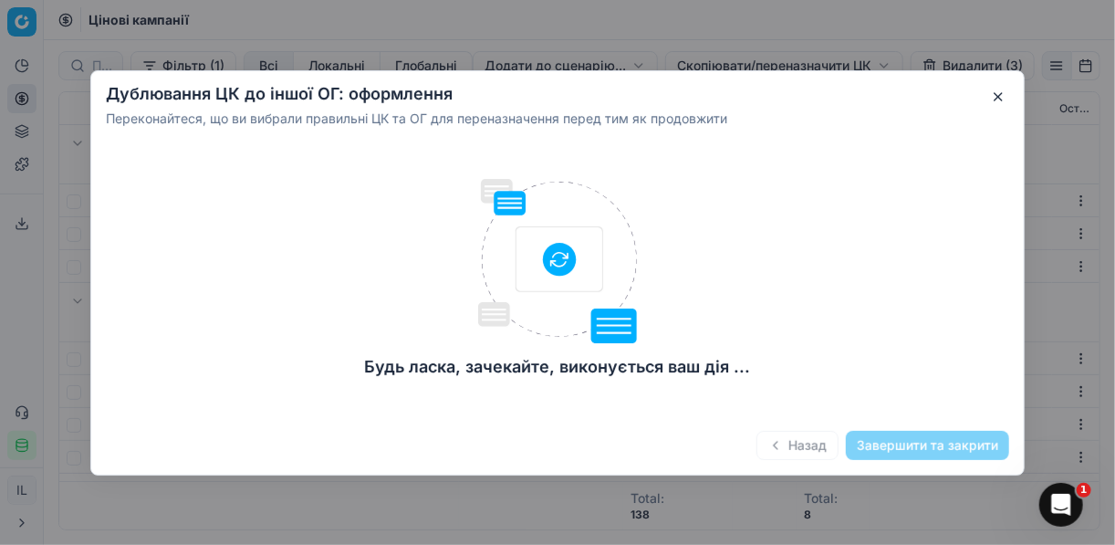
checkbox input "false"
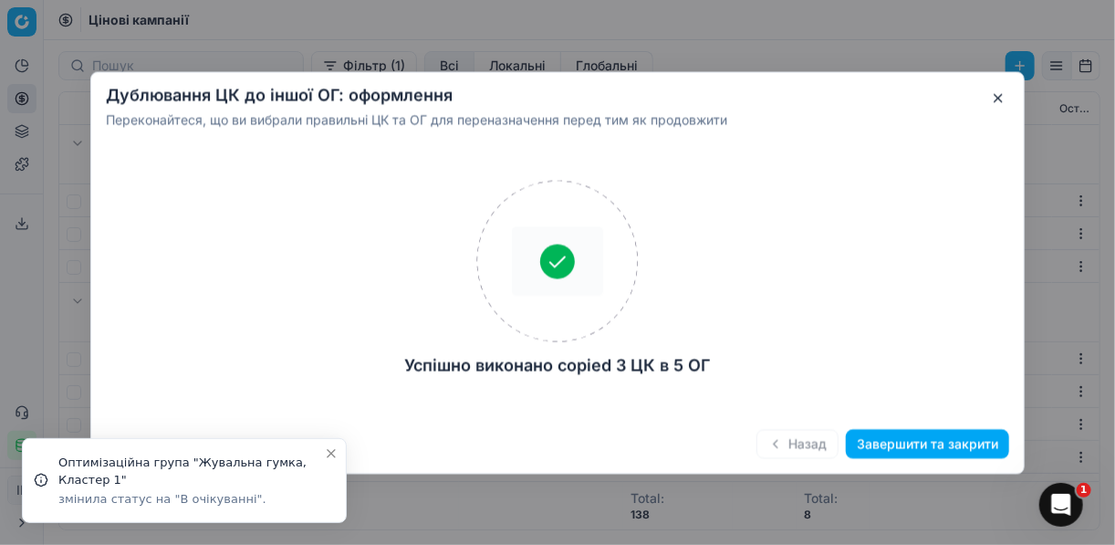
click at [910, 447] on button "Завершити та закрити" at bounding box center [927, 443] width 163 height 29
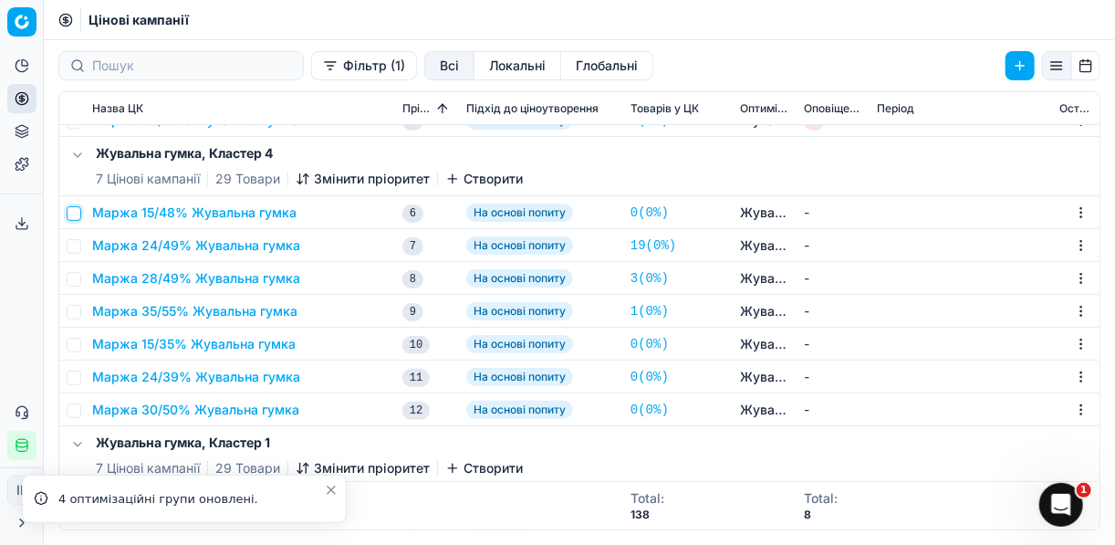
click at [74, 216] on input "checkbox" at bounding box center [74, 213] width 15 height 15
checkbox input "true"
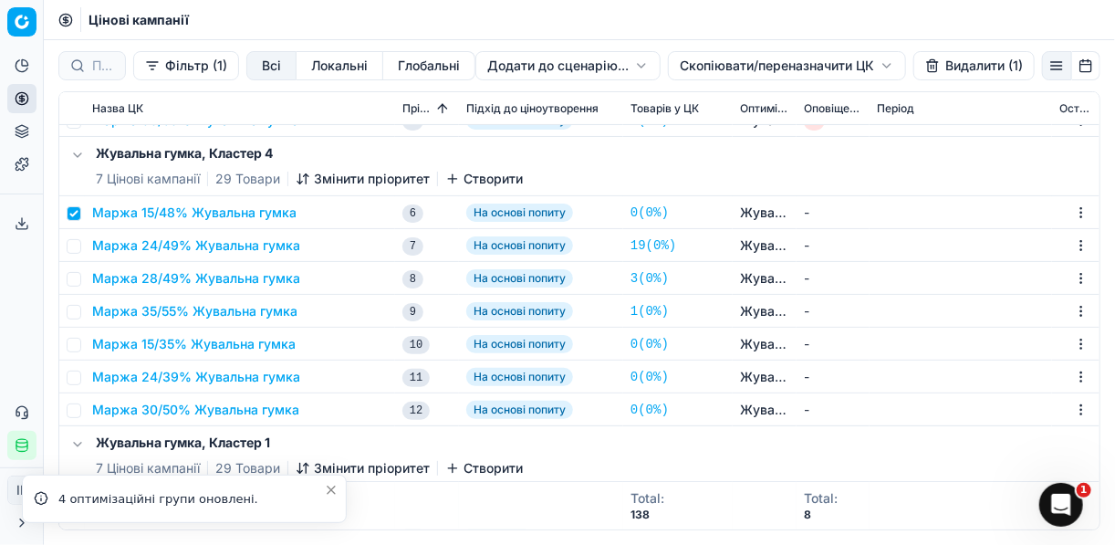
click at [74, 255] on td at bounding box center [72, 245] width 26 height 33
click at [71, 239] on input "checkbox" at bounding box center [74, 246] width 15 height 15
checkbox input "true"
click at [71, 281] on input "checkbox" at bounding box center [74, 279] width 15 height 15
checkbox input "true"
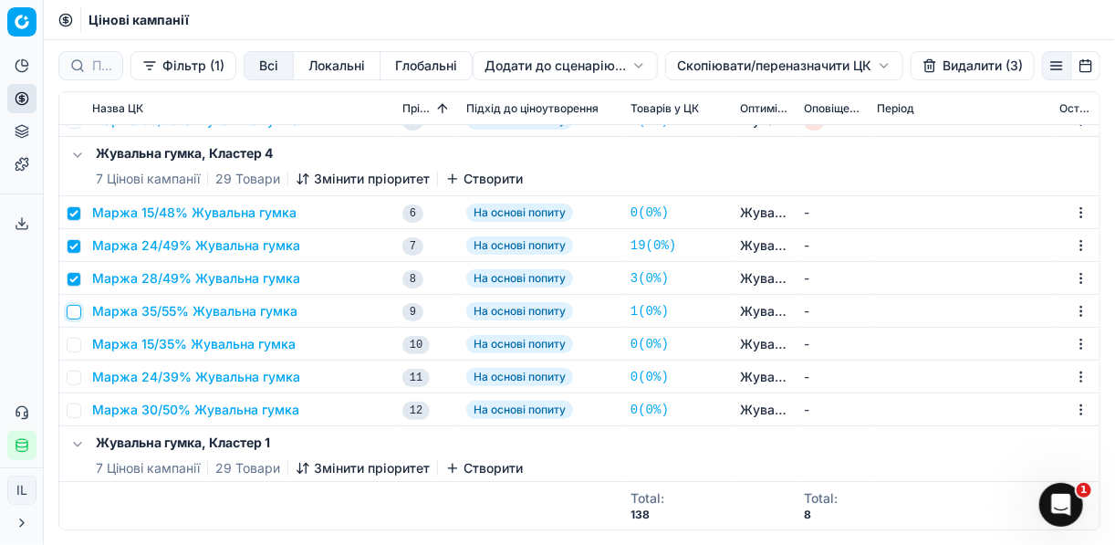
click at [73, 316] on input "checkbox" at bounding box center [74, 312] width 15 height 15
checkbox input "true"
click at [948, 68] on button "Видалити (4)" at bounding box center [972, 65] width 124 height 29
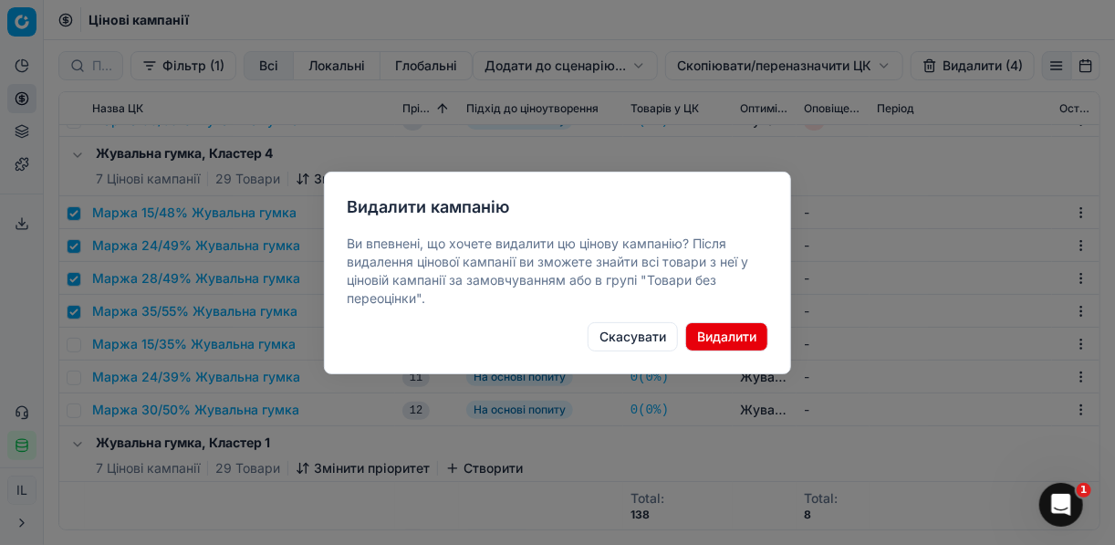
click at [720, 336] on button "Видалити" at bounding box center [726, 336] width 83 height 29
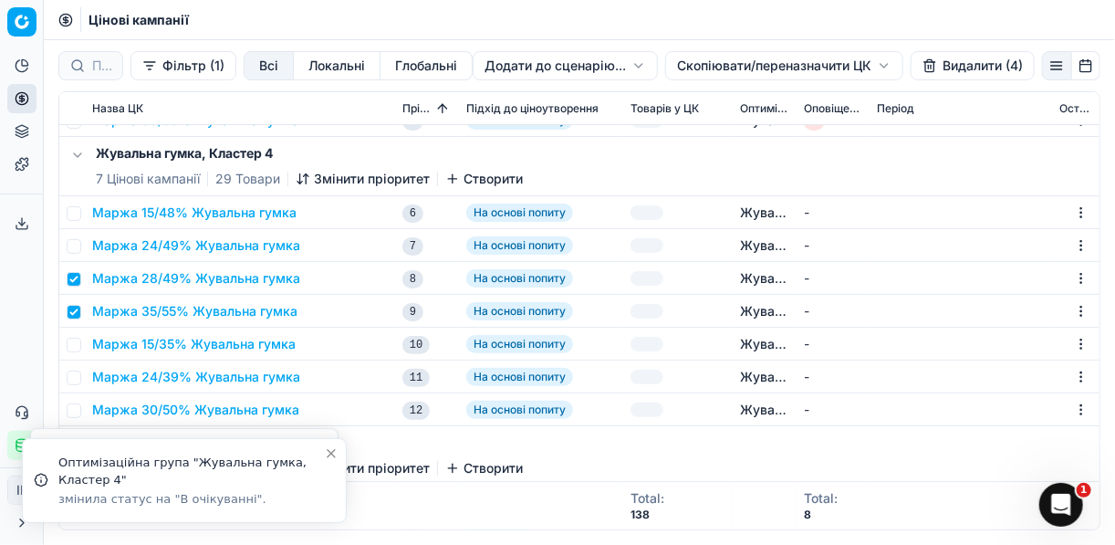
checkbox input "false"
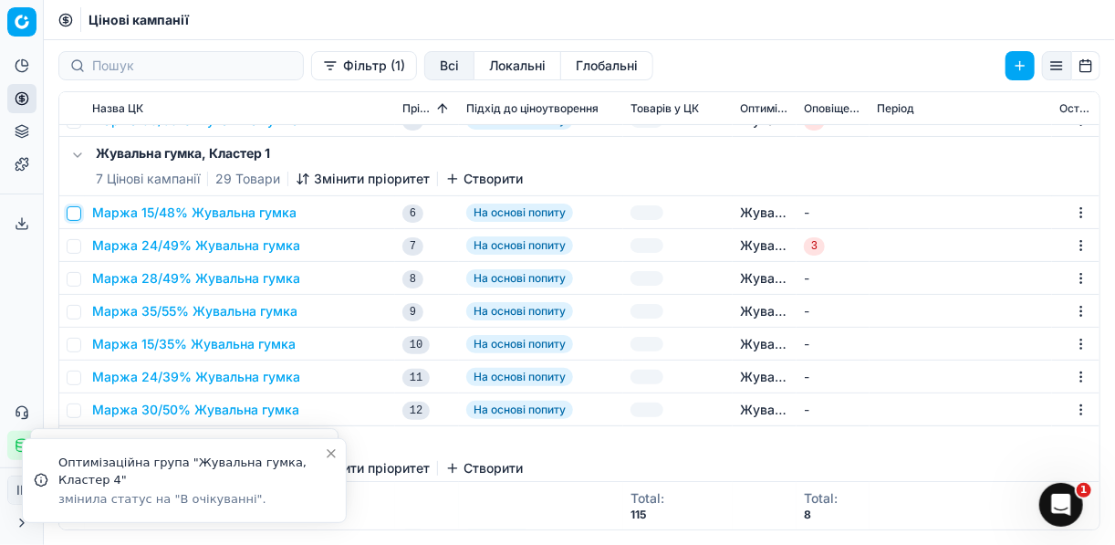
click at [78, 210] on input "checkbox" at bounding box center [74, 213] width 15 height 15
checkbox input "true"
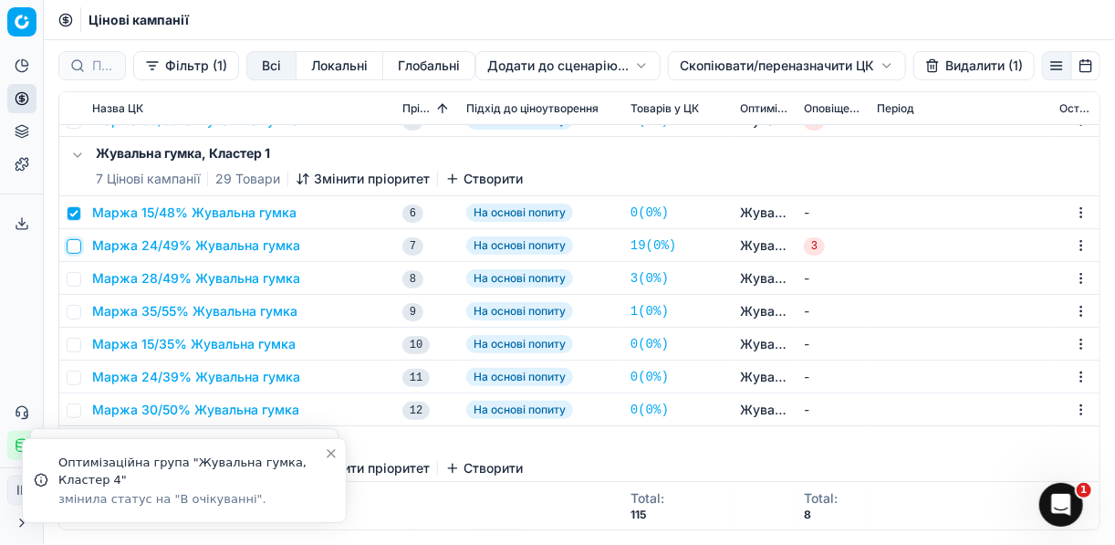
click at [78, 246] on input "checkbox" at bounding box center [74, 246] width 15 height 15
checkbox input "true"
click at [76, 285] on td at bounding box center [72, 278] width 26 height 33
click at [73, 272] on input "checkbox" at bounding box center [74, 279] width 15 height 15
checkbox input "true"
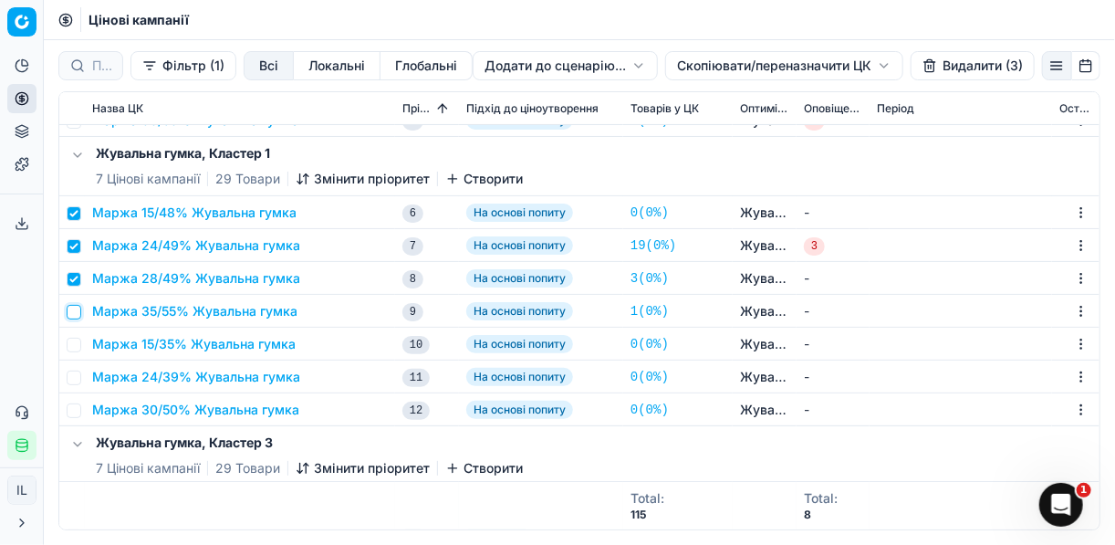
click at [71, 311] on input "checkbox" at bounding box center [74, 312] width 15 height 15
checkbox input "true"
click at [941, 68] on button "Видалити (4)" at bounding box center [972, 65] width 124 height 29
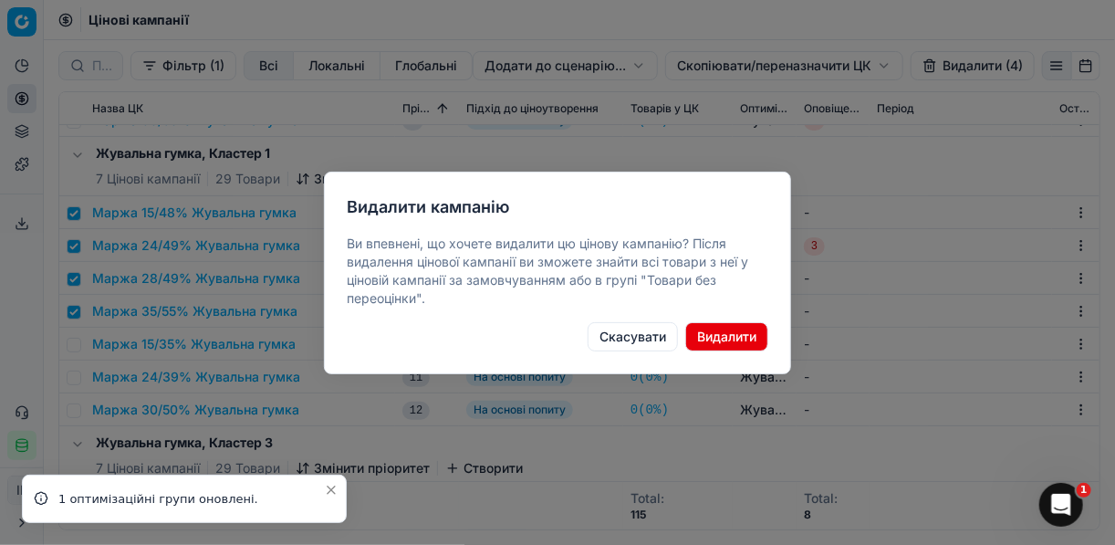
click at [716, 337] on button "Видалити" at bounding box center [726, 336] width 83 height 29
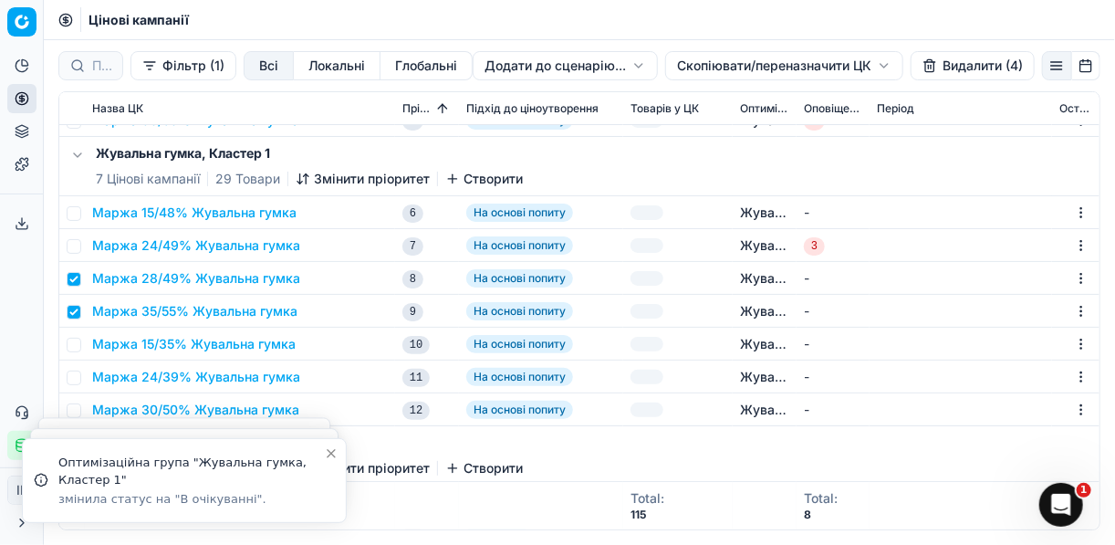
checkbox input "false"
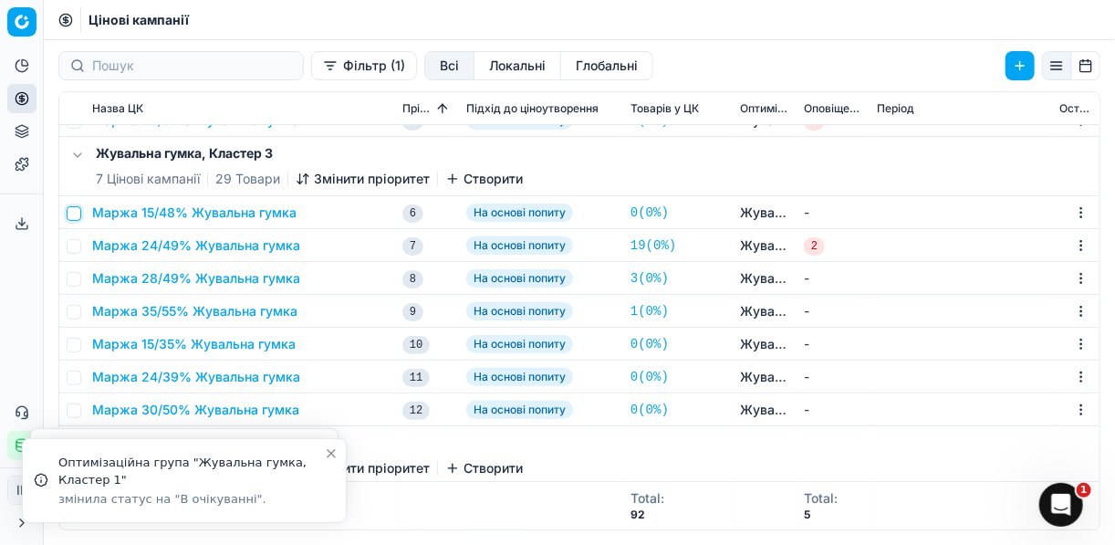
click at [78, 213] on input "checkbox" at bounding box center [74, 213] width 15 height 15
checkbox input "true"
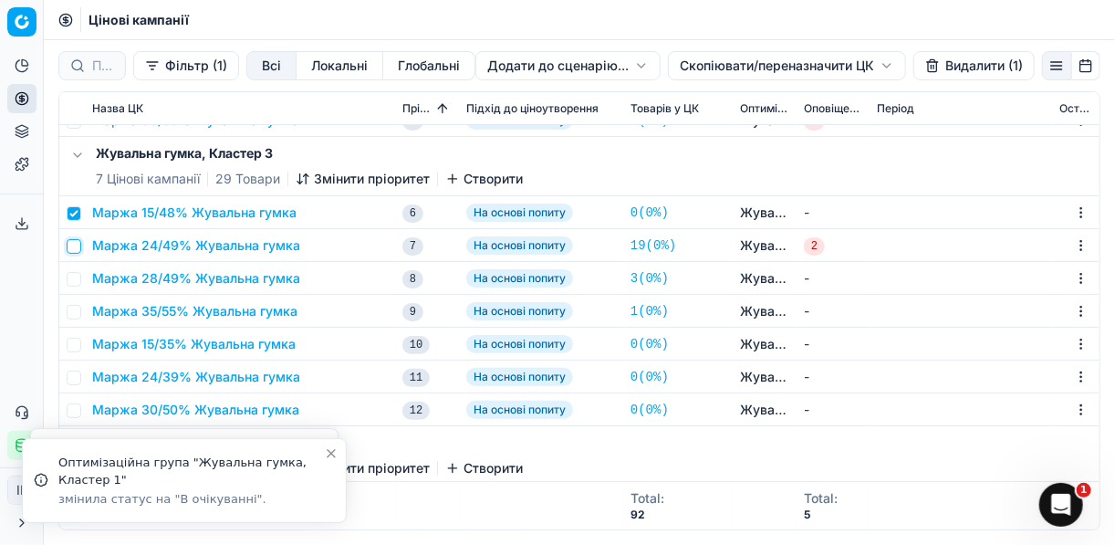
click at [79, 243] on input "checkbox" at bounding box center [74, 246] width 15 height 15
checkbox input "true"
click at [74, 279] on input "checkbox" at bounding box center [74, 279] width 15 height 15
checkbox input "true"
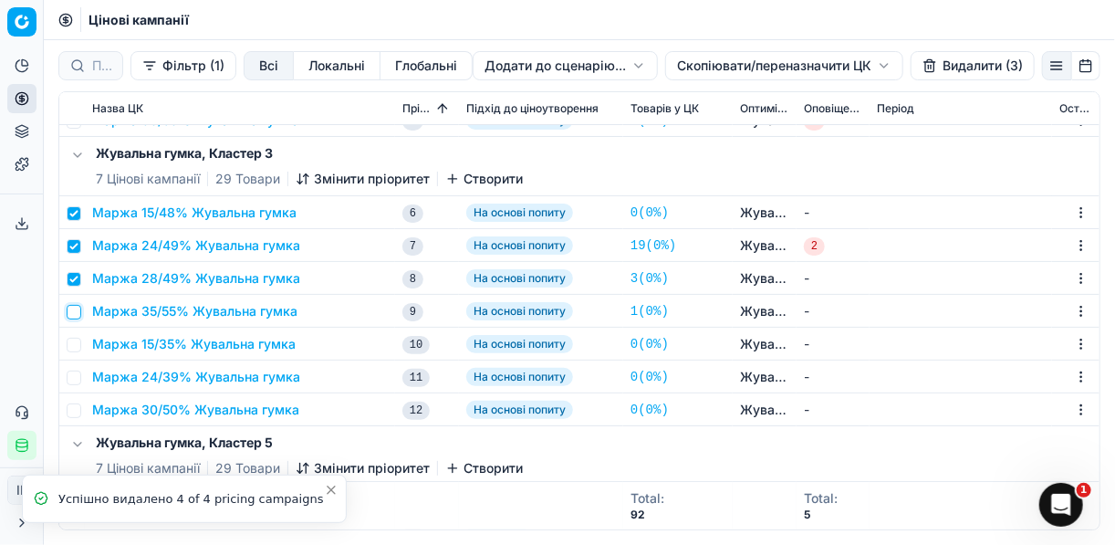
click at [71, 317] on input "checkbox" at bounding box center [74, 312] width 15 height 15
checkbox input "true"
click at [948, 66] on button "Видалити (4)" at bounding box center [972, 65] width 124 height 29
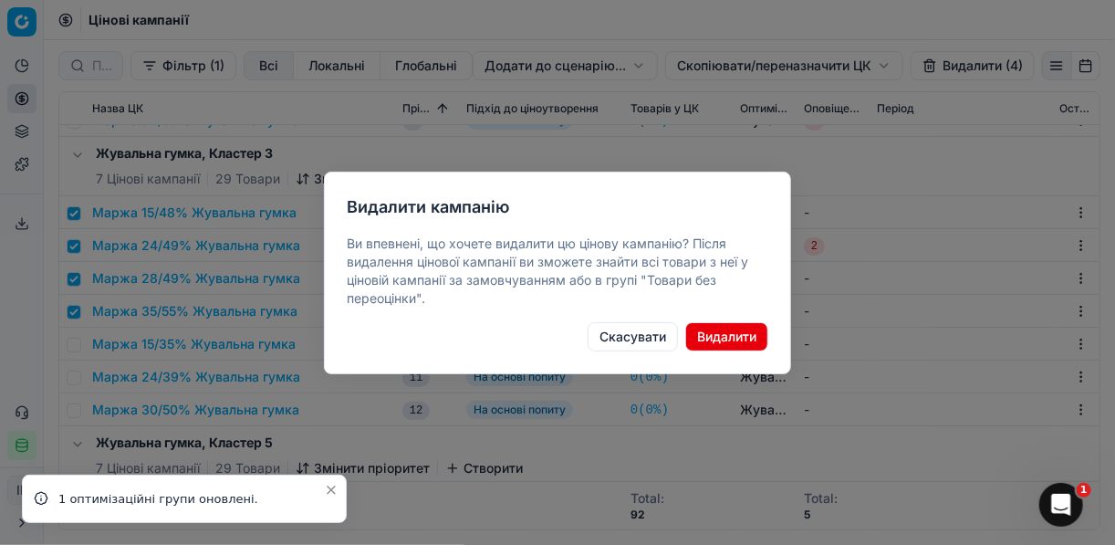
click at [699, 329] on button "Видалити" at bounding box center [726, 336] width 83 height 29
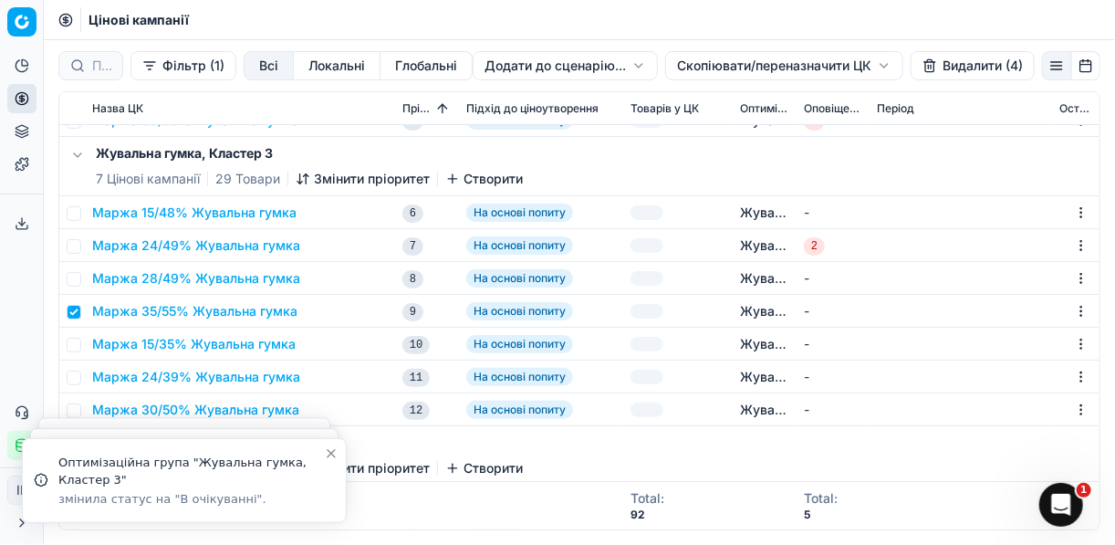
checkbox input "false"
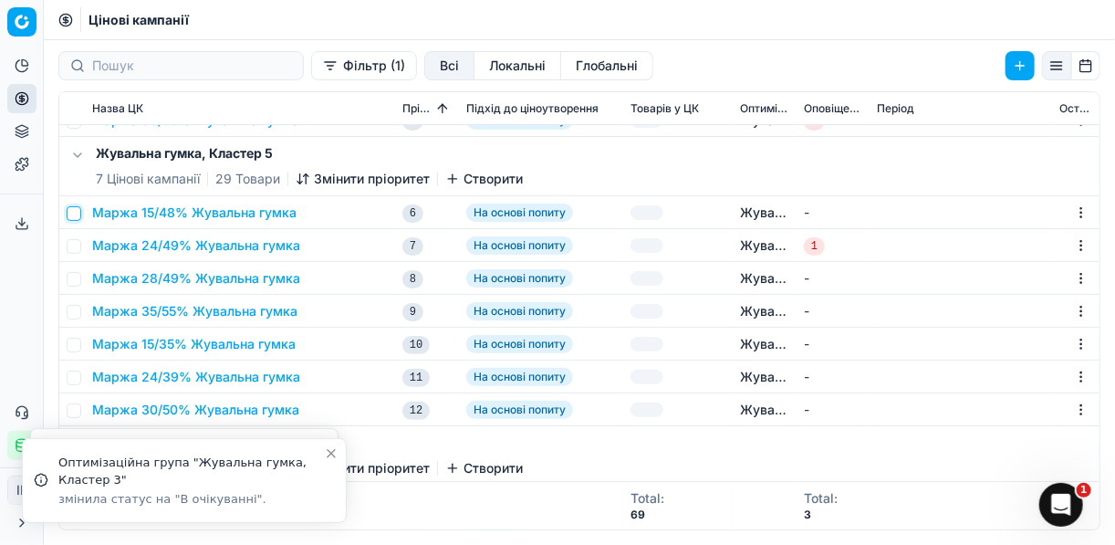
click at [79, 213] on input "checkbox" at bounding box center [74, 213] width 15 height 15
checkbox input "true"
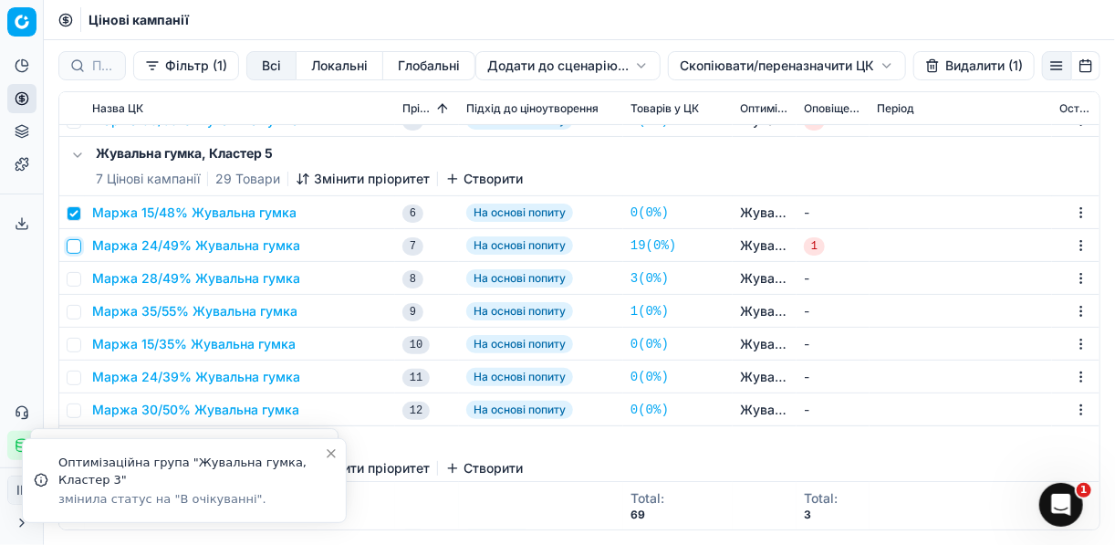
click at [79, 244] on input "checkbox" at bounding box center [74, 246] width 15 height 15
checkbox input "true"
click at [73, 279] on input "checkbox" at bounding box center [74, 279] width 15 height 15
checkbox input "true"
click at [76, 309] on input "checkbox" at bounding box center [74, 312] width 15 height 15
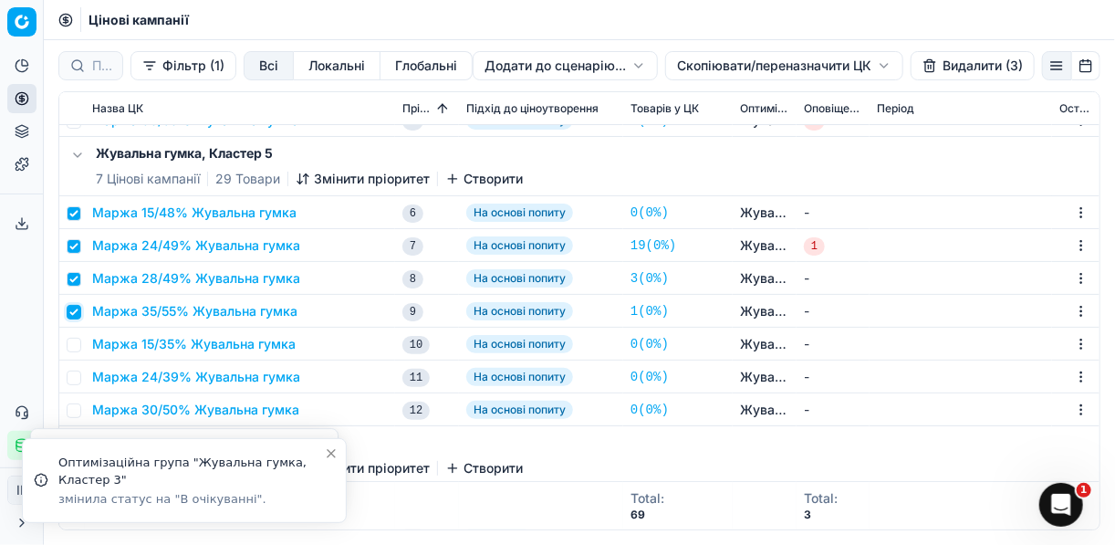
checkbox input "true"
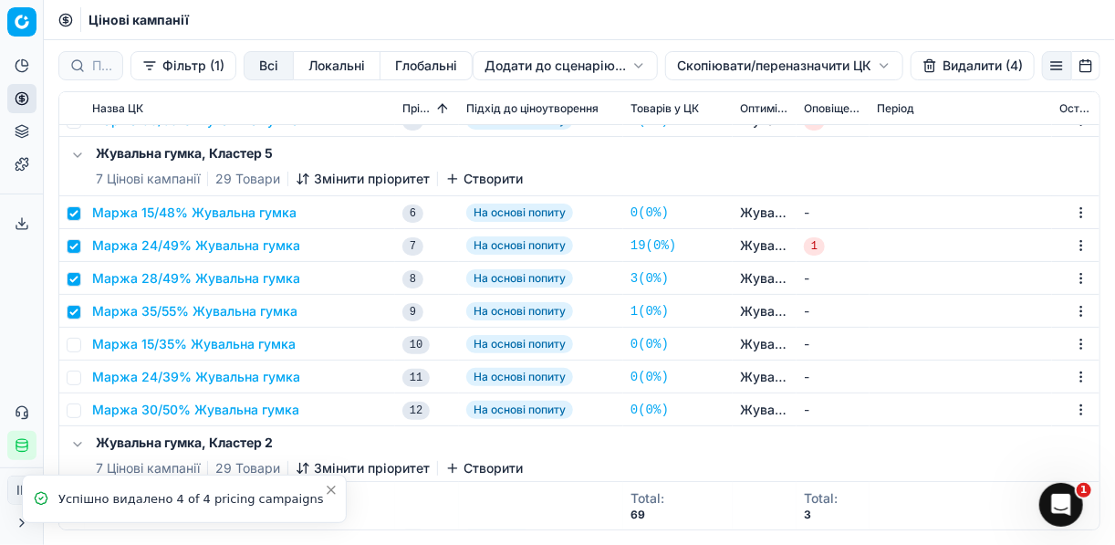
click at [945, 66] on button "Видалити (4)" at bounding box center [972, 65] width 124 height 29
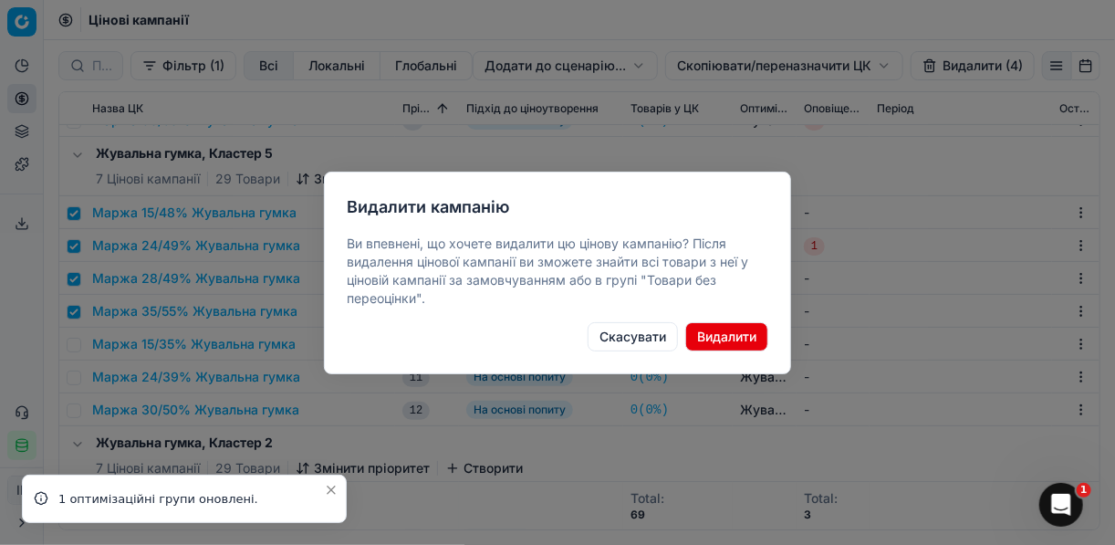
click at [716, 334] on button "Видалити" at bounding box center [726, 336] width 83 height 29
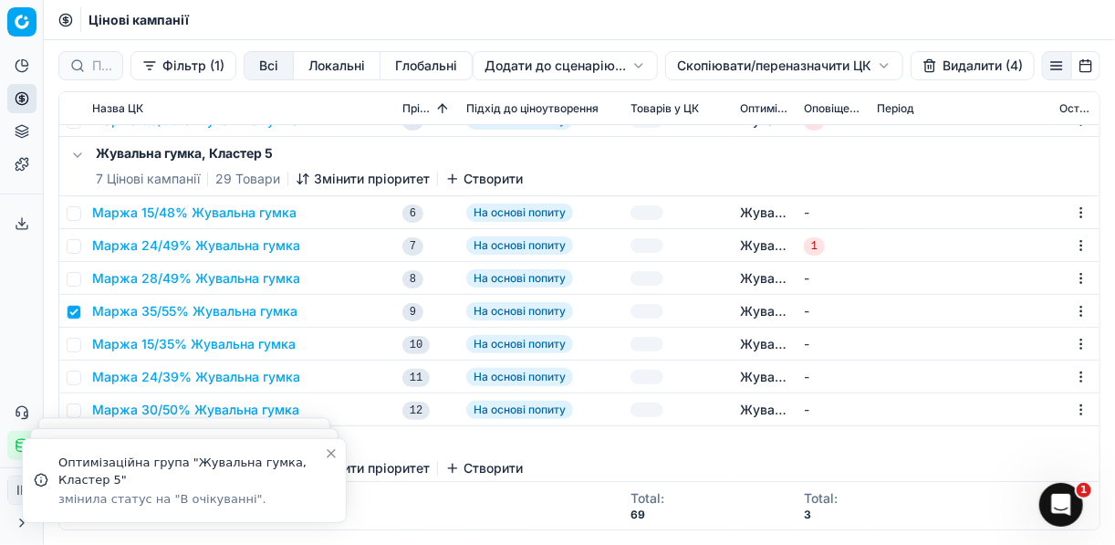
checkbox input "false"
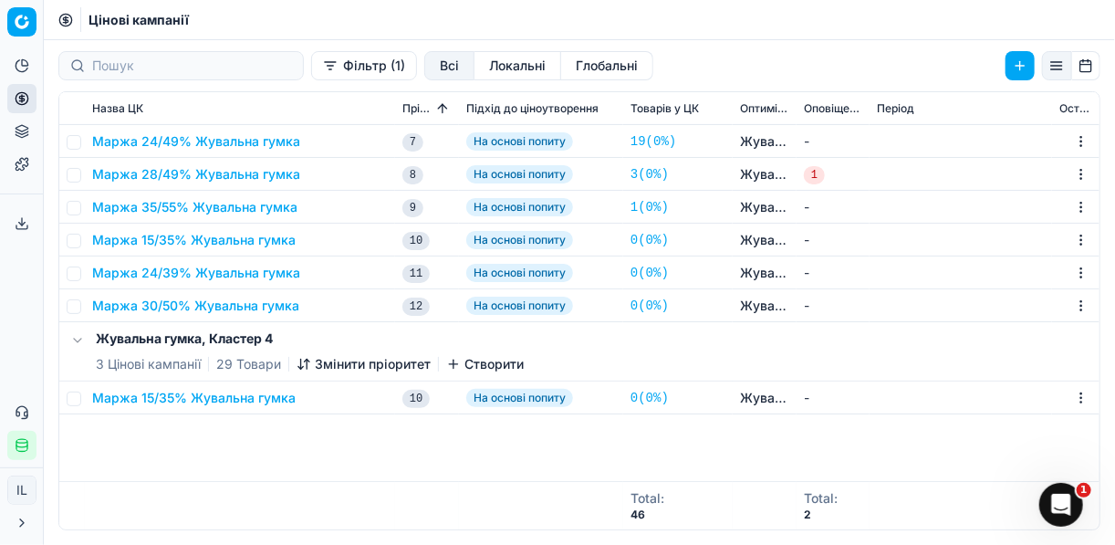
scroll to position [0, 0]
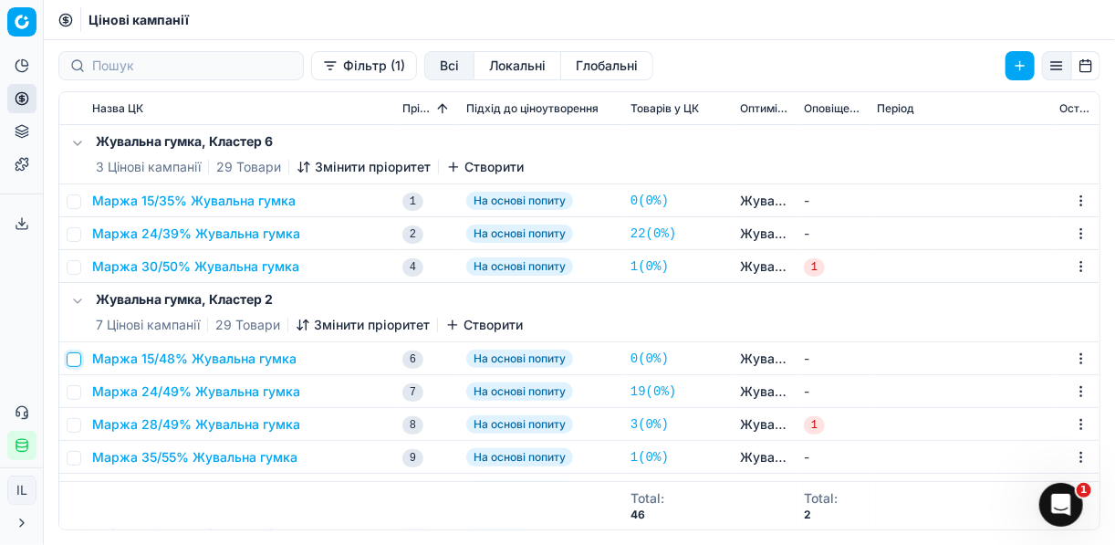
click at [78, 358] on input "checkbox" at bounding box center [74, 359] width 15 height 15
checkbox input "true"
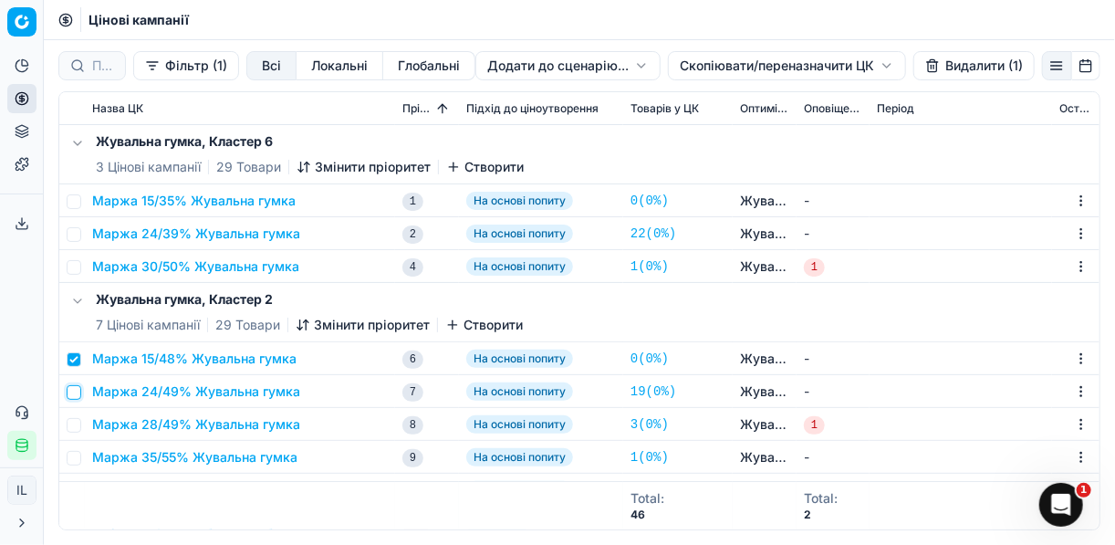
click at [73, 390] on input "checkbox" at bounding box center [74, 392] width 15 height 15
checkbox input "true"
click at [77, 422] on input "checkbox" at bounding box center [74, 425] width 15 height 15
checkbox input "true"
click at [953, 65] on button "Видалити (3)" at bounding box center [972, 65] width 124 height 29
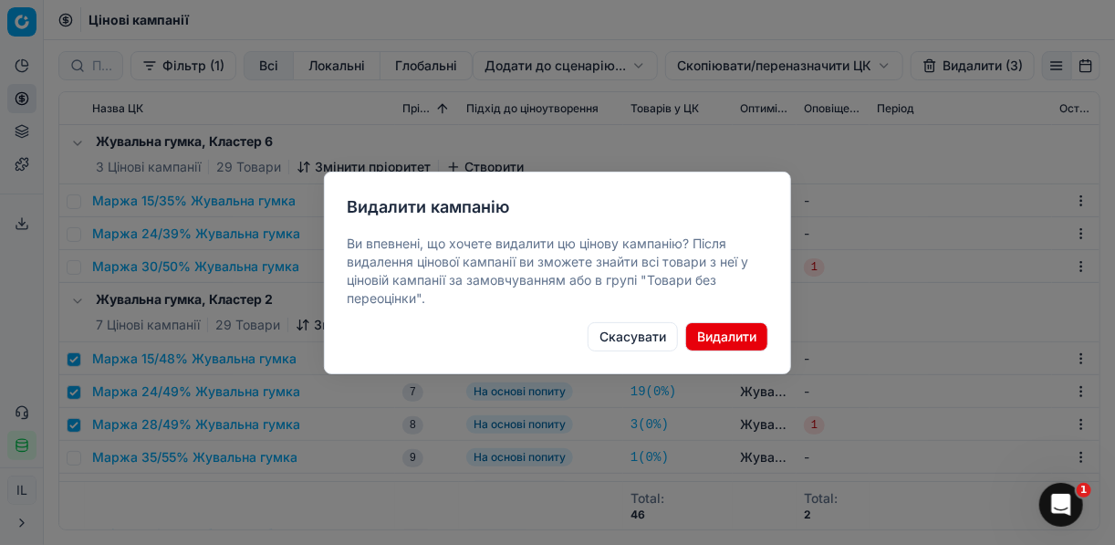
click at [733, 332] on button "Видалити" at bounding box center [726, 336] width 83 height 29
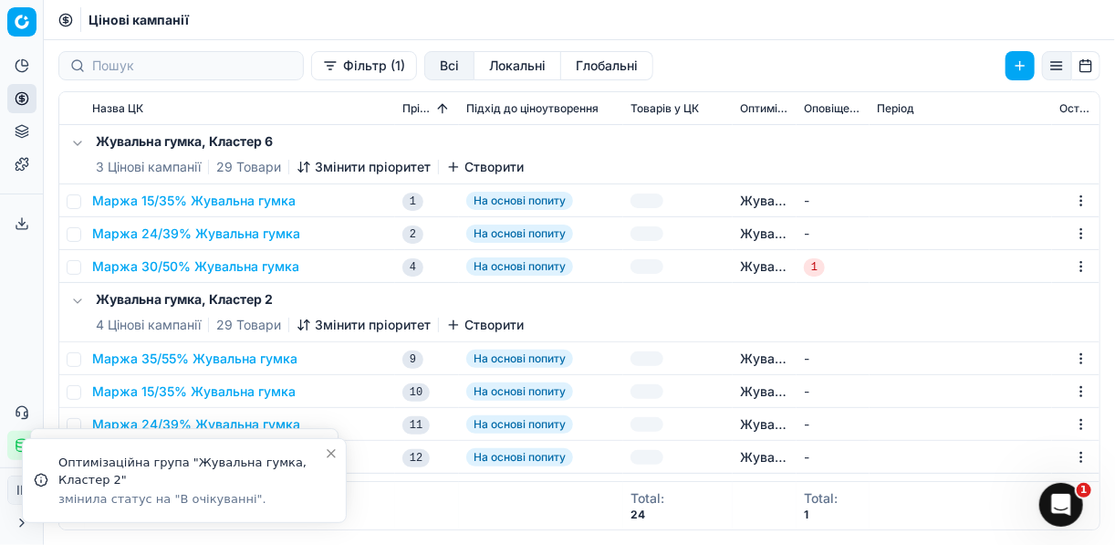
checkbox input "false"
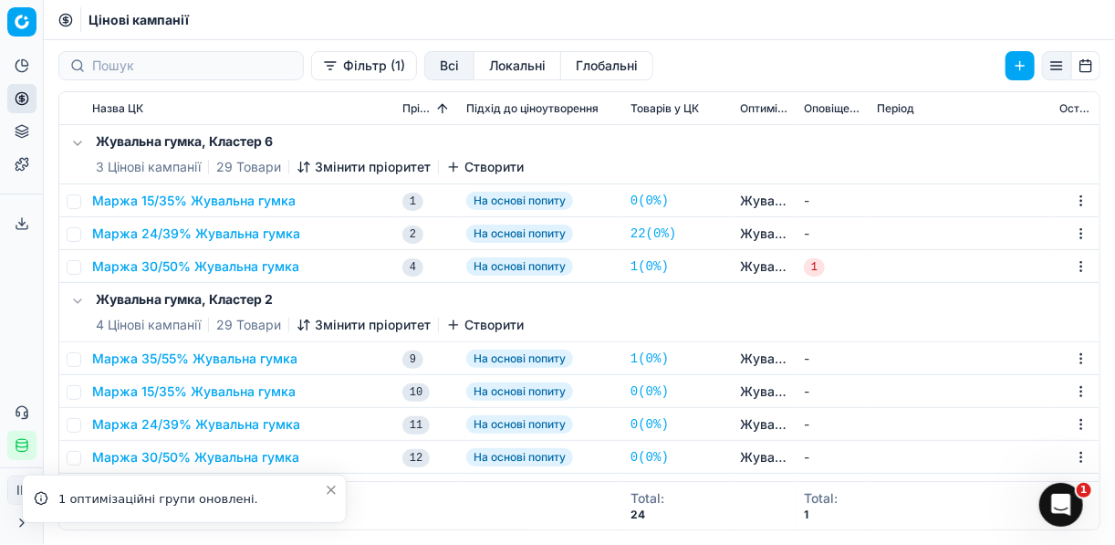
scroll to position [219, 0]
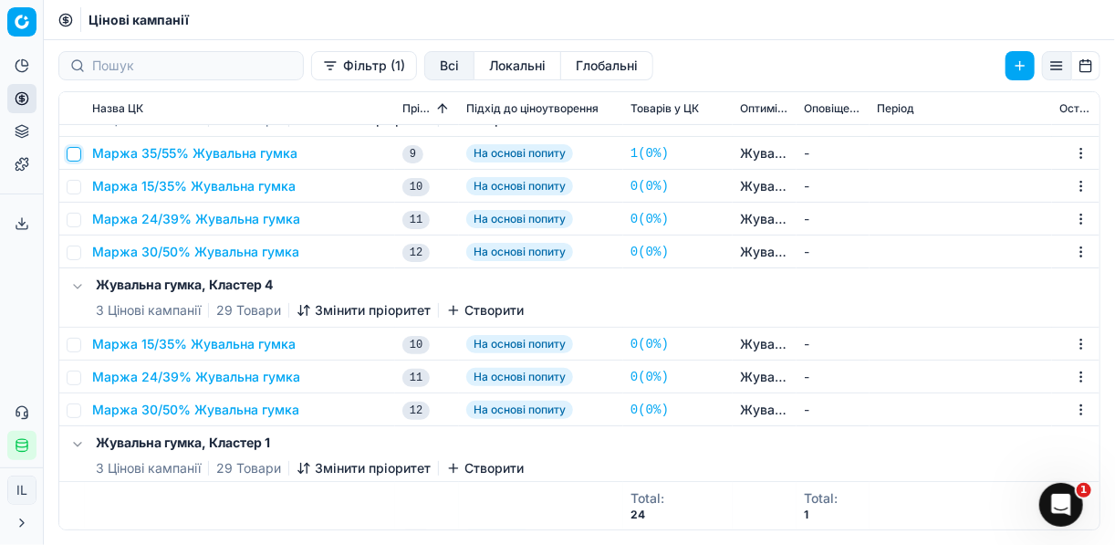
click at [80, 152] on input "checkbox" at bounding box center [74, 154] width 15 height 15
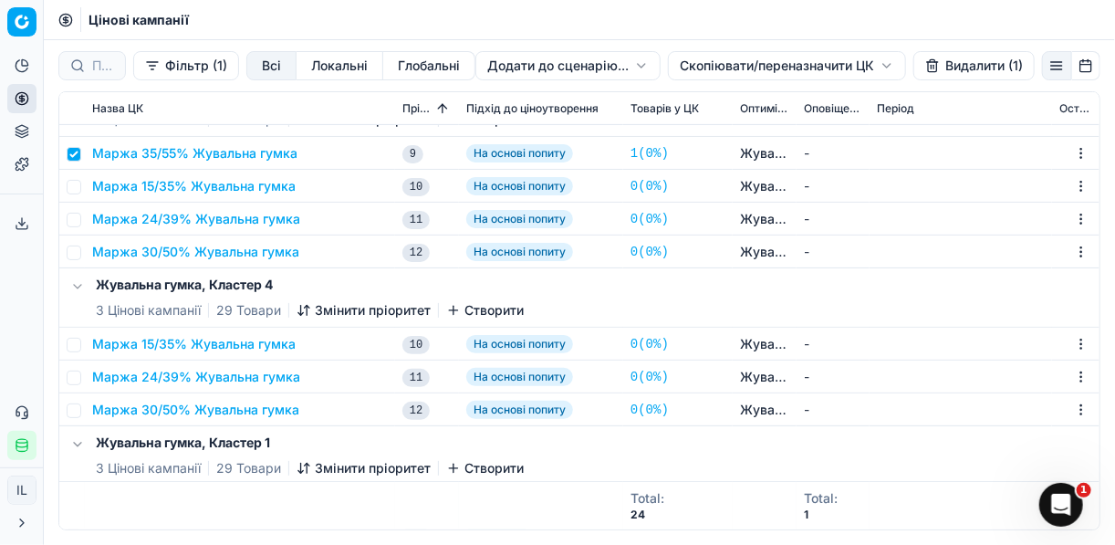
click at [931, 66] on button "Видалити (1)" at bounding box center [973, 65] width 121 height 29
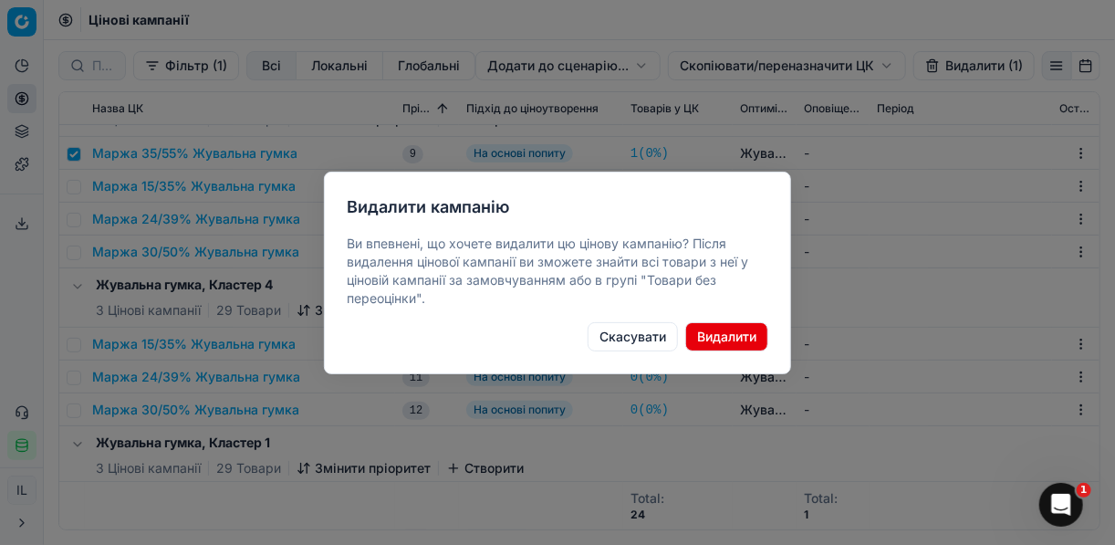
click at [730, 331] on button "Видалити" at bounding box center [726, 336] width 83 height 29
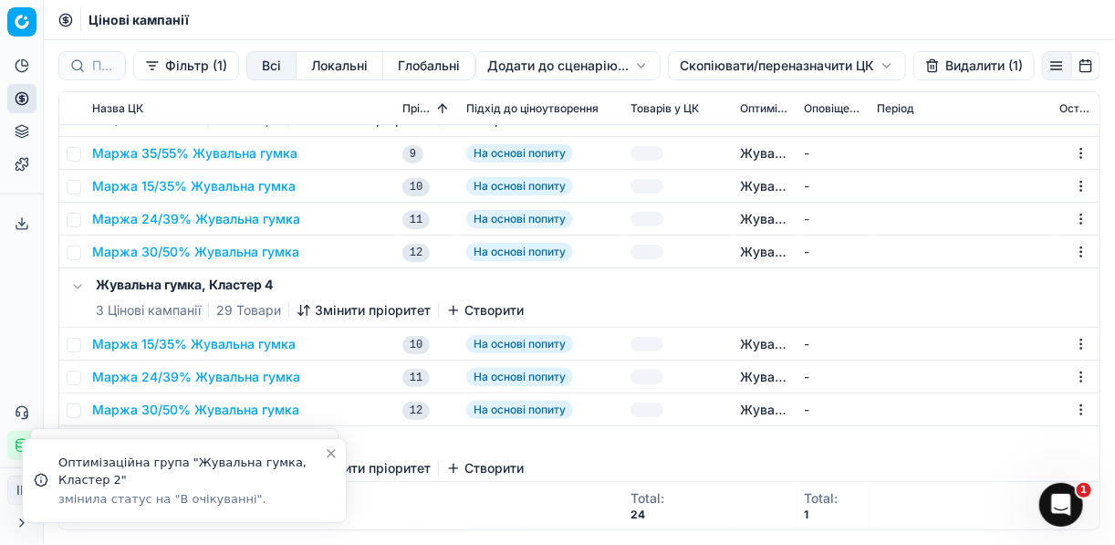
checkbox input "false"
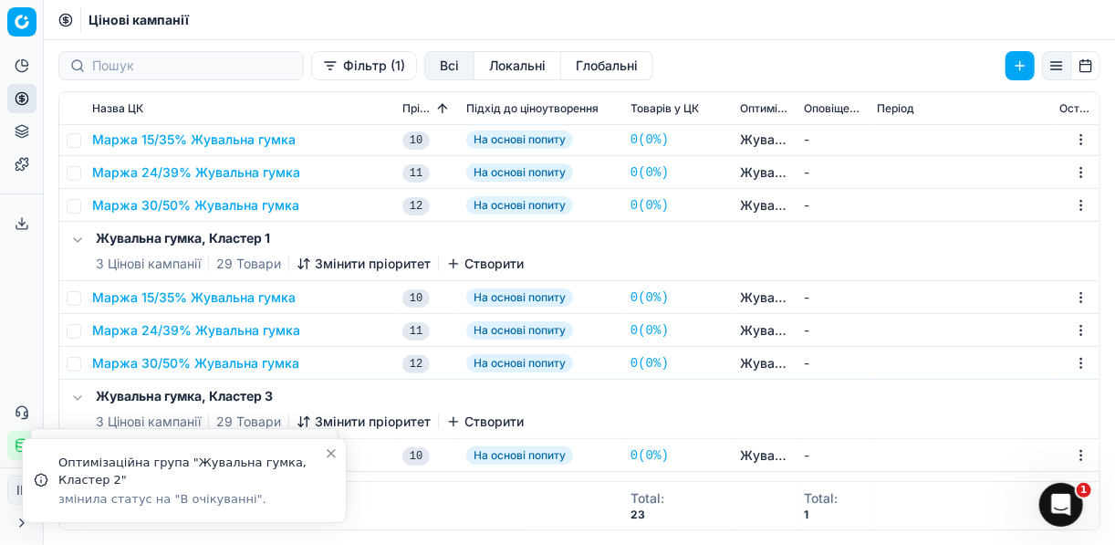
scroll to position [0, 0]
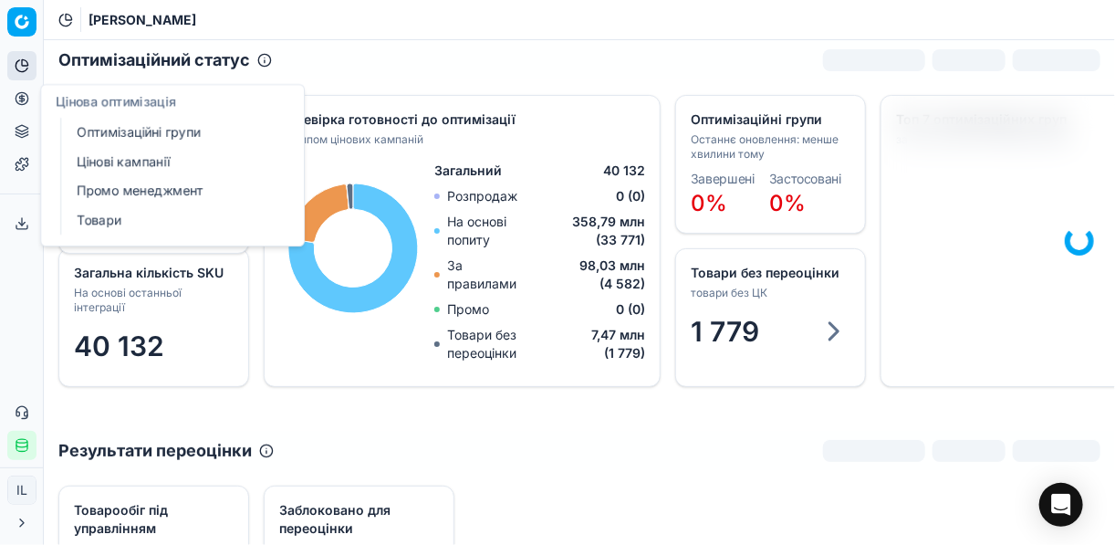
click at [134, 132] on link "Оптимізаційні групи" at bounding box center [175, 133] width 213 height 26
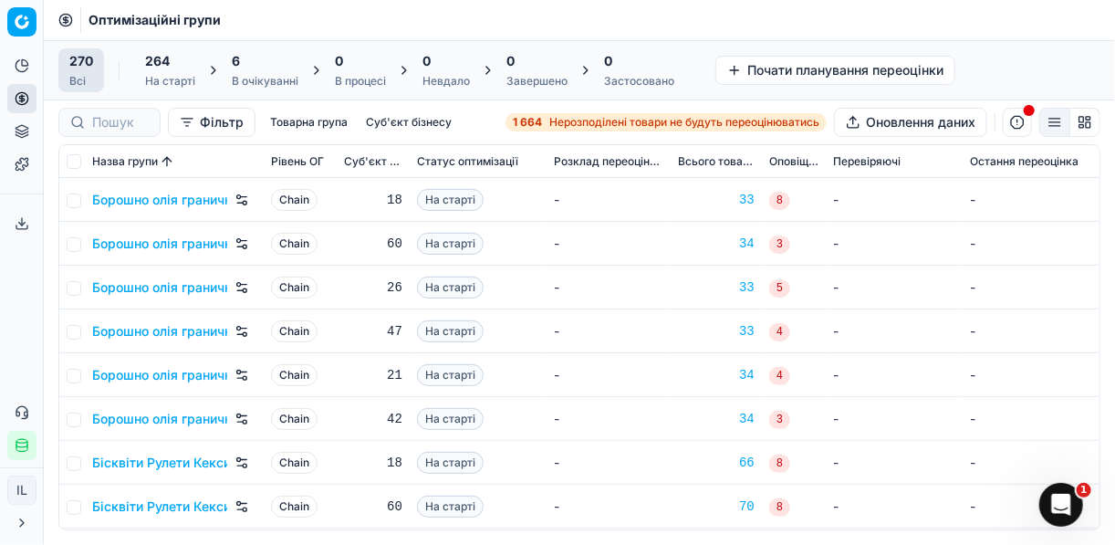
click at [259, 68] on div "6" at bounding box center [265, 61] width 67 height 18
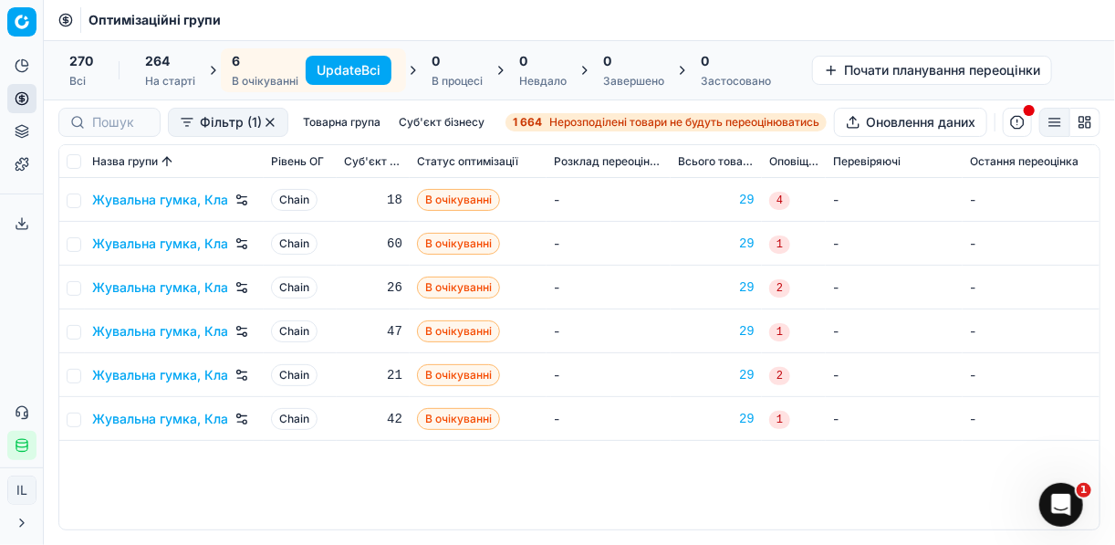
click at [334, 64] on button "Update Всі" at bounding box center [349, 70] width 86 height 29
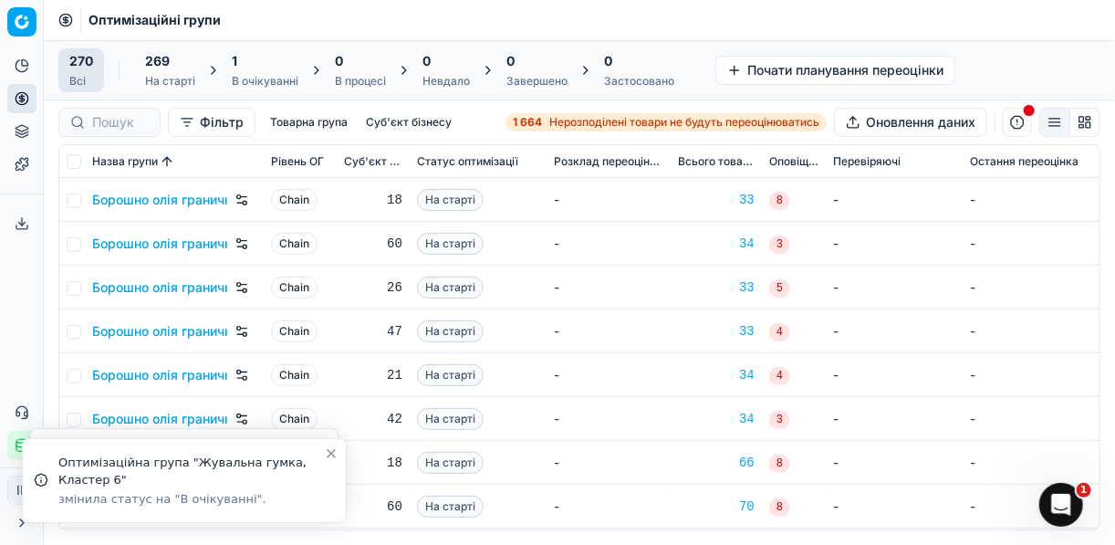
click at [270, 60] on div "1" at bounding box center [265, 61] width 67 height 18
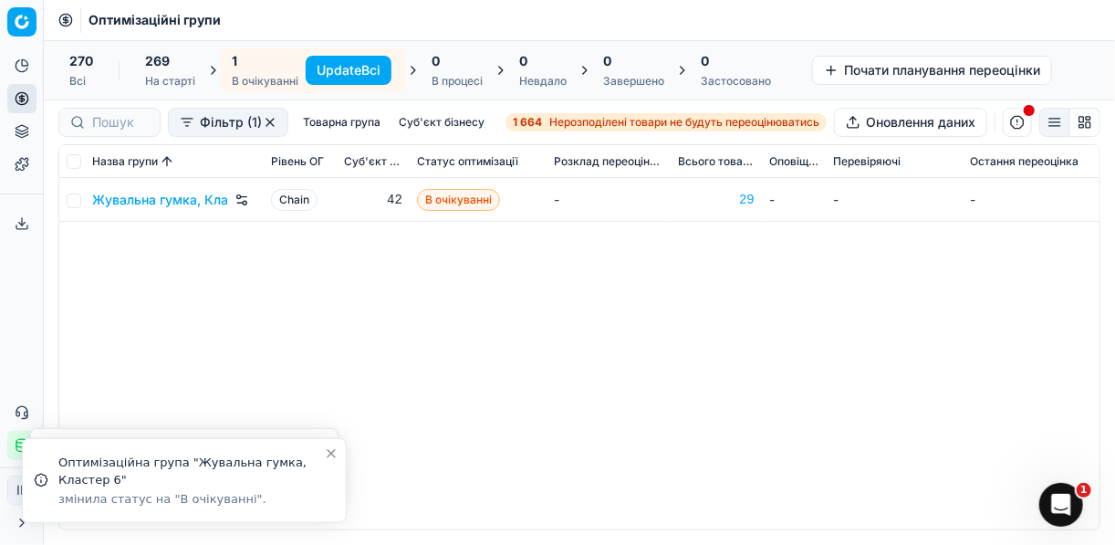
click at [333, 80] on button "Update Всі" at bounding box center [349, 70] width 86 height 29
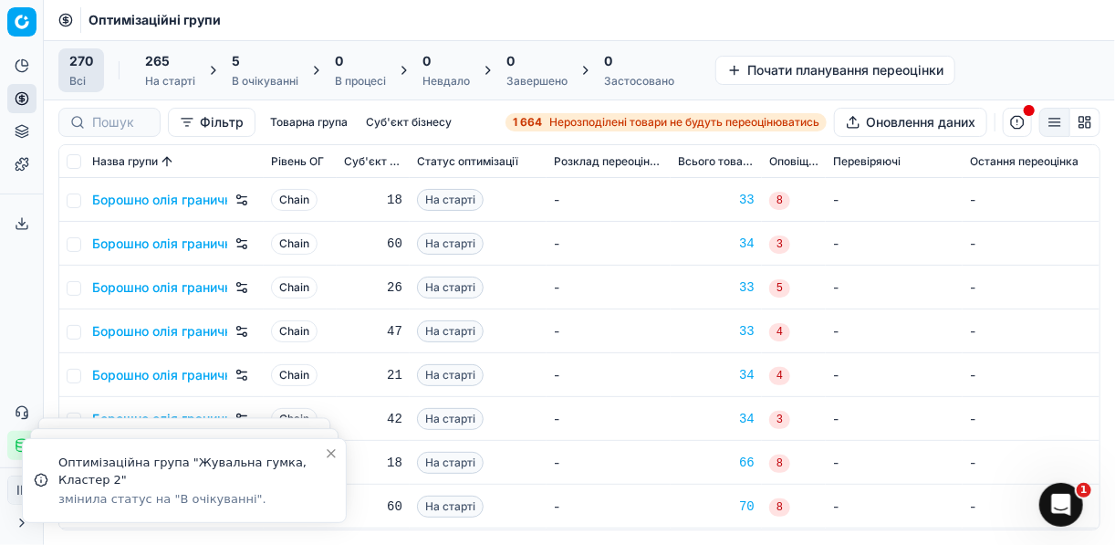
click at [241, 67] on div "5" at bounding box center [265, 61] width 67 height 18
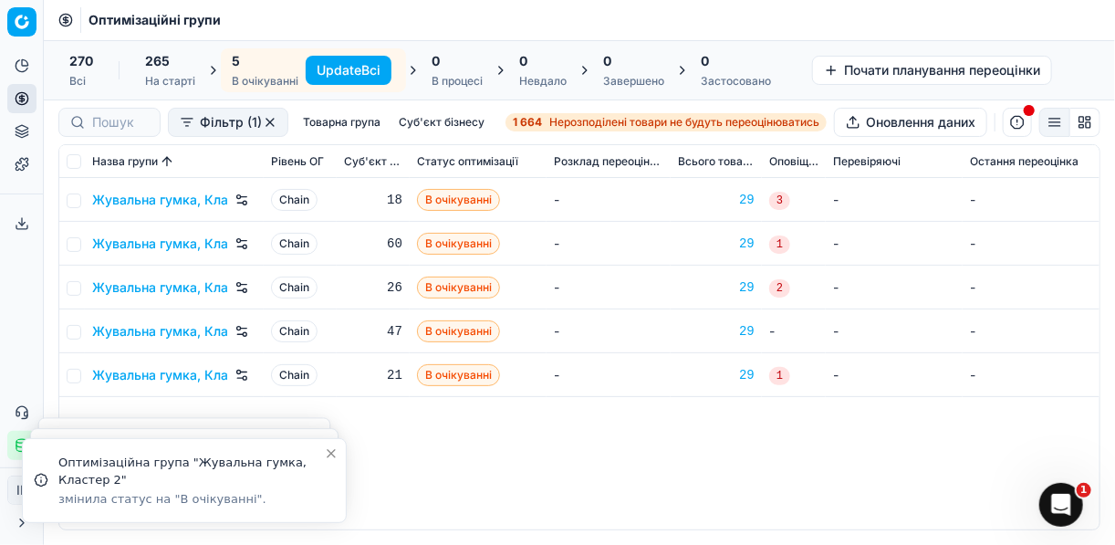
click at [339, 74] on button "Update Всі" at bounding box center [349, 70] width 86 height 29
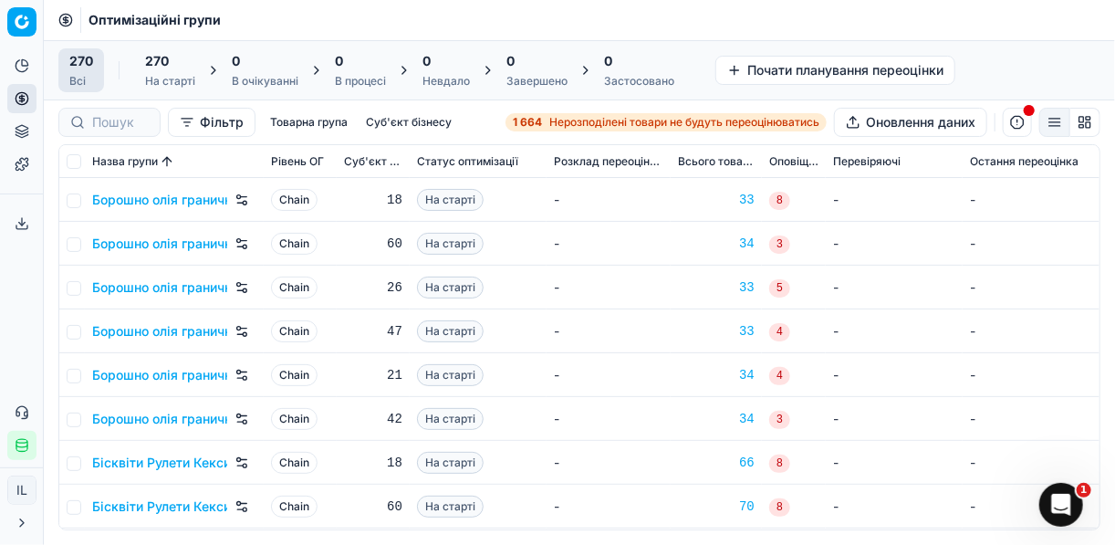
click at [549, 120] on span "Нерозподілені товари не будуть переоцінюватись" at bounding box center [684, 122] width 270 height 15
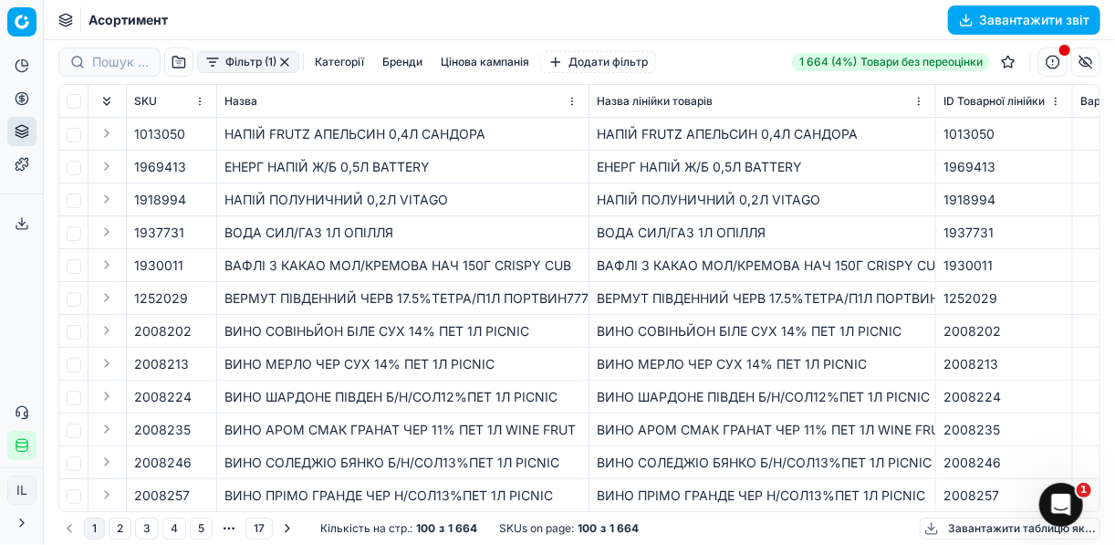
click at [215, 69] on button "Фільтр (1)" at bounding box center [248, 62] width 102 height 22
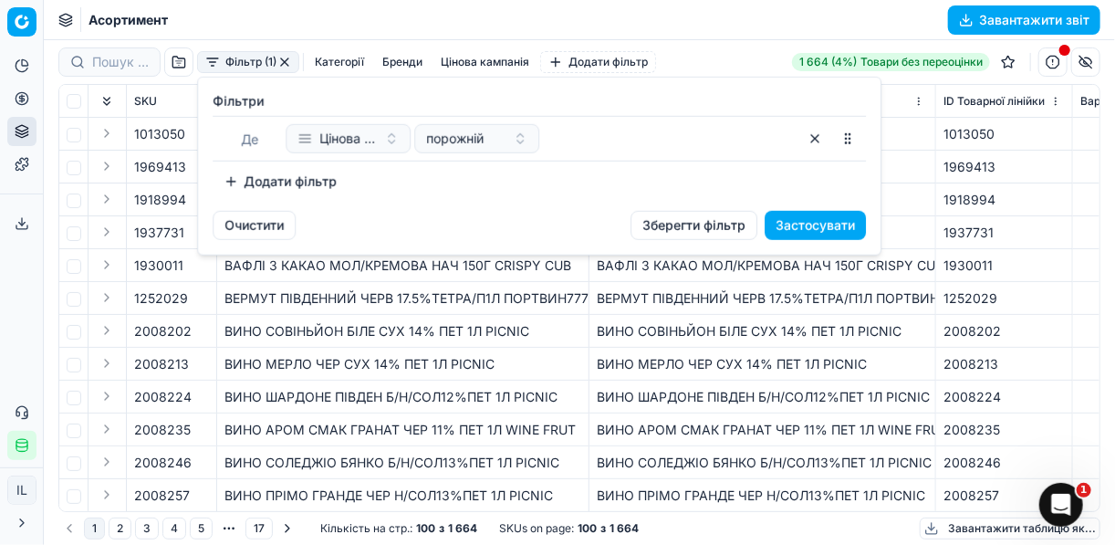
click at [234, 177] on button "Додати фільтр" at bounding box center [280, 181] width 135 height 29
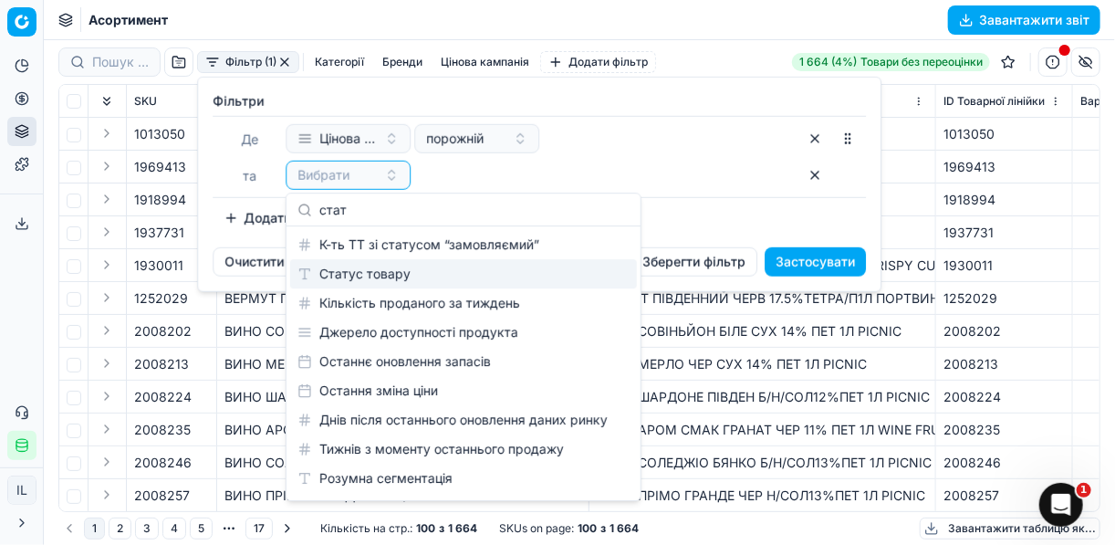
type input "стат"
click at [393, 270] on div "Статус товару" at bounding box center [463, 273] width 347 height 29
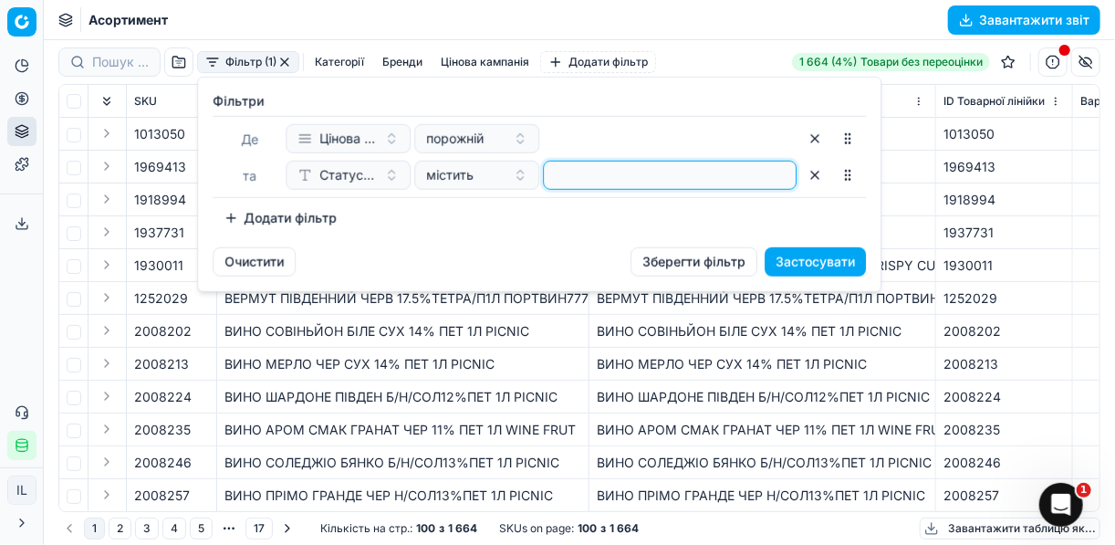
click at [567, 180] on input at bounding box center [669, 174] width 237 height 27
type input "1"
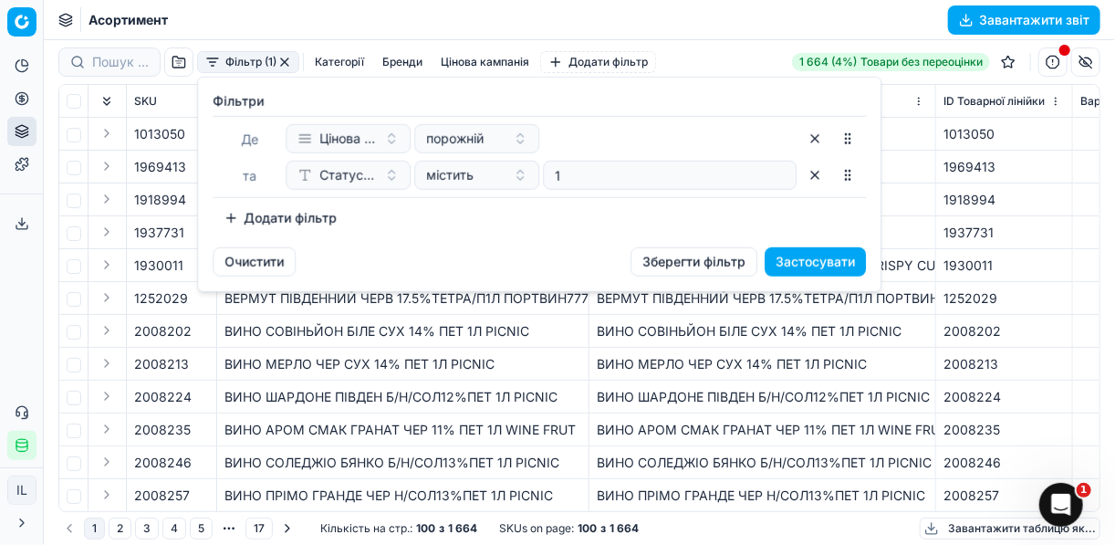
click at [241, 220] on button "Додати фільтр" at bounding box center [280, 217] width 135 height 29
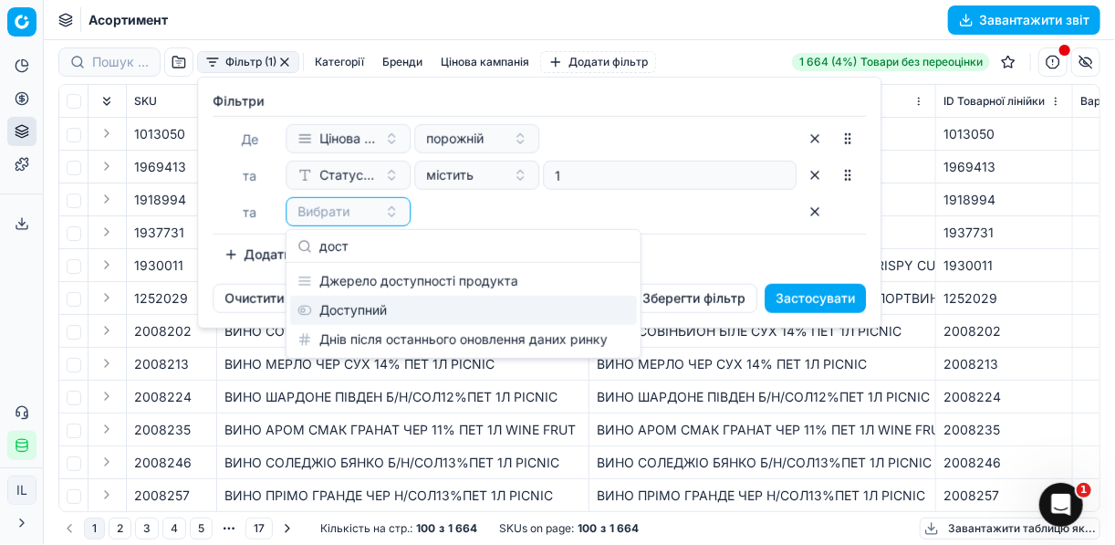
type input "дост"
click at [392, 308] on div "Доступний" at bounding box center [463, 310] width 347 height 29
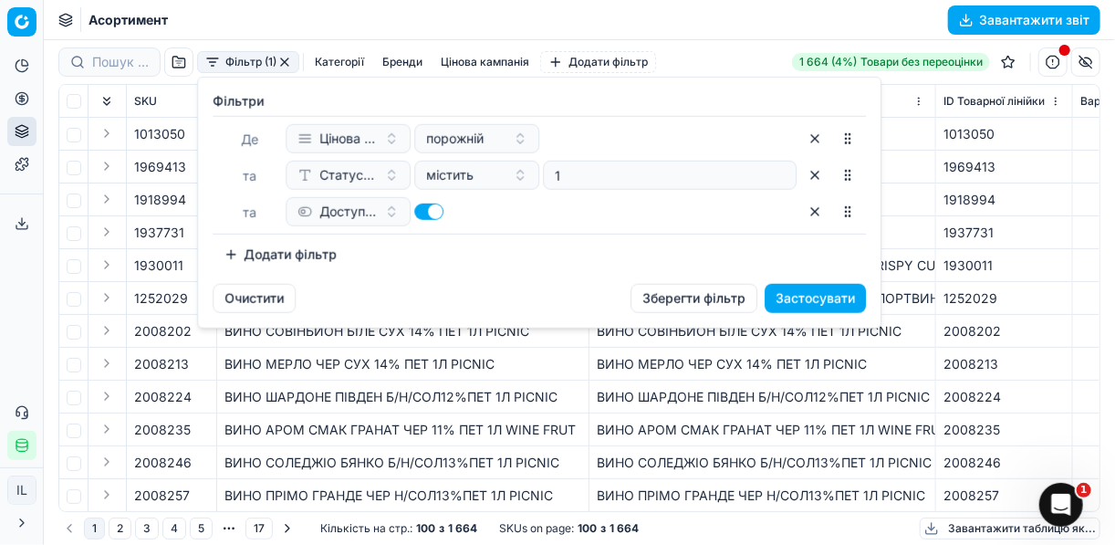
click at [232, 251] on button "Додати фільтр" at bounding box center [280, 254] width 135 height 29
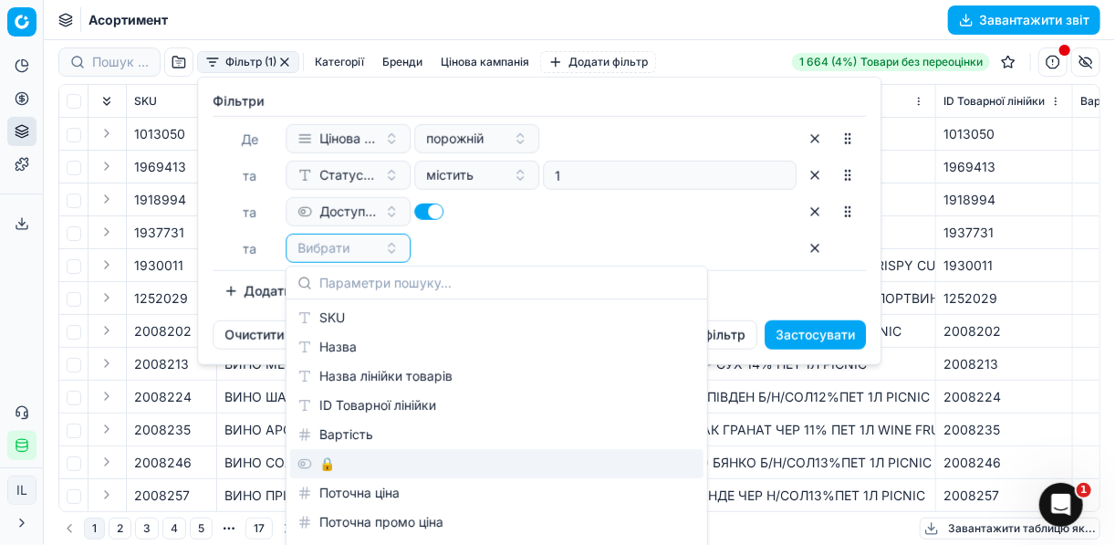
click at [336, 461] on div "🔒" at bounding box center [496, 463] width 413 height 29
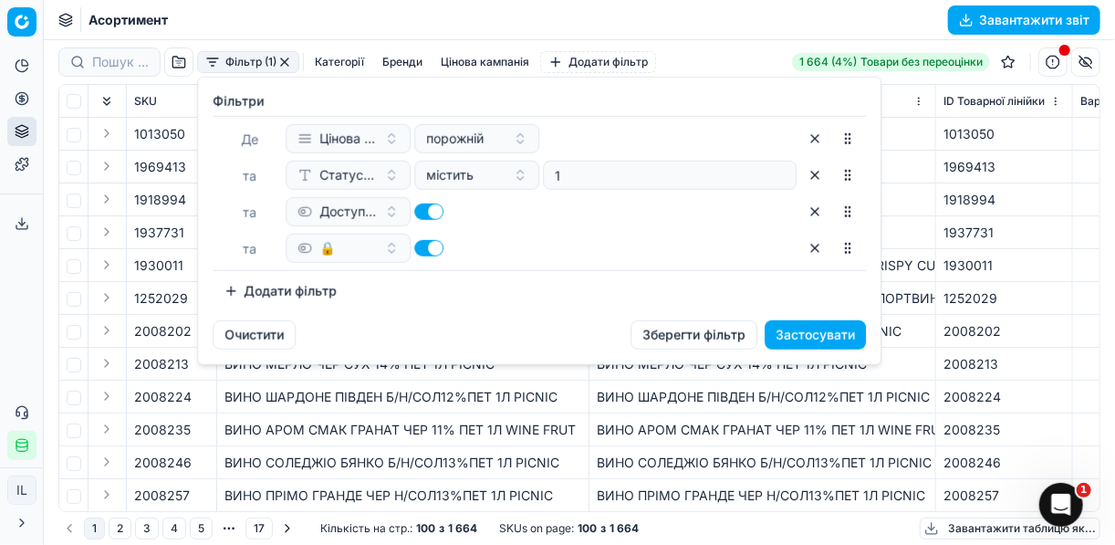
click at [418, 243] on button "button" at bounding box center [428, 248] width 29 height 16
checkbox input "false"
click at [796, 328] on button "Застосувати" at bounding box center [815, 334] width 101 height 29
